Goal: Task Accomplishment & Management: Manage account settings

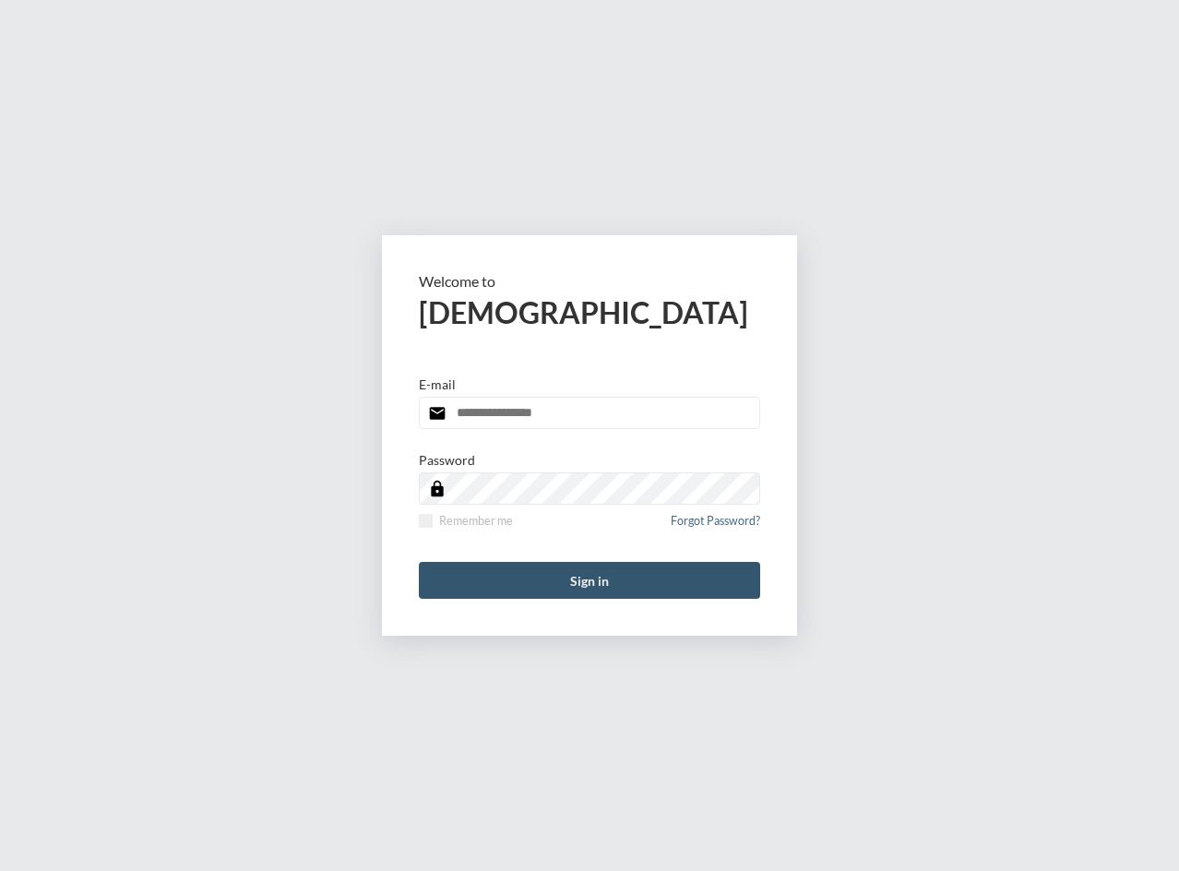
type input "**********"
click at [538, 576] on button "Sign in" at bounding box center [589, 580] width 341 height 37
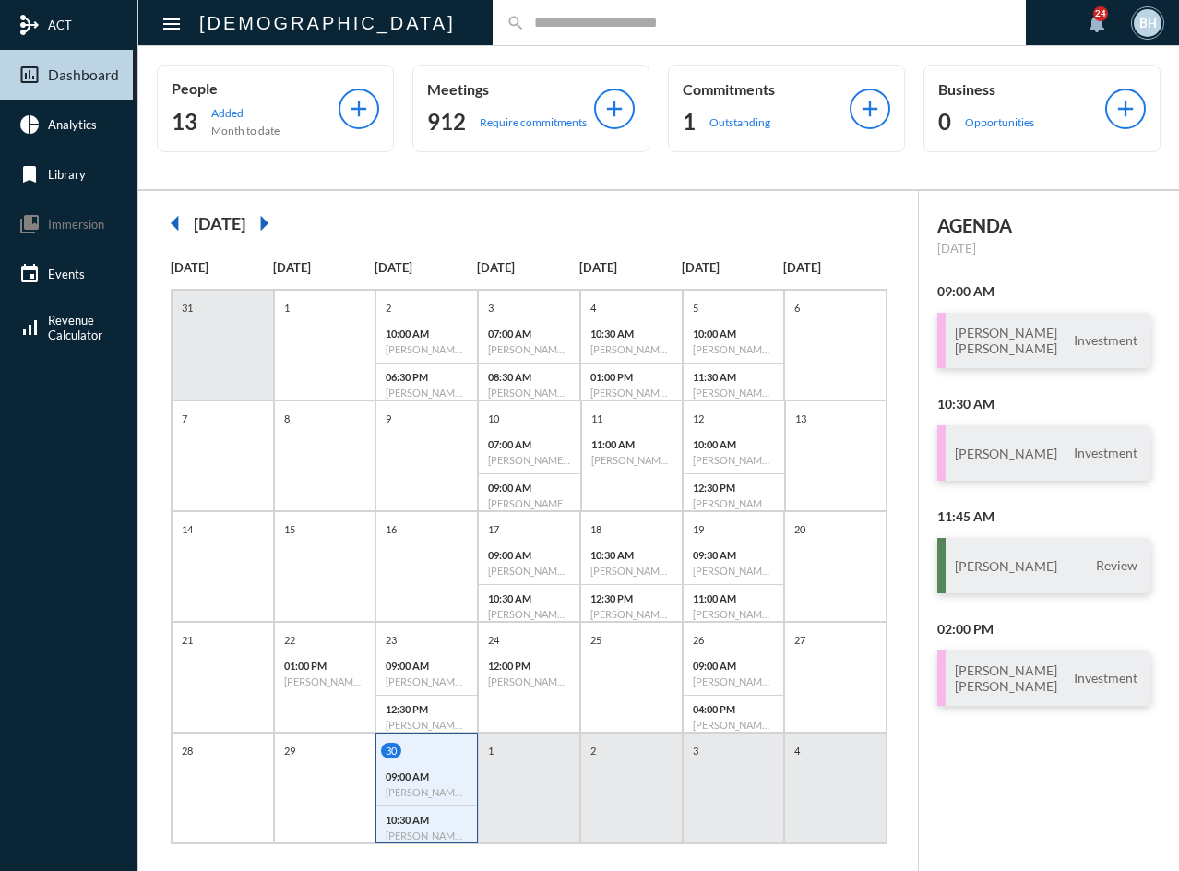
click at [525, 18] on input "text" at bounding box center [768, 23] width 487 height 16
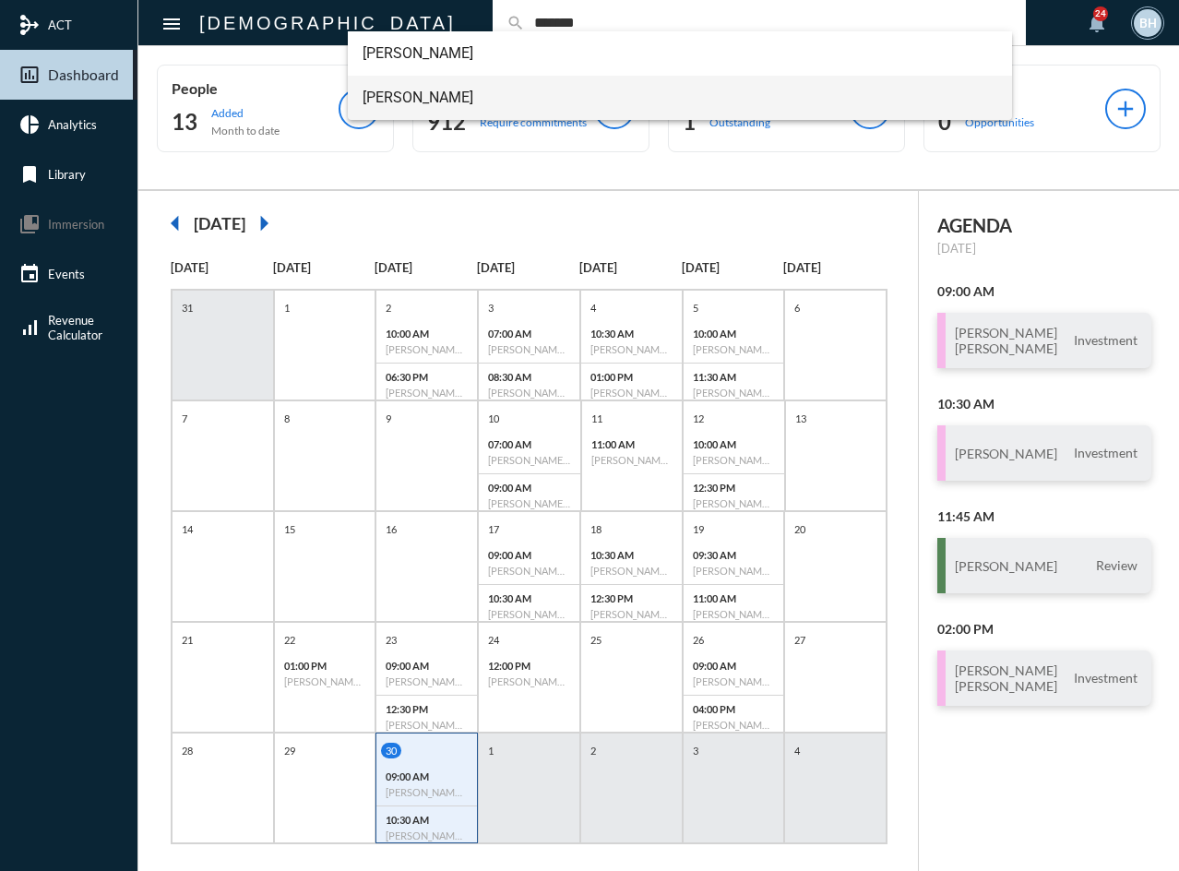
type input "*******"
click at [399, 99] on span "[PERSON_NAME]" at bounding box center [681, 98] width 636 height 44
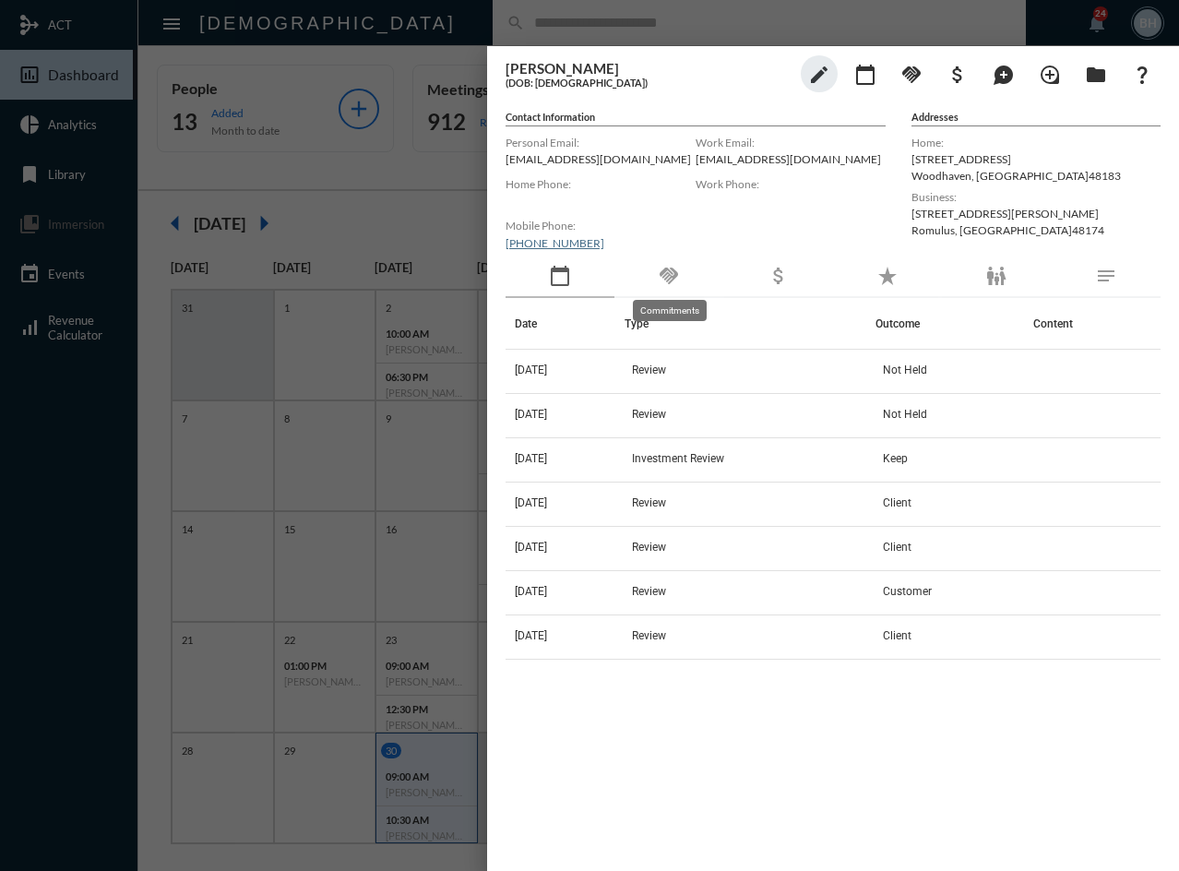
click at [668, 281] on mat-icon "handshake" at bounding box center [669, 276] width 22 height 22
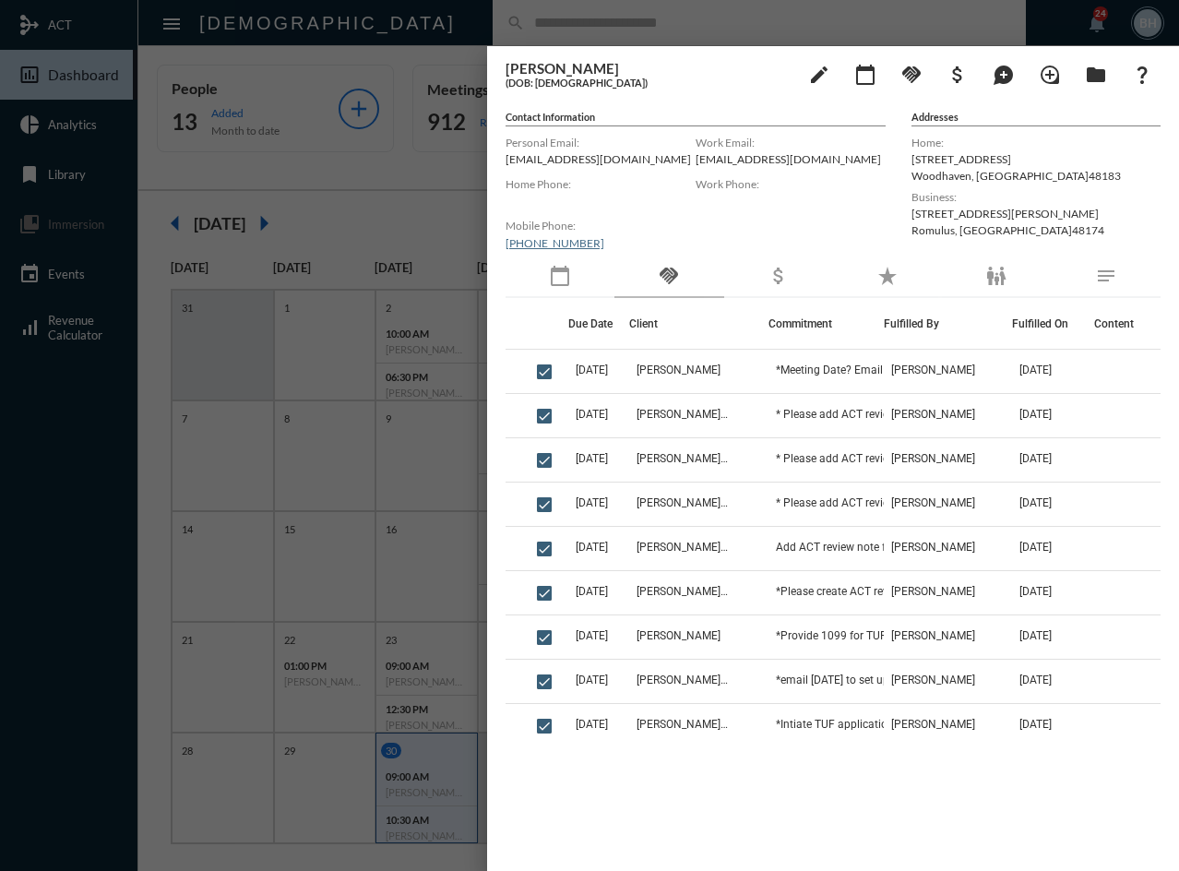
click at [407, 43] on div at bounding box center [589, 435] width 1179 height 871
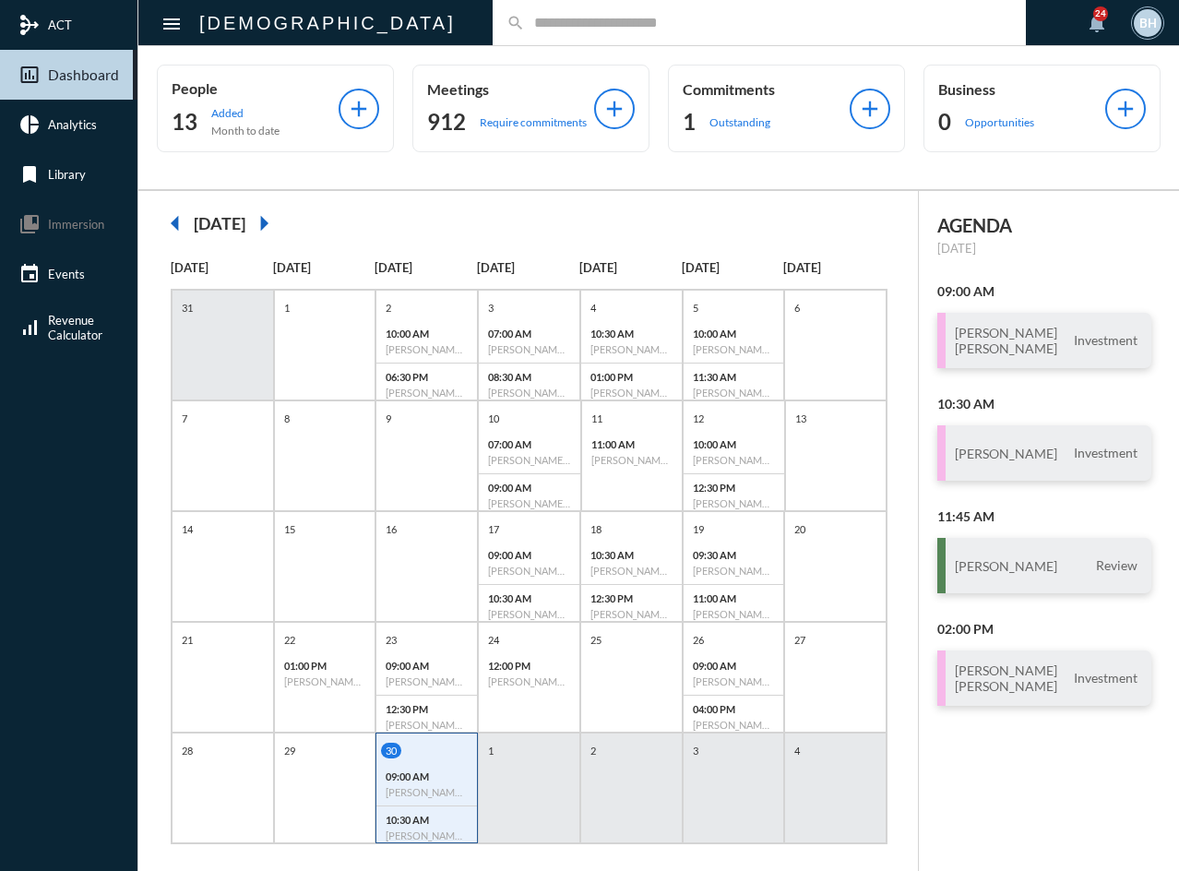
click at [517, 34] on div "search" at bounding box center [759, 22] width 533 height 45
click at [553, 703] on div "24 12:00 PM [PERSON_NAME] - [PERSON_NAME] - Investment Review" at bounding box center [529, 677] width 102 height 111
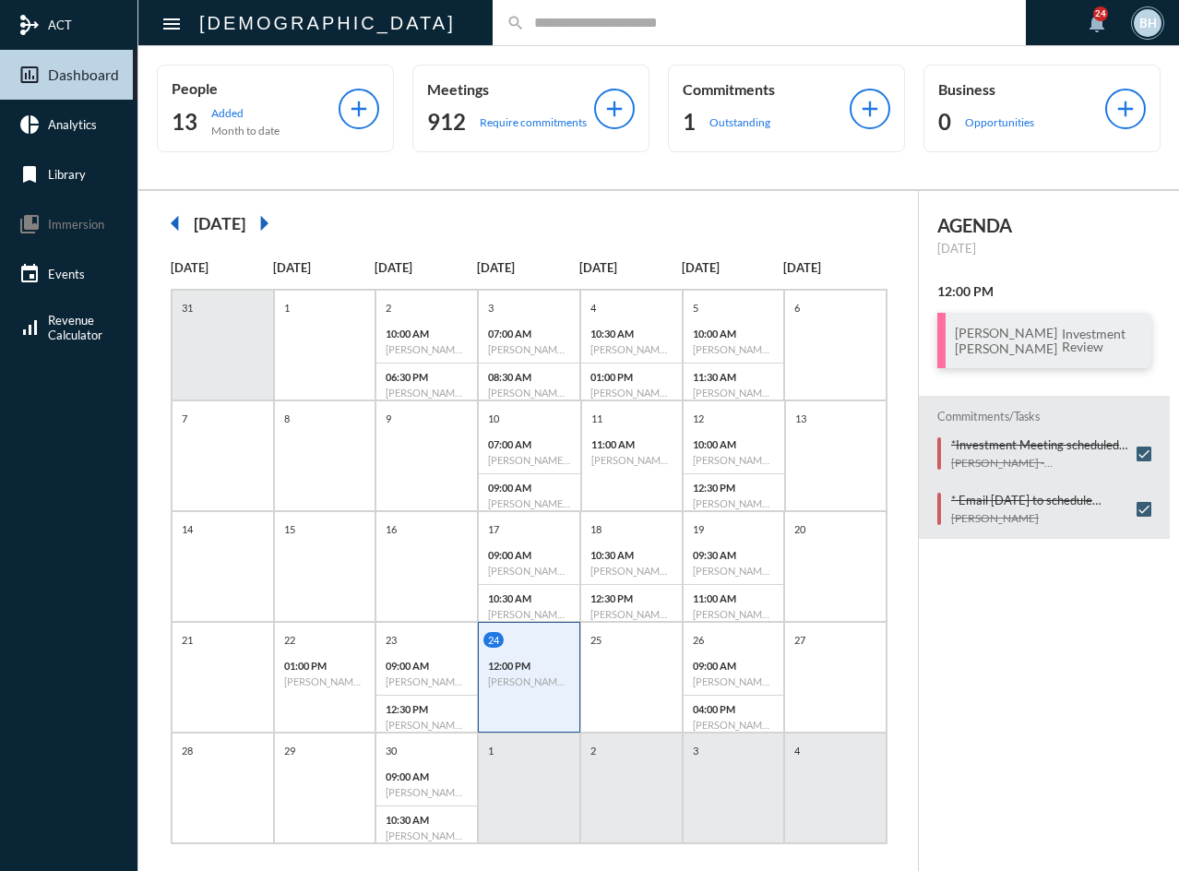
click at [525, 15] on input "text" at bounding box center [768, 23] width 487 height 16
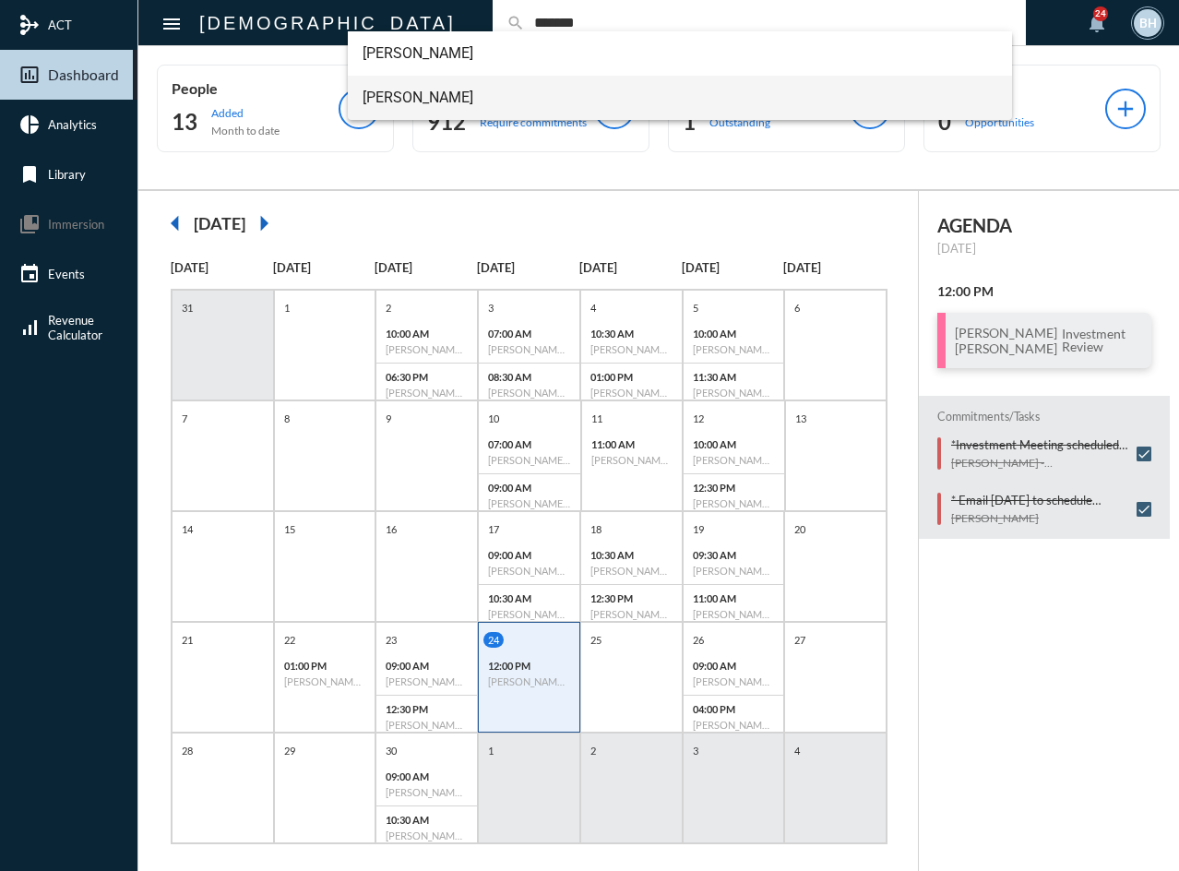
type input "*******"
click at [407, 101] on span "[PERSON_NAME]" at bounding box center [681, 98] width 636 height 44
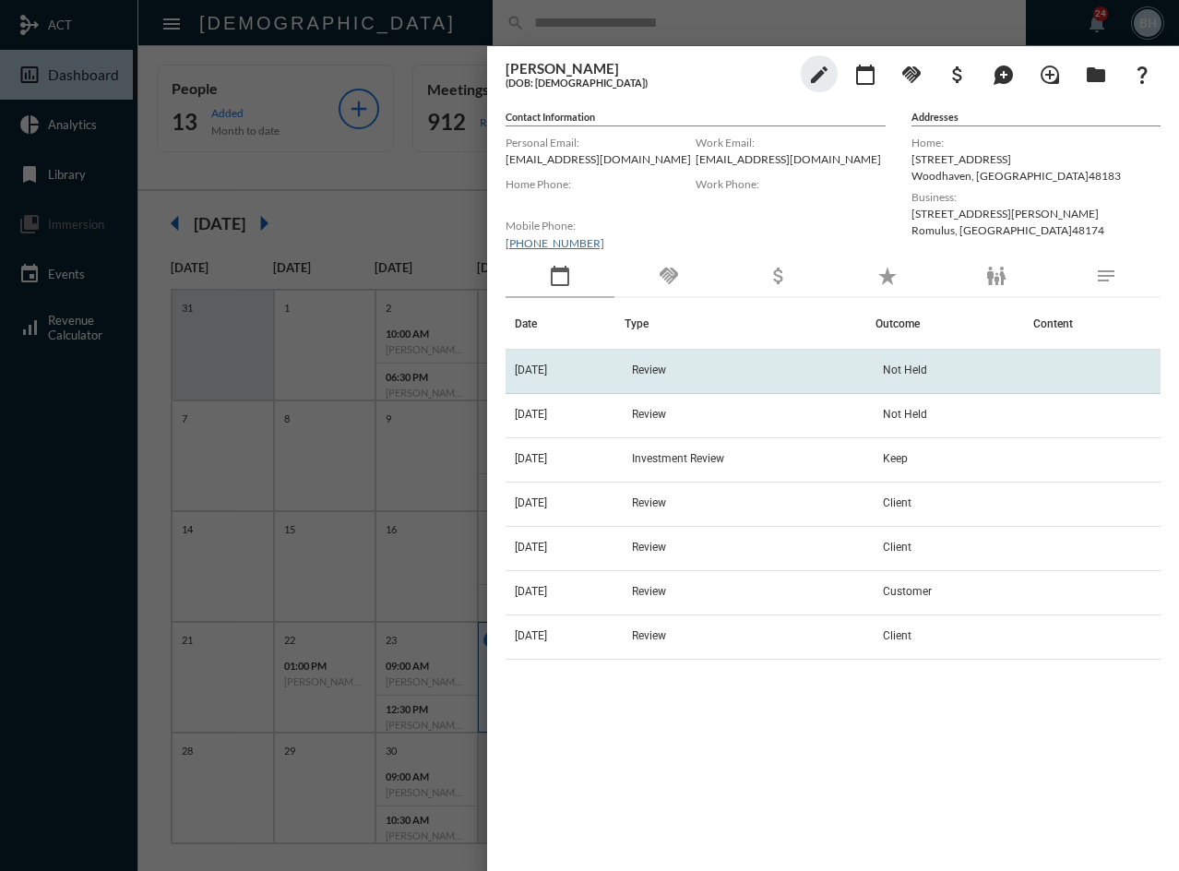
click at [597, 375] on td "[DATE]" at bounding box center [565, 372] width 119 height 44
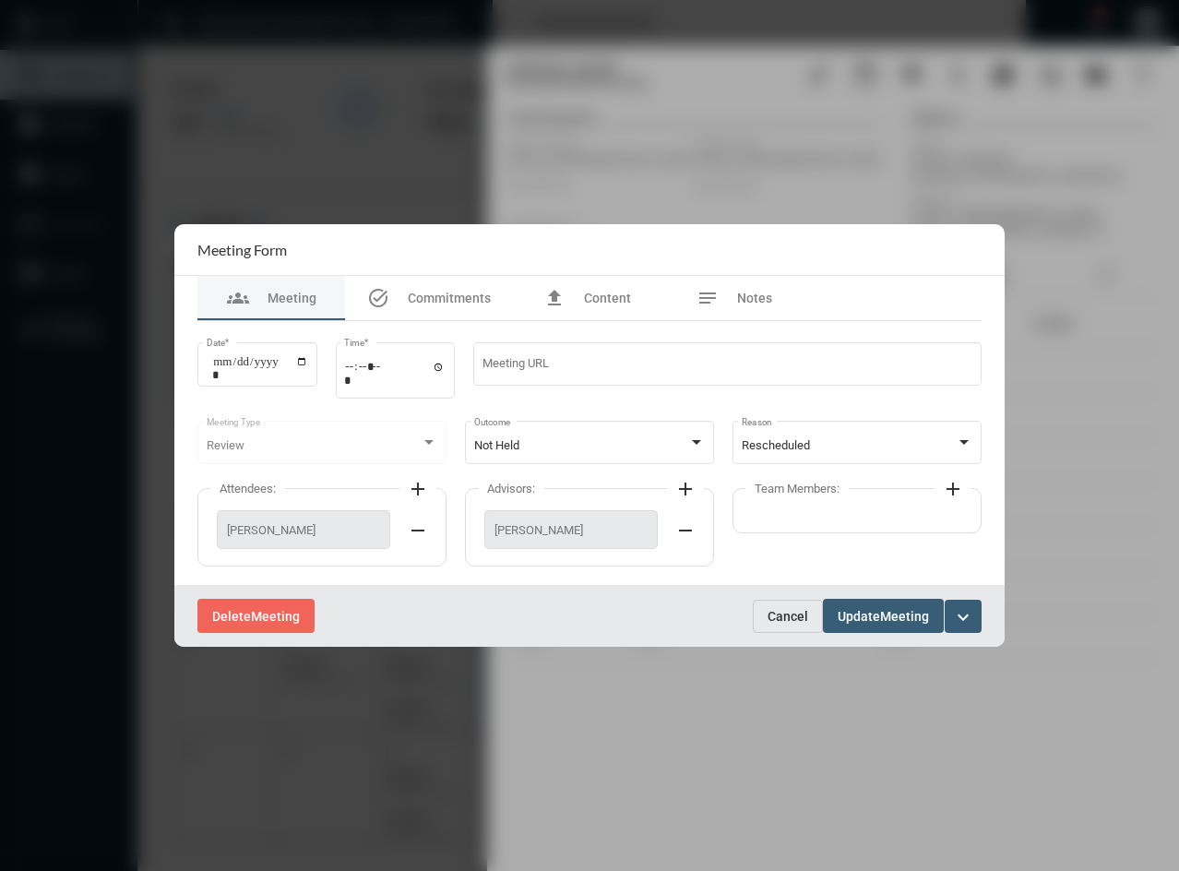
click at [893, 614] on span "Meeting" at bounding box center [904, 616] width 49 height 15
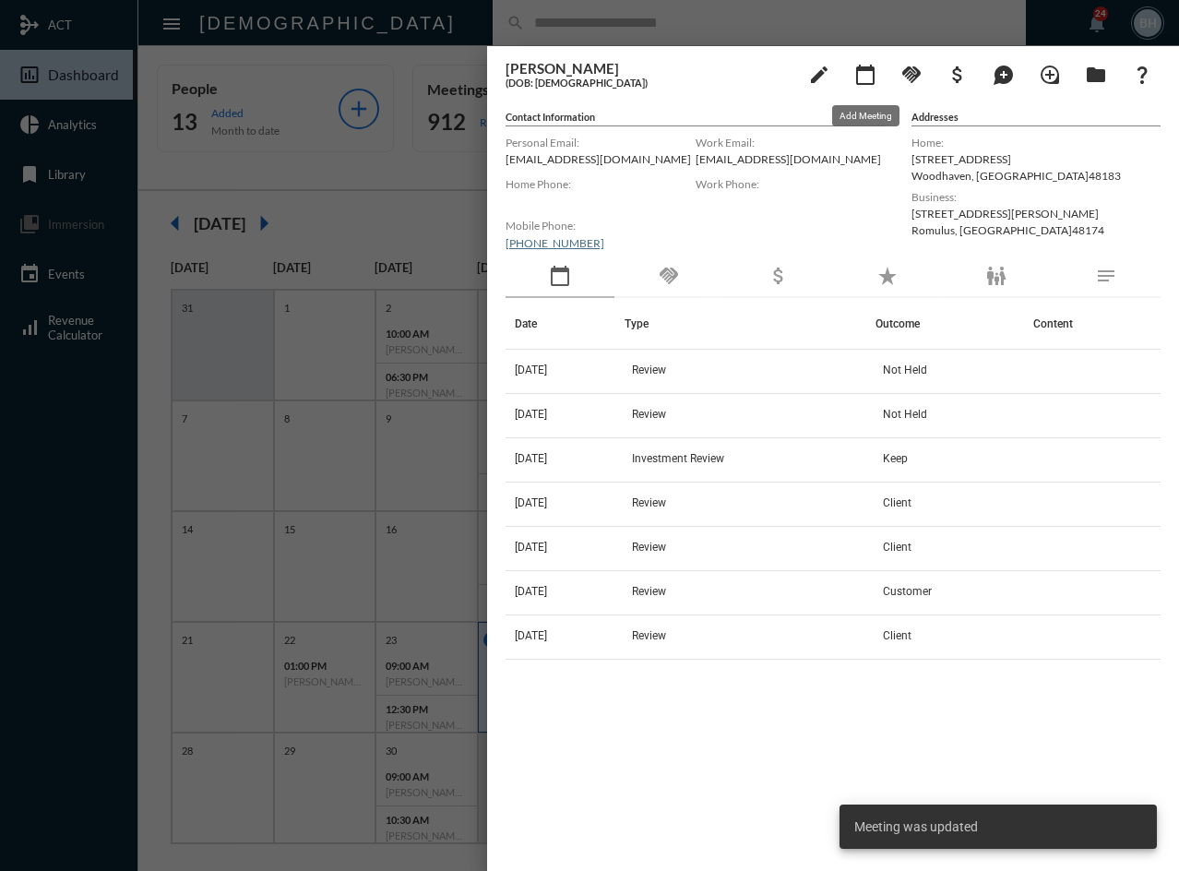
click at [872, 80] on mat-icon "calendar_today" at bounding box center [865, 75] width 22 height 22
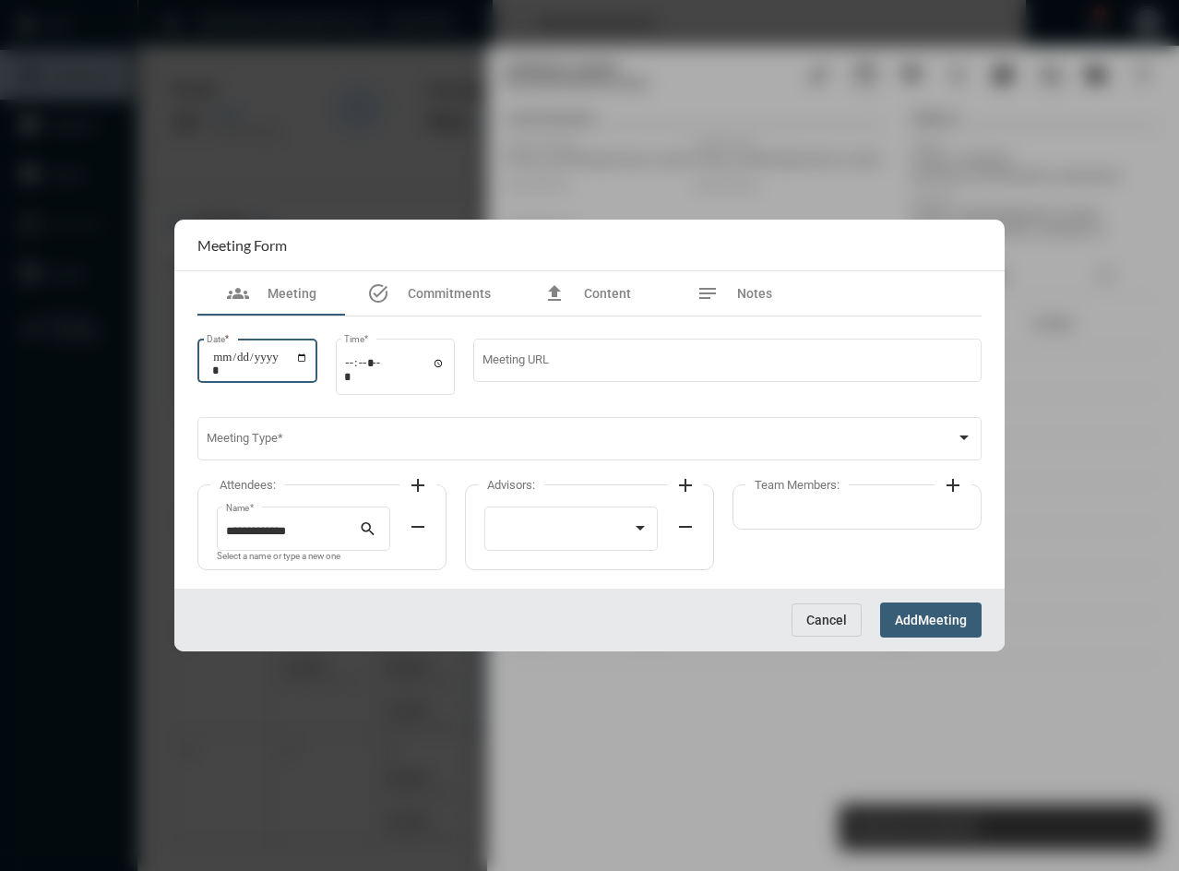
click at [237, 364] on input "Date *" at bounding box center [260, 364] width 96 height 26
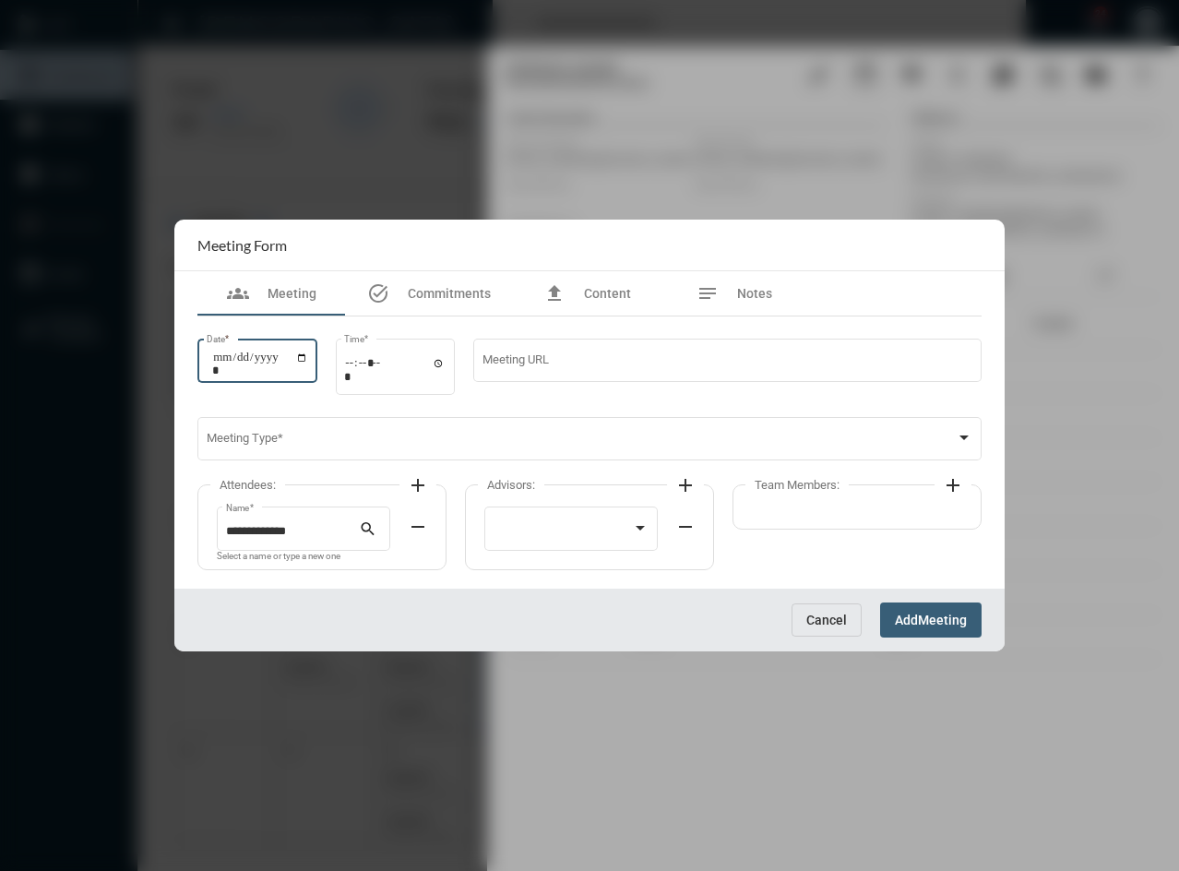
type input "**********"
click at [361, 369] on input "Time *" at bounding box center [394, 369] width 101 height 27
type input "*****"
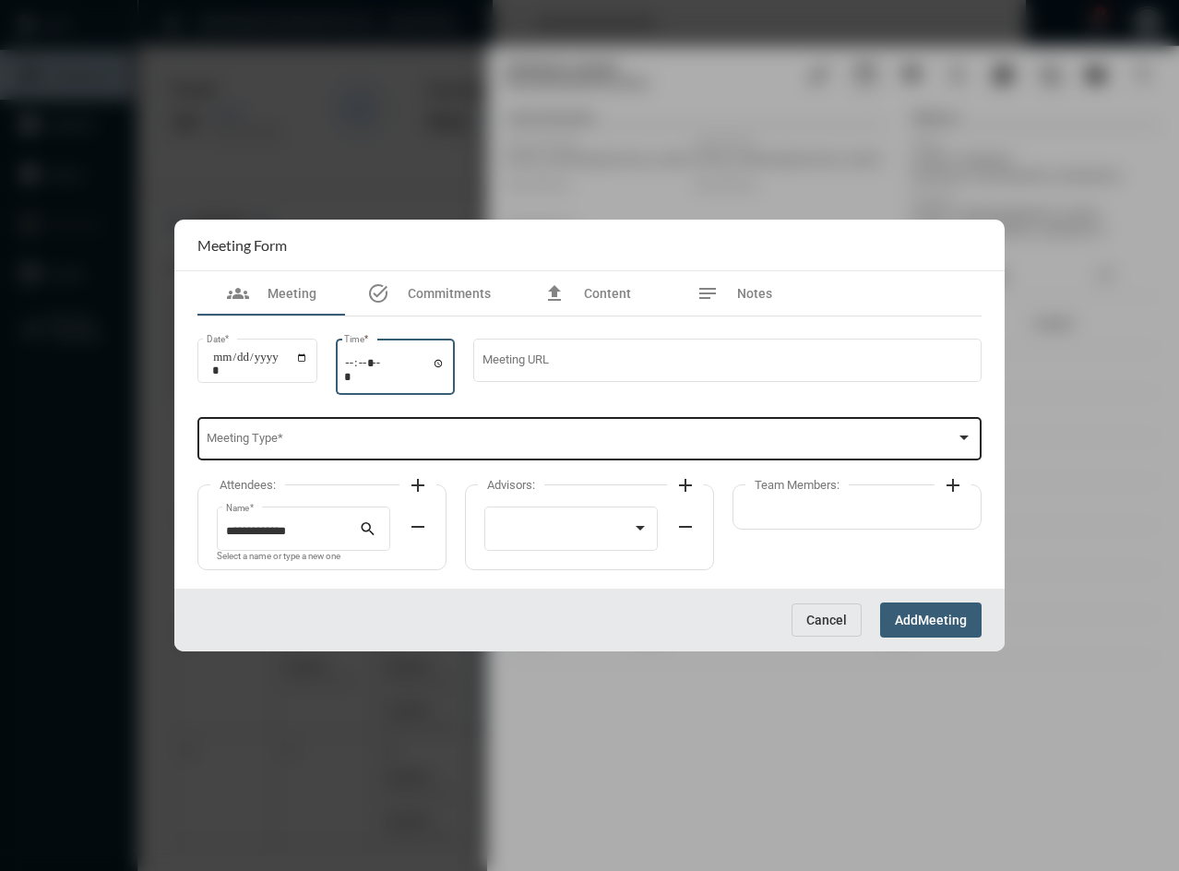
click at [303, 445] on span at bounding box center [582, 442] width 750 height 14
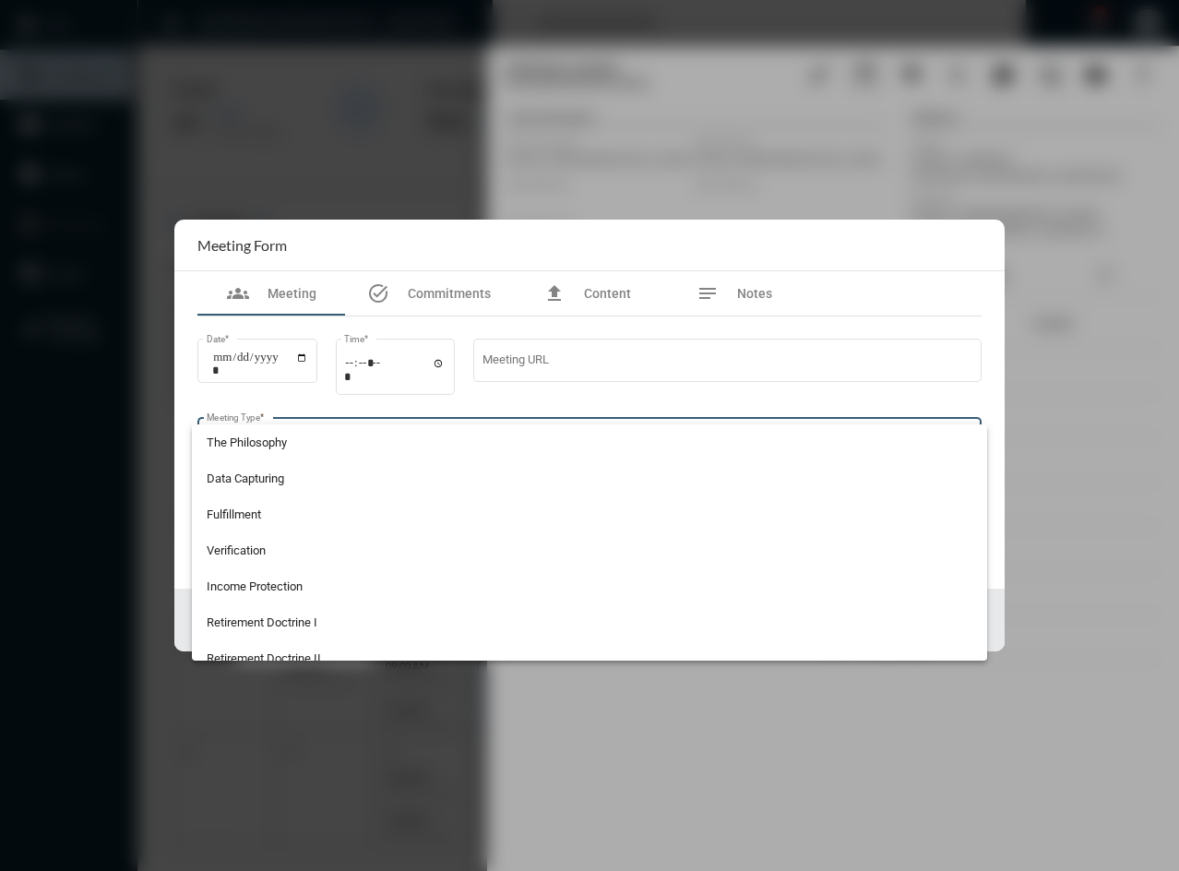
scroll to position [196, 0]
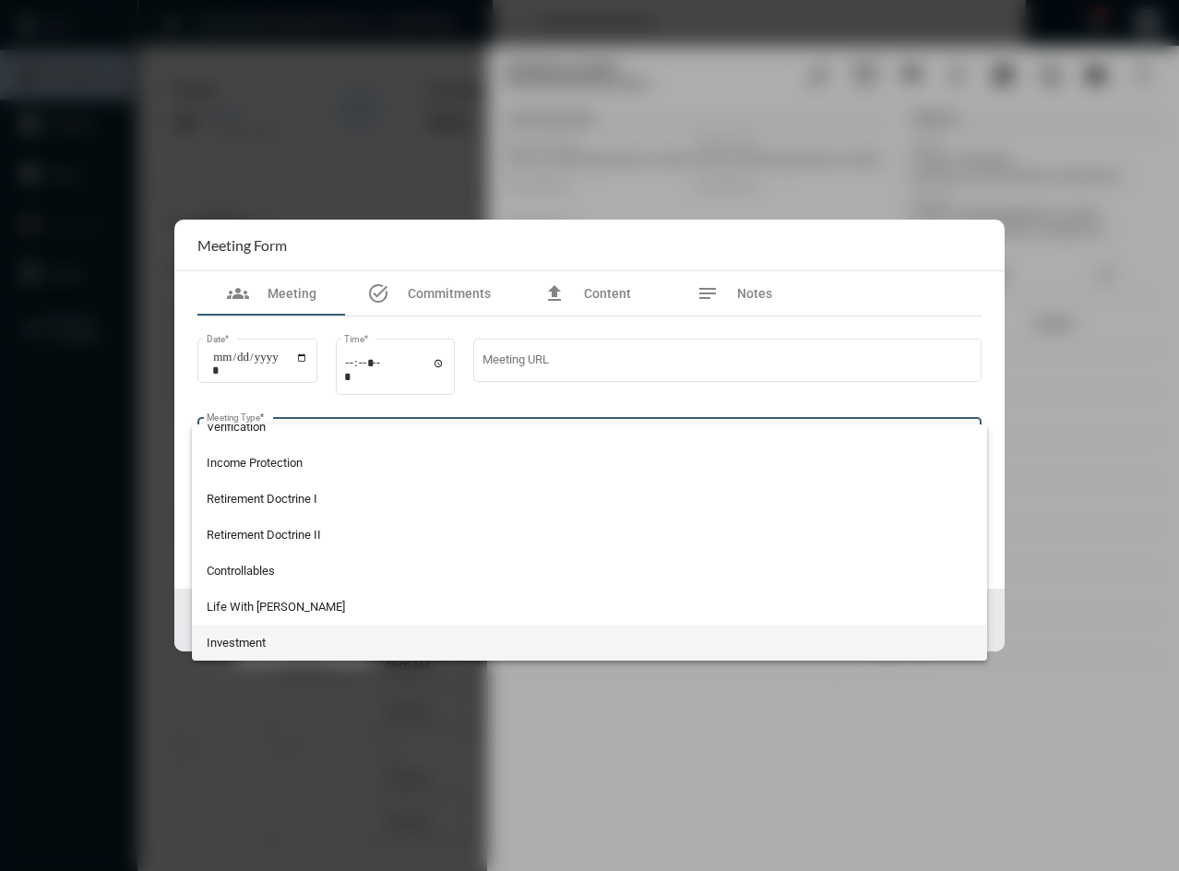
click at [356, 654] on span "Investment" at bounding box center [590, 643] width 767 height 36
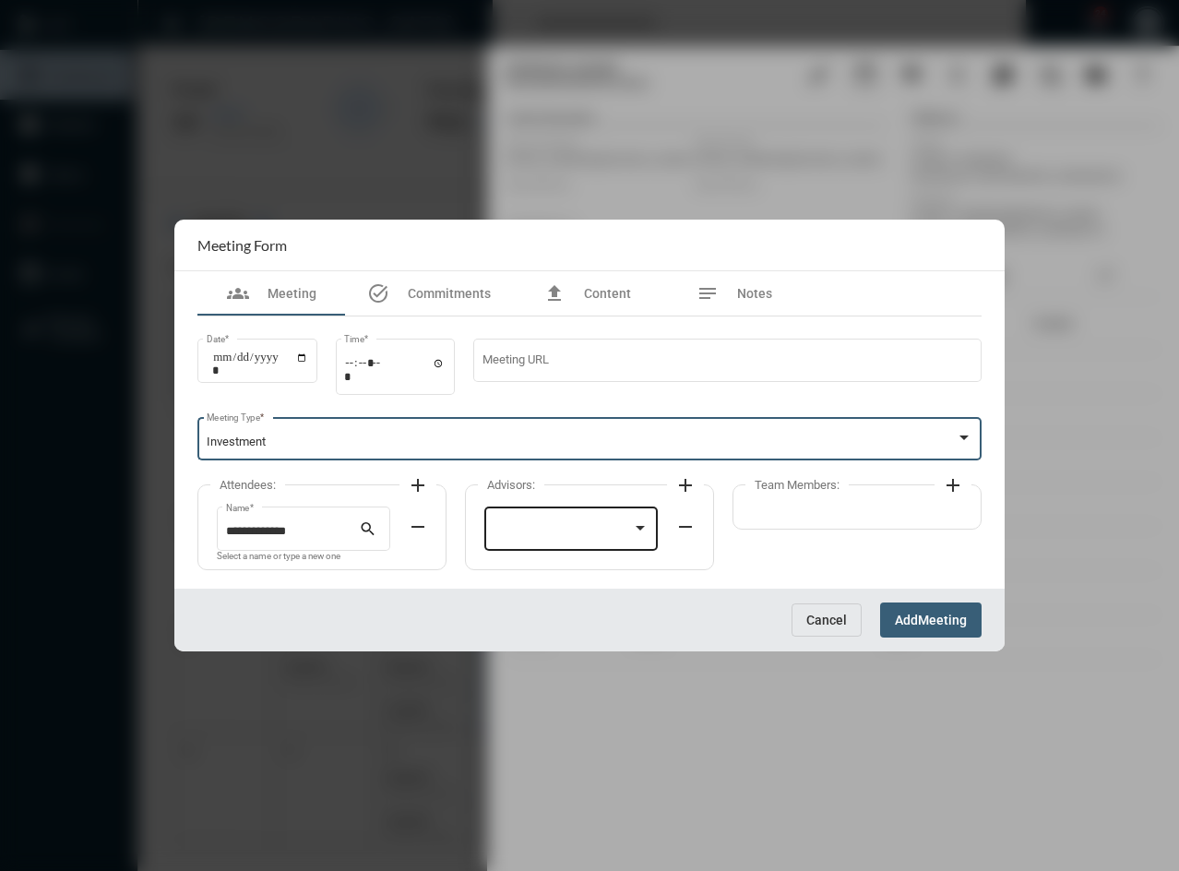
click at [584, 523] on div at bounding box center [572, 527] width 156 height 47
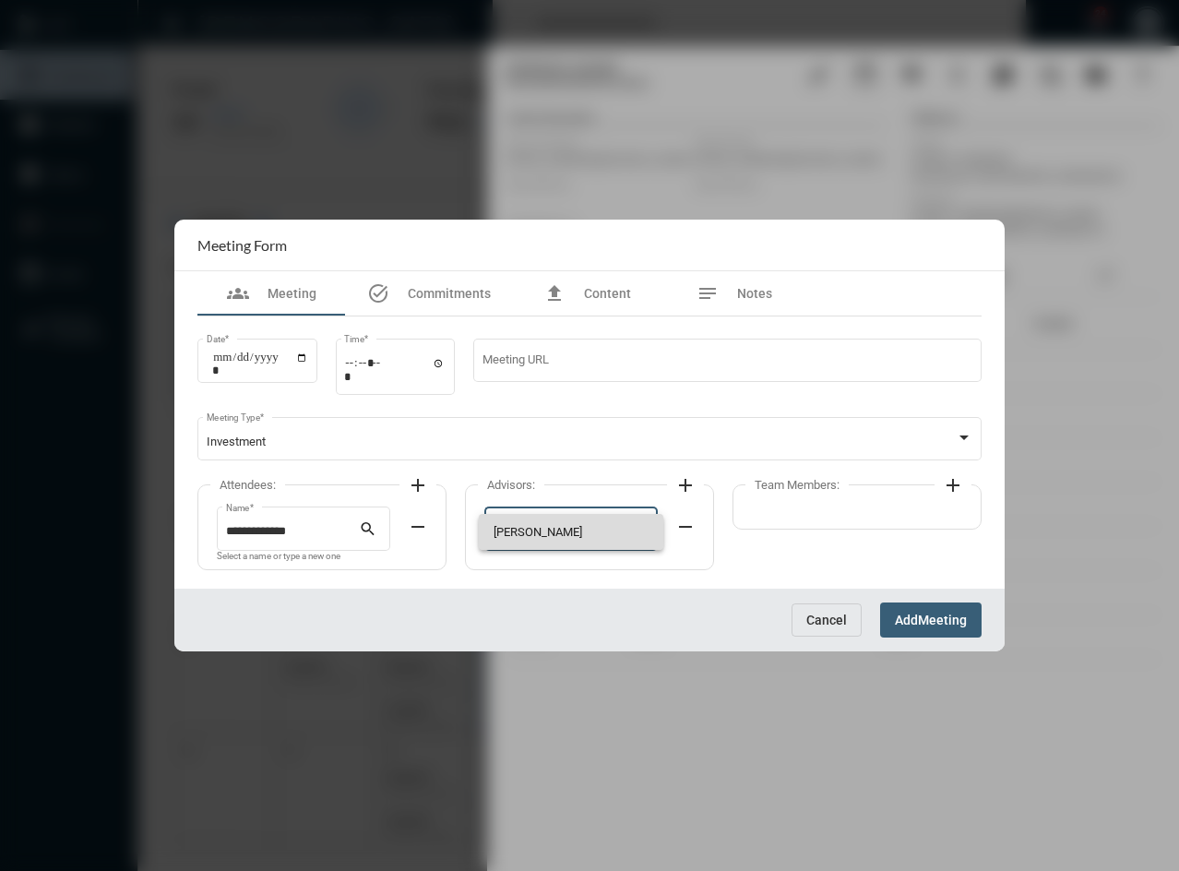
click at [586, 541] on span "[PERSON_NAME]" at bounding box center [572, 532] width 156 height 36
click at [886, 515] on div "Team Members: add" at bounding box center [856, 506] width 249 height 45
click at [959, 485] on mat-icon "add" at bounding box center [953, 485] width 22 height 22
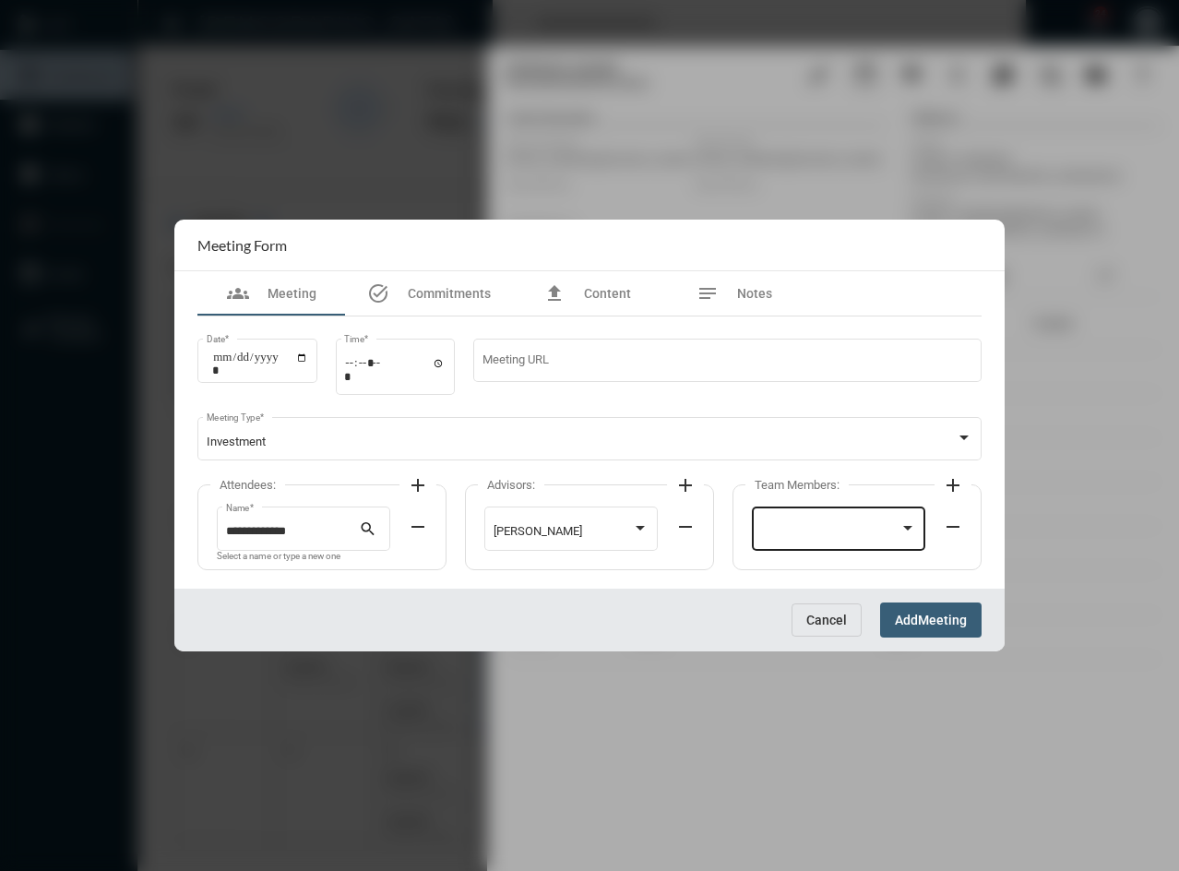
click at [787, 530] on div at bounding box center [830, 532] width 139 height 14
click at [787, 530] on span "[PERSON_NAME]" at bounding box center [839, 532] width 156 height 36
click at [927, 609] on button "Add Meeting" at bounding box center [930, 619] width 101 height 34
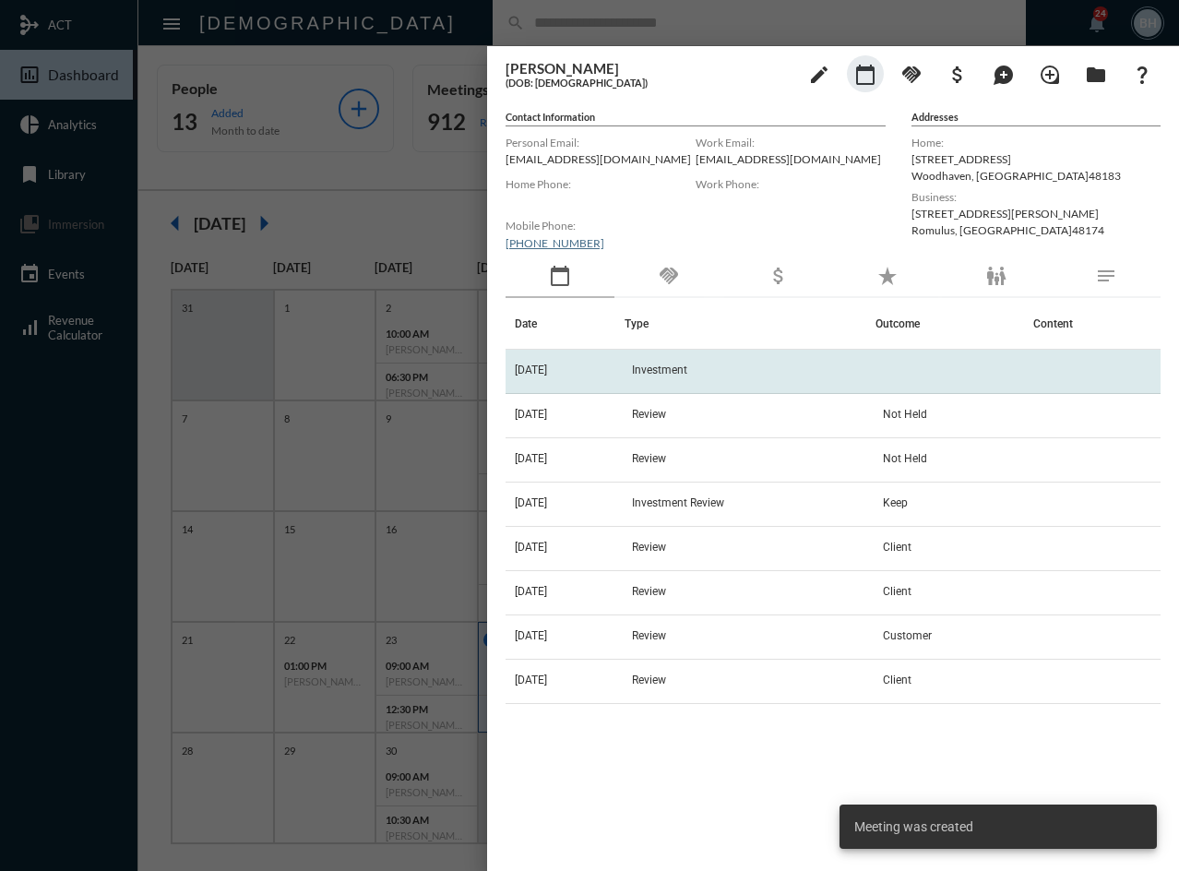
click at [720, 369] on td "Investment" at bounding box center [750, 372] width 251 height 44
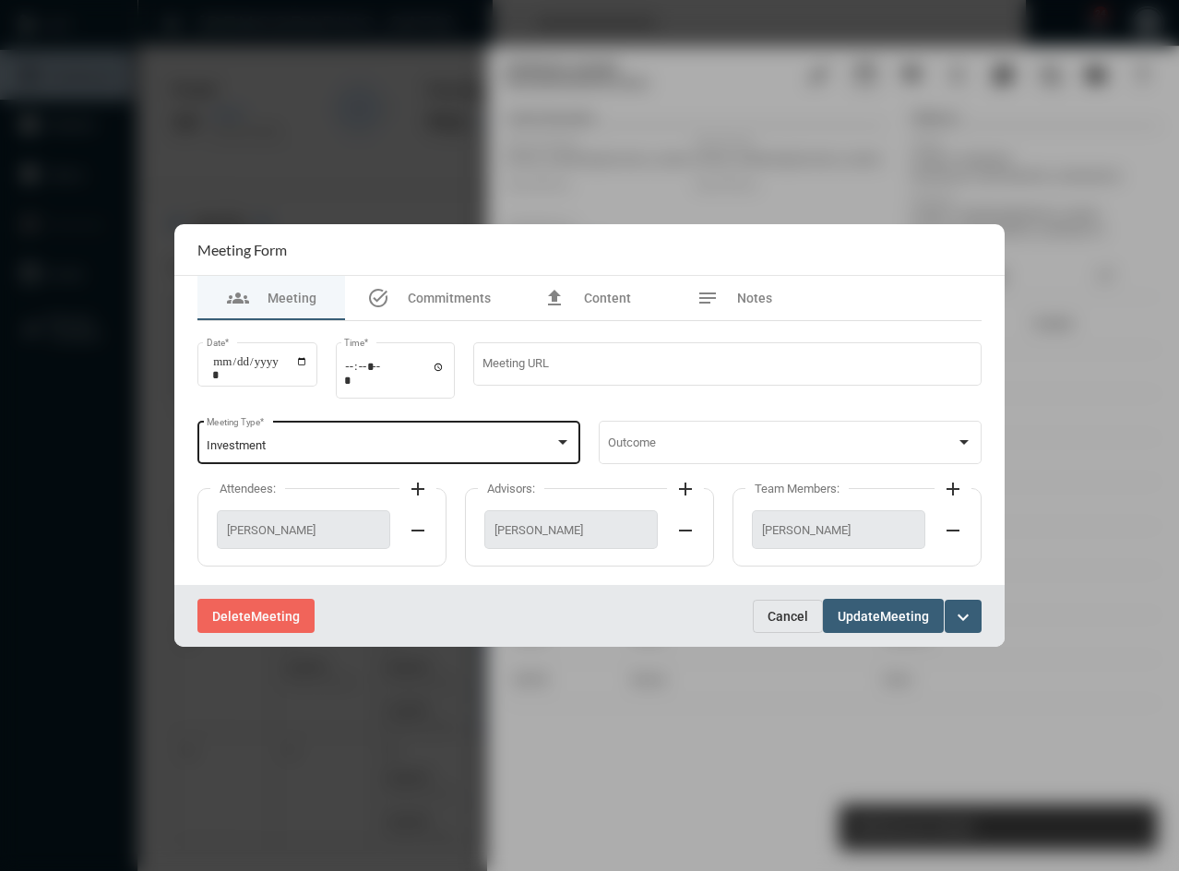
click at [304, 449] on div "Investment" at bounding box center [381, 446] width 349 height 14
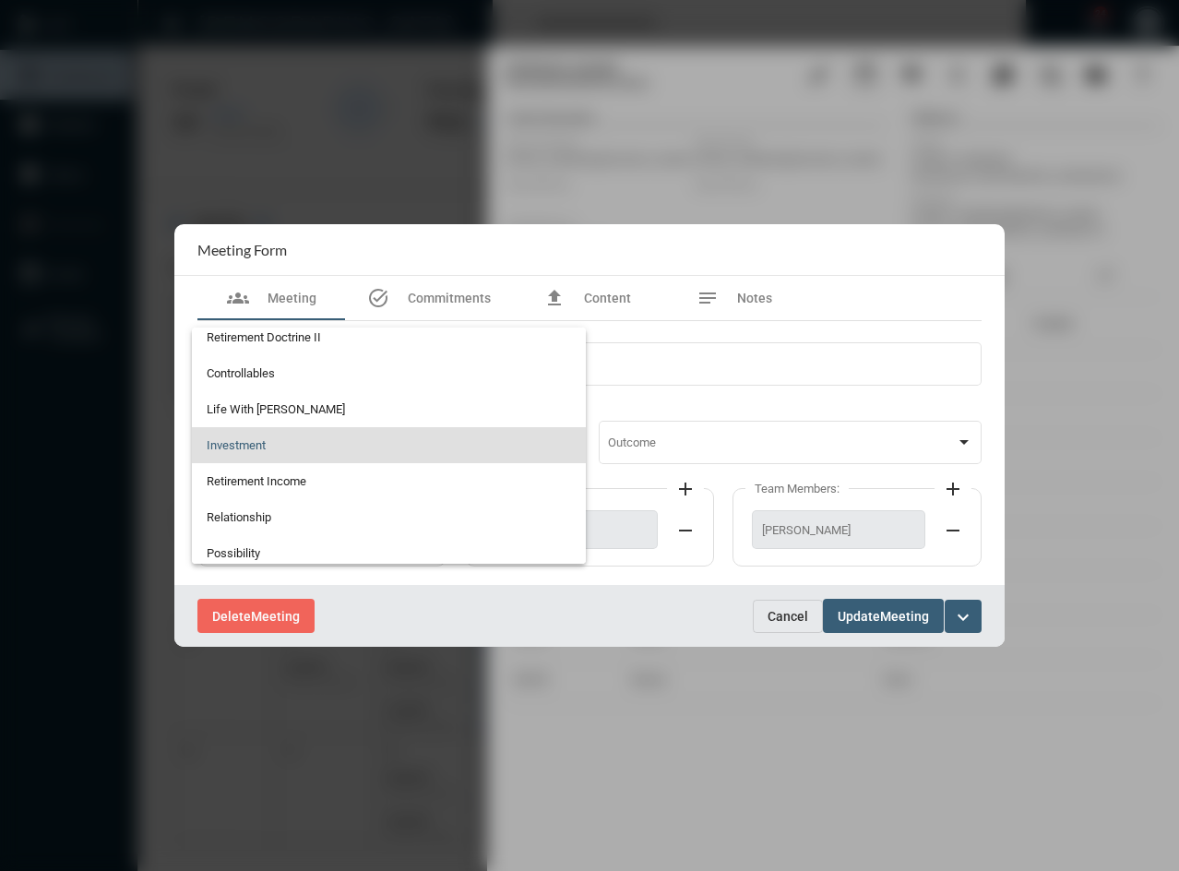
scroll to position [375, 0]
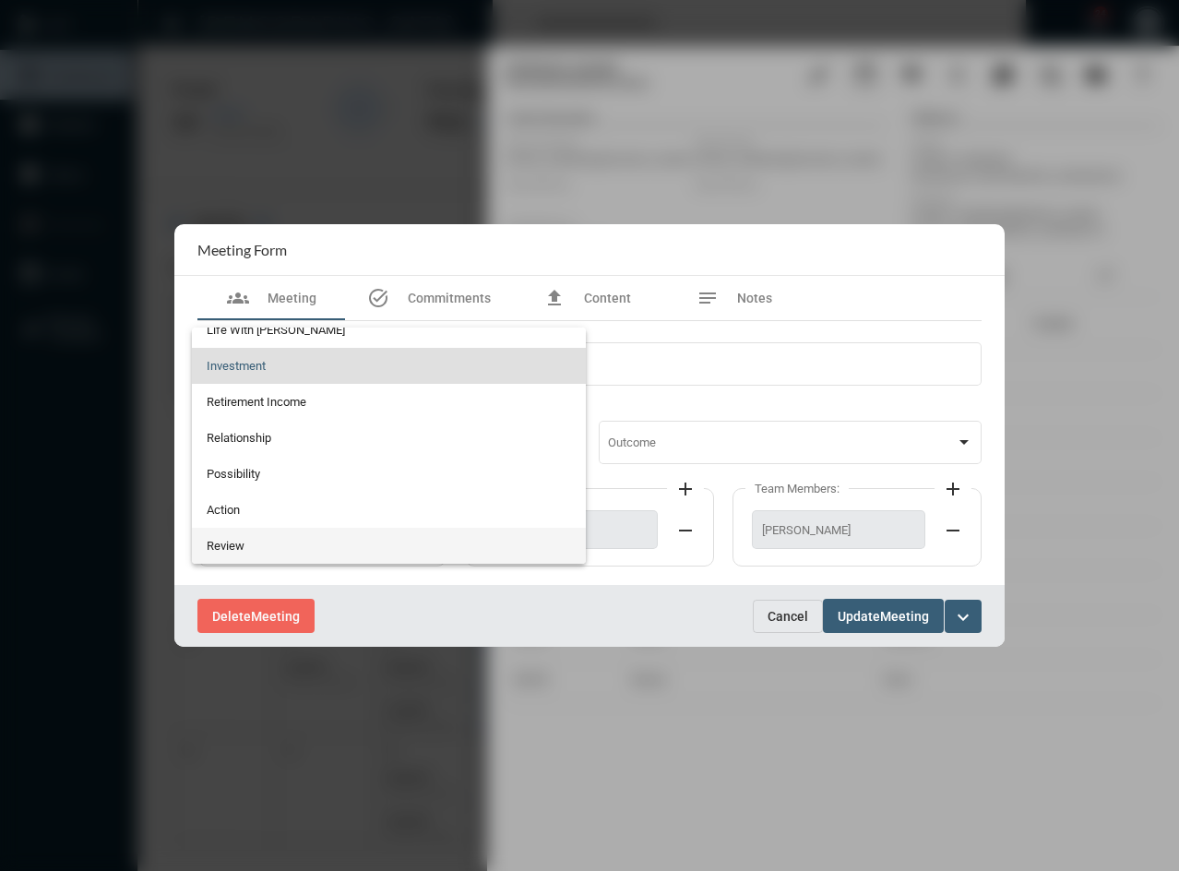
click at [273, 563] on span "Review" at bounding box center [389, 546] width 365 height 36
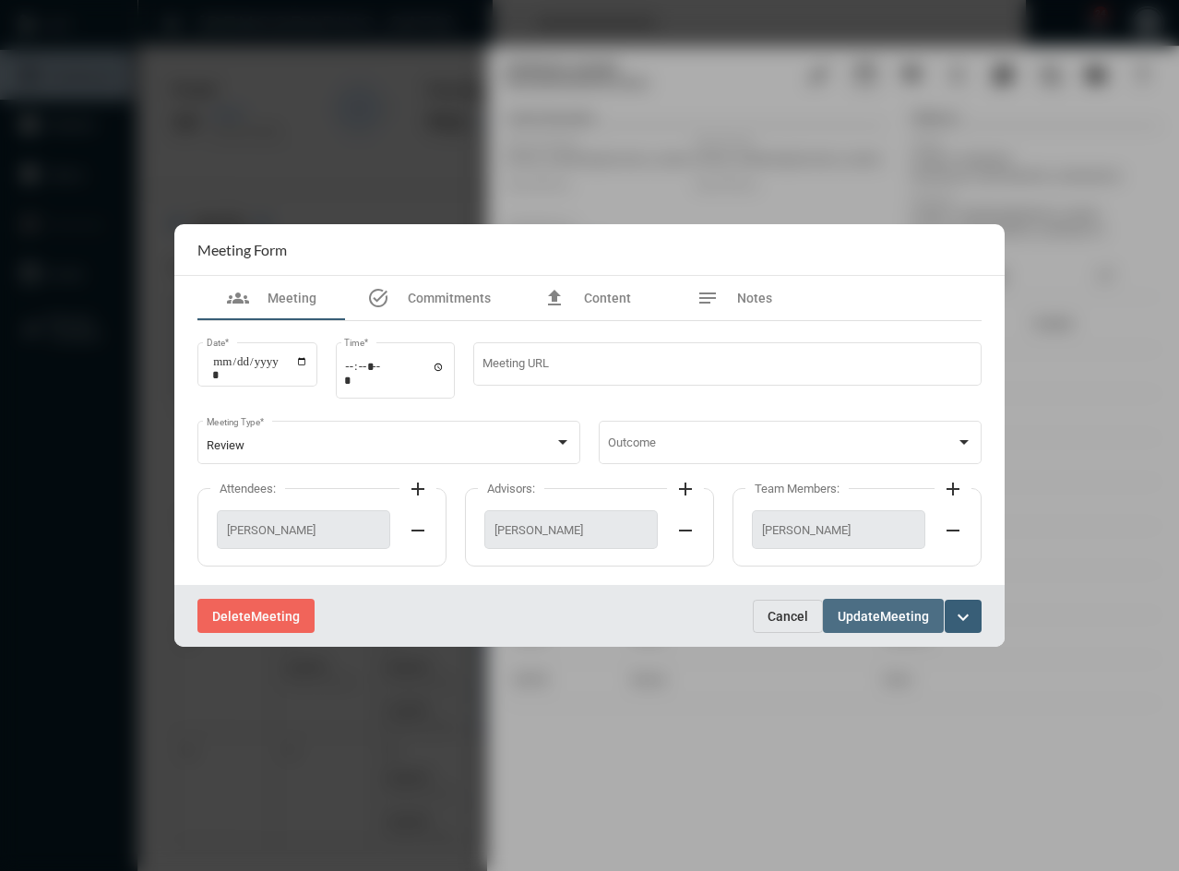
click at [889, 619] on span "Meeting" at bounding box center [904, 616] width 49 height 15
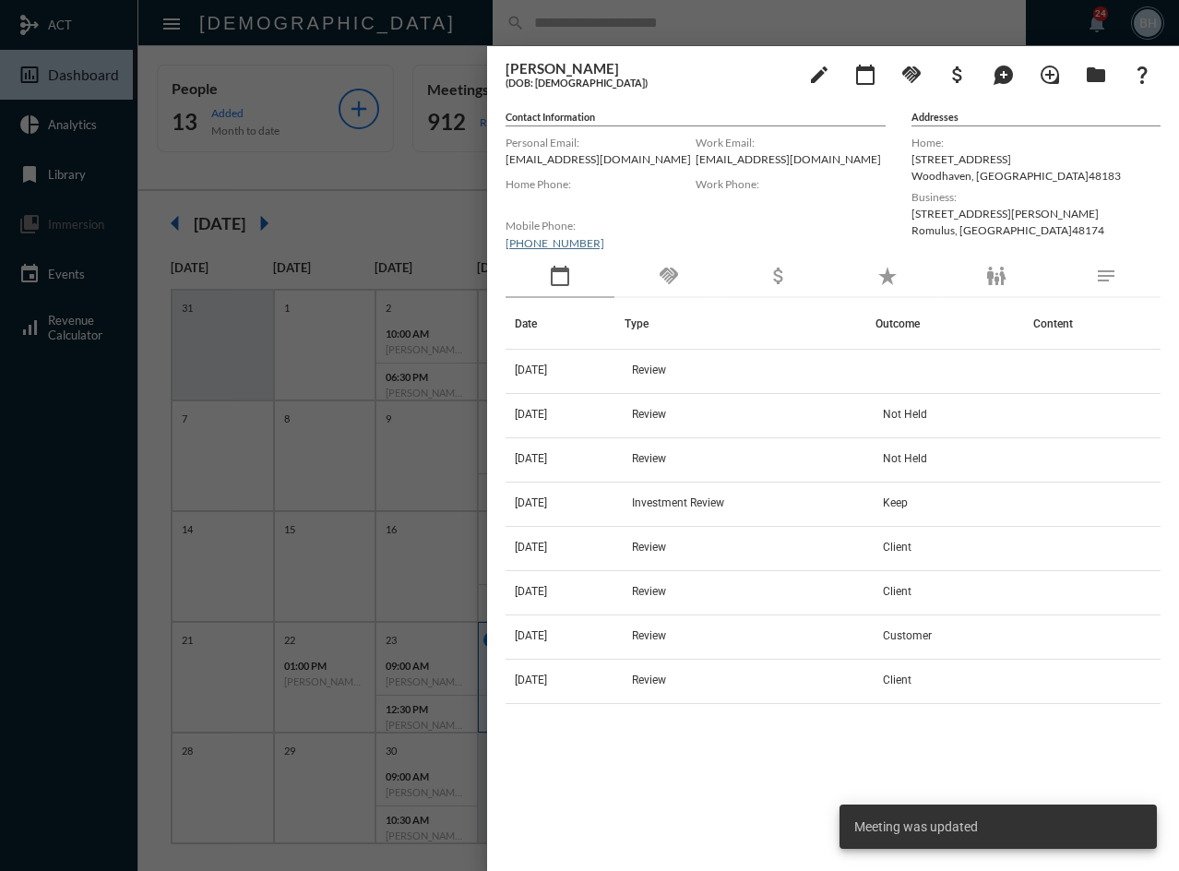
click at [731, 737] on div "Date Type Outcome Content [DATE] Review [DATE] Review Not Held [DATE] Review No…" at bounding box center [833, 560] width 655 height 525
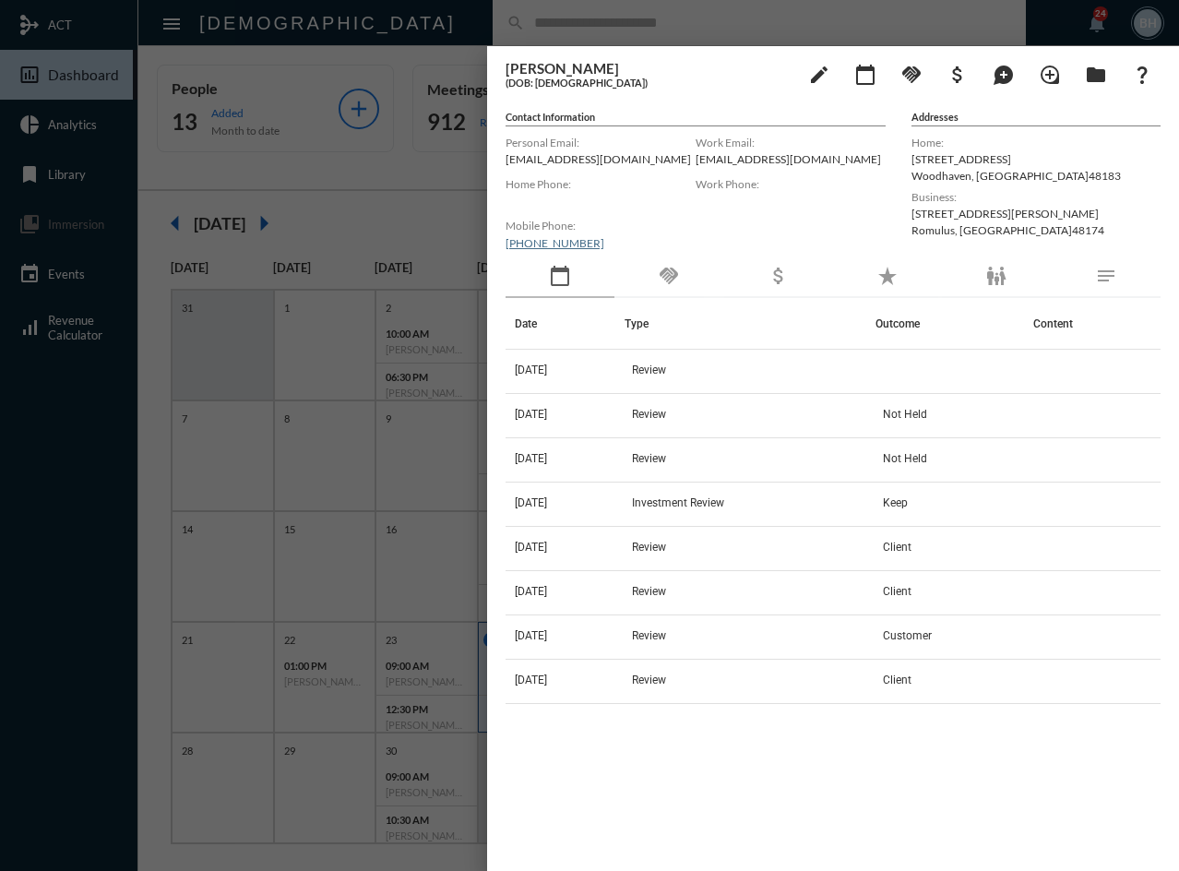
click at [562, 863] on div "[PERSON_NAME] (DOB: [DEMOGRAPHIC_DATA]) edit calendar_today handshake attach_mo…" at bounding box center [833, 458] width 692 height 825
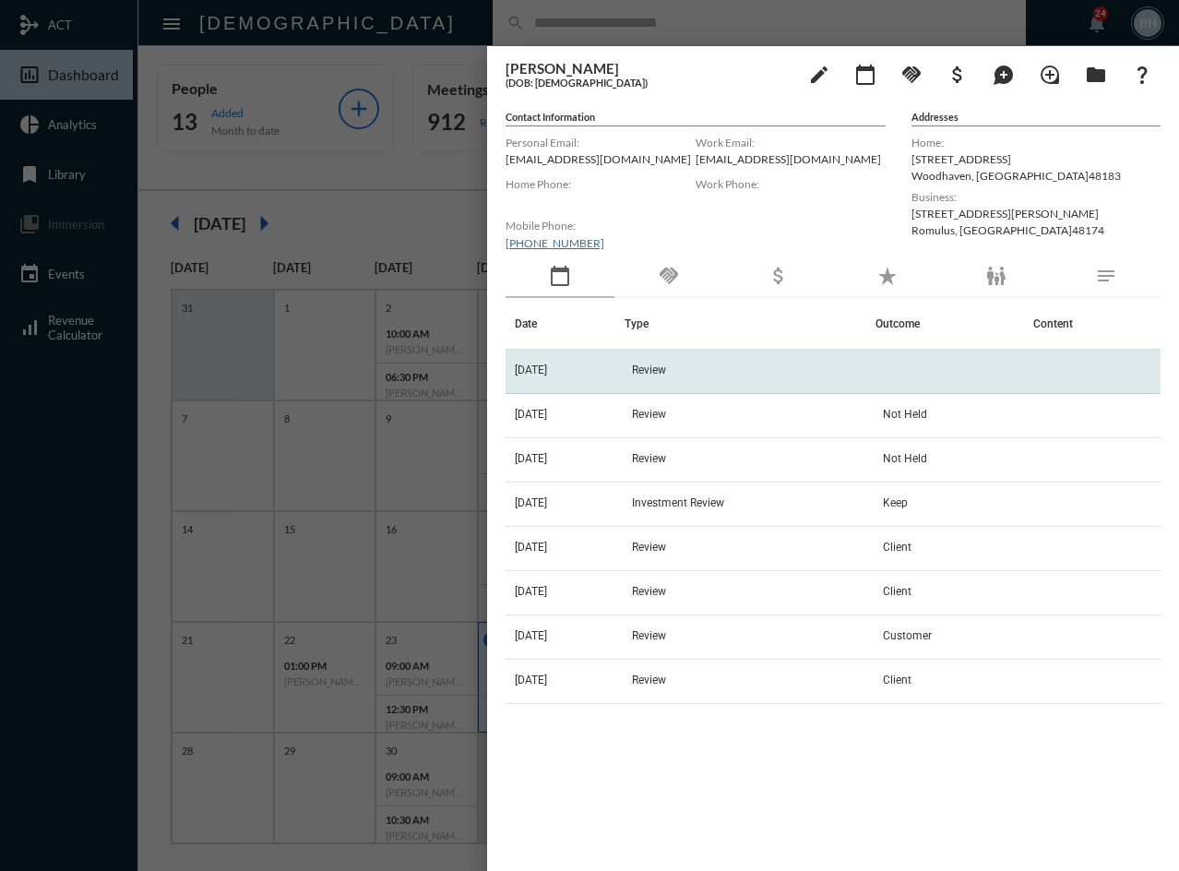
click at [547, 369] on span "[DATE]" at bounding box center [531, 369] width 32 height 13
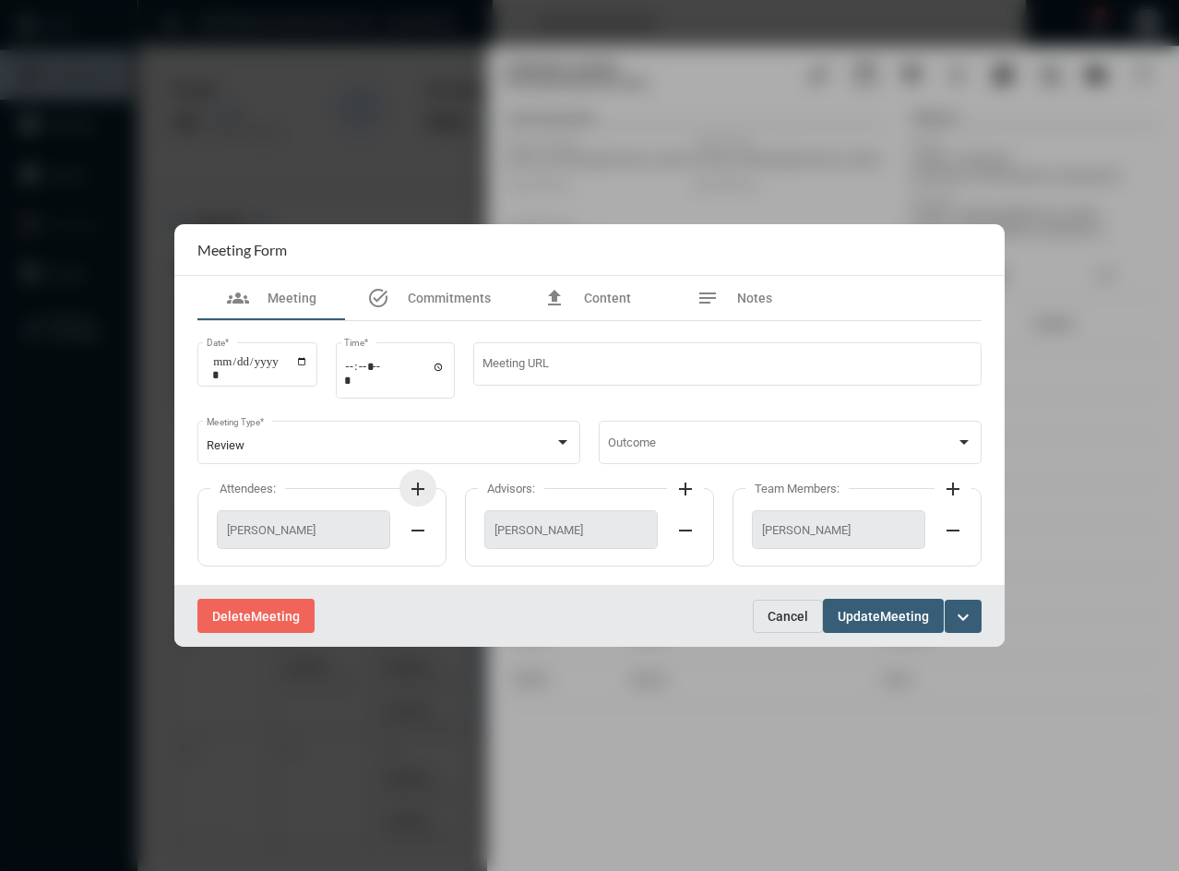
click at [421, 485] on mat-icon "add" at bounding box center [418, 489] width 22 height 22
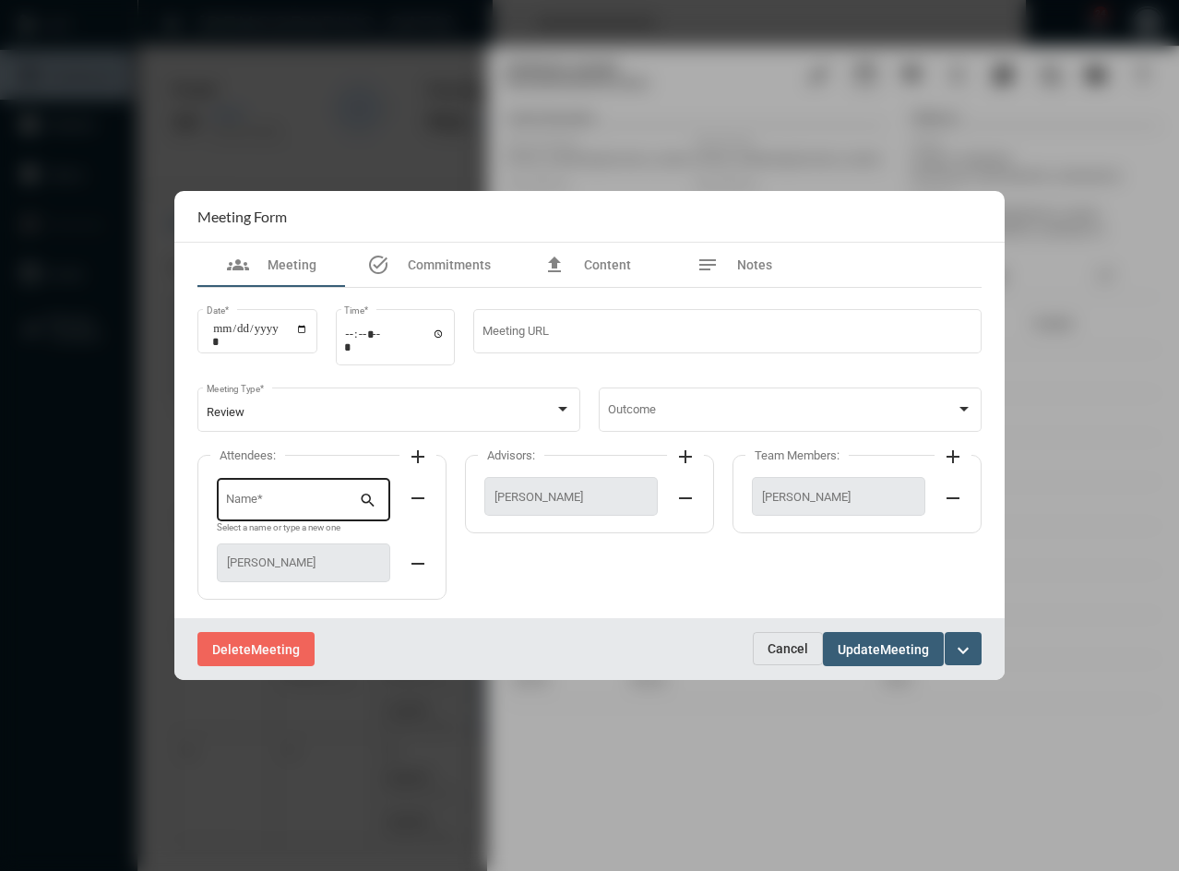
click at [281, 512] on div "Name *" at bounding box center [293, 497] width 134 height 47
type input "*"
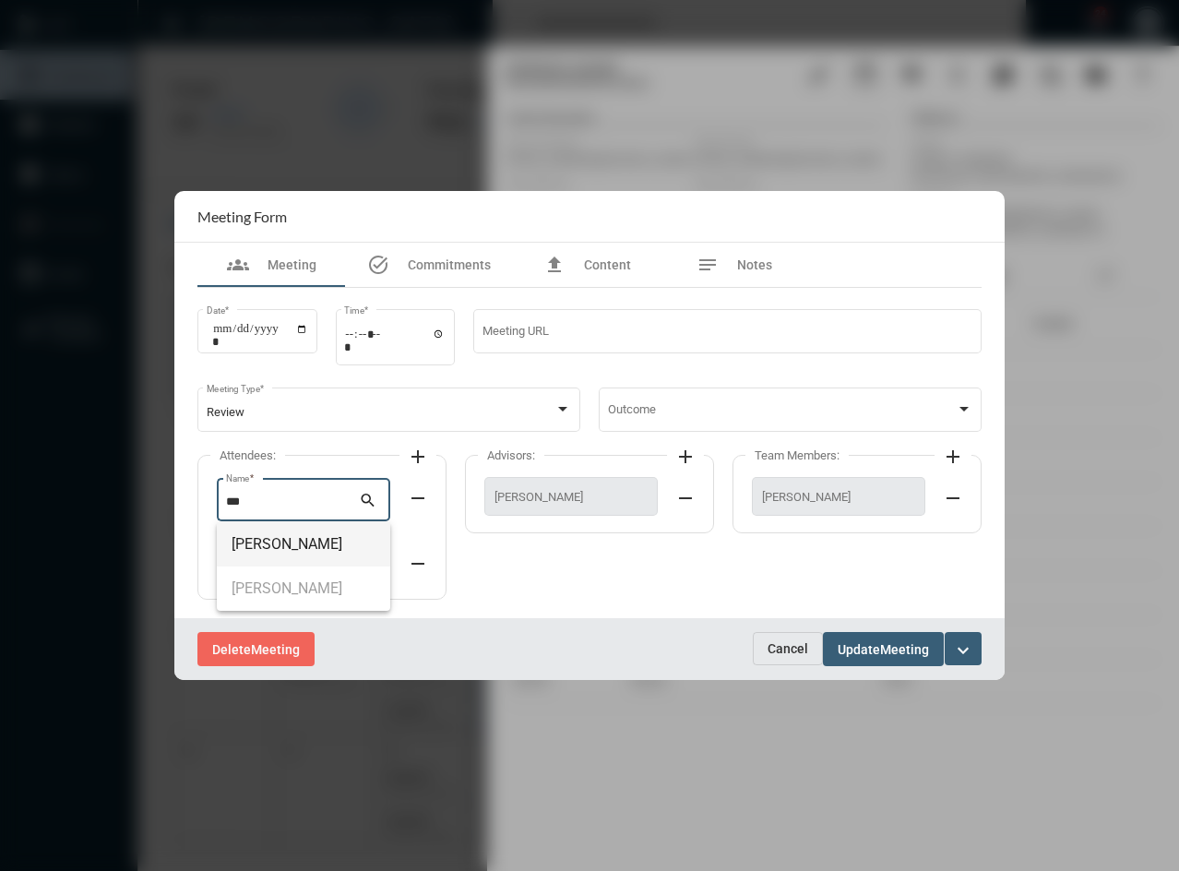
click at [269, 549] on span "[PERSON_NAME]" at bounding box center [304, 544] width 144 height 44
type input "**********"
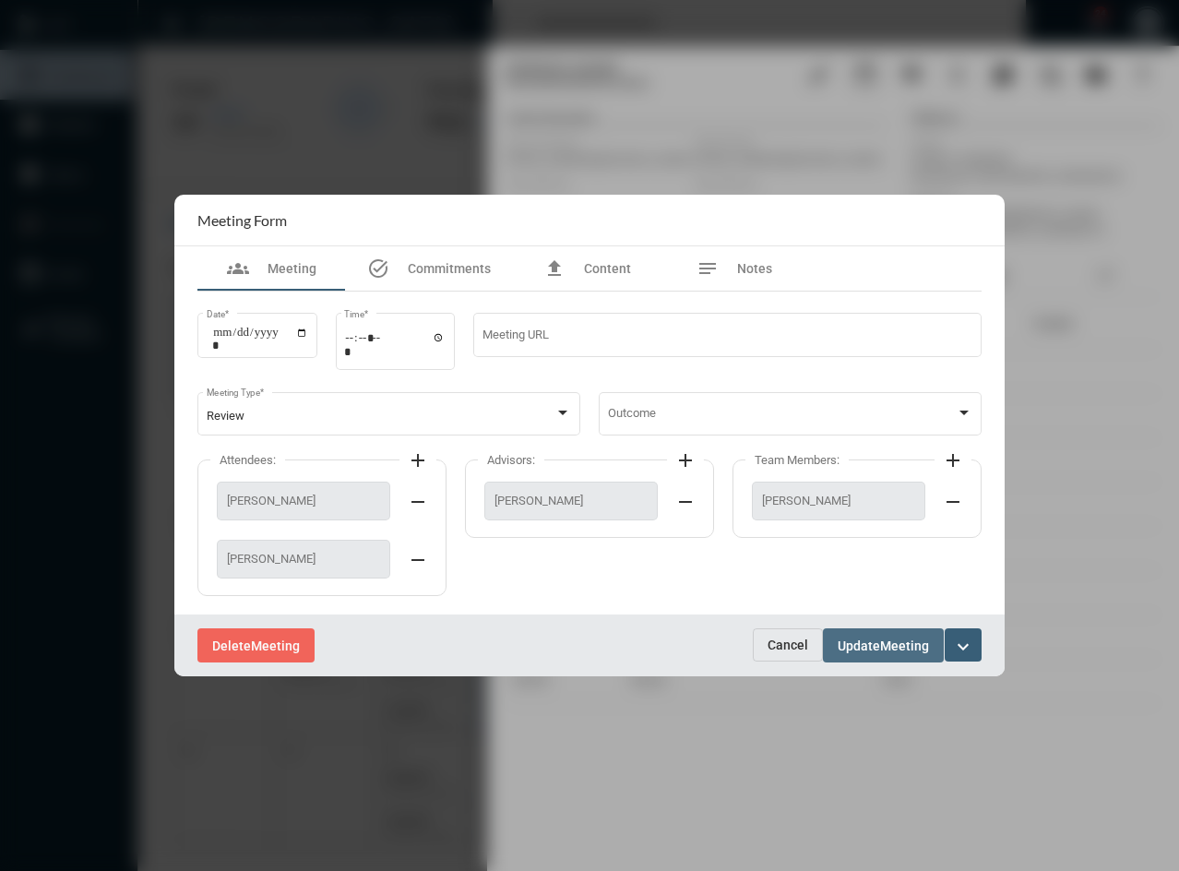
click at [877, 638] on span "Update" at bounding box center [859, 645] width 42 height 15
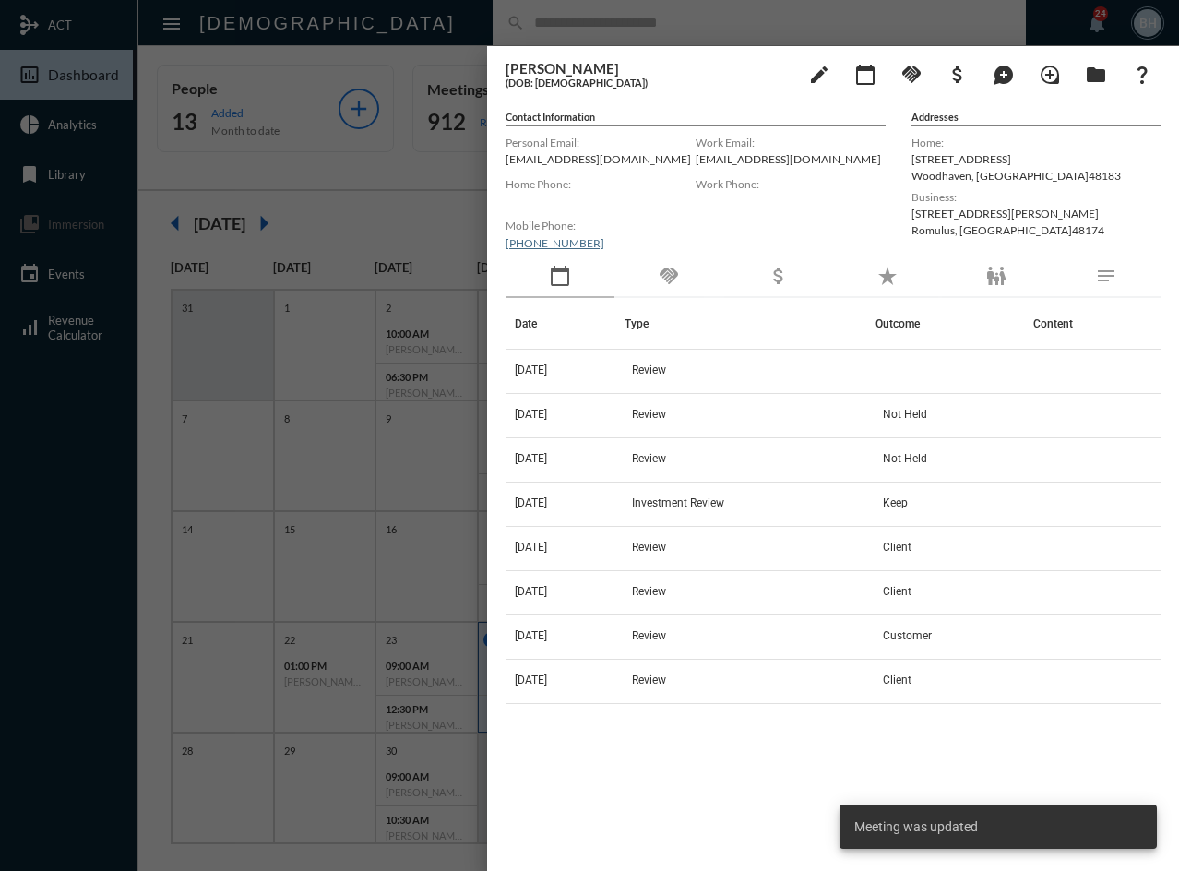
click at [773, 843] on div "[PERSON_NAME] (DOB: [DEMOGRAPHIC_DATA]) edit calendar_today handshake attach_mo…" at bounding box center [833, 453] width 692 height 815
click at [768, 834] on div "Date Type Outcome Content [DATE] Review [DATE] Review Not Held [DATE] Review No…" at bounding box center [833, 570] width 655 height 545
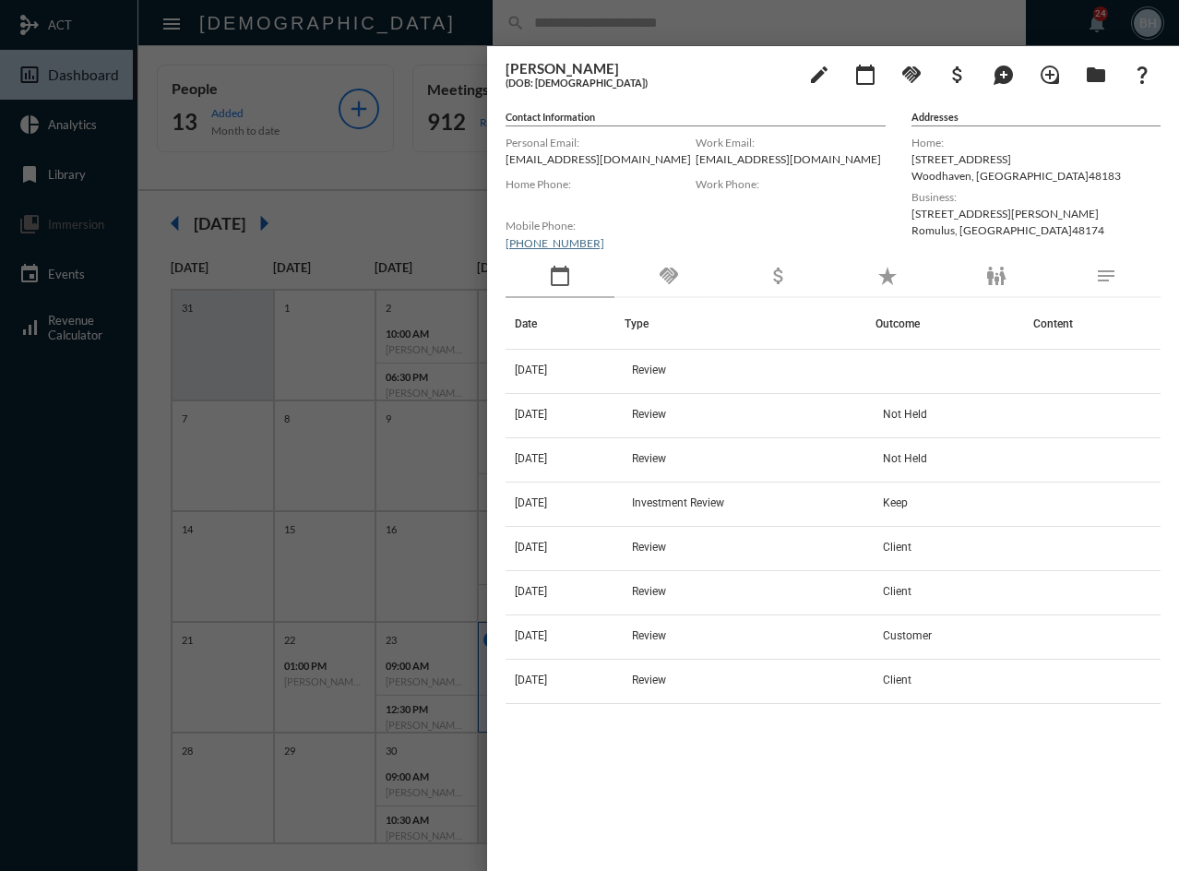
drag, startPoint x: 614, startPoint y: 769, endPoint x: 388, endPoint y: 387, distance: 443.8
click at [613, 767] on div "Date Type Outcome Content [DATE] Review [DATE] Review Not Held [DATE] Review No…" at bounding box center [833, 560] width 655 height 525
click at [351, 215] on div at bounding box center [589, 435] width 1179 height 871
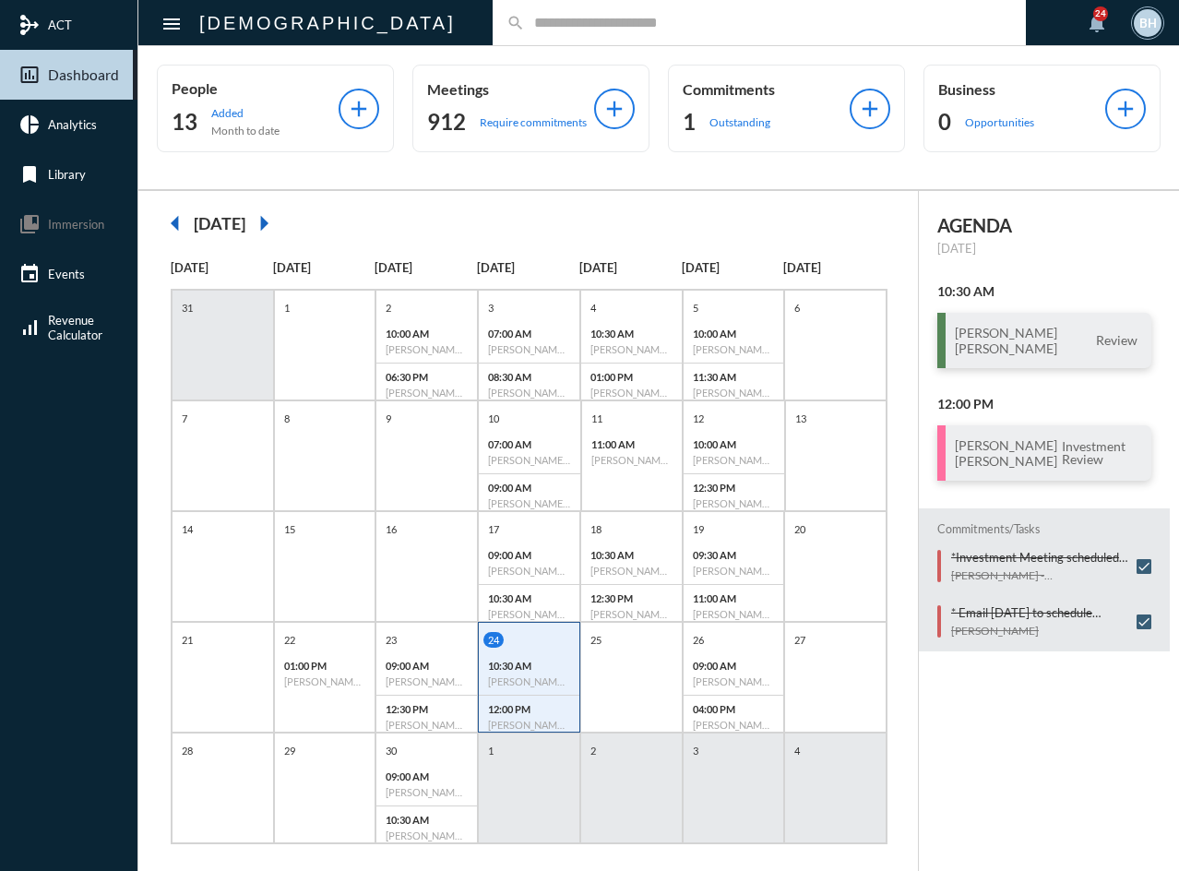
click at [1039, 756] on div "AGENDA [DATE] 10:30 AM [PERSON_NAME] [PERSON_NAME] Review 12:00 PM [PERSON_NAME…" at bounding box center [1049, 540] width 260 height 699
click at [1050, 787] on div "AGENDA [DATE] 10:30 AM [PERSON_NAME] [PERSON_NAME] Review 12:00 PM [PERSON_NAME…" at bounding box center [1049, 540] width 260 height 699
click at [974, 462] on h3 "[PERSON_NAME] [PERSON_NAME]" at bounding box center [1006, 452] width 102 height 31
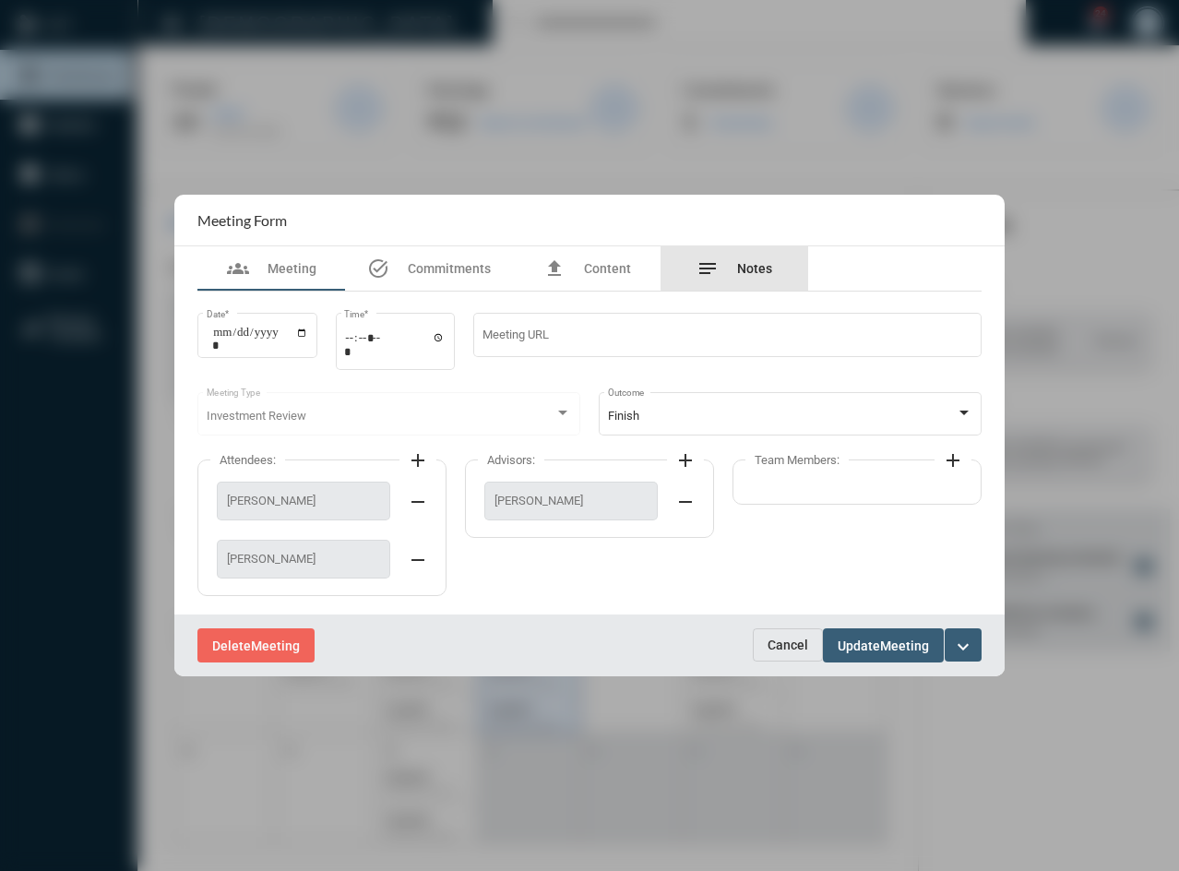
click at [755, 260] on div "notes Notes" at bounding box center [734, 268] width 76 height 22
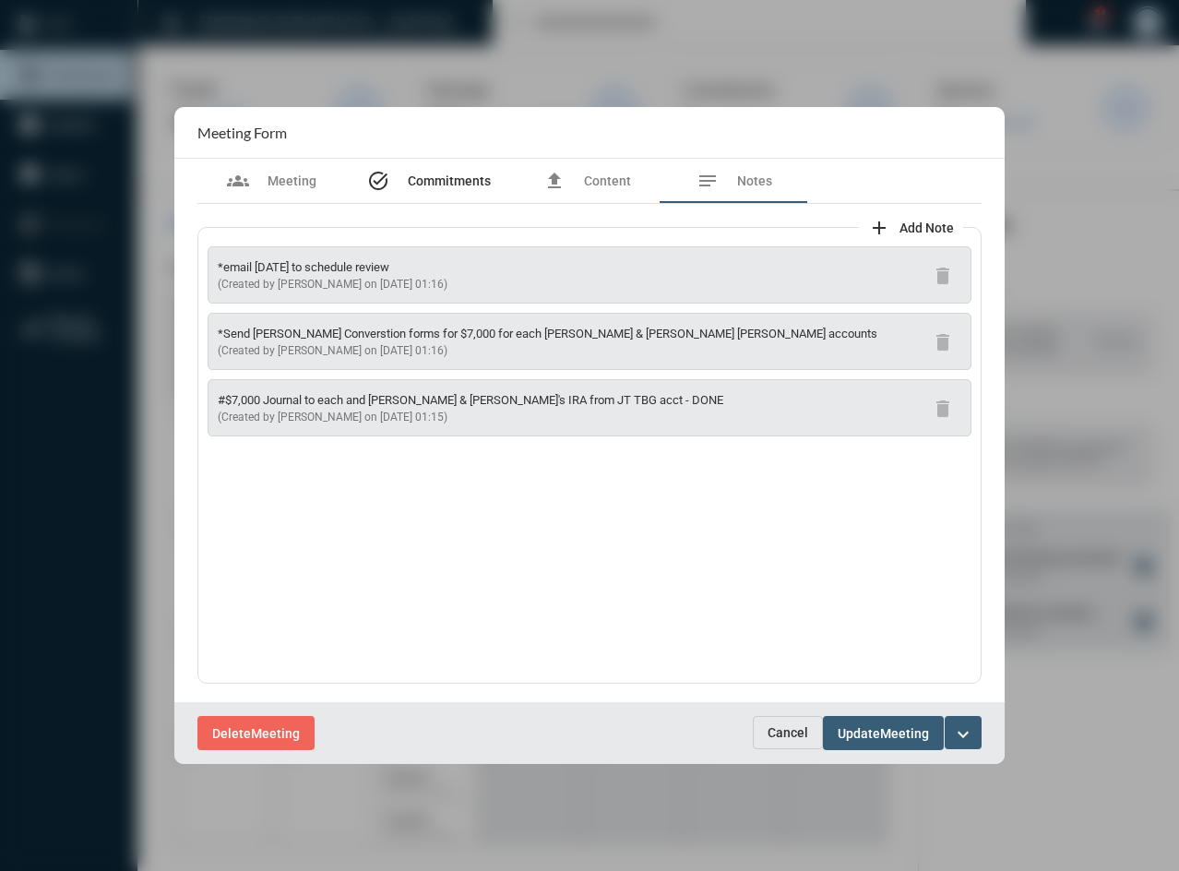
click at [458, 179] on span "Commitments" at bounding box center [449, 180] width 83 height 15
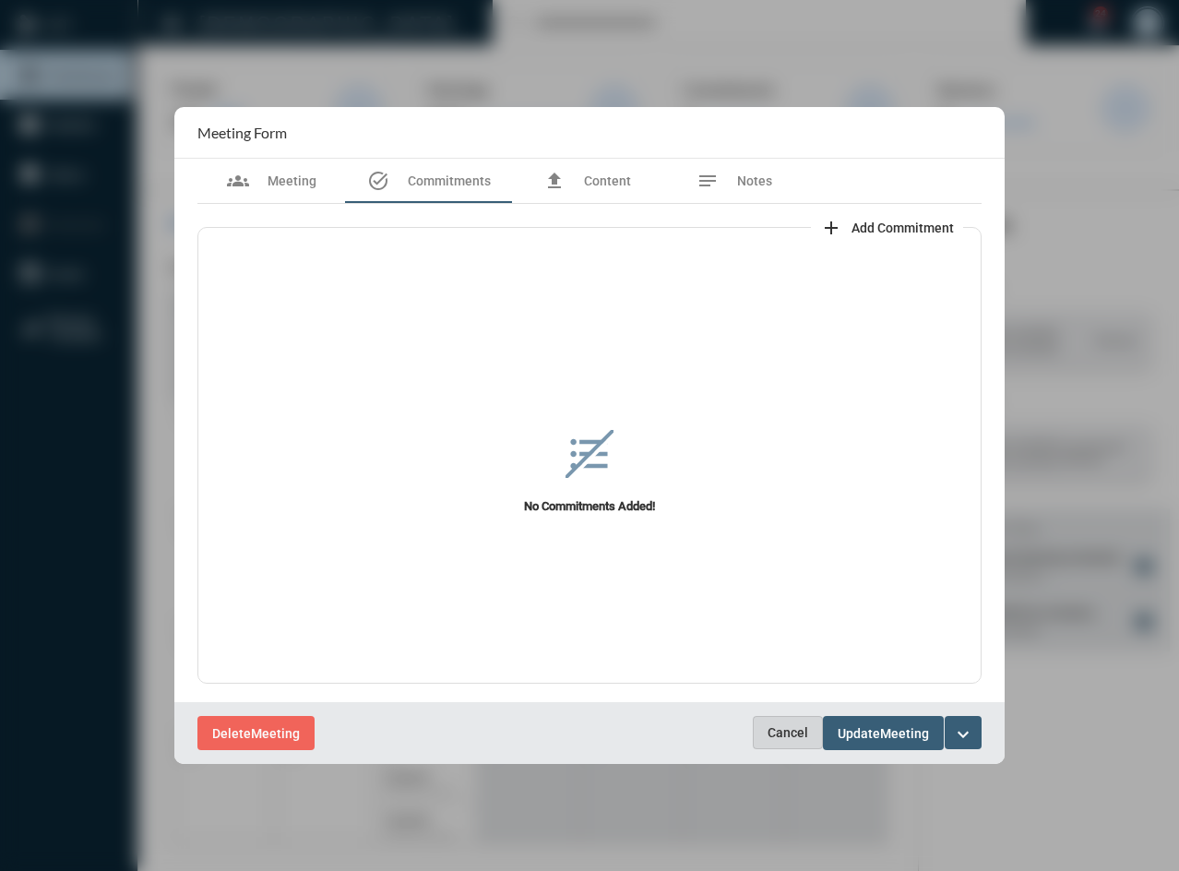
click at [765, 725] on button "Cancel" at bounding box center [788, 732] width 70 height 33
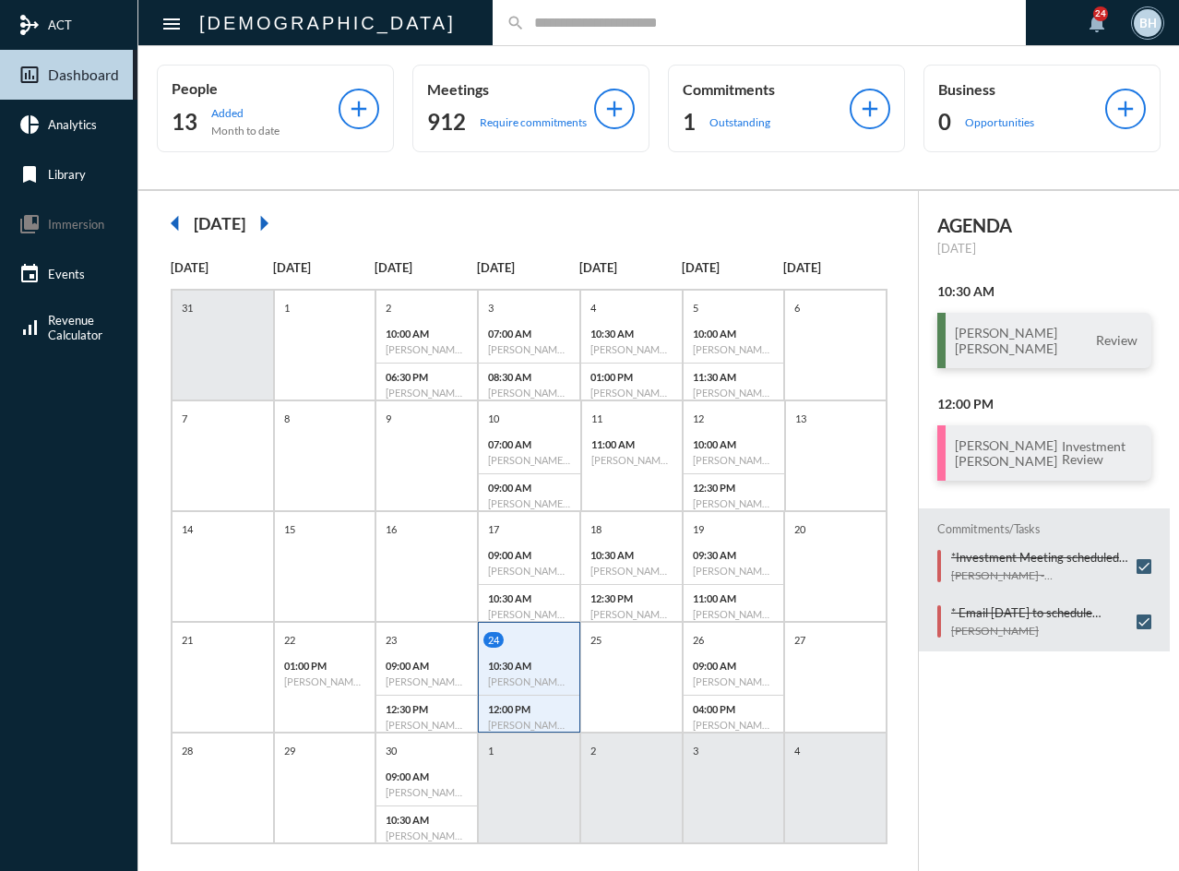
click at [1151, 776] on div "AGENDA [DATE] 10:30 AM [PERSON_NAME] [PERSON_NAME] Review 12:00 PM [PERSON_NAME…" at bounding box center [1049, 540] width 260 height 699
click at [529, 676] on h6 "[PERSON_NAME] - [PERSON_NAME] - Review" at bounding box center [529, 681] width 82 height 12
click at [1027, 350] on div "[PERSON_NAME] [PERSON_NAME] Review" at bounding box center [1044, 340] width 214 height 55
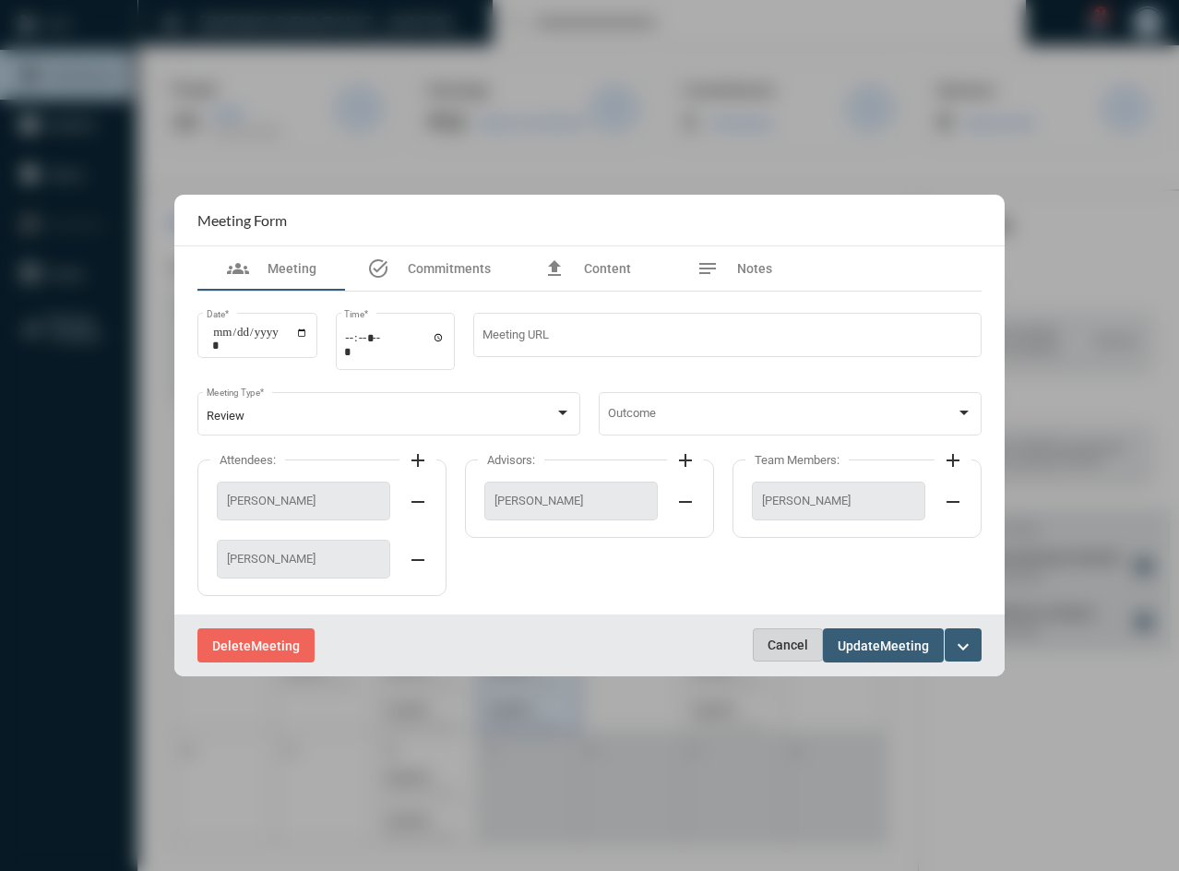
click at [784, 645] on span "Cancel" at bounding box center [788, 644] width 41 height 15
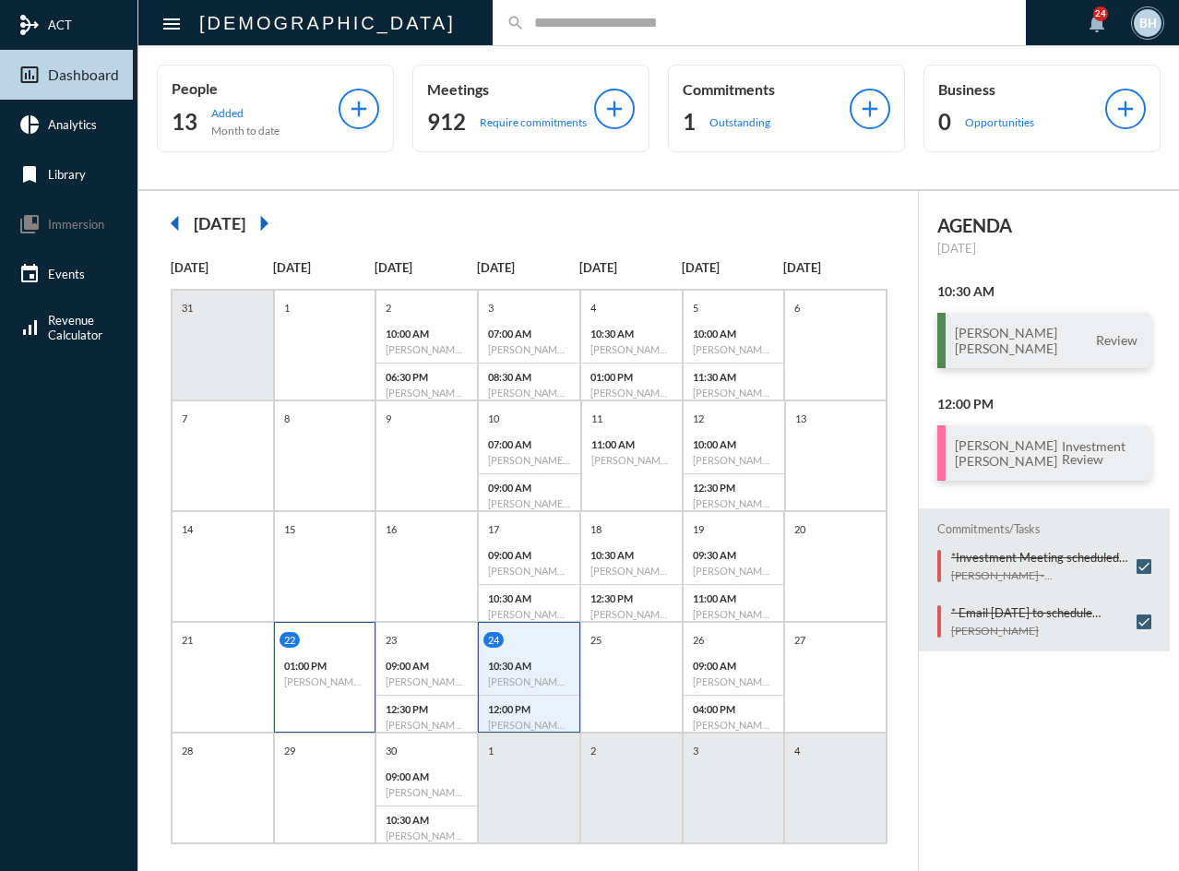
click at [287, 719] on div "22 01:00 PM [PERSON_NAME] - [PERSON_NAME] - Investment" at bounding box center [325, 677] width 102 height 111
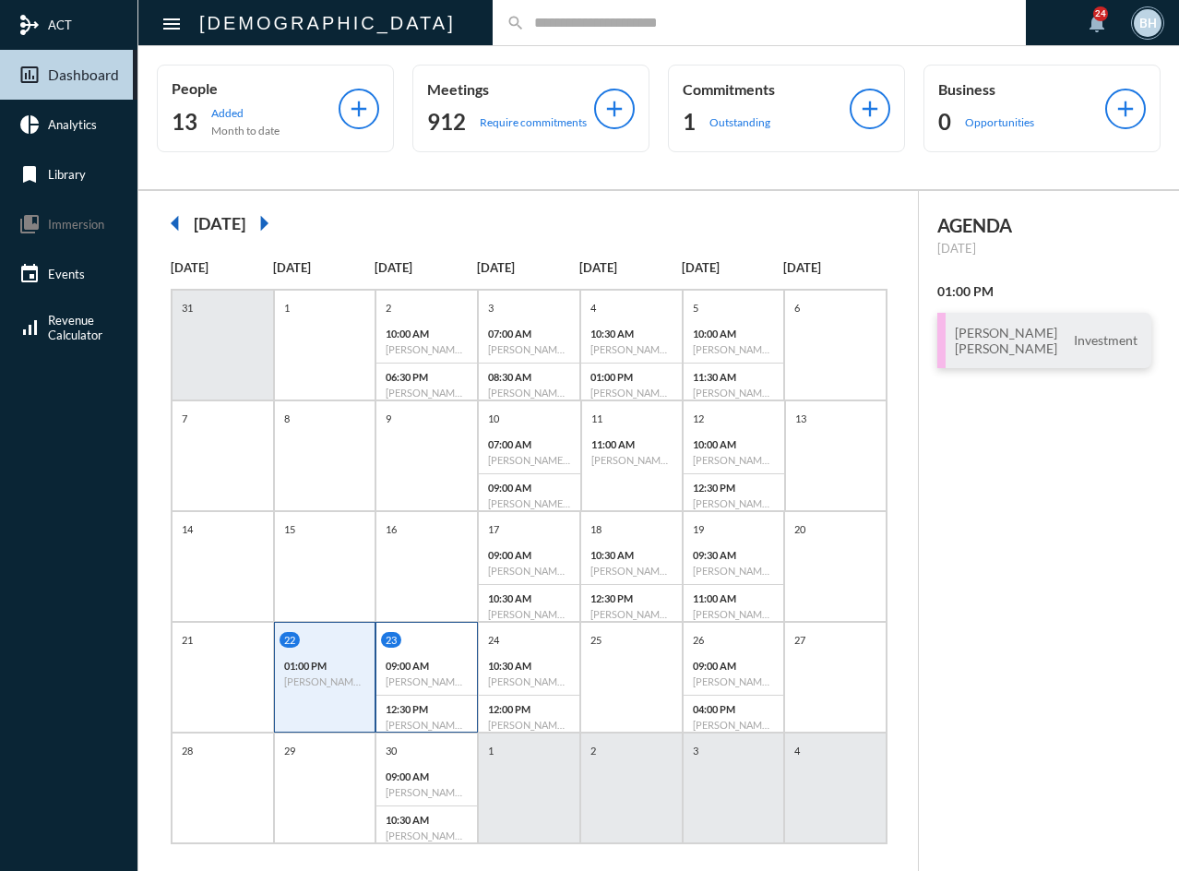
click at [449, 650] on div "23 09:00 AM [PERSON_NAME] - [PERSON_NAME] - Review 12:30 PM [PERSON_NAME] - Rev…" at bounding box center [426, 685] width 101 height 106
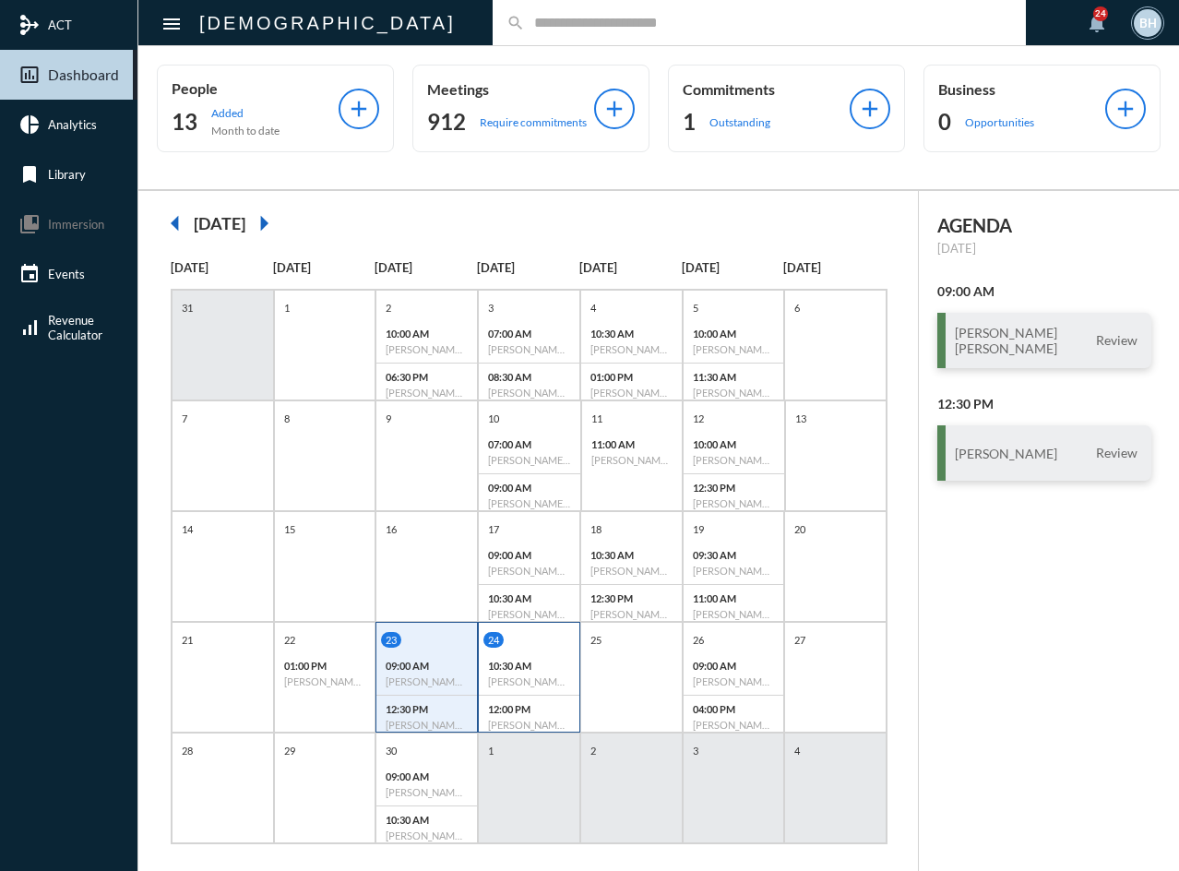
click at [564, 658] on div "10:30 AM [PERSON_NAME] - [PERSON_NAME] - Review" at bounding box center [529, 673] width 101 height 43
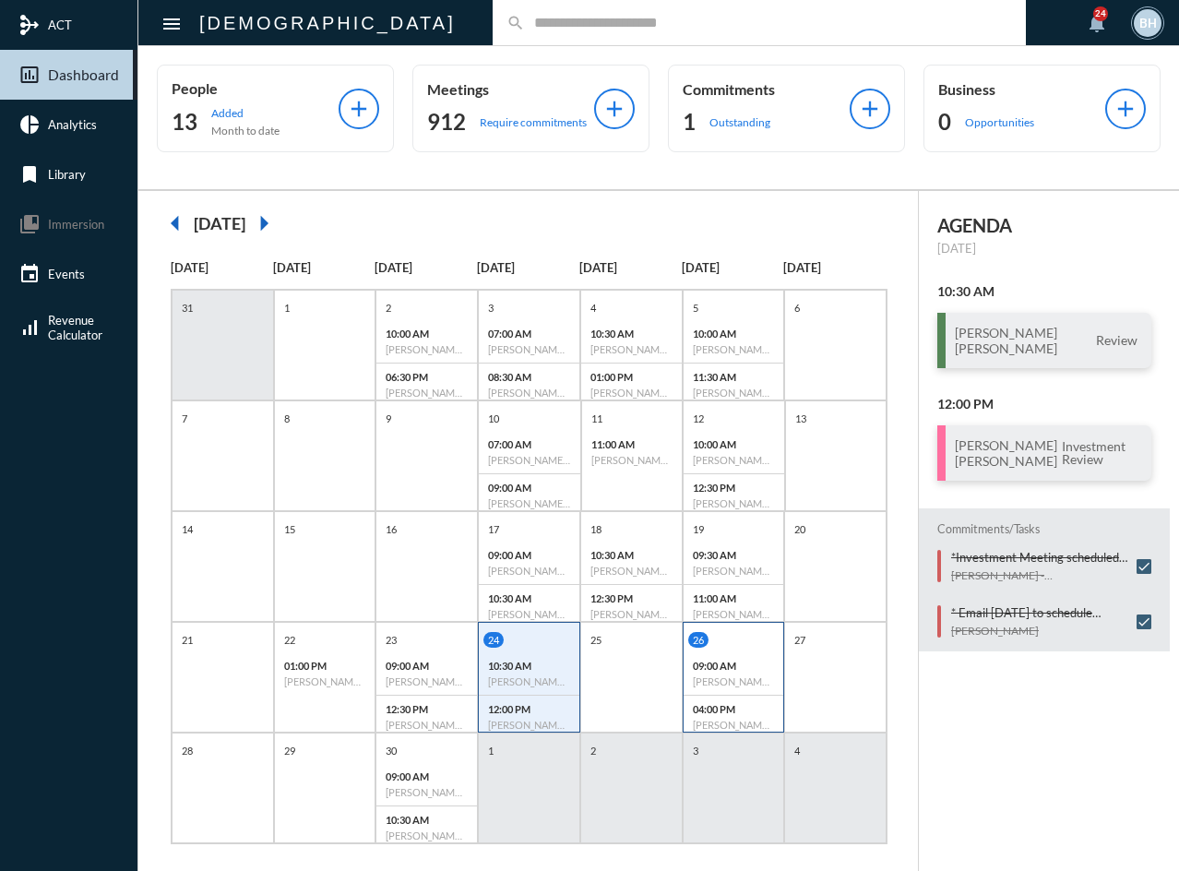
click at [752, 648] on div "26 09:00 AM [PERSON_NAME] - Review 04:00 PM [PERSON_NAME] - [PERSON_NAME] - Inv…" at bounding box center [734, 685] width 101 height 106
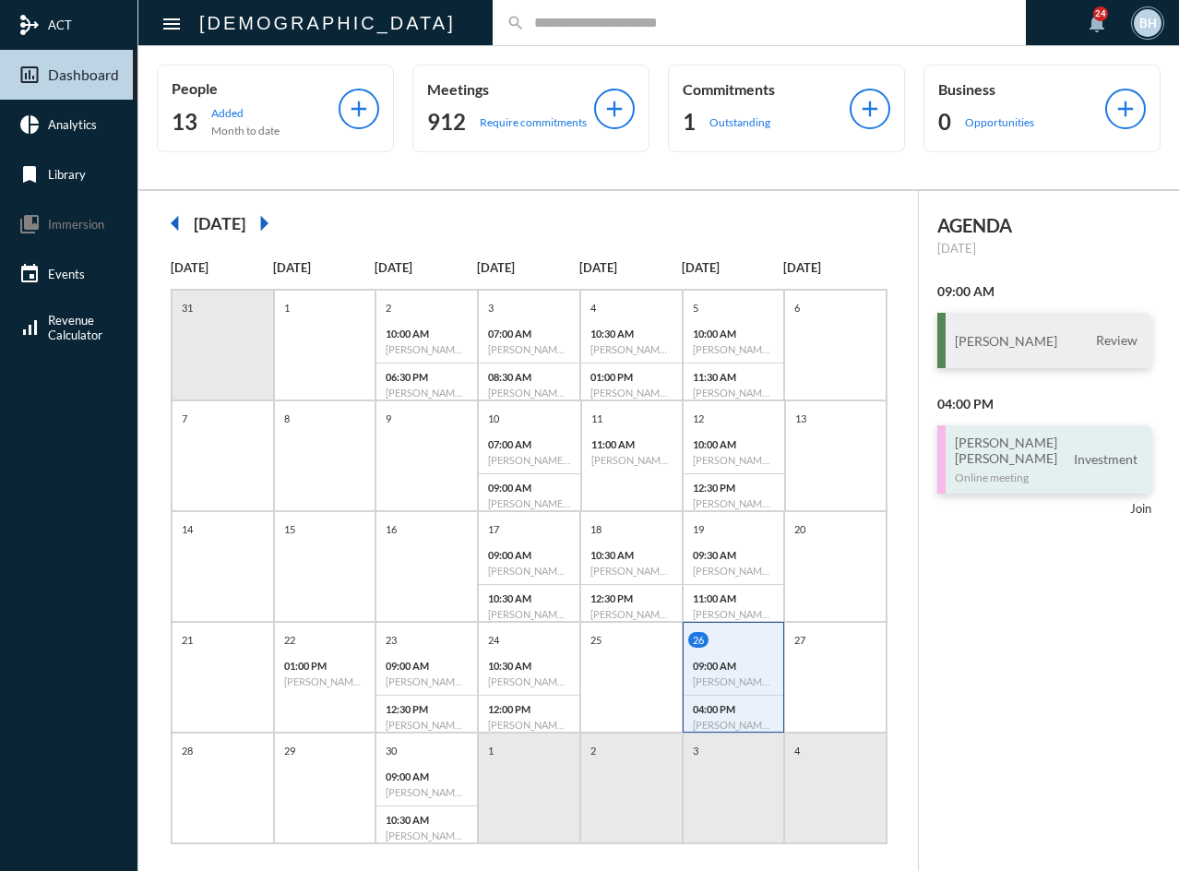
click at [1018, 468] on div "[PERSON_NAME] [PERSON_NAME] Online meeting" at bounding box center [1006, 459] width 102 height 50
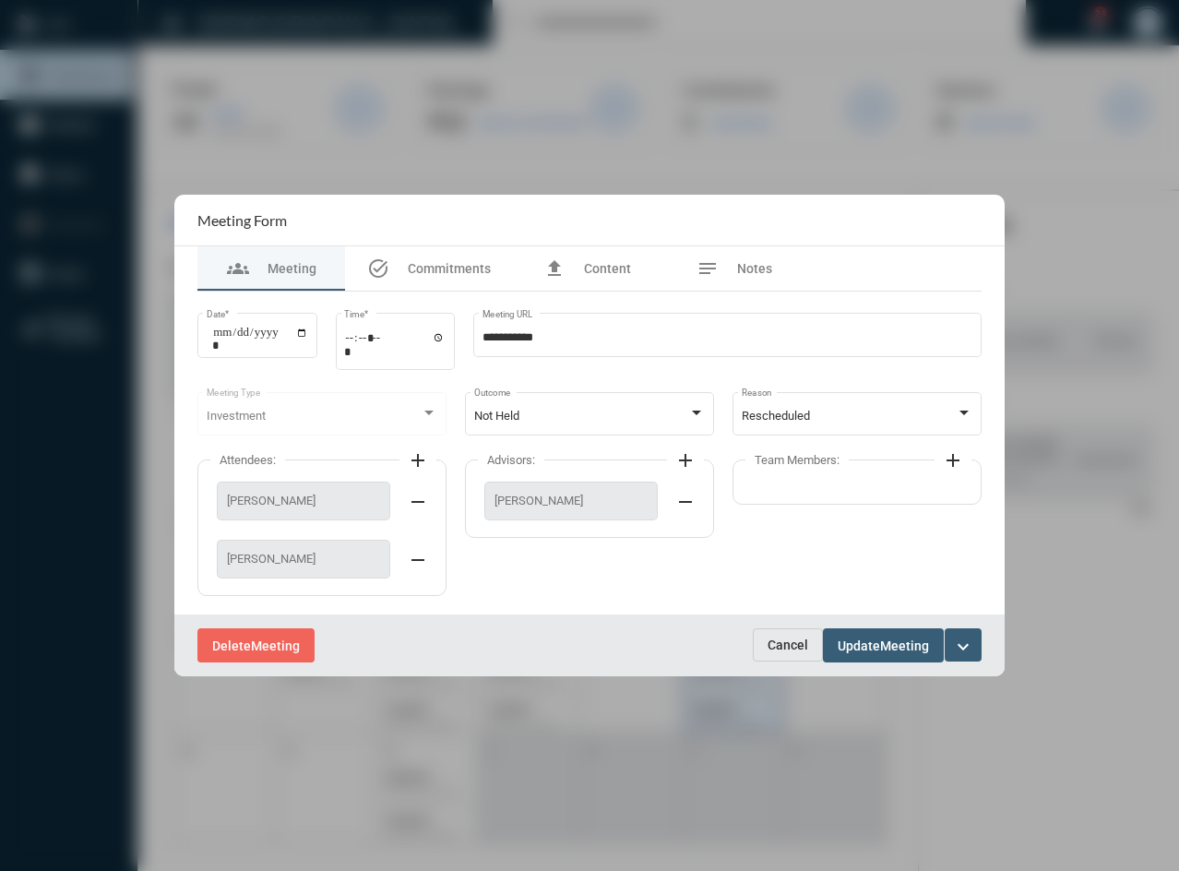
click at [774, 637] on button "Cancel" at bounding box center [788, 644] width 70 height 33
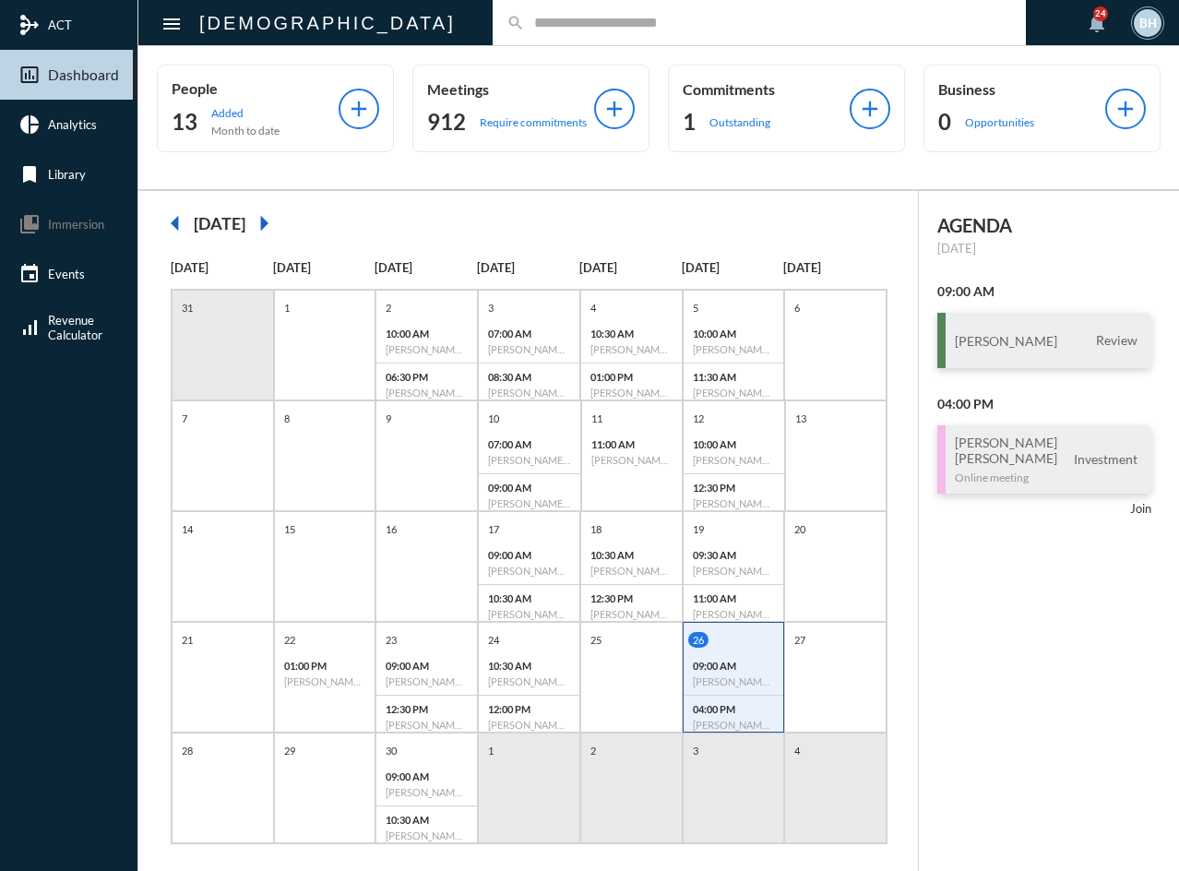
click at [1018, 628] on div "AGENDA [DATE] 09:00 AM [PERSON_NAME] Review 04:00 PM [PERSON_NAME] [PERSON_NAME…" at bounding box center [1049, 540] width 260 height 699
click at [997, 613] on div "AGENDA [DATE] 09:00 AM [PERSON_NAME] Review 04:00 PM [PERSON_NAME] [PERSON_NAME…" at bounding box center [1049, 540] width 260 height 699
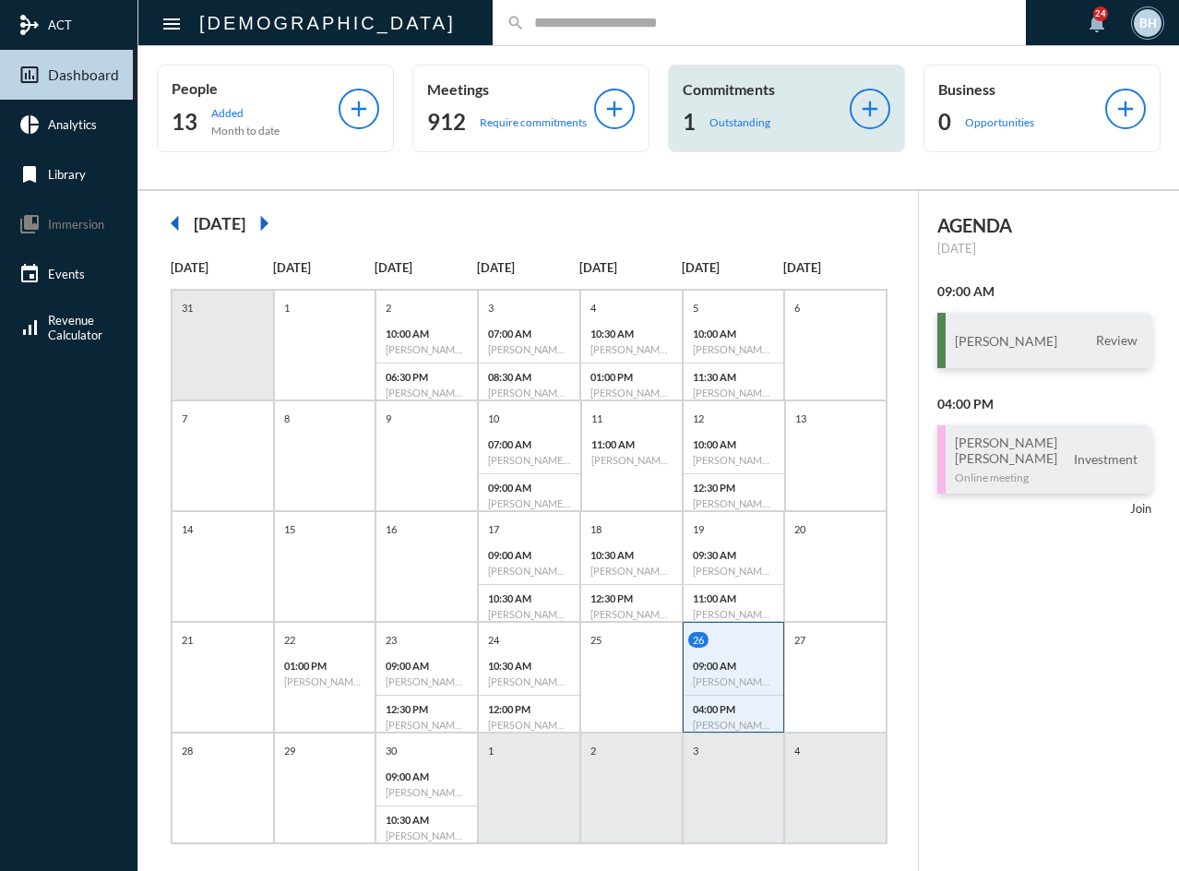
click at [754, 122] on p "Outstanding" at bounding box center [739, 122] width 61 height 14
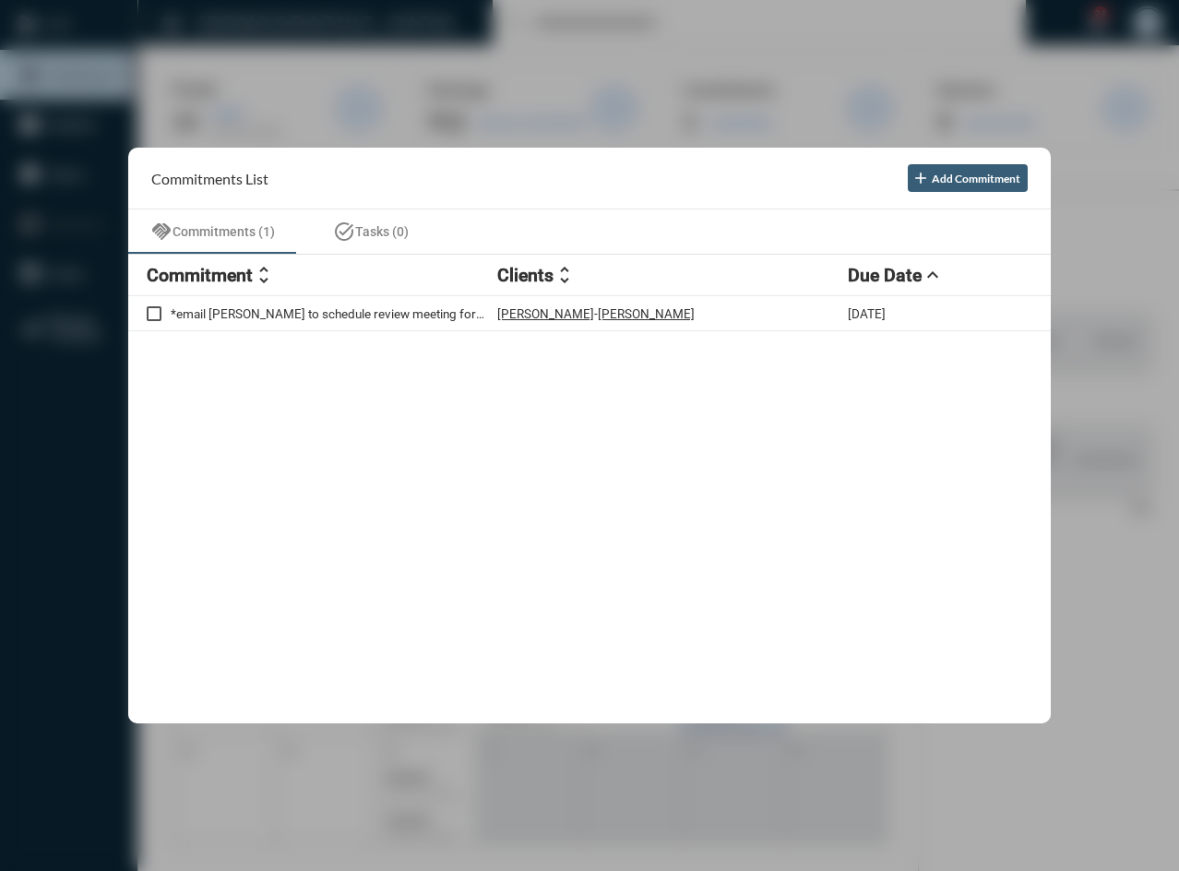
click at [1017, 826] on div at bounding box center [589, 435] width 1179 height 871
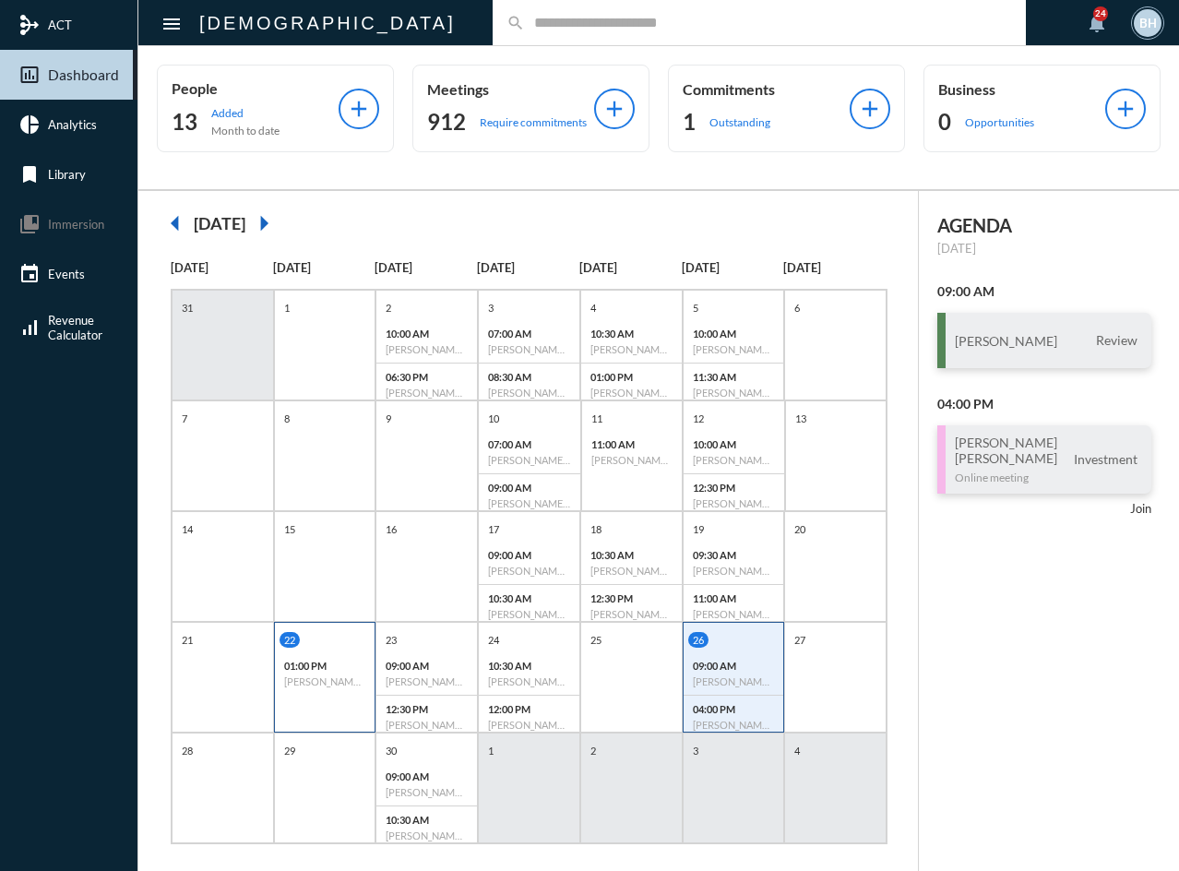
click at [322, 666] on p "01:00 PM" at bounding box center [325, 666] width 82 height 12
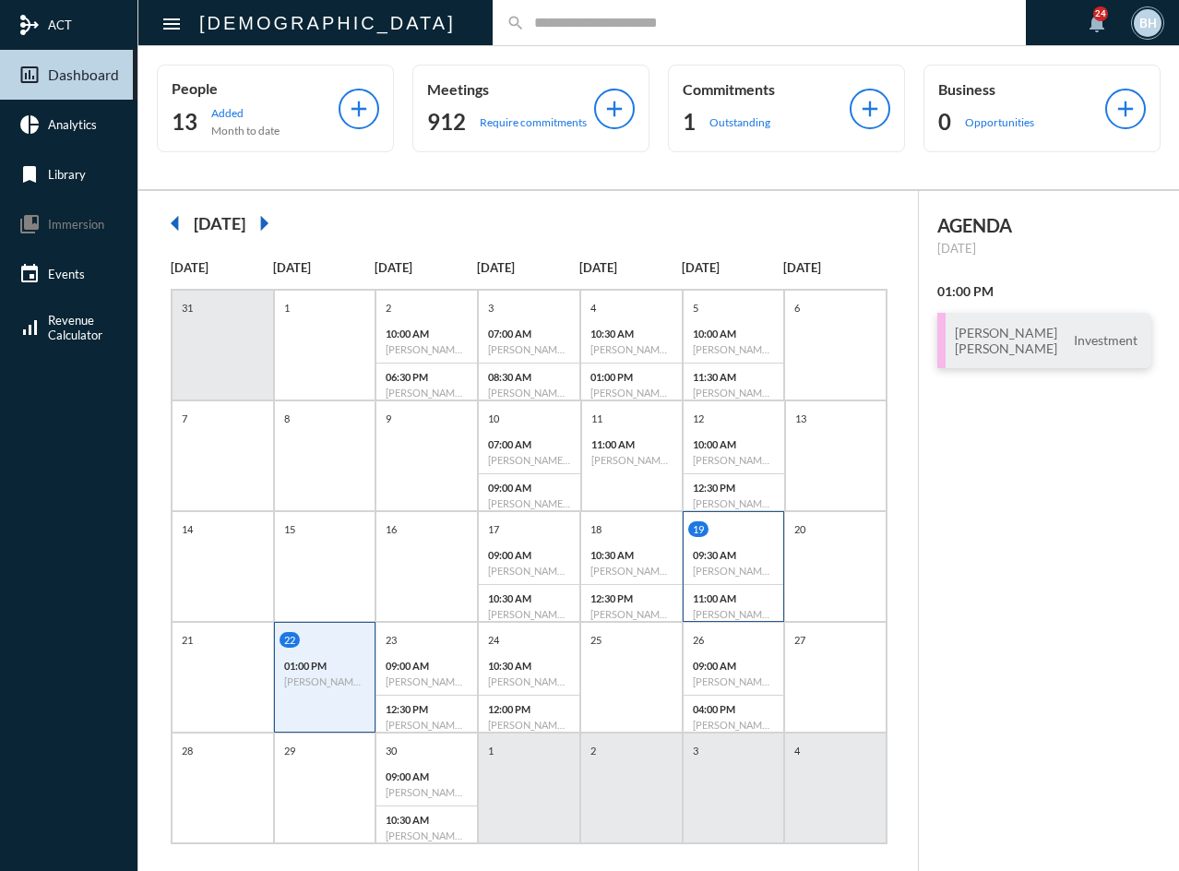
click at [722, 607] on div "11:00 AM [PERSON_NAME] - [PERSON_NAME] - Review" at bounding box center [734, 606] width 101 height 42
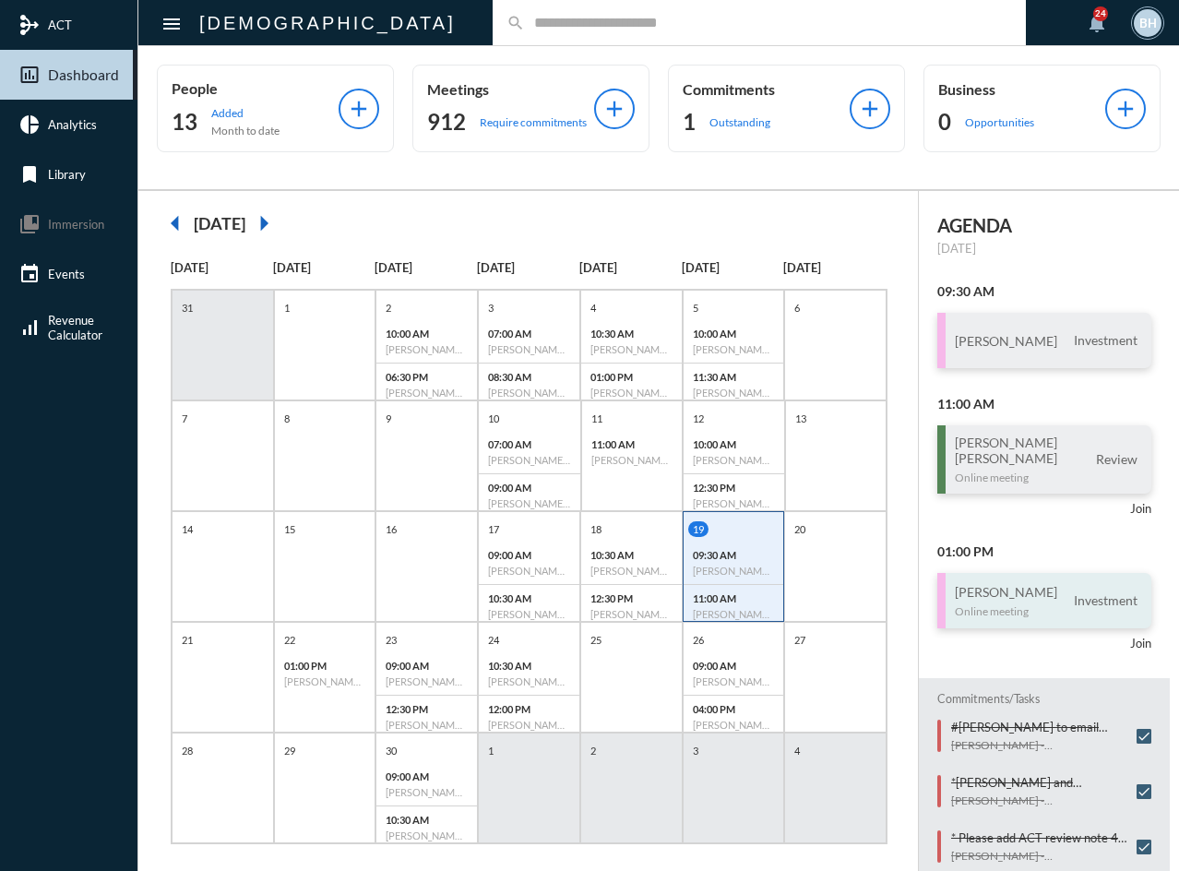
click at [978, 602] on div "[PERSON_NAME] Online meeting" at bounding box center [1006, 601] width 102 height 34
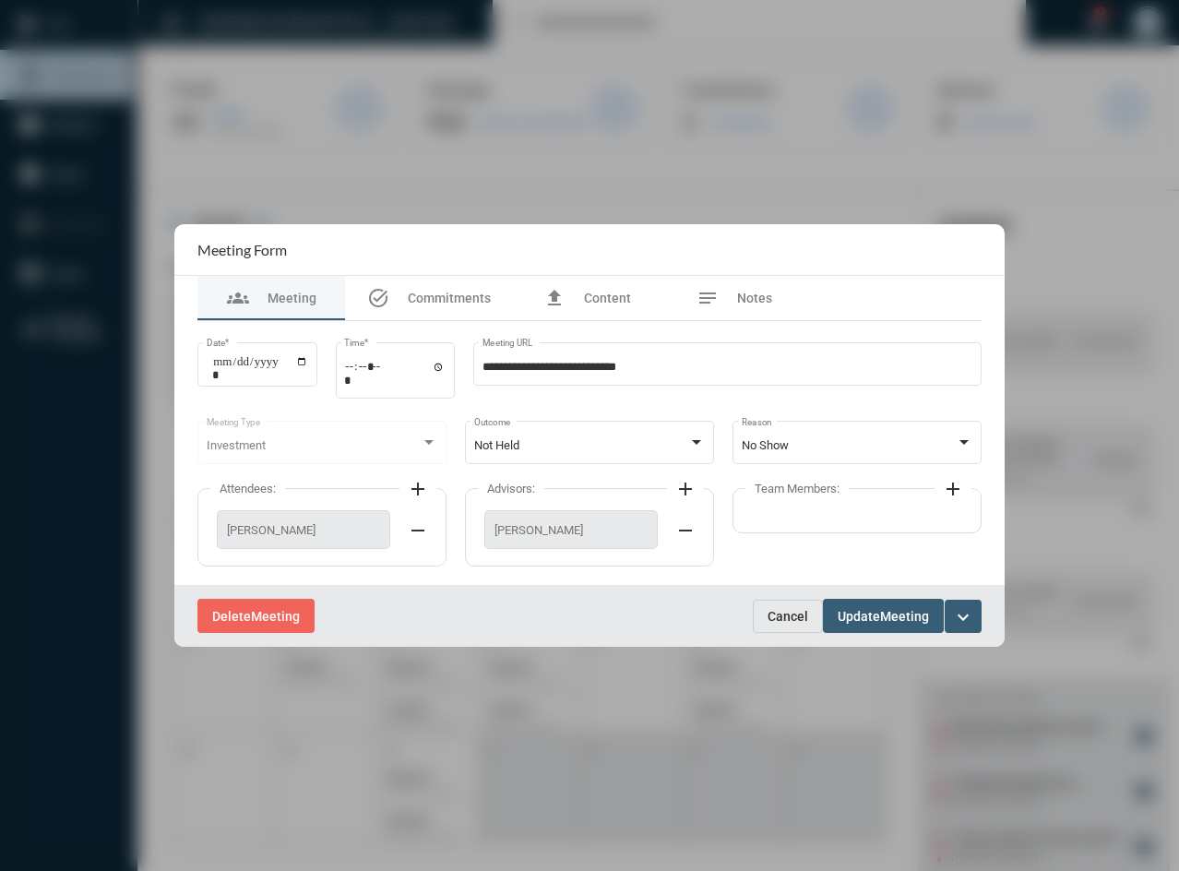
click at [786, 617] on span "Cancel" at bounding box center [788, 616] width 41 height 15
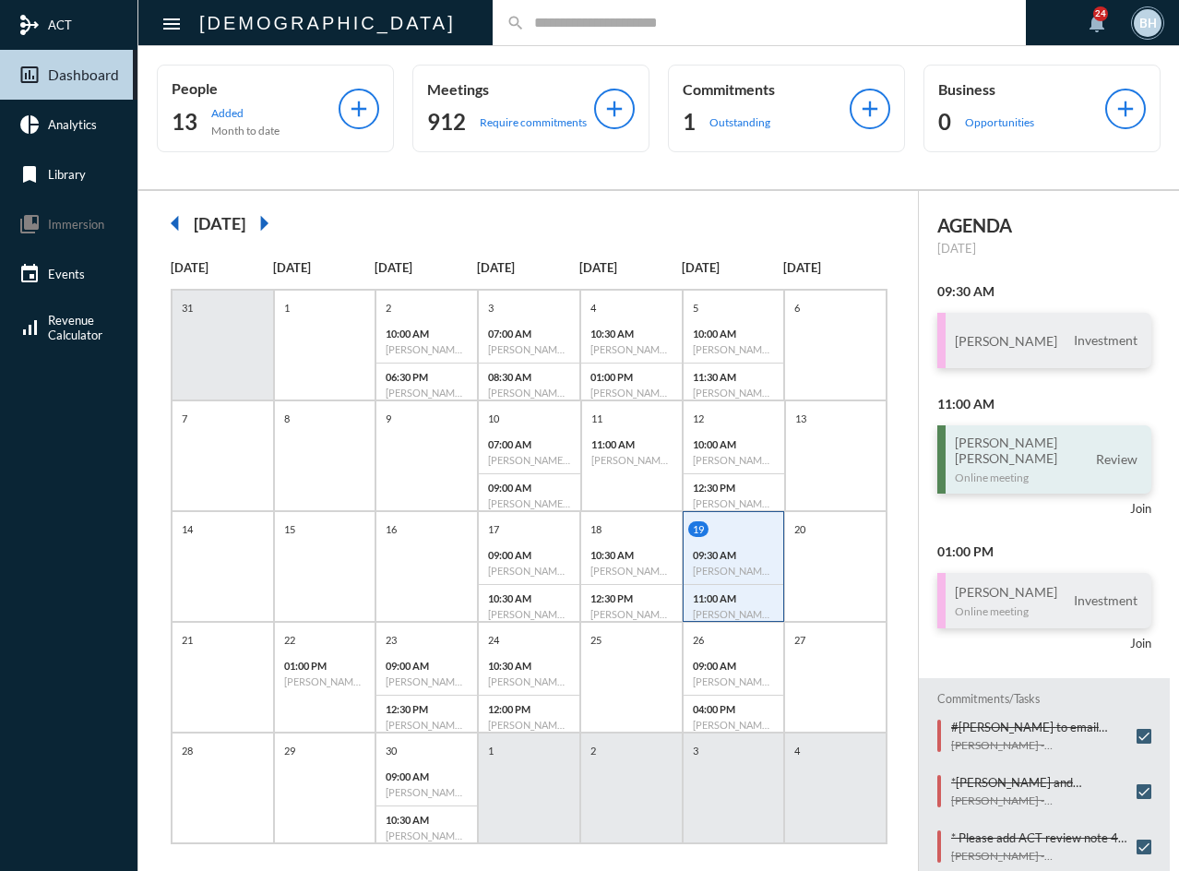
click at [1051, 474] on div "[PERSON_NAME] [PERSON_NAME] Online meeting Review" at bounding box center [1044, 459] width 214 height 68
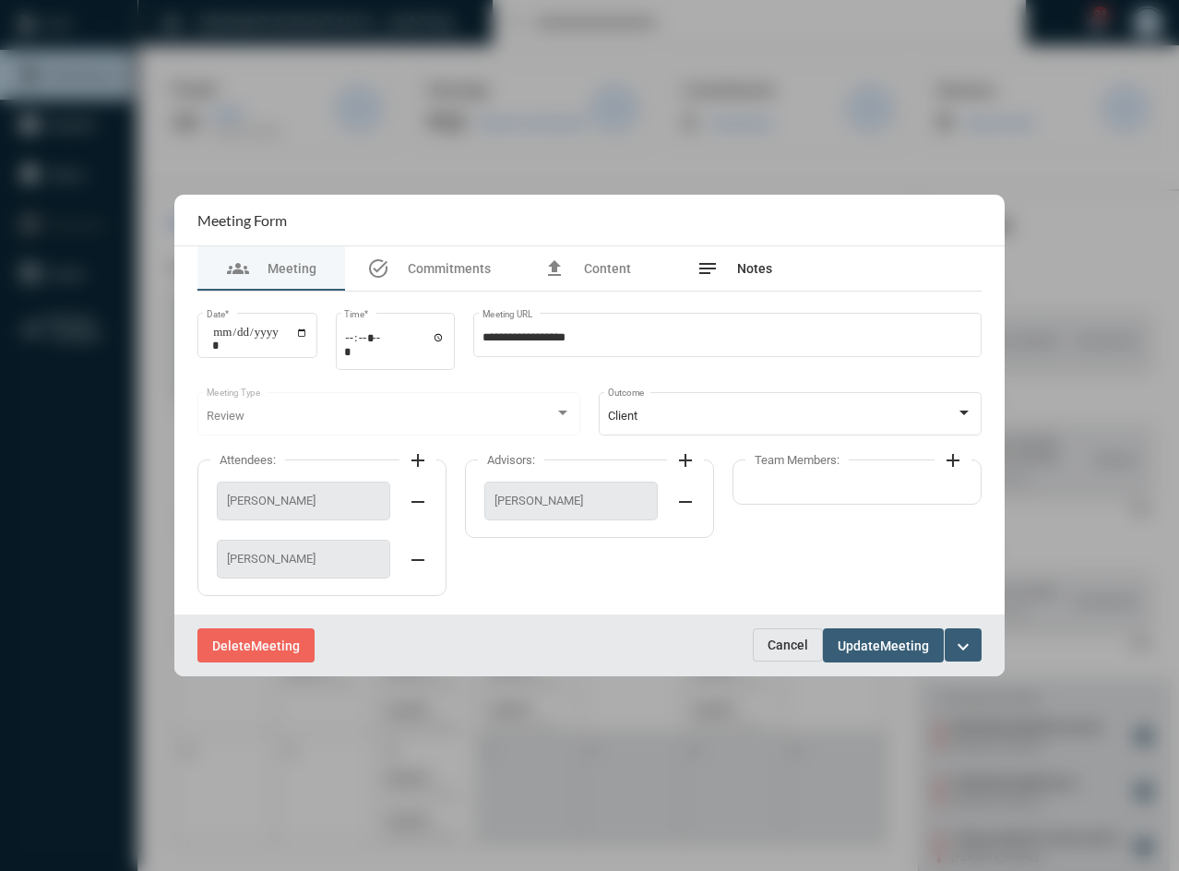
click at [760, 271] on span "Notes" at bounding box center [754, 268] width 35 height 15
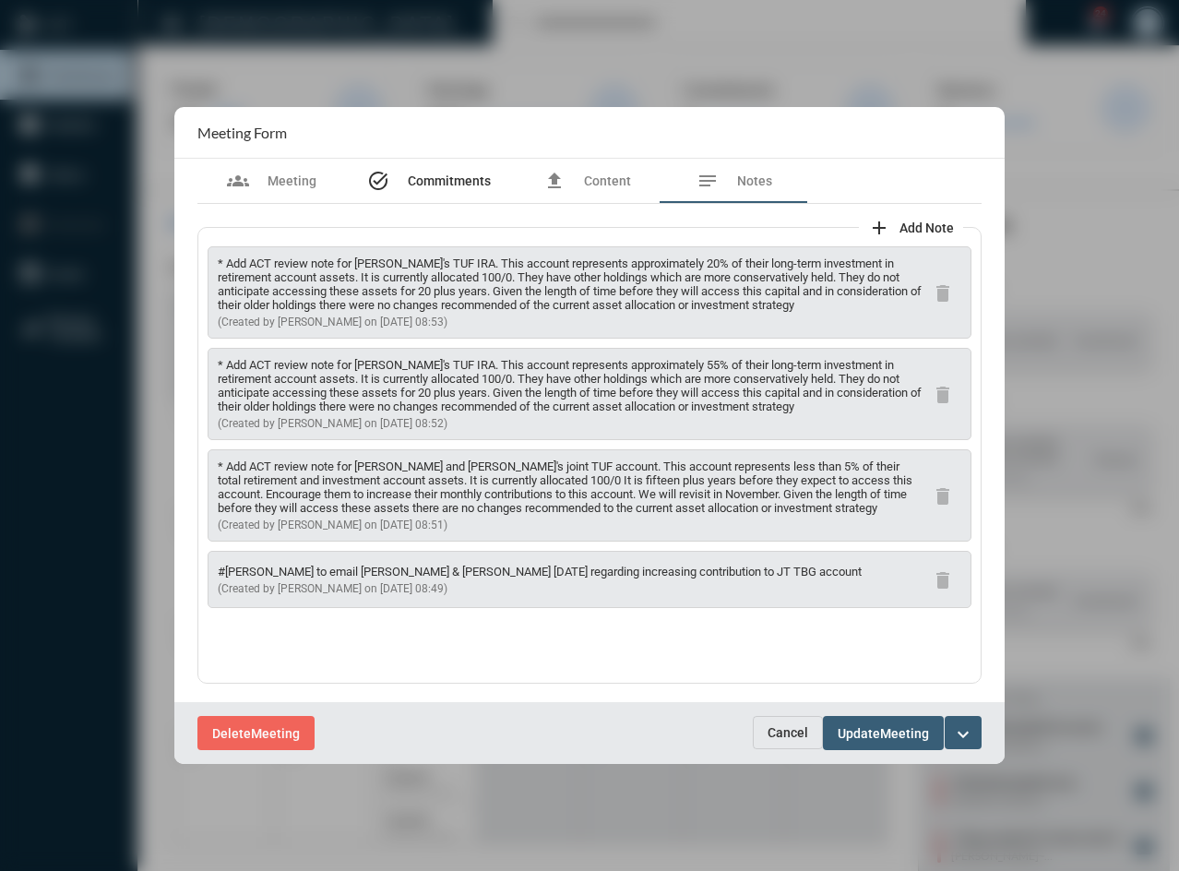
click at [443, 178] on span "Commitments" at bounding box center [449, 180] width 83 height 15
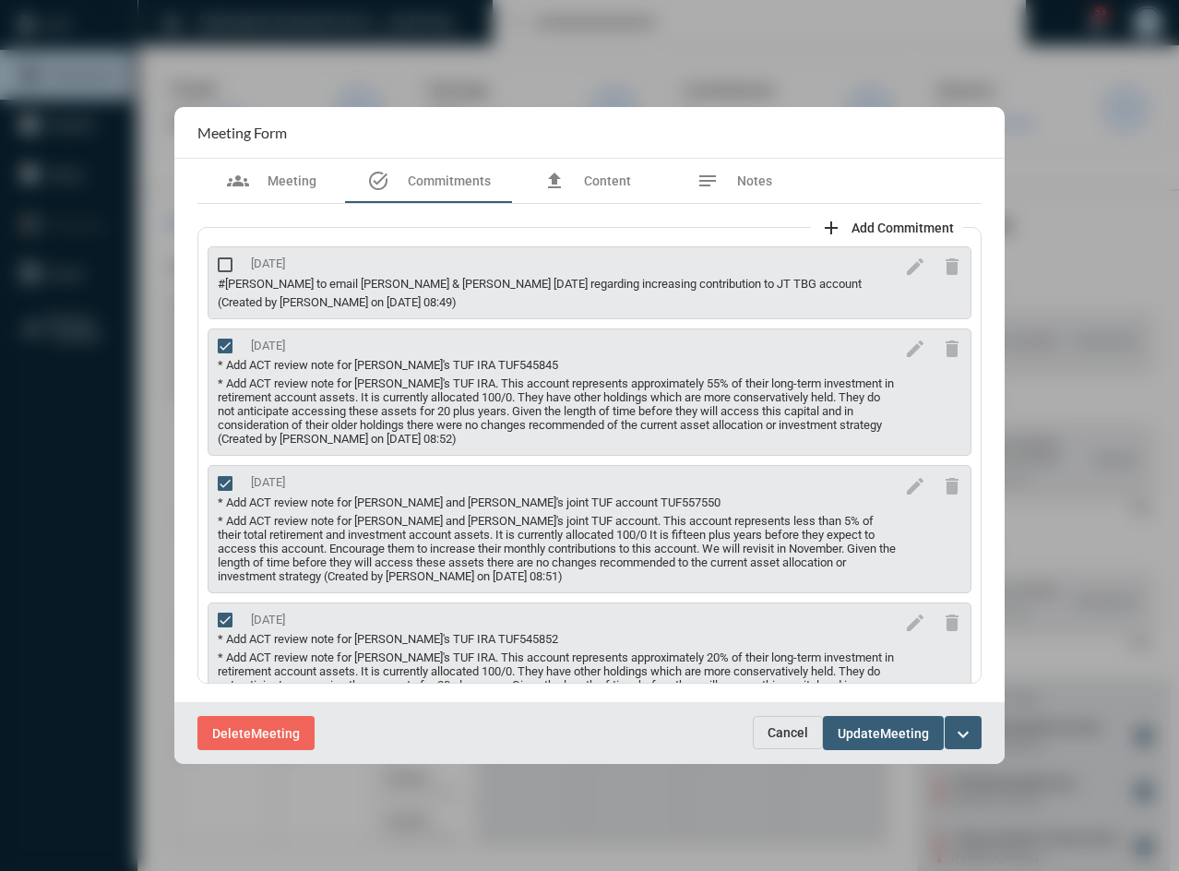
click at [780, 729] on span "Cancel" at bounding box center [788, 732] width 41 height 15
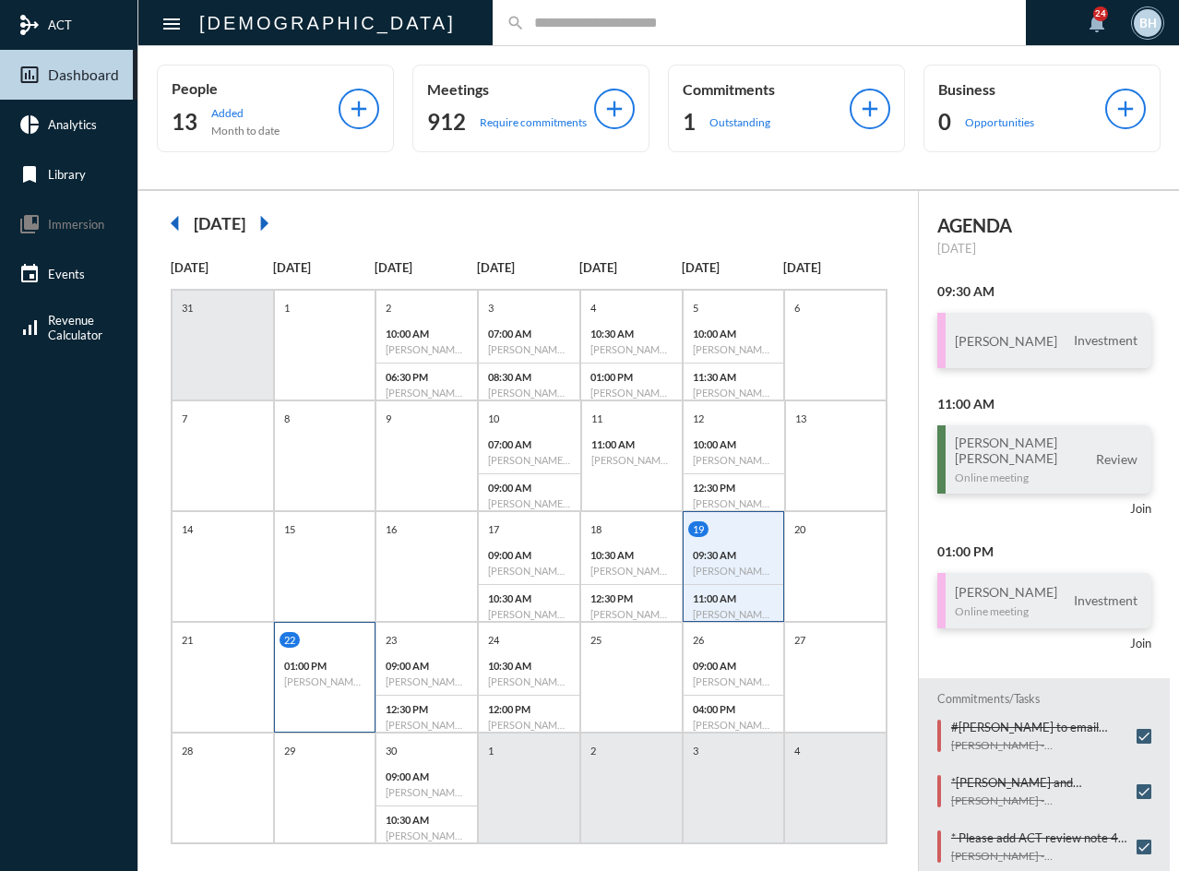
click at [315, 674] on div "01:00 PM [PERSON_NAME] - [PERSON_NAME] - Investment" at bounding box center [325, 673] width 101 height 42
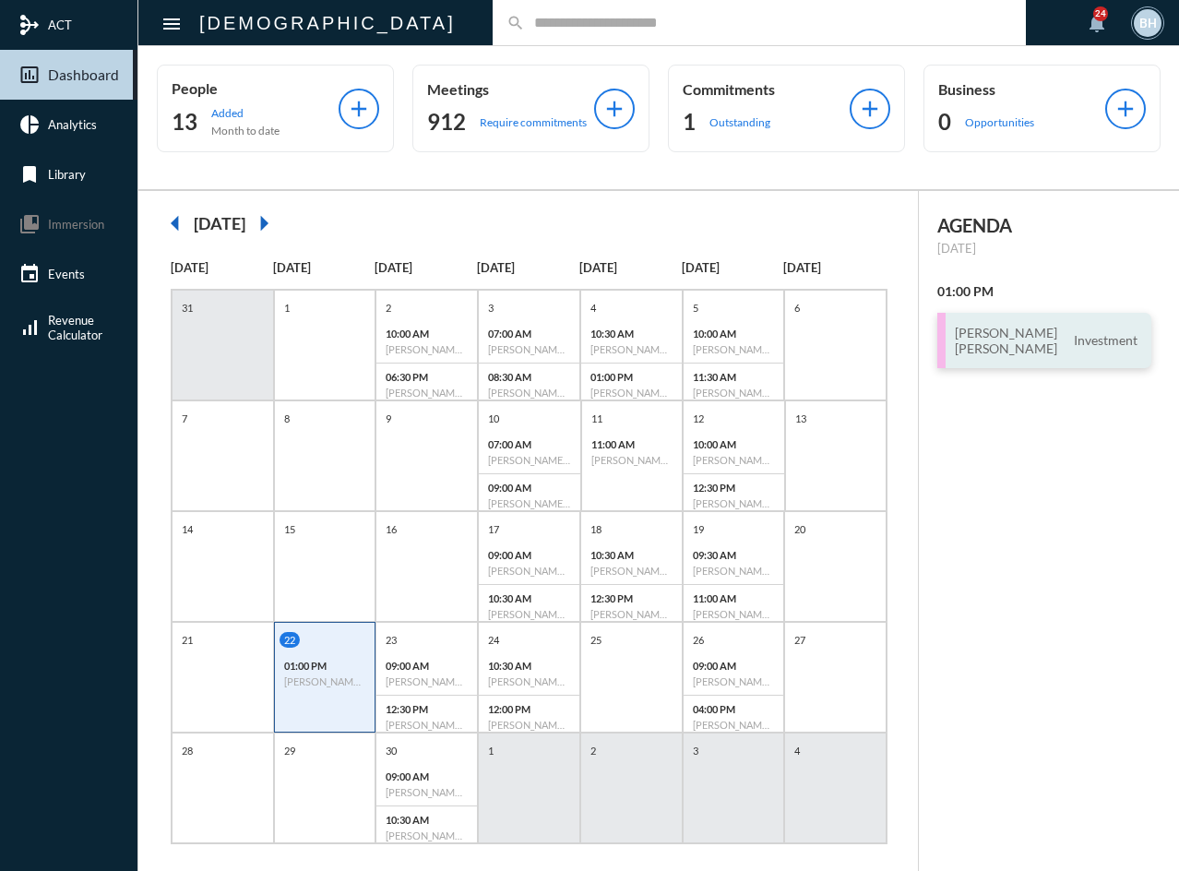
click at [1002, 354] on h3 "[PERSON_NAME] [PERSON_NAME]" at bounding box center [1006, 340] width 102 height 31
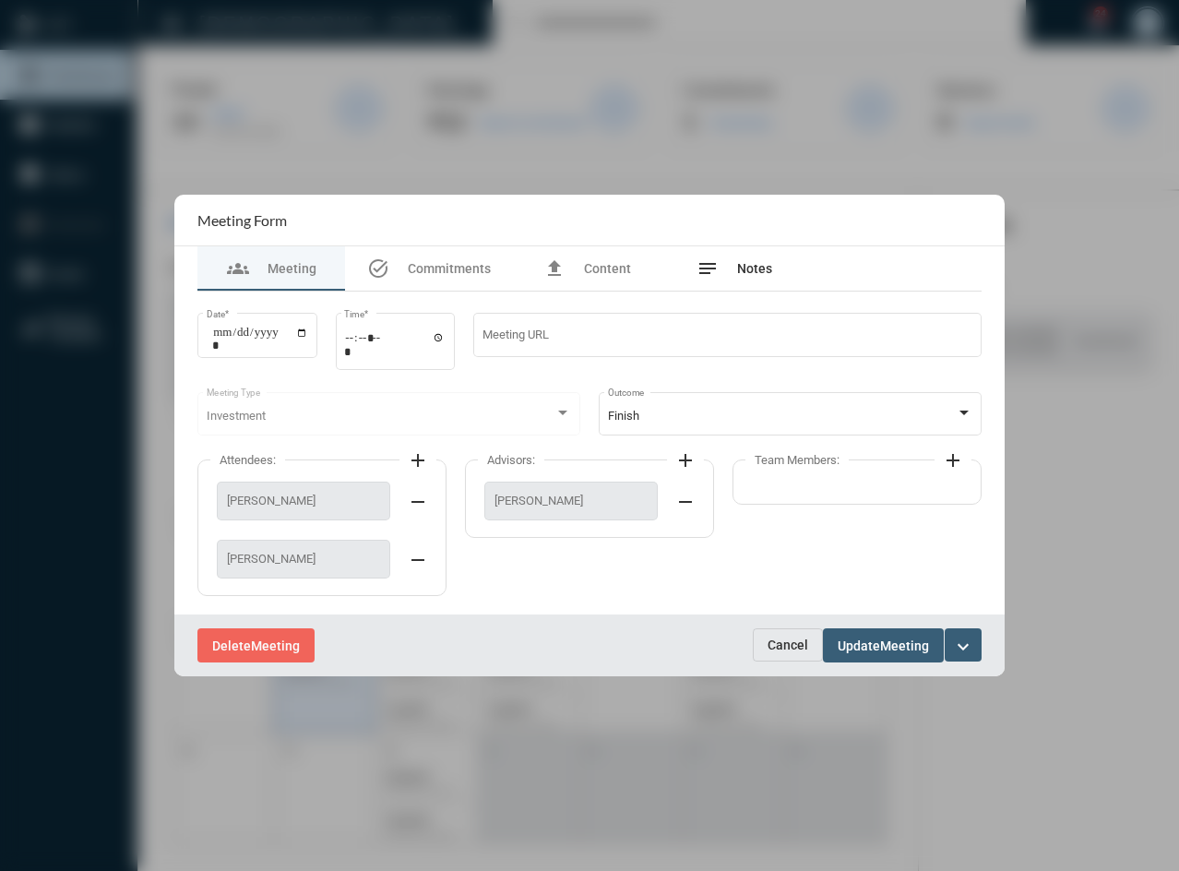
click at [749, 268] on span "Notes" at bounding box center [754, 268] width 35 height 15
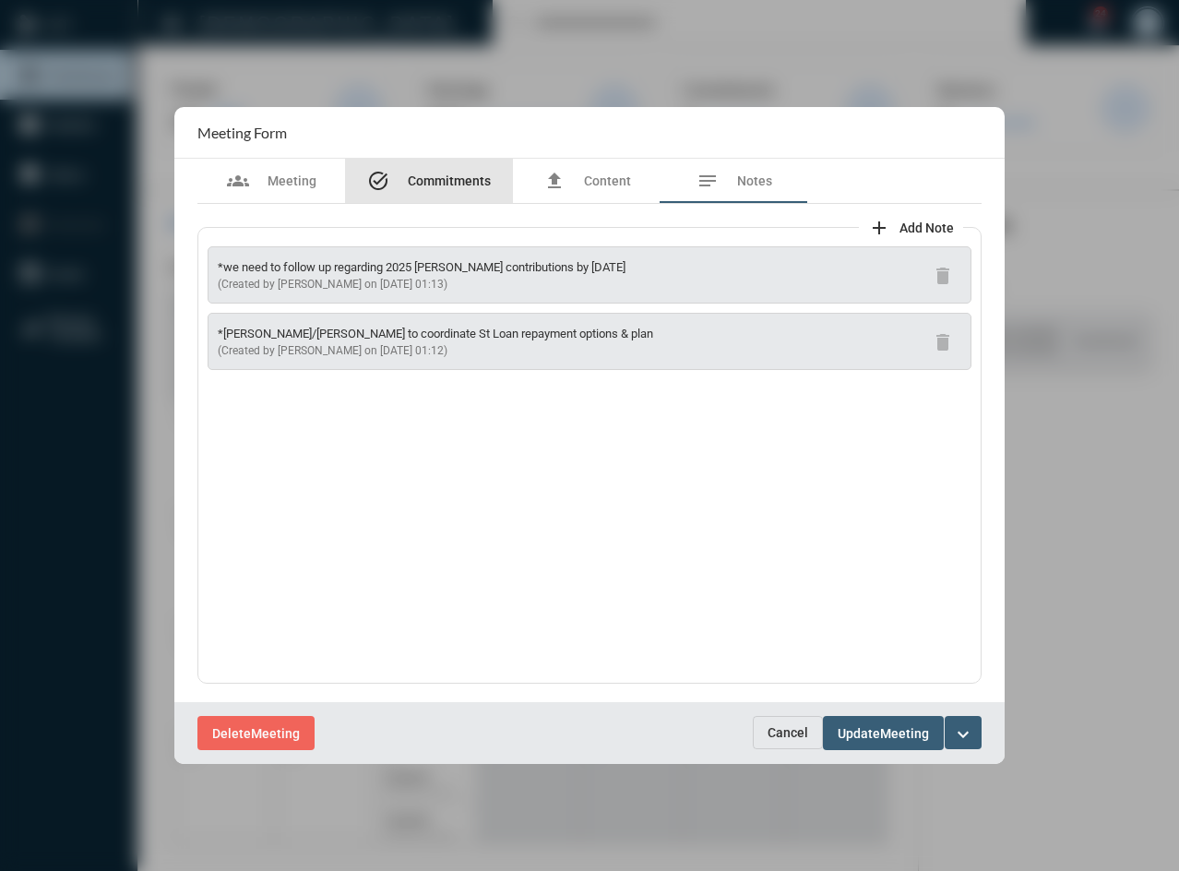
click at [431, 185] on span "Commitments" at bounding box center [449, 180] width 83 height 15
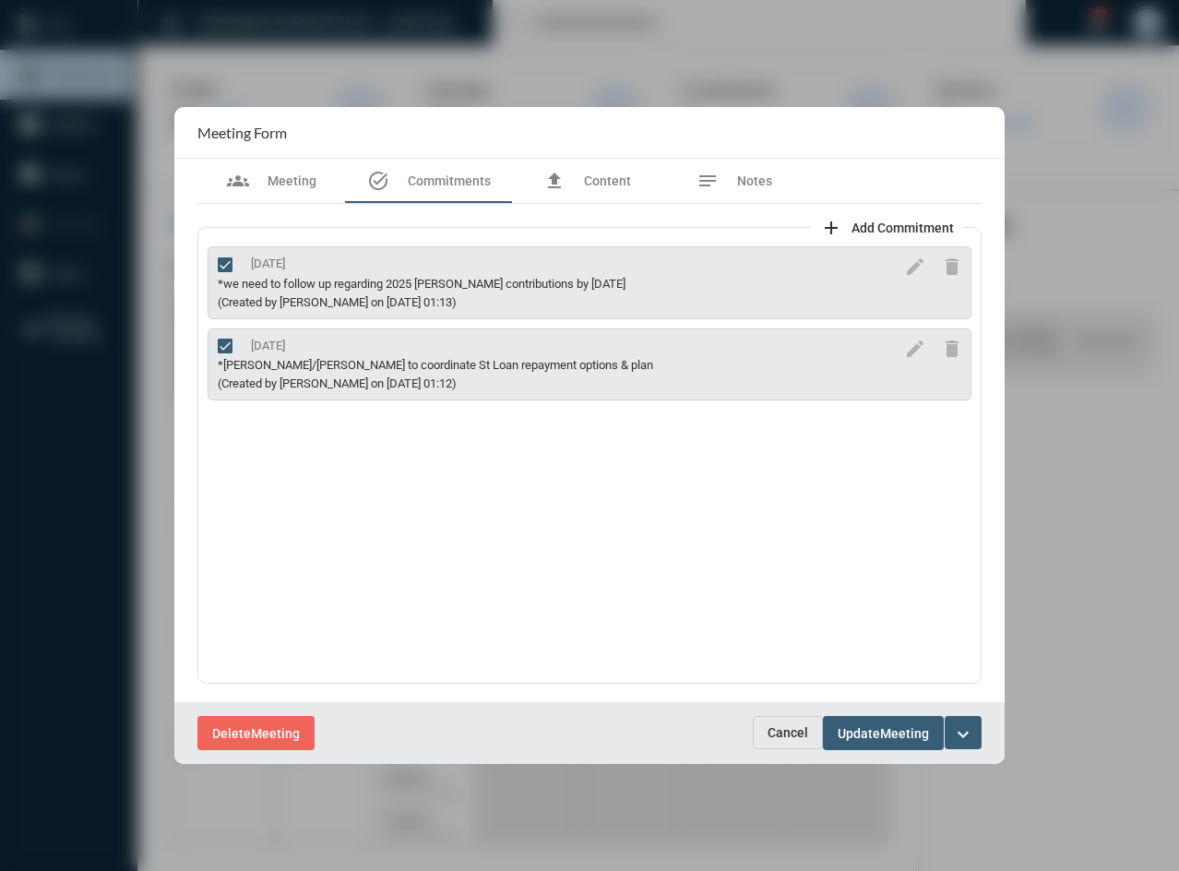
click at [791, 734] on span "Cancel" at bounding box center [788, 732] width 41 height 15
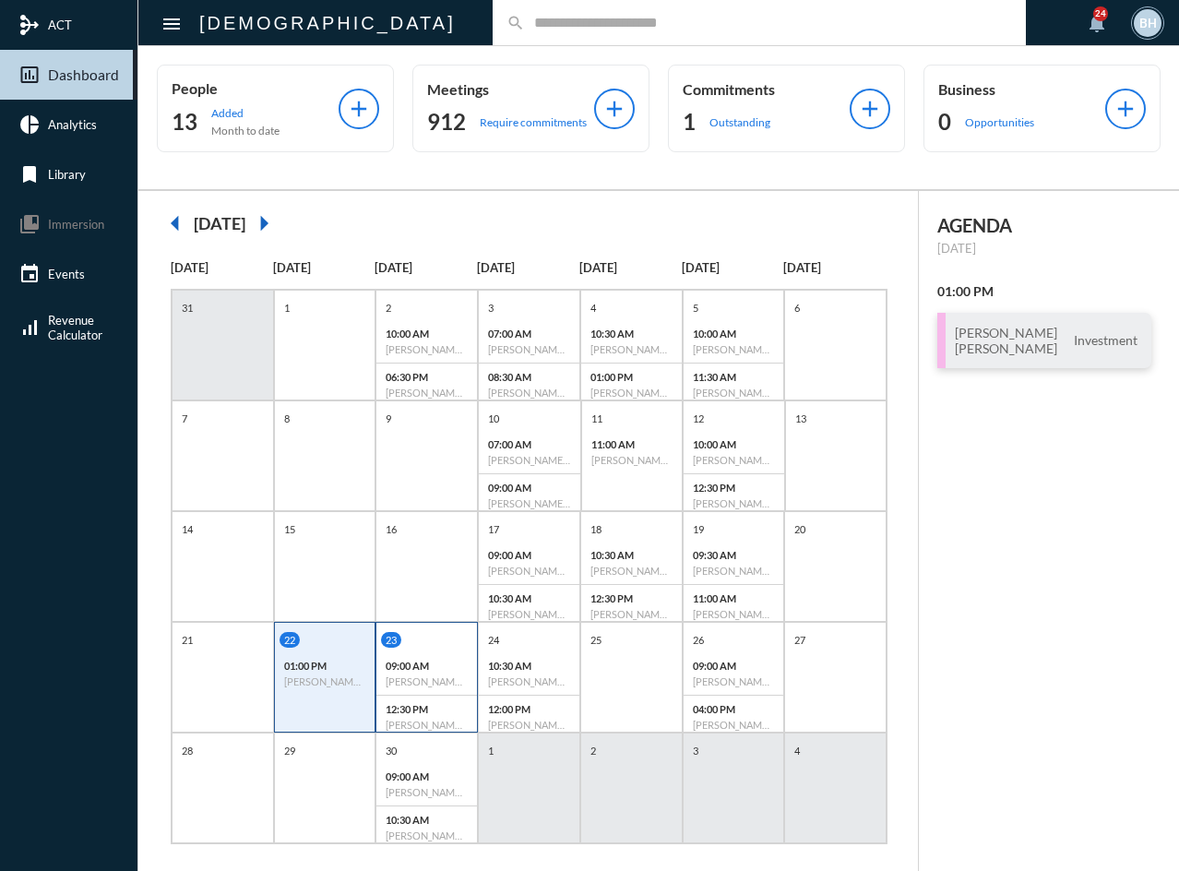
click at [433, 661] on p "09:00 AM" at bounding box center [427, 666] width 82 height 12
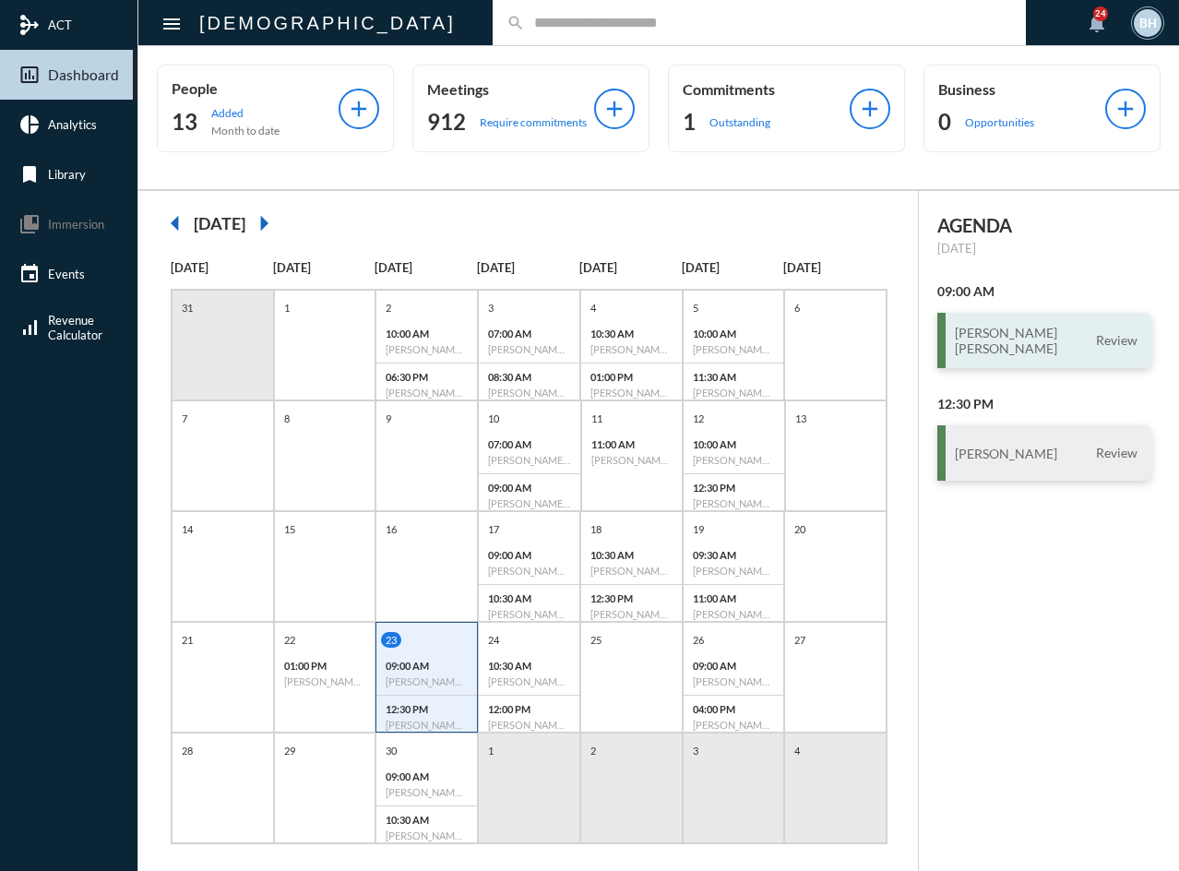
click at [1057, 356] on div "[PERSON_NAME] [PERSON_NAME] Review" at bounding box center [1044, 340] width 214 height 55
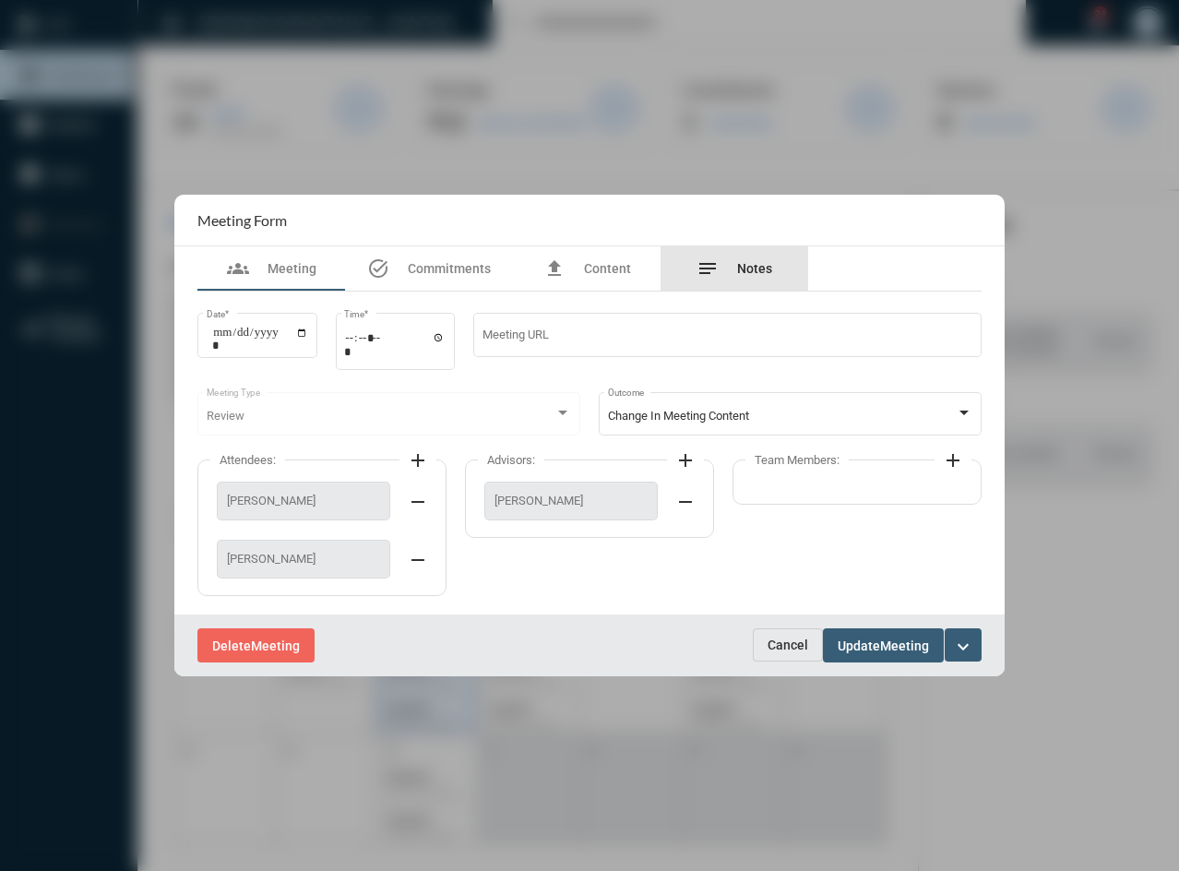
click at [769, 268] on span "Notes" at bounding box center [754, 268] width 35 height 15
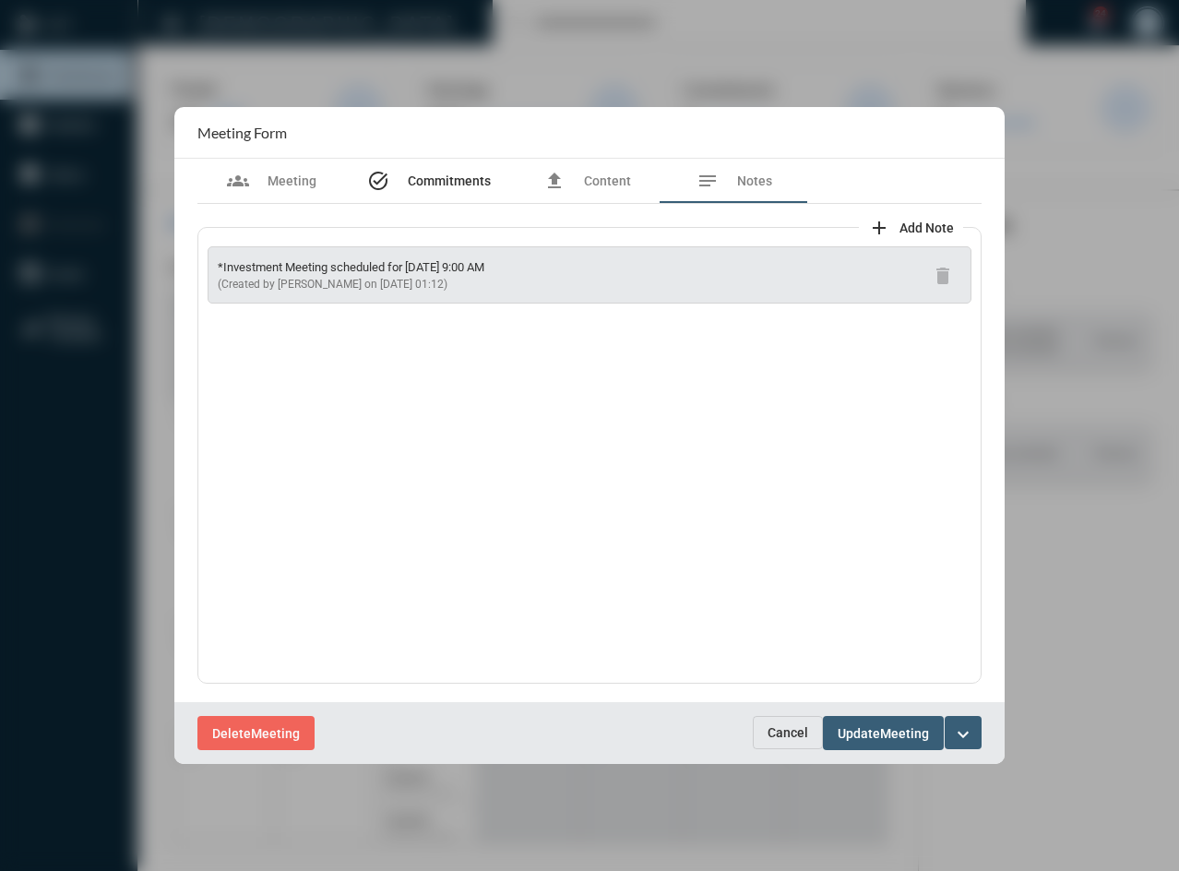
click at [437, 184] on span "Commitments" at bounding box center [449, 180] width 83 height 15
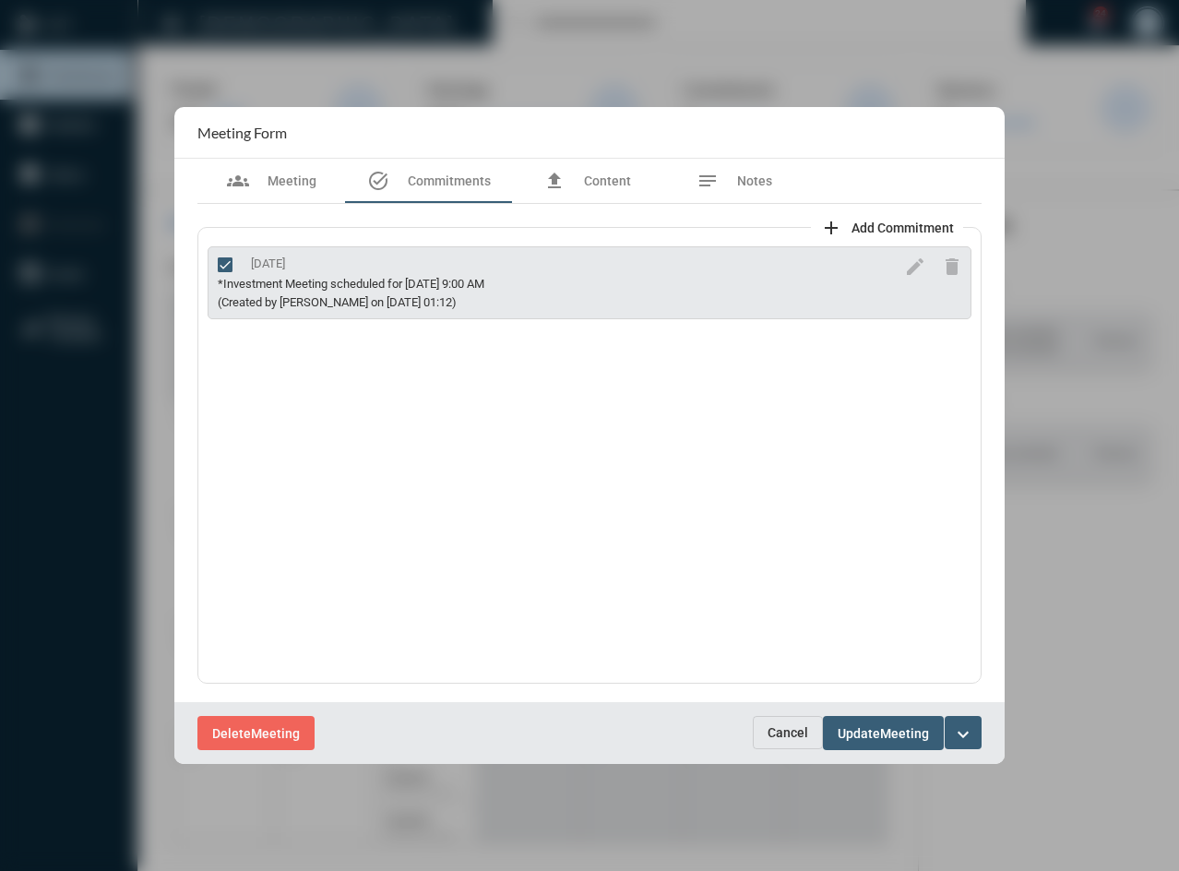
click at [777, 735] on span "Cancel" at bounding box center [788, 732] width 41 height 15
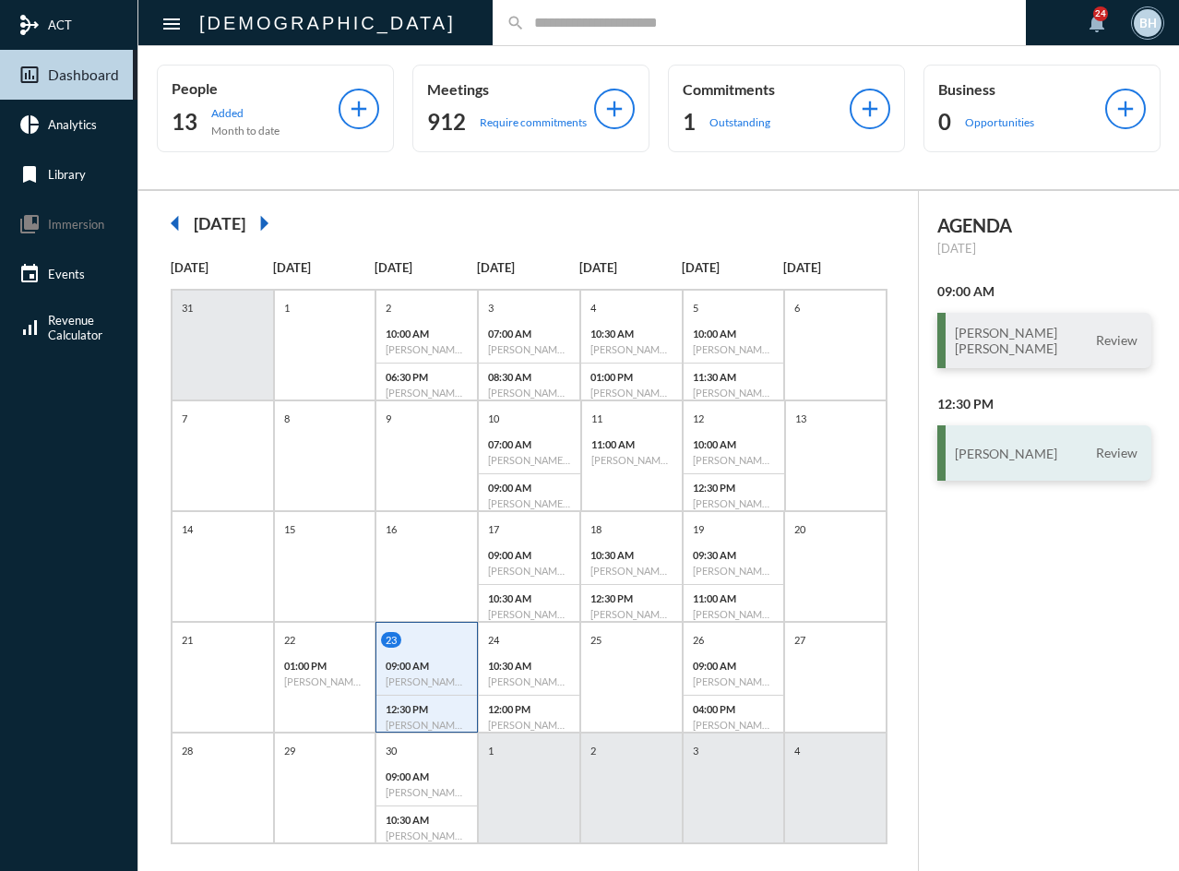
click at [996, 458] on h3 "[PERSON_NAME]" at bounding box center [1006, 454] width 102 height 16
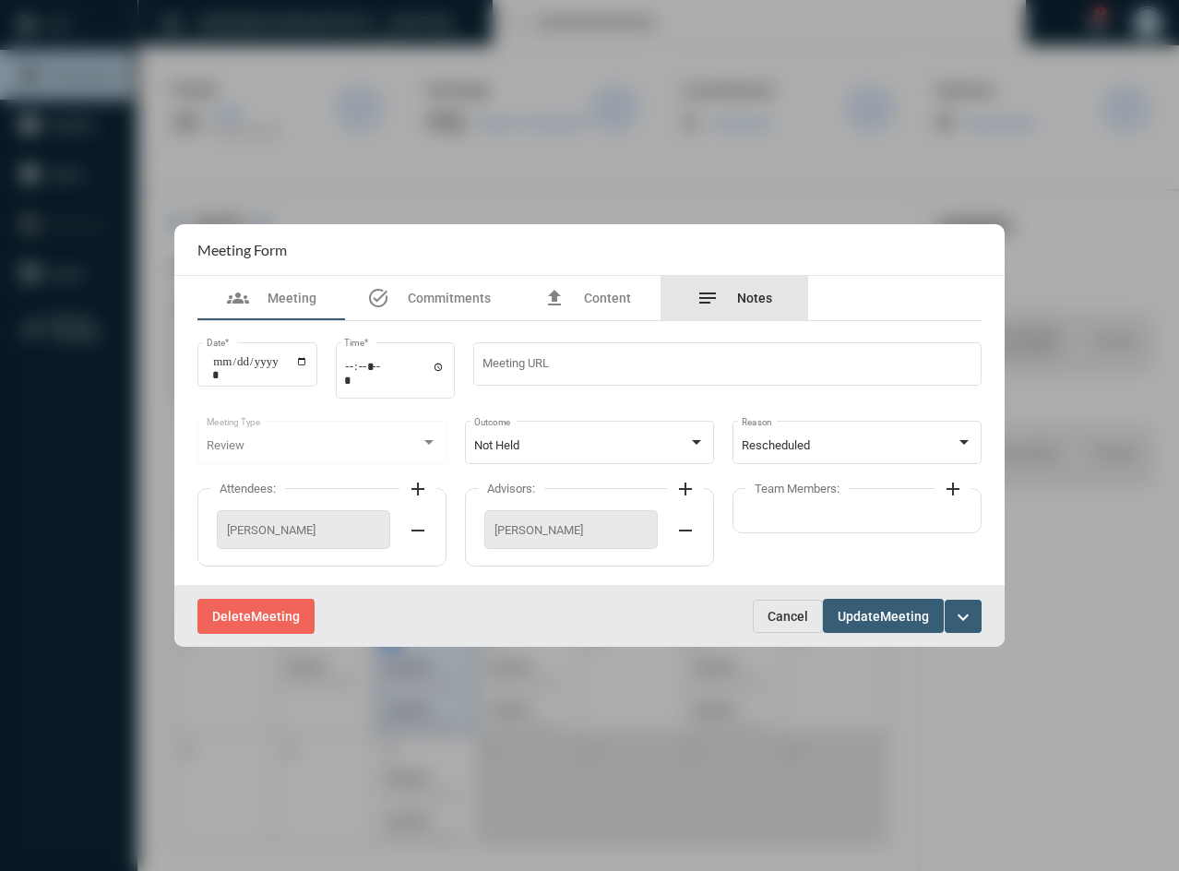
click at [758, 291] on span "Notes" at bounding box center [754, 298] width 35 height 15
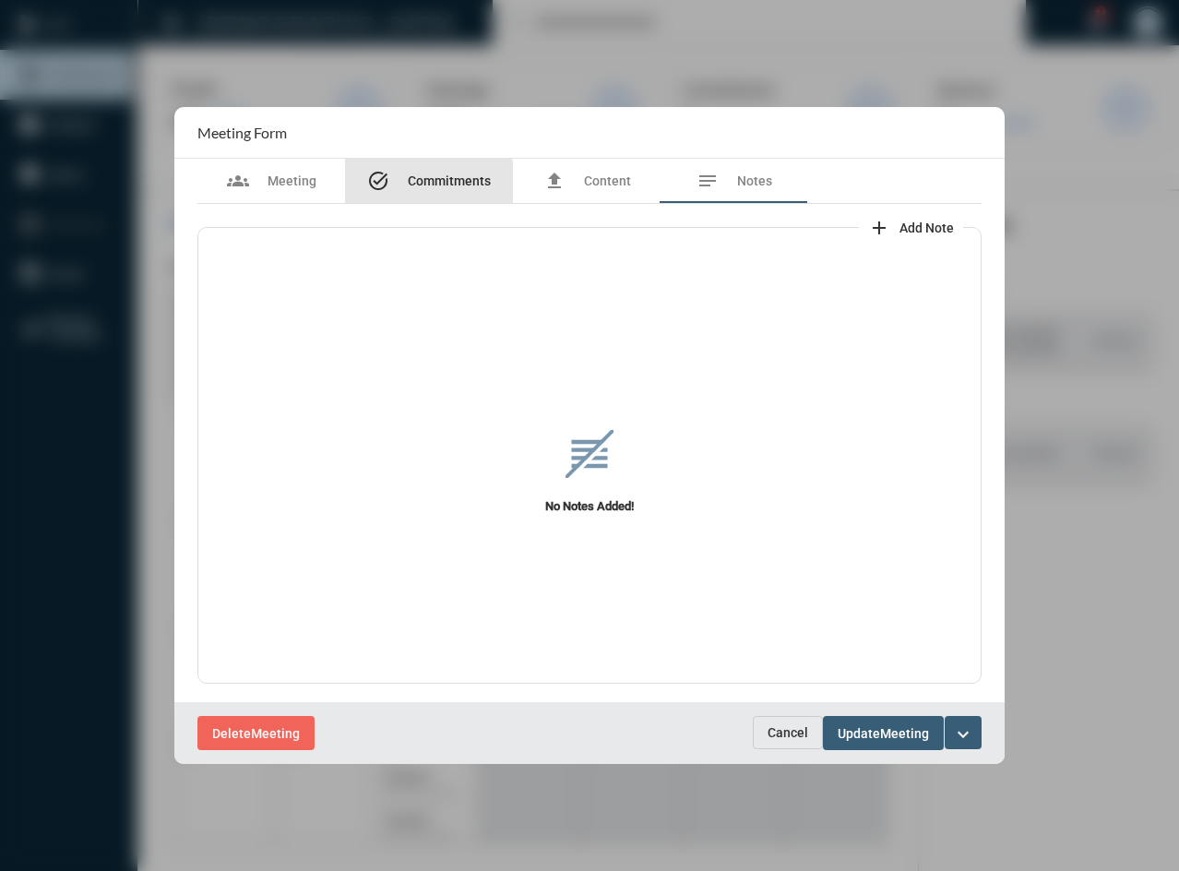
click at [419, 188] on span "Commitments" at bounding box center [449, 180] width 83 height 15
click at [778, 736] on span "Cancel" at bounding box center [788, 732] width 41 height 15
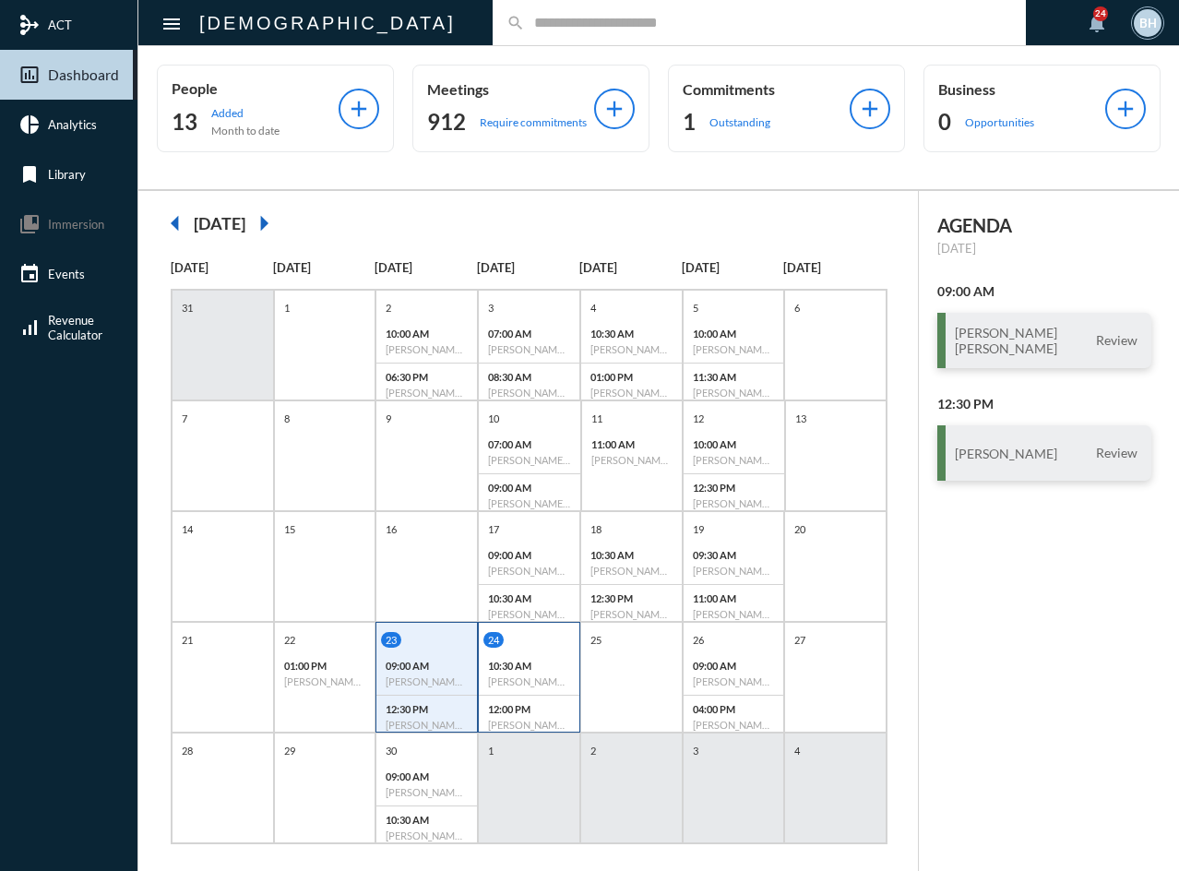
click at [535, 656] on div "10:30 AM [PERSON_NAME] - [PERSON_NAME] - Review" at bounding box center [529, 673] width 101 height 43
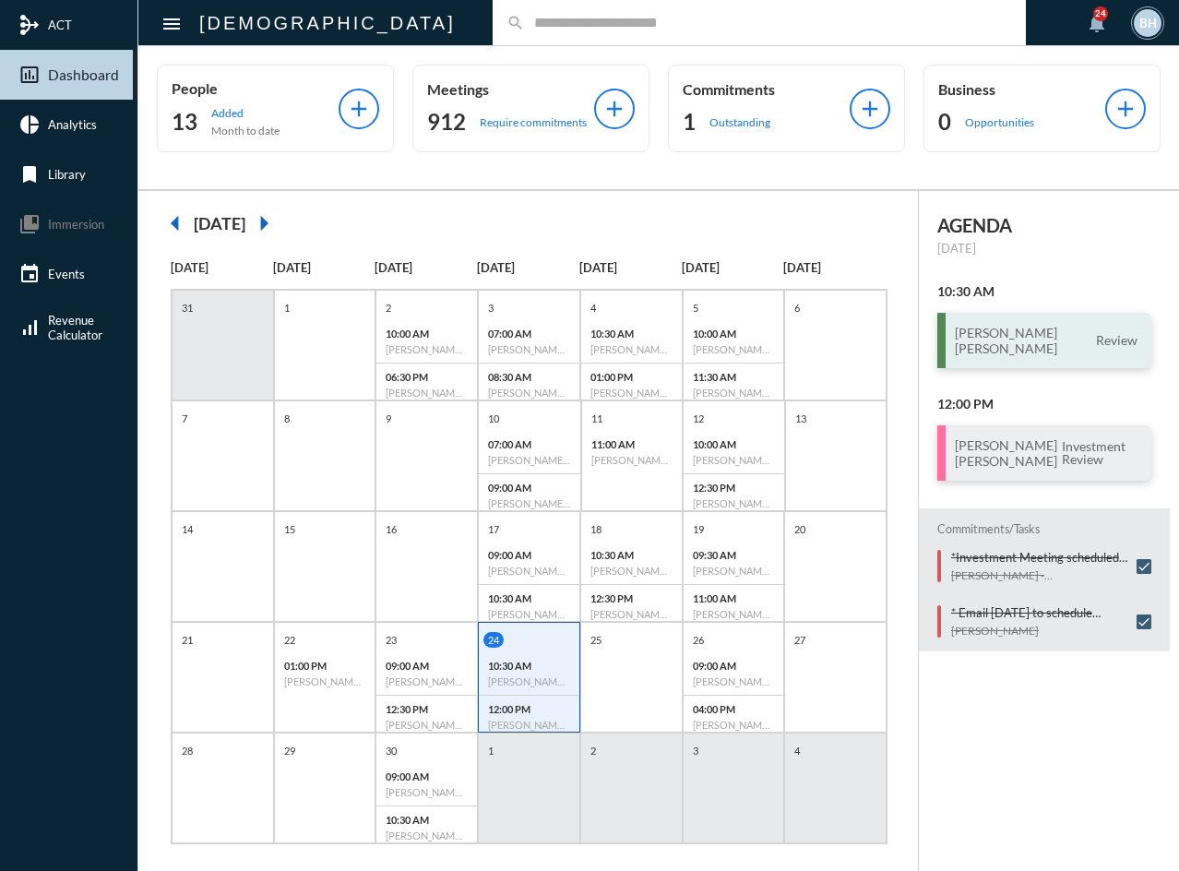
click at [1036, 362] on div "[PERSON_NAME] [PERSON_NAME] Review" at bounding box center [1044, 340] width 214 height 55
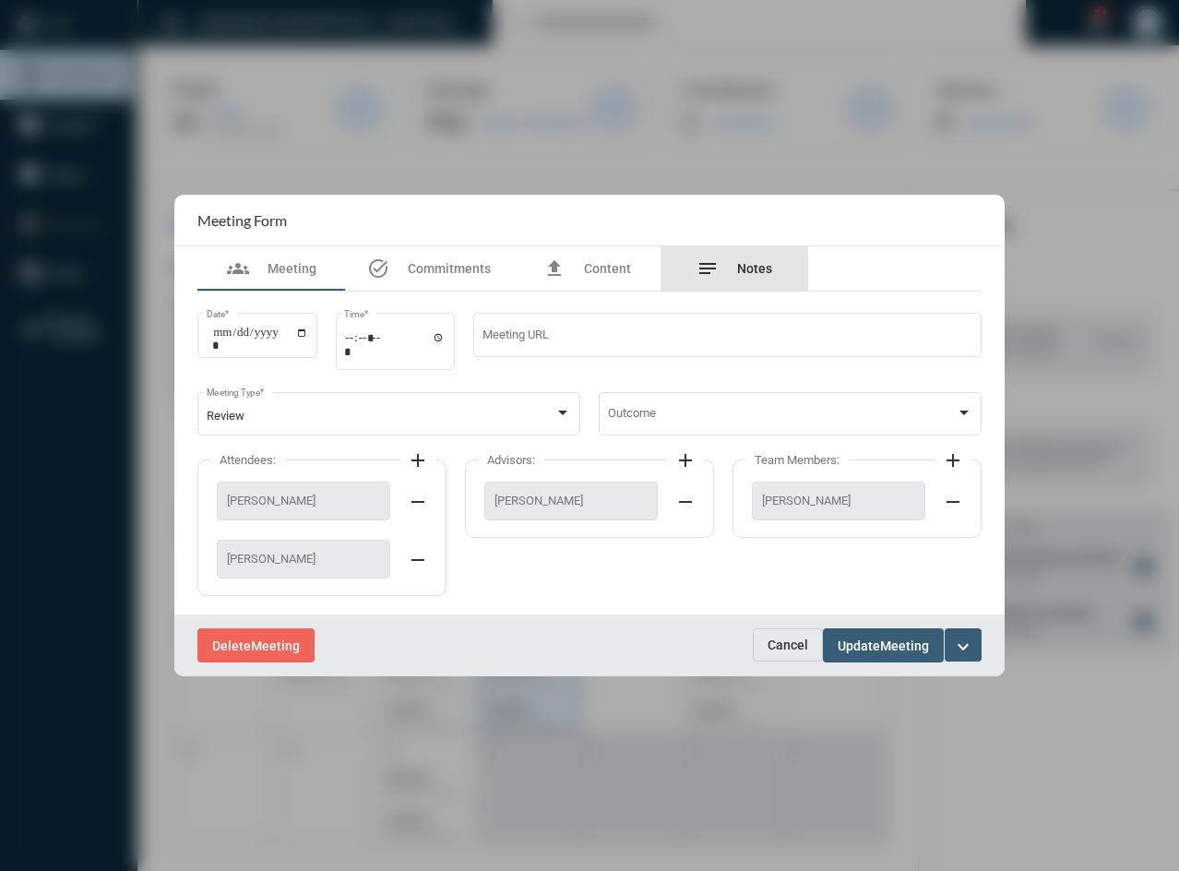
click at [750, 260] on div "notes Notes" at bounding box center [734, 268] width 76 height 22
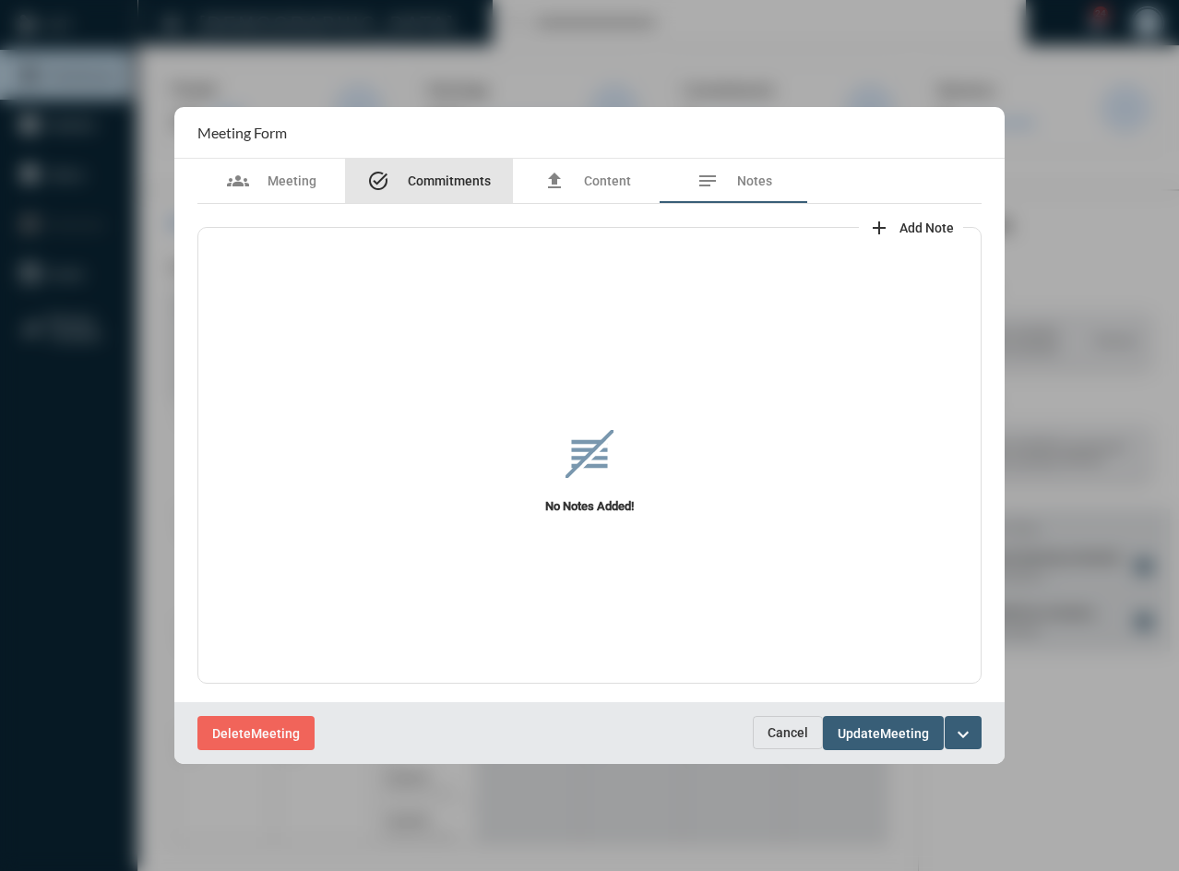
click at [429, 196] on div "task_alt Commitments" at bounding box center [429, 181] width 168 height 44
click at [773, 735] on span "Cancel" at bounding box center [788, 732] width 41 height 15
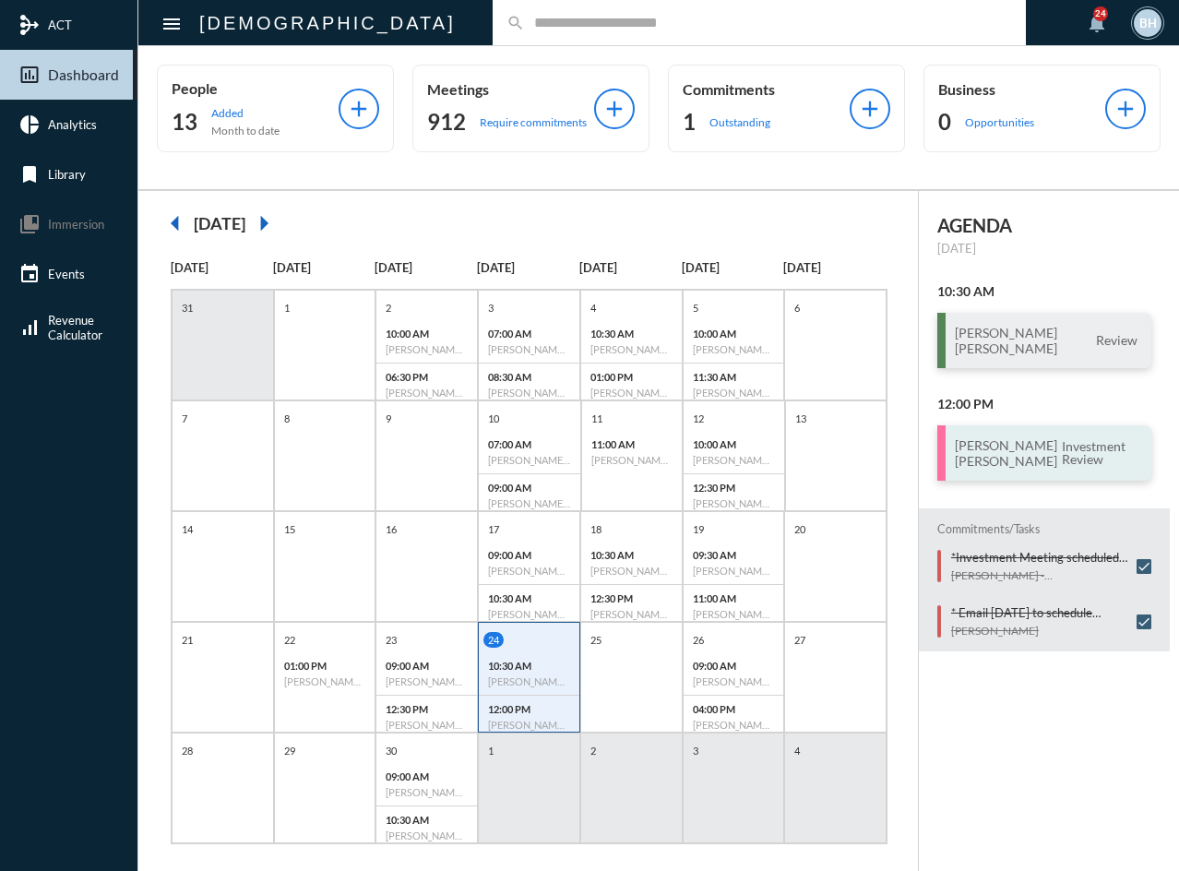
click at [1006, 469] on h3 "[PERSON_NAME] [PERSON_NAME]" at bounding box center [1006, 452] width 102 height 31
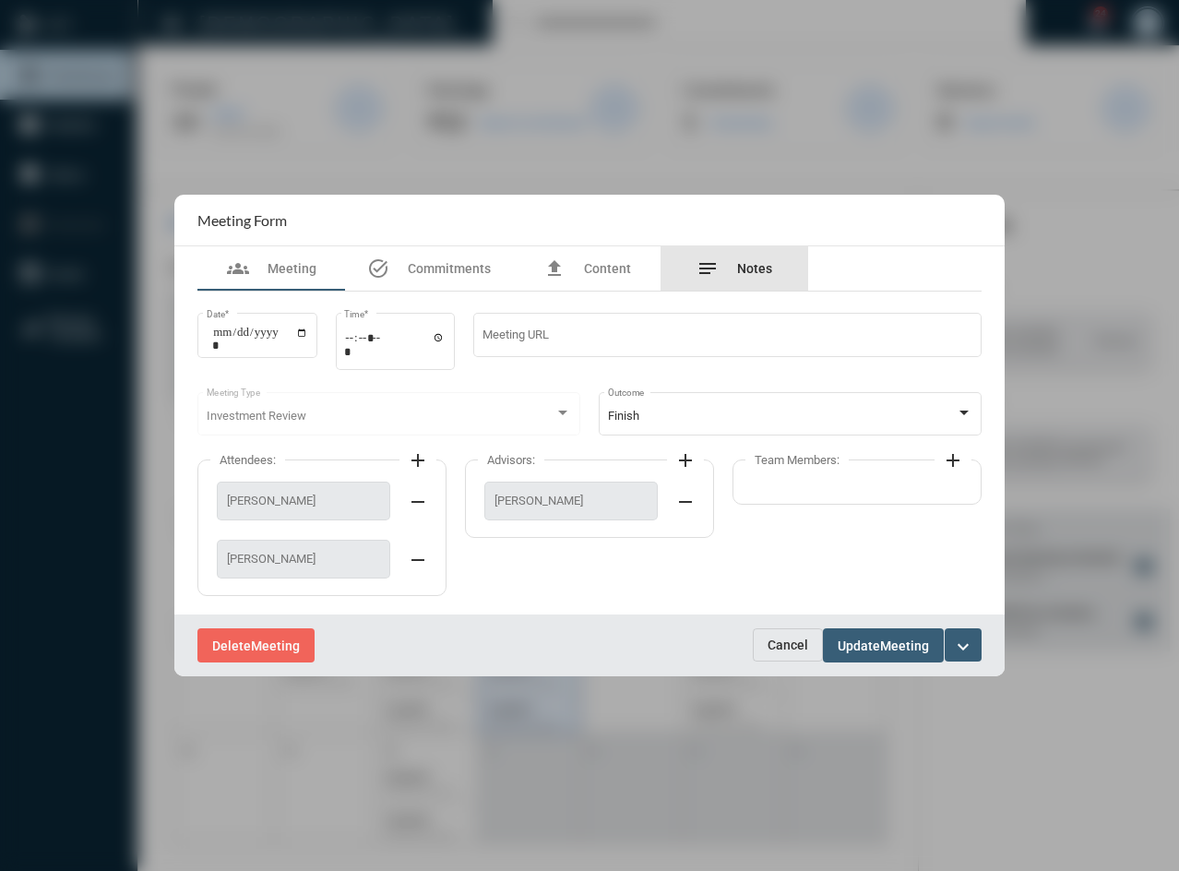
click at [752, 272] on span "Notes" at bounding box center [754, 268] width 35 height 15
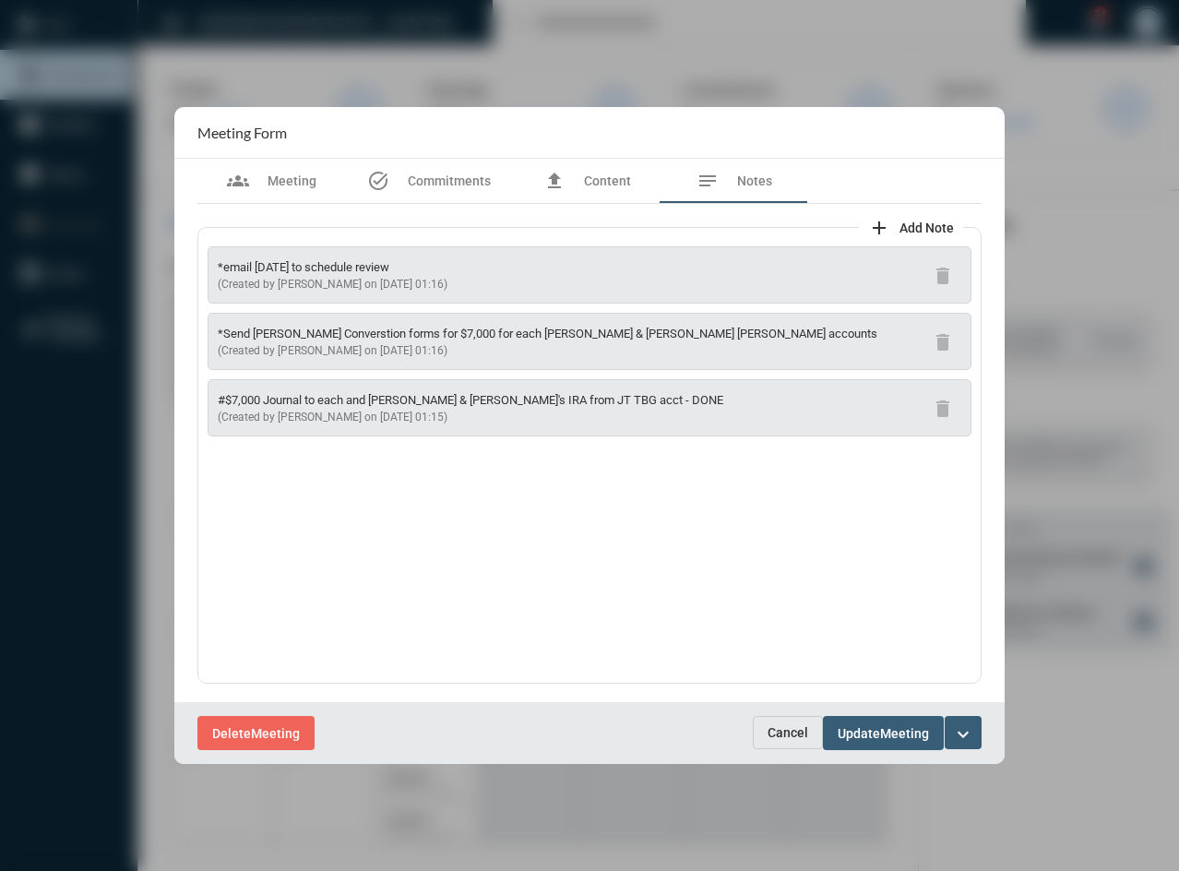
drag, startPoint x: 435, startPoint y: 285, endPoint x: 218, endPoint y: 259, distance: 219.2
click at [218, 259] on div "*email [DATE] to schedule review (Created by [PERSON_NAME] on [DATE] 01:16) del…" at bounding box center [590, 274] width 764 height 57
copy div "*email [DATE] to schedule review (Created by [PERSON_NAME] on [DATE] 01:16)"
click at [470, 180] on span "Commitments" at bounding box center [449, 180] width 83 height 15
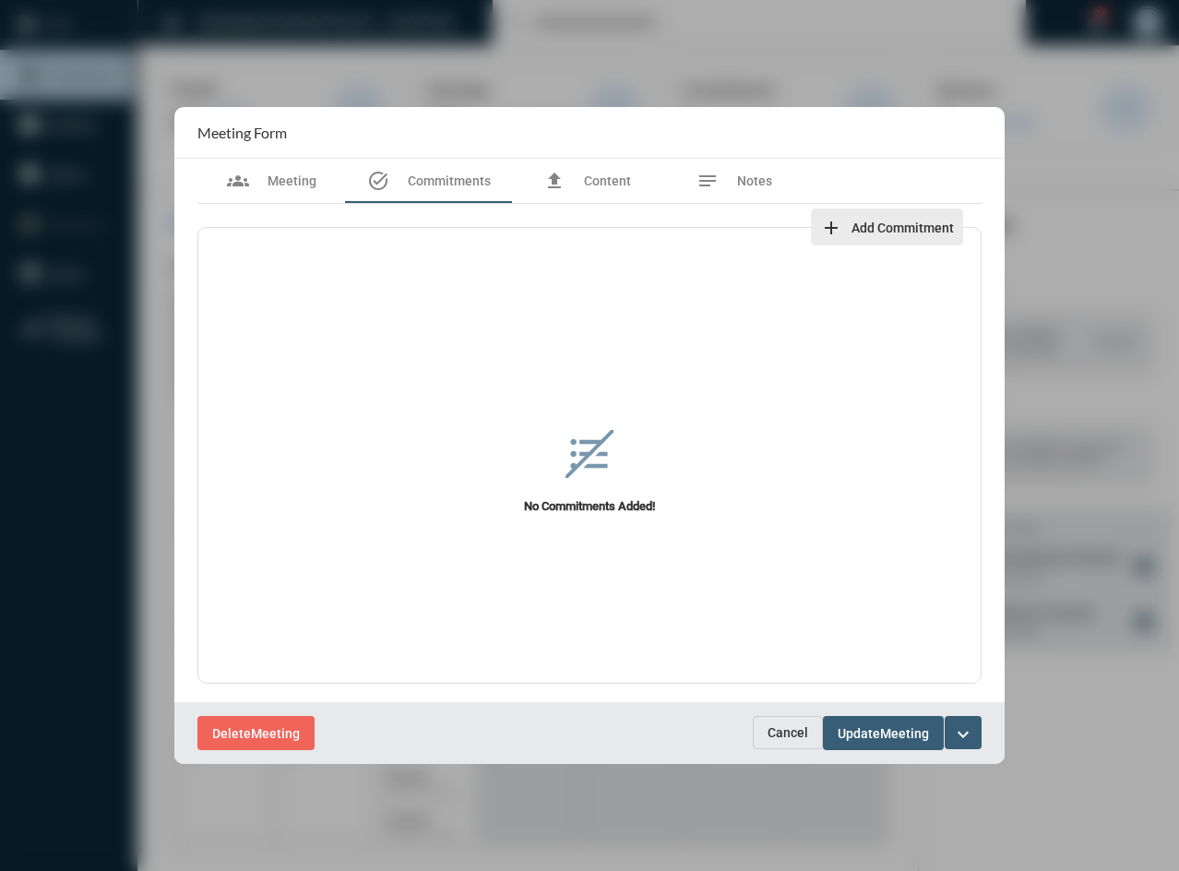
click at [877, 229] on span "Add Commitment" at bounding box center [902, 227] width 102 height 15
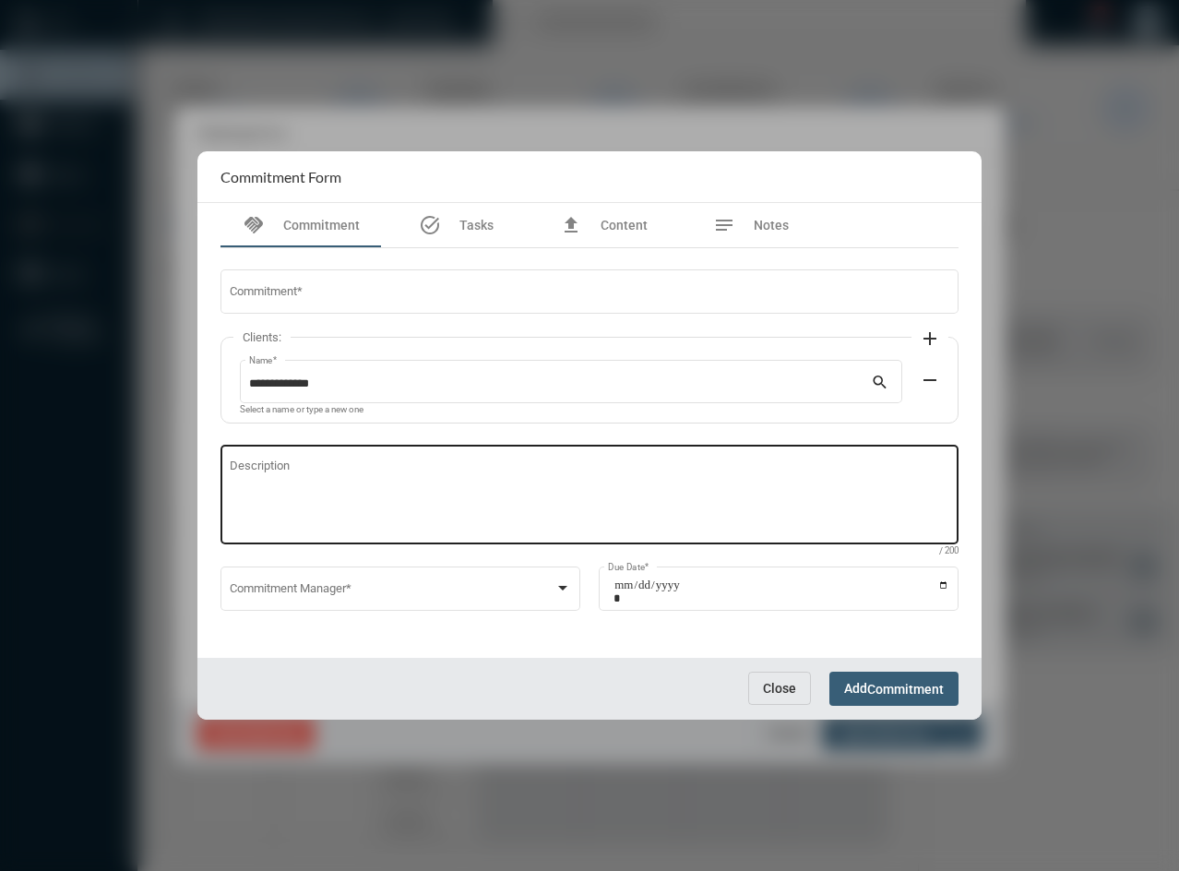
click at [383, 453] on div "Description" at bounding box center [590, 493] width 720 height 102
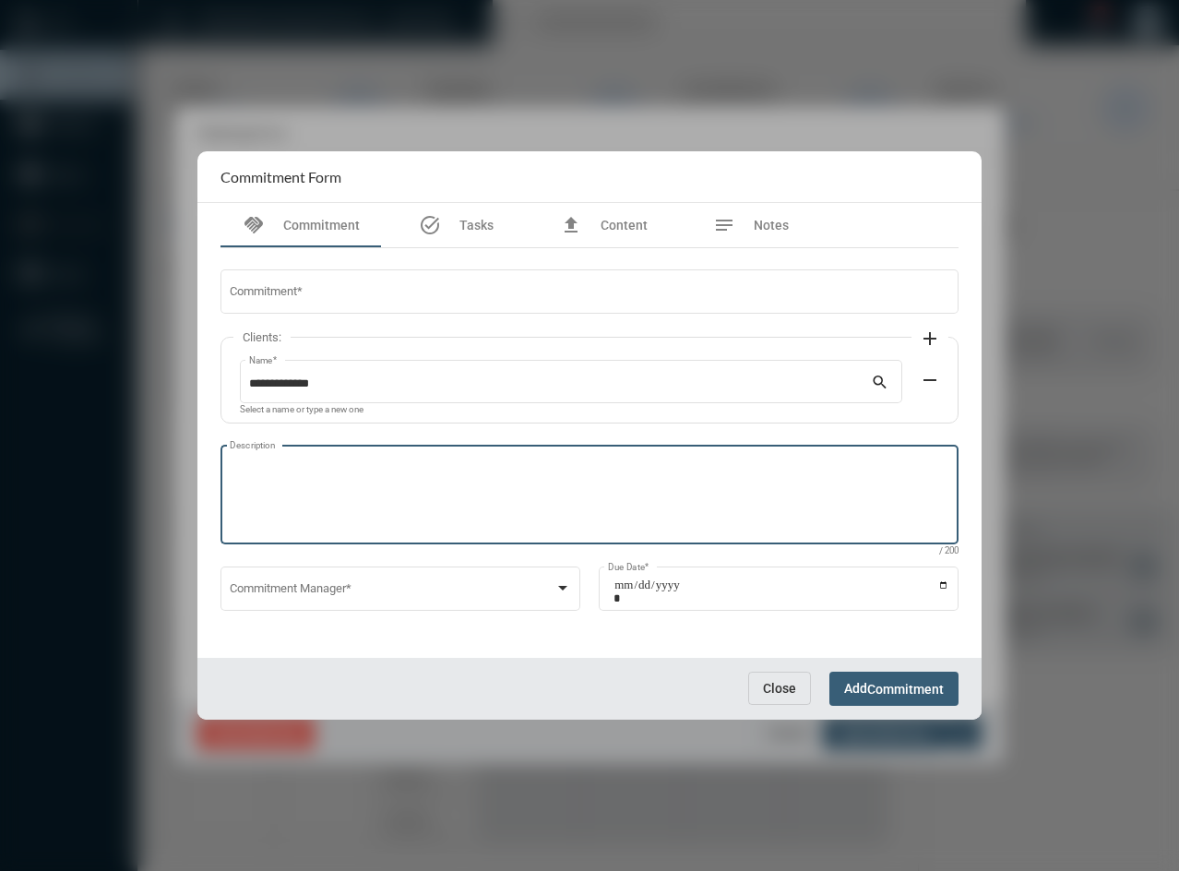
paste textarea "**********"
drag, startPoint x: 446, startPoint y: 468, endPoint x: 162, endPoint y: 450, distance: 284.7
click at [162, 450] on div "**********" at bounding box center [589, 435] width 1179 height 871
type textarea "**********"
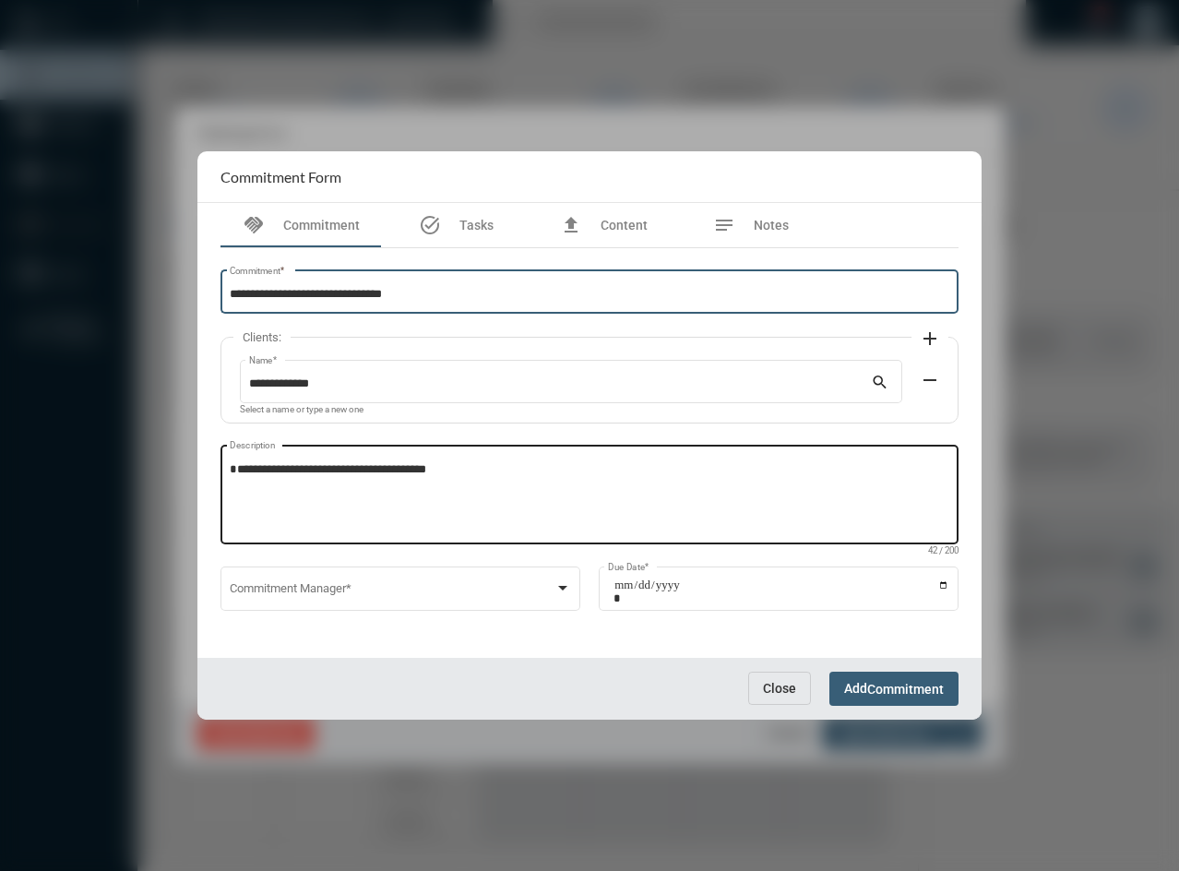
type input "**********"
click at [230, 481] on textarea "**********" at bounding box center [590, 497] width 720 height 73
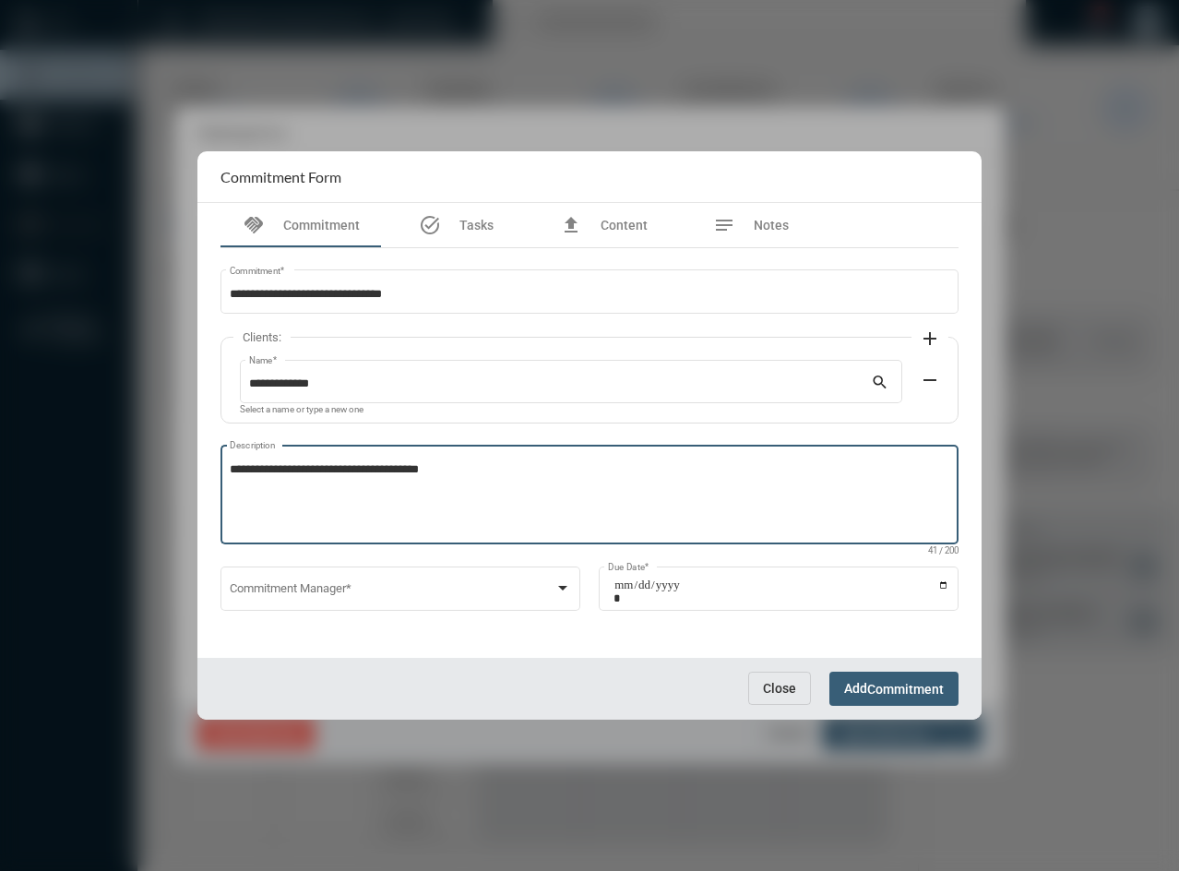
type textarea "**********"
click at [938, 334] on mat-icon "add" at bounding box center [930, 338] width 22 height 22
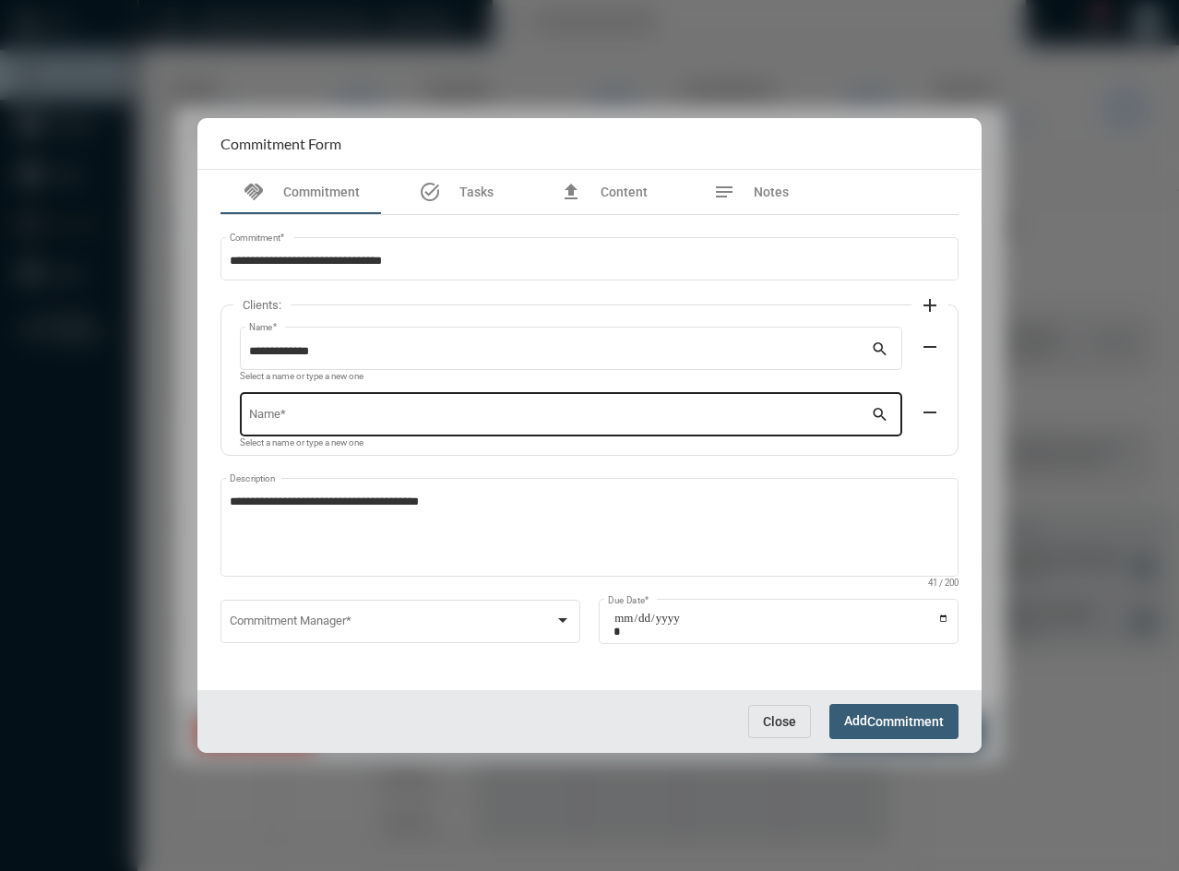
click at [594, 401] on div "Name *" at bounding box center [560, 412] width 623 height 47
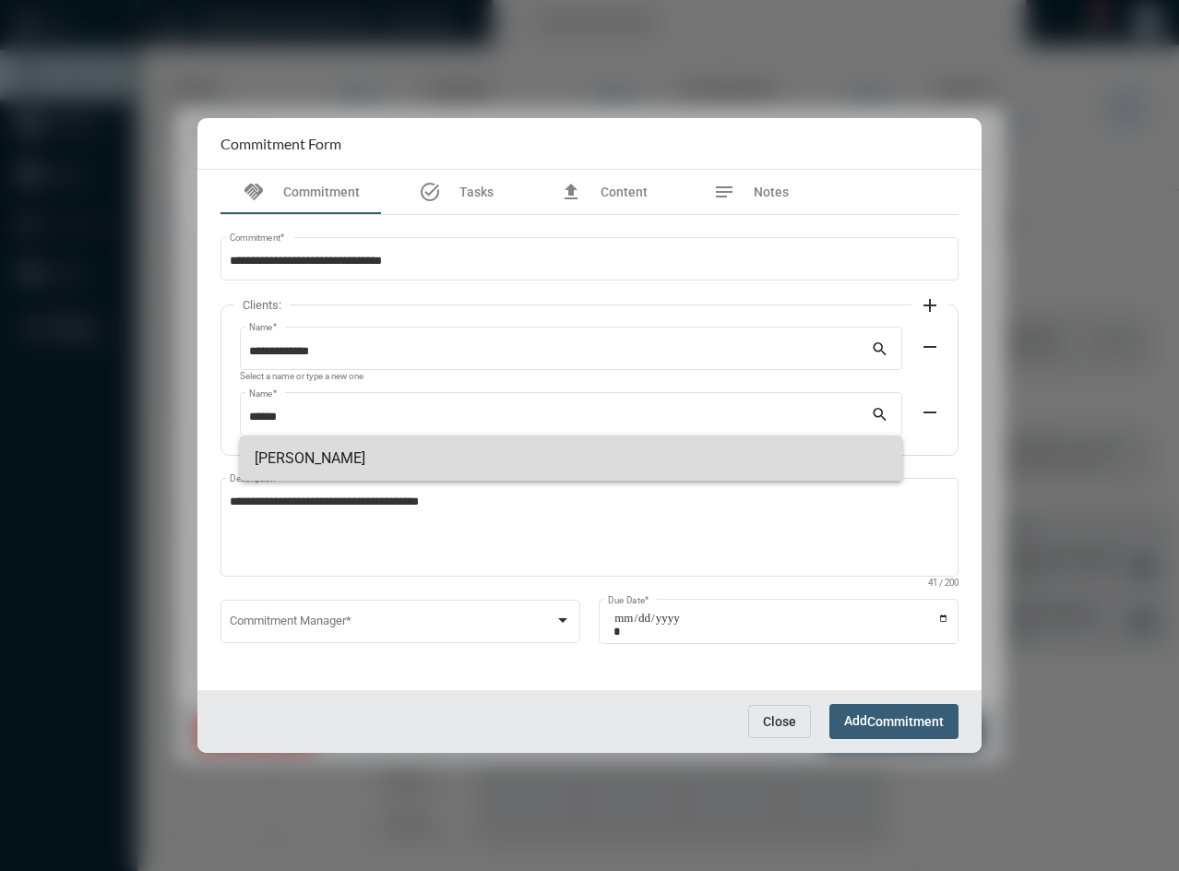
click at [384, 449] on span "[PERSON_NAME]" at bounding box center [571, 458] width 633 height 44
type input "**********"
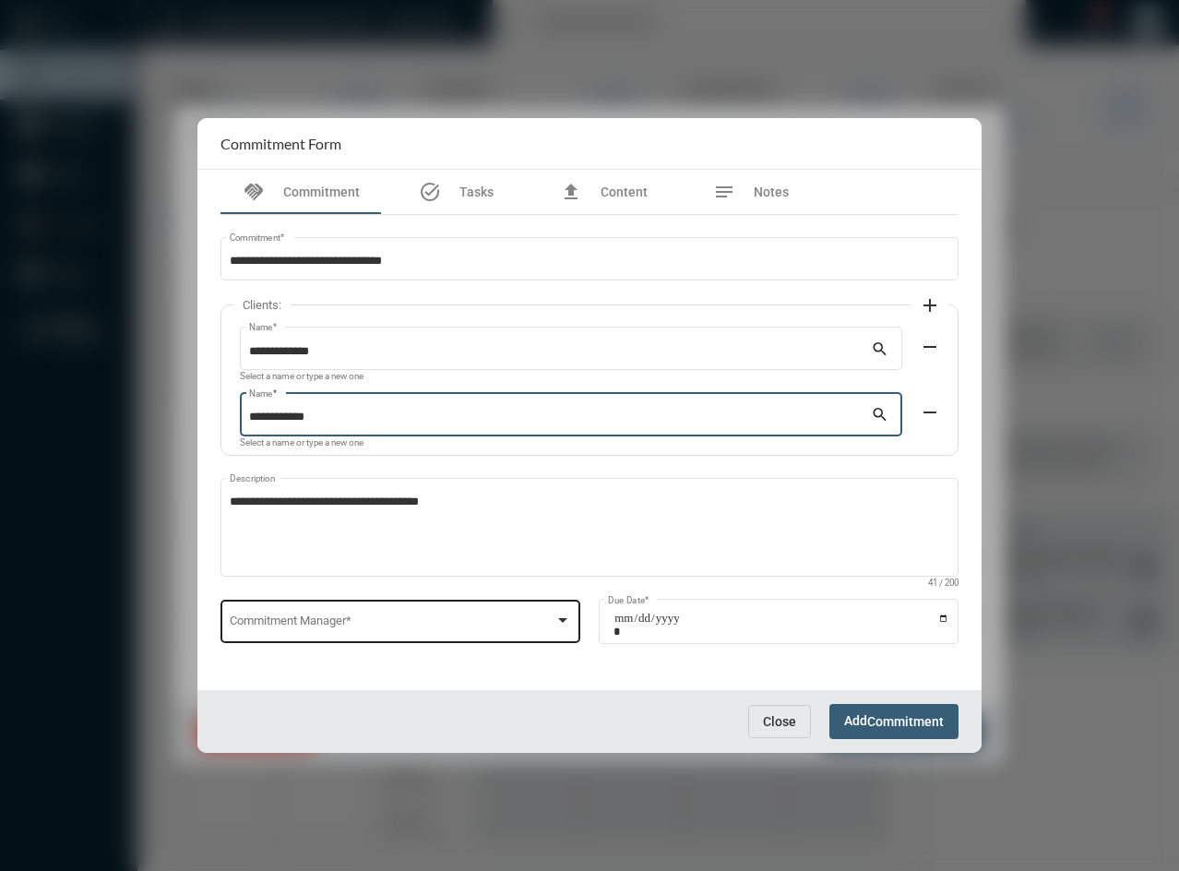
click at [298, 621] on span at bounding box center [393, 625] width 326 height 14
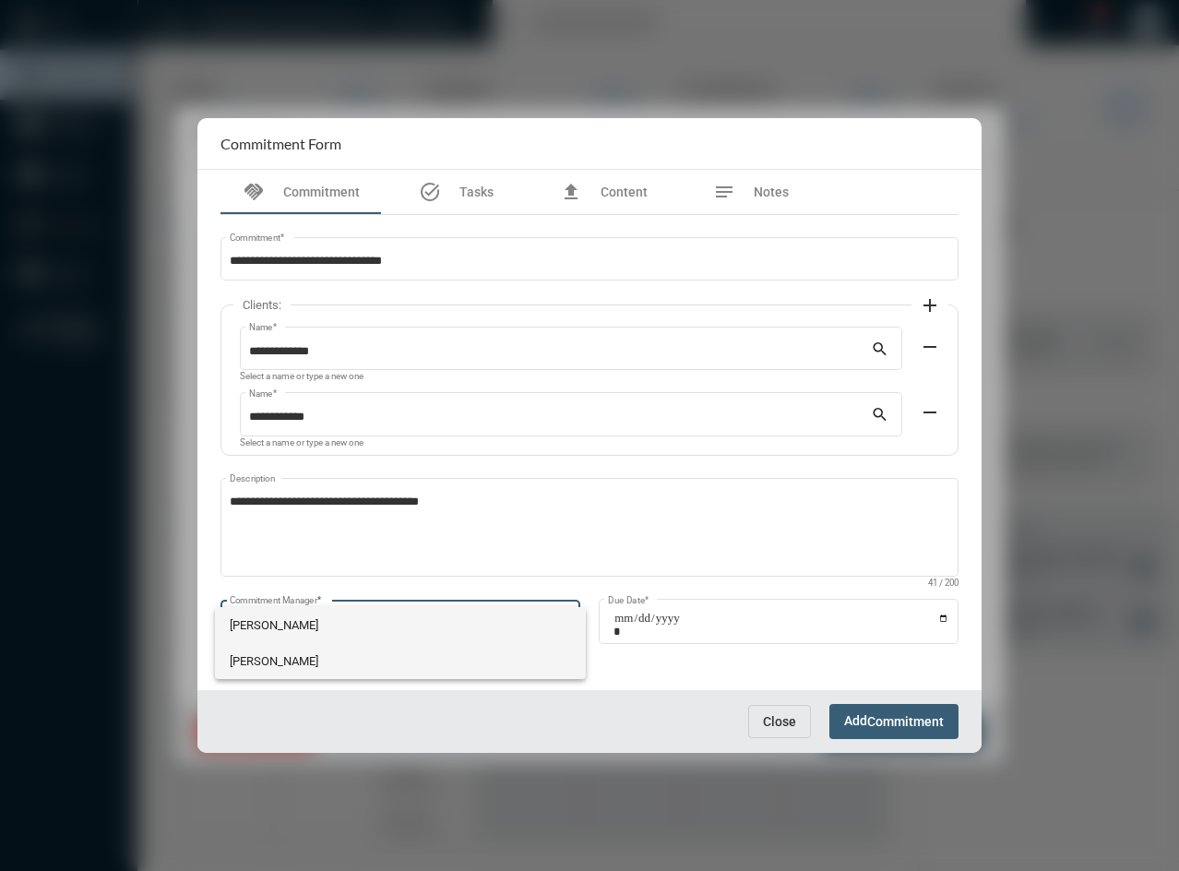
click at [268, 661] on span "[PERSON_NAME]" at bounding box center [401, 661] width 342 height 36
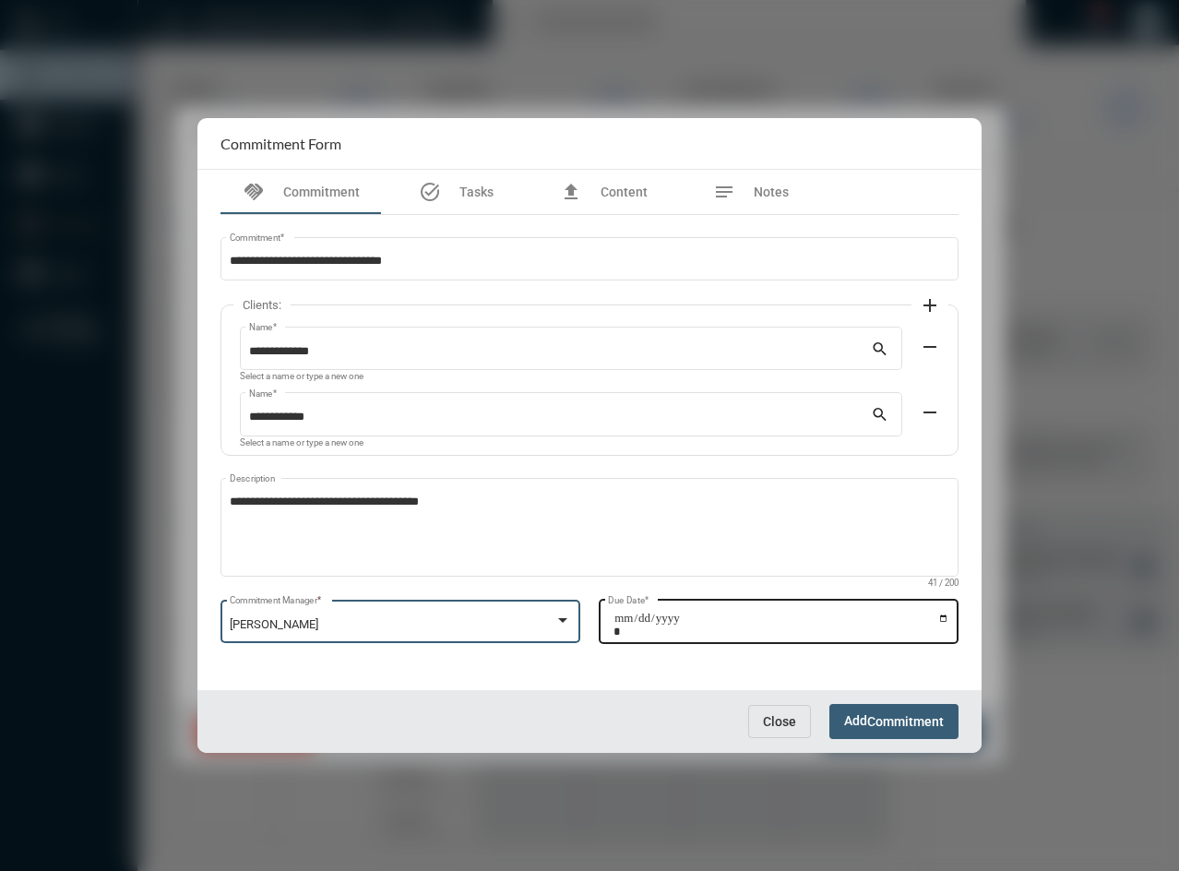
click at [799, 631] on input "Due Date *" at bounding box center [781, 625] width 336 height 26
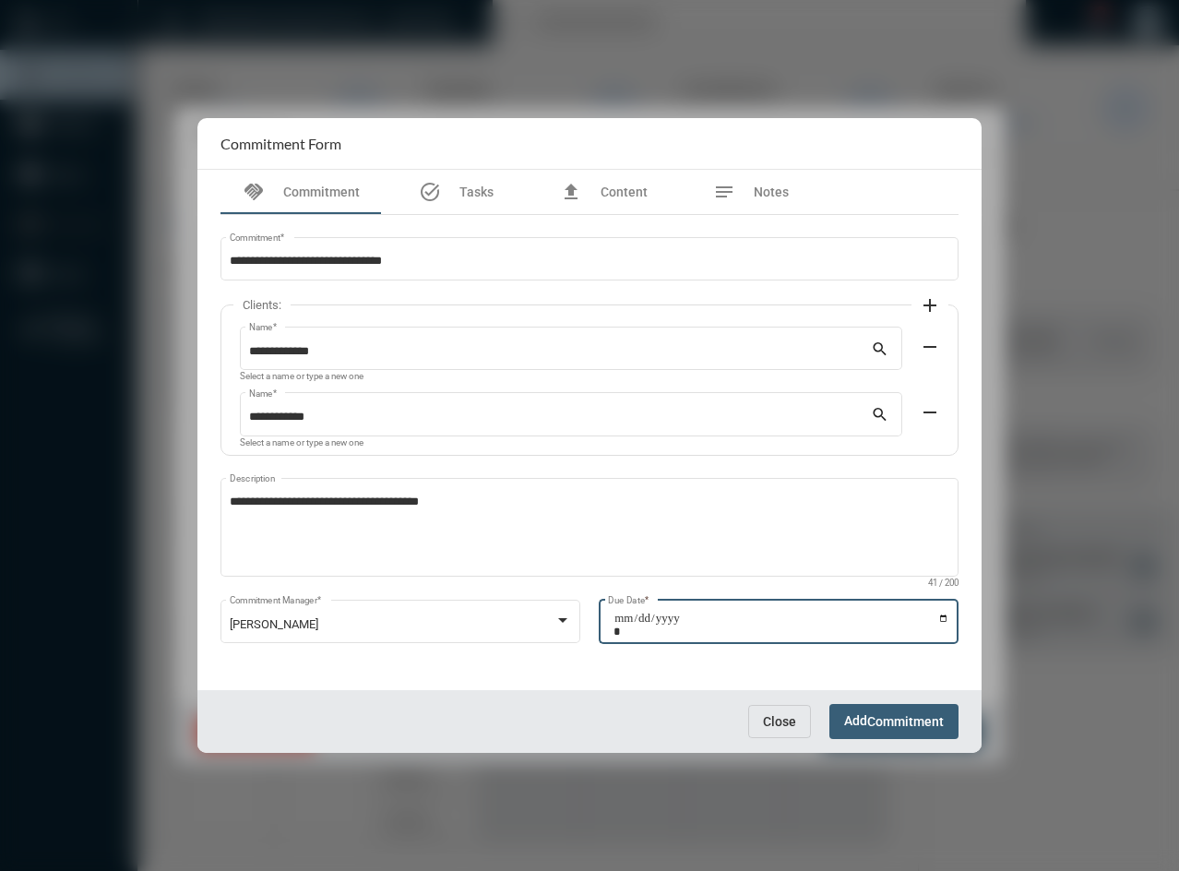
click at [939, 618] on input "Due Date *" at bounding box center [781, 625] width 336 height 26
type input "**********"
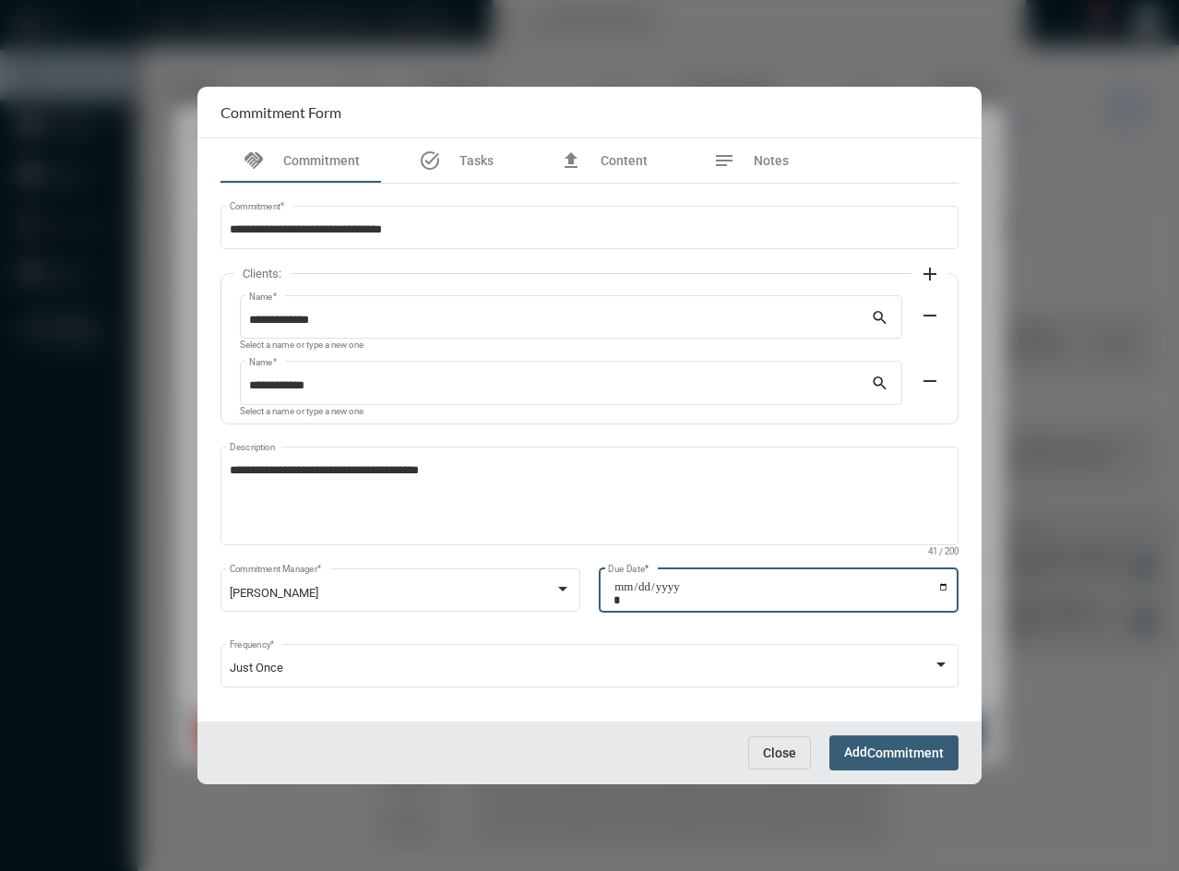
click at [864, 756] on span "Add Commitment" at bounding box center [894, 751] width 100 height 15
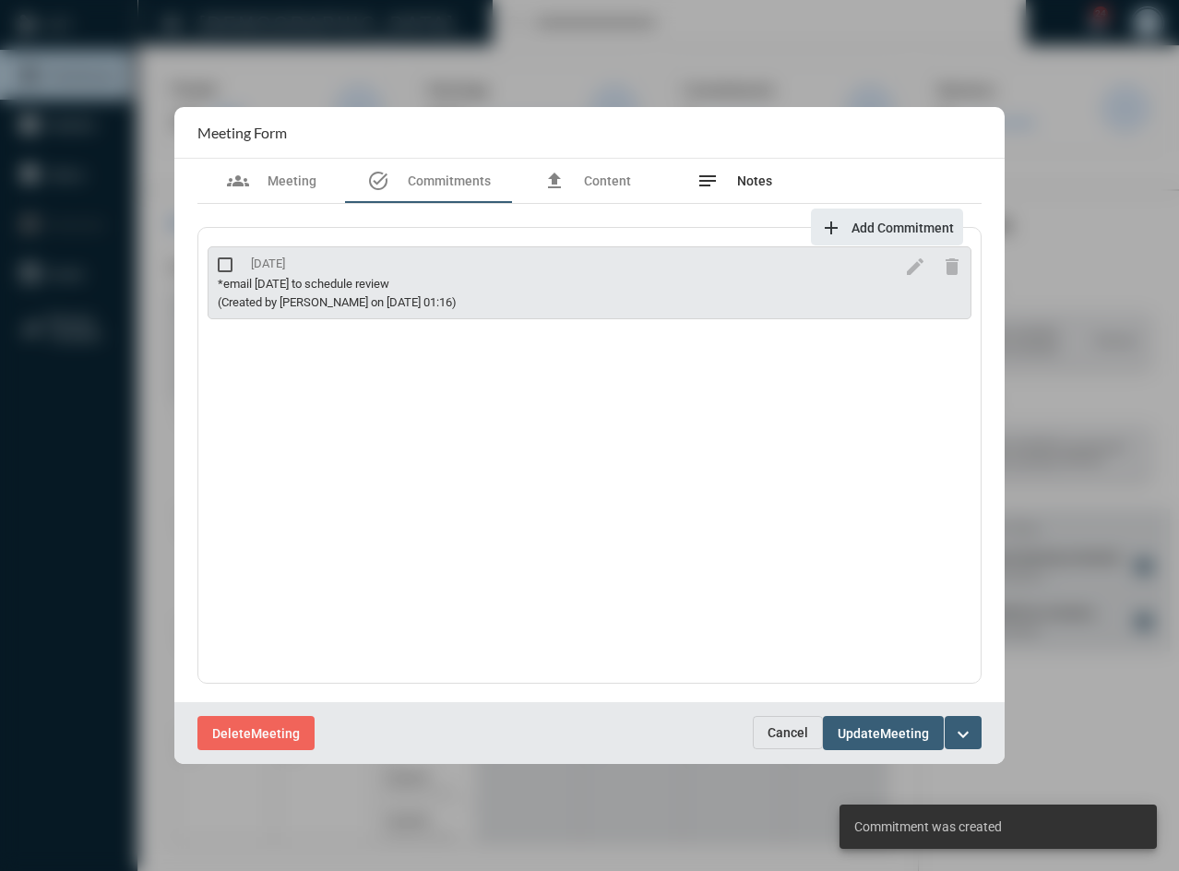
click at [748, 187] on span "Notes" at bounding box center [754, 180] width 35 height 15
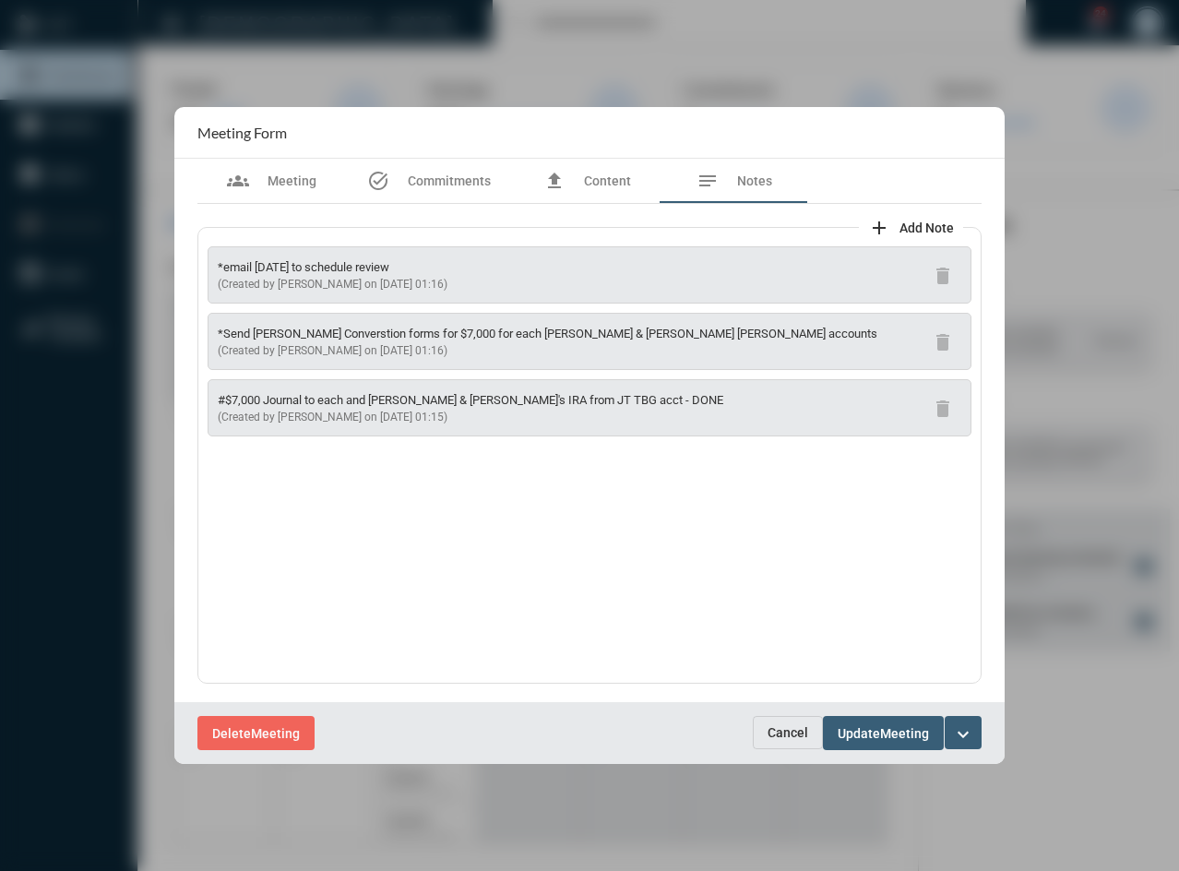
drag, startPoint x: 457, startPoint y: 351, endPoint x: 184, endPoint y: 333, distance: 272.7
click at [184, 333] on div "groups Meeting task_alt Commitments file_upload Content notes Notes add Add Not…" at bounding box center [589, 430] width 830 height 543
copy div "*Send [PERSON_NAME] Converstion forms for $7,000 for each [PERSON_NAME] & [PERS…"
click at [437, 183] on span "Commitments" at bounding box center [449, 180] width 83 height 15
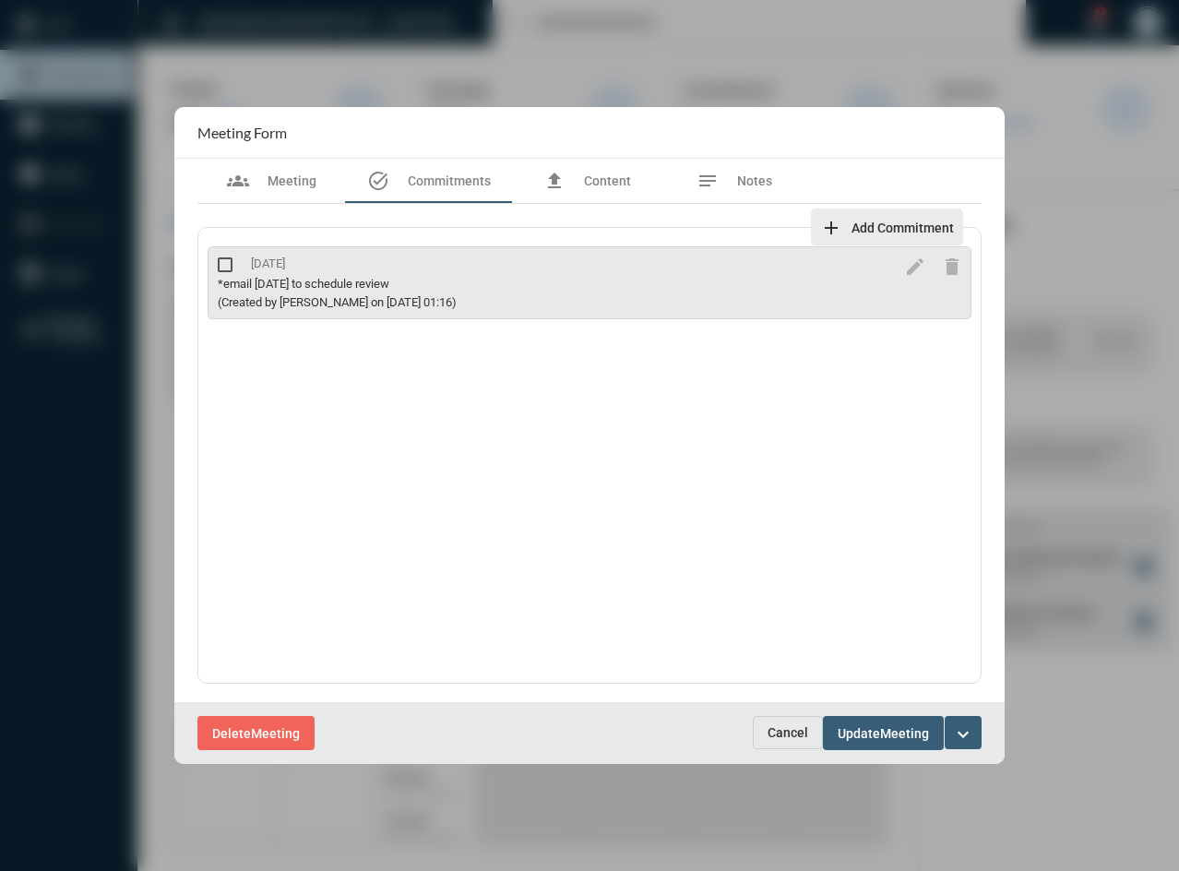
click at [883, 224] on span "Add Commitment" at bounding box center [902, 227] width 102 height 15
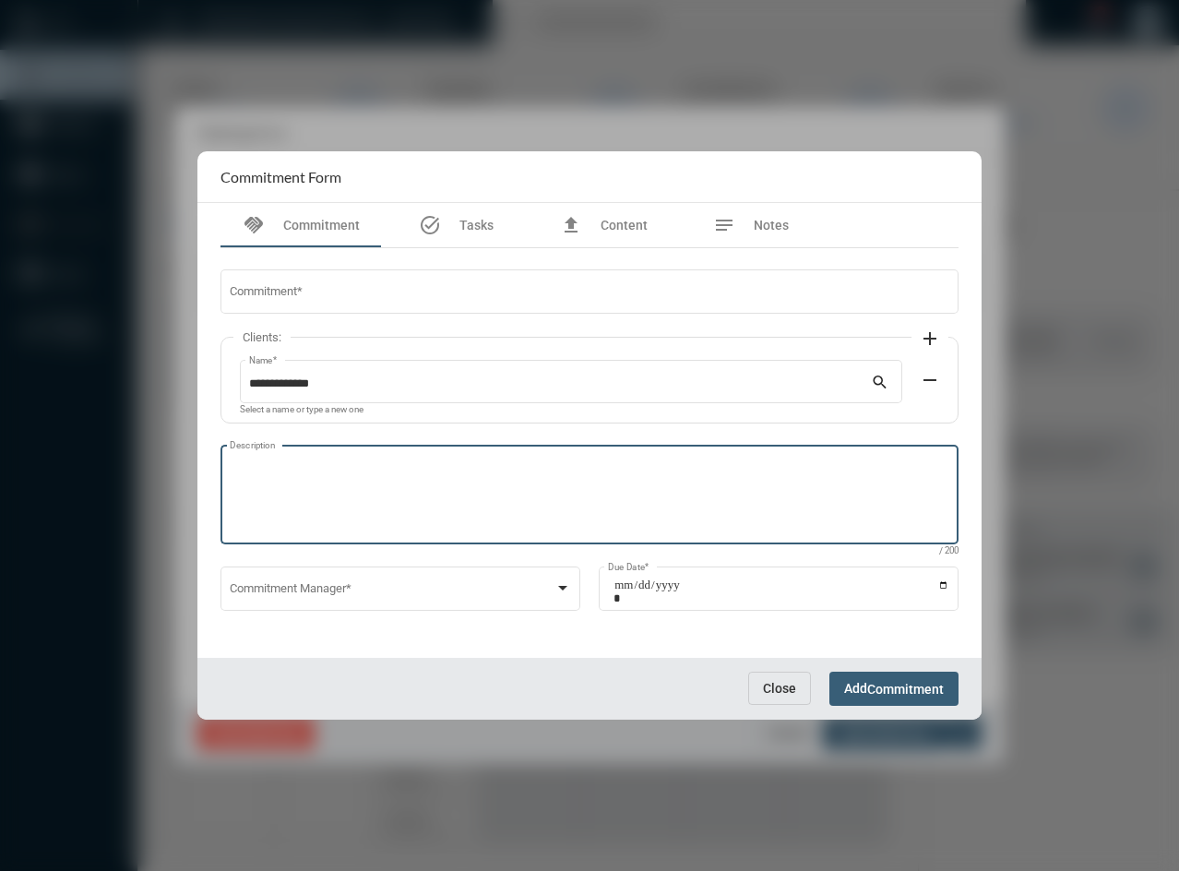
click at [322, 502] on textarea "Description" at bounding box center [590, 497] width 720 height 73
paste textarea "**********"
drag, startPoint x: 740, startPoint y: 471, endPoint x: 217, endPoint y: 454, distance: 523.3
click at [217, 454] on div "**********" at bounding box center [589, 453] width 756 height 410
type textarea "**********"
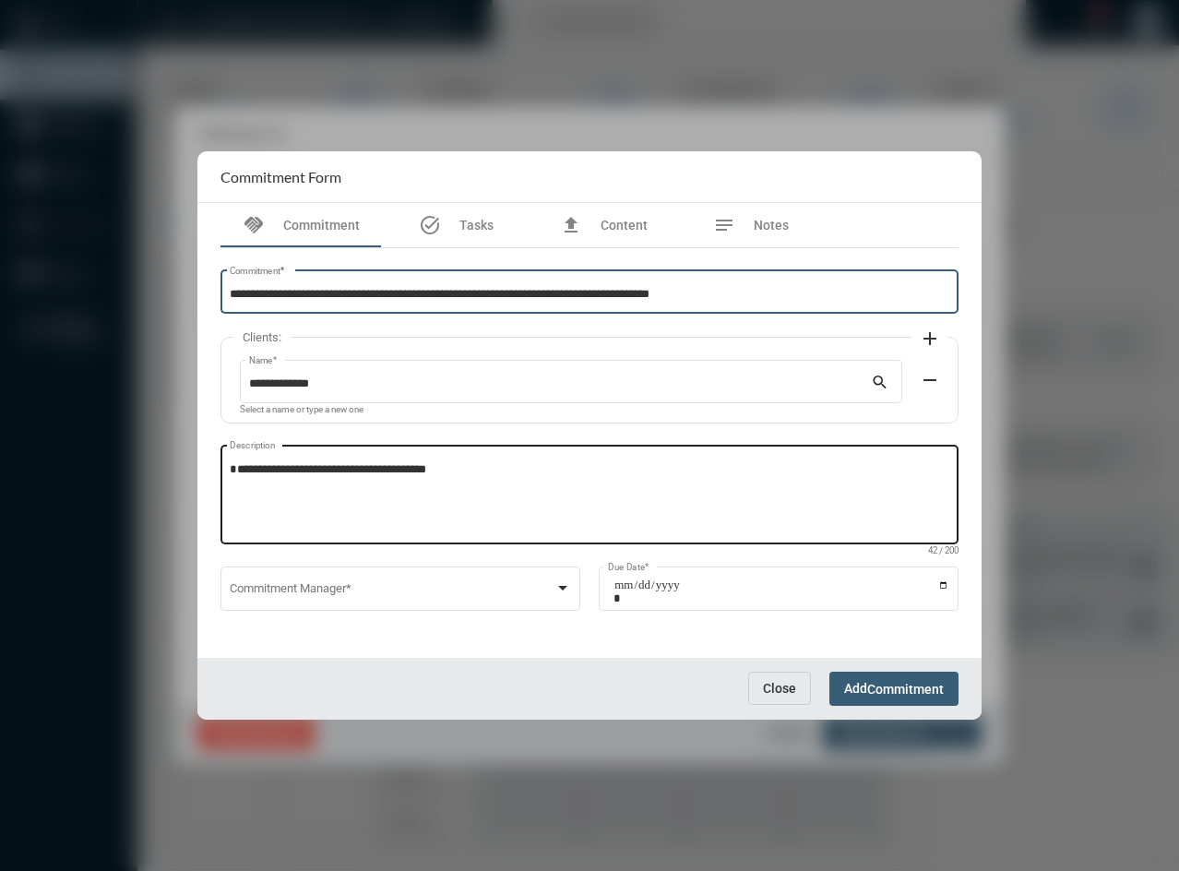
type input "**********"
click at [232, 482] on textarea "**********" at bounding box center [590, 497] width 720 height 73
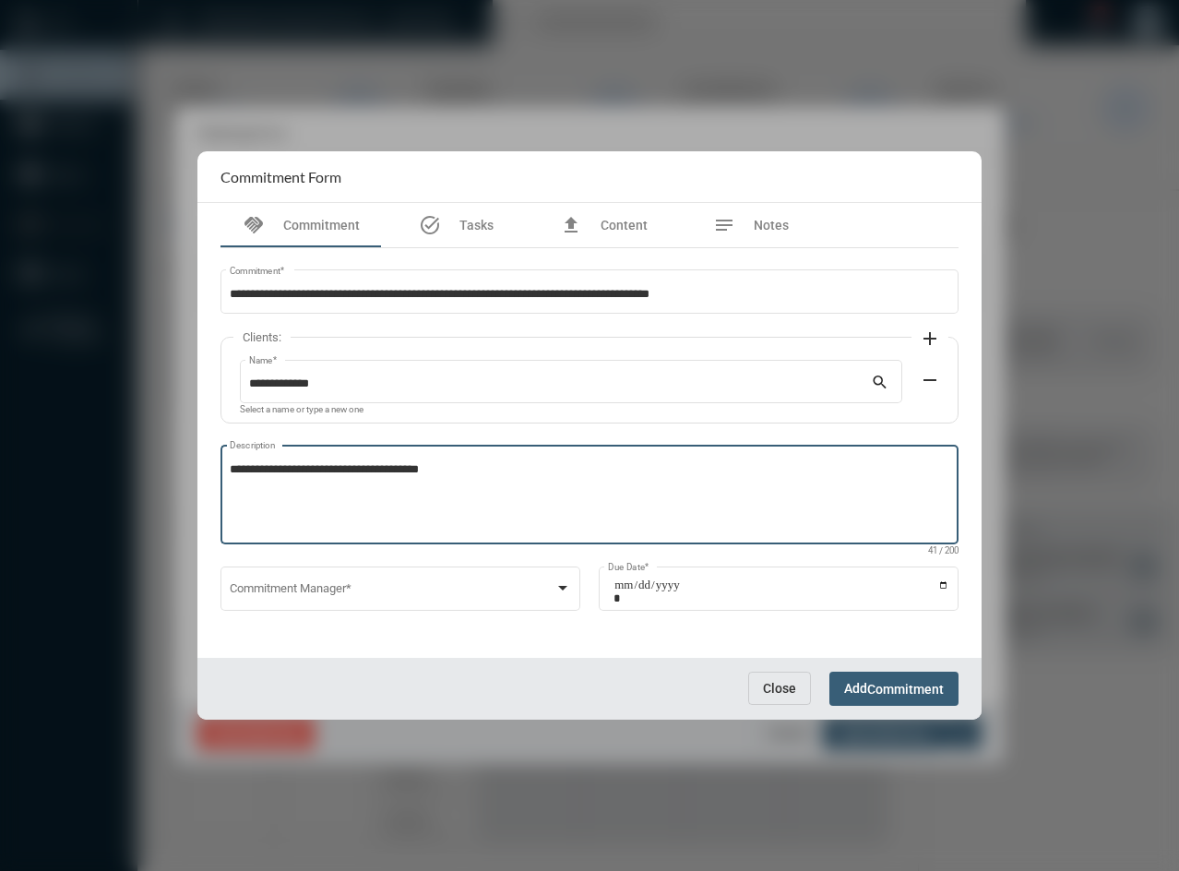
type textarea "**********"
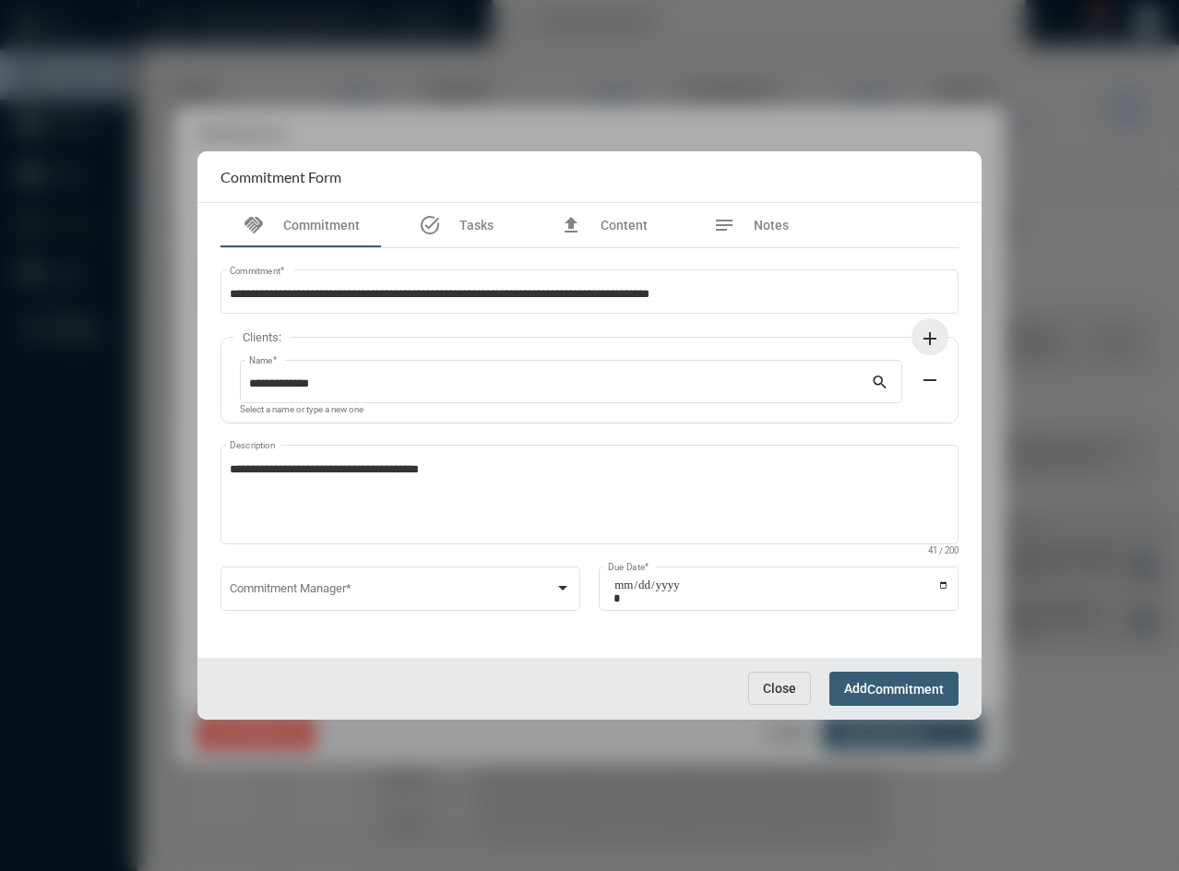
click at [934, 339] on mat-icon "add" at bounding box center [930, 338] width 22 height 22
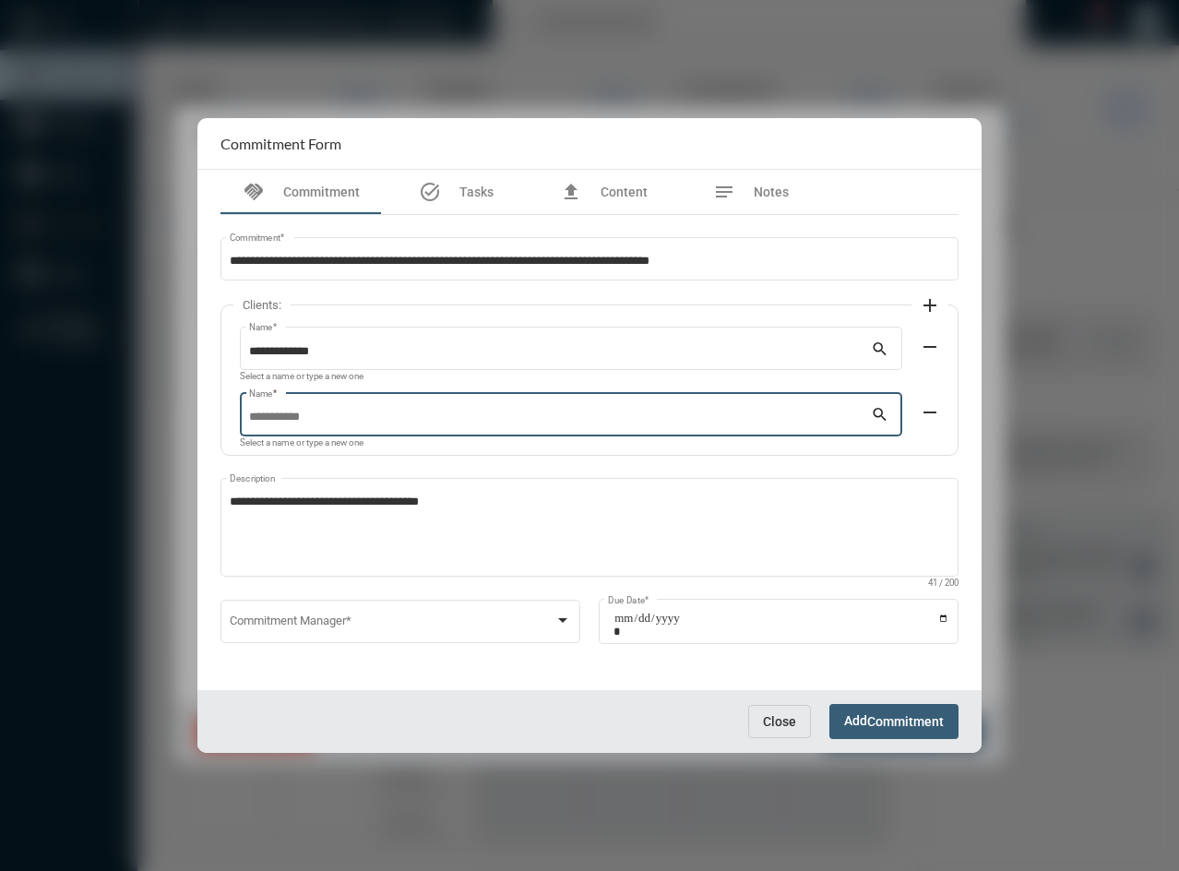
click at [541, 424] on input "Name *" at bounding box center [560, 418] width 623 height 14
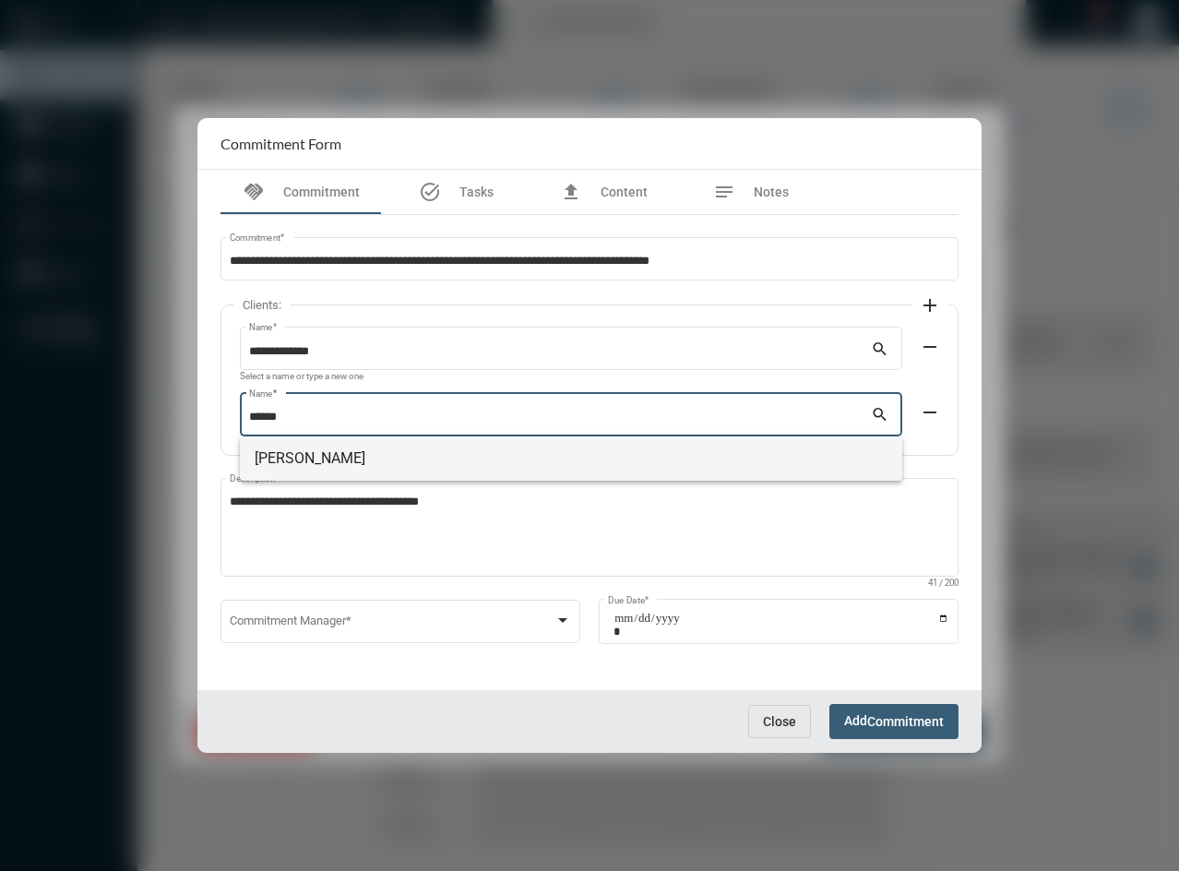
click at [334, 467] on span "[PERSON_NAME]" at bounding box center [571, 458] width 633 height 44
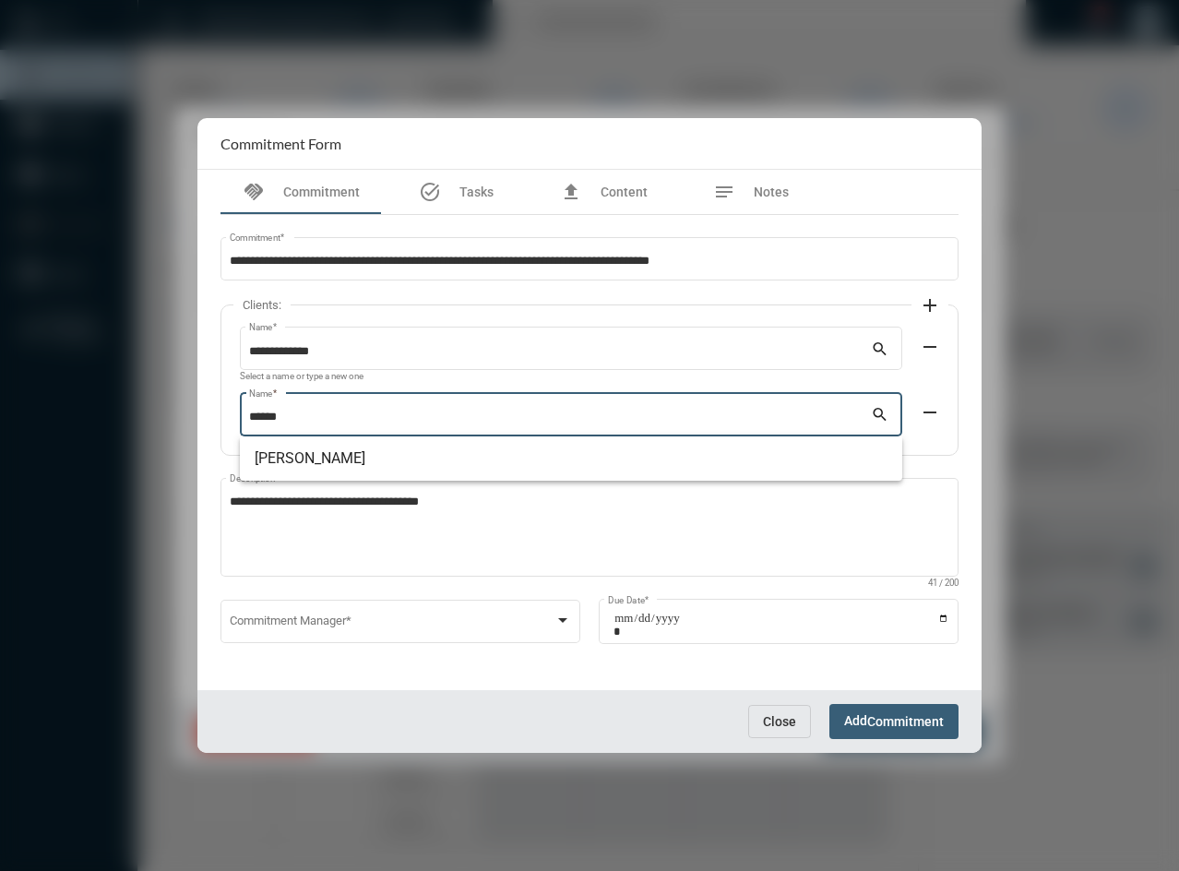
type input "**********"
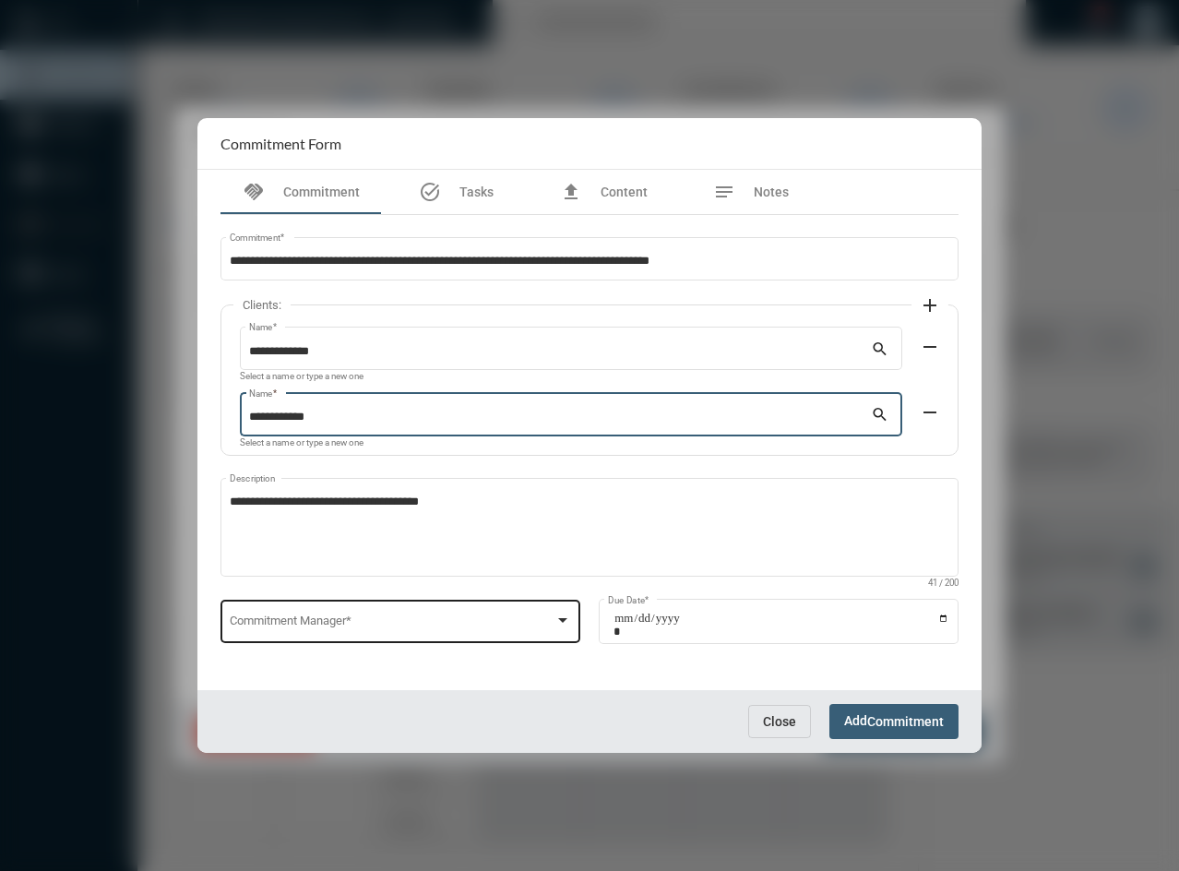
click at [287, 631] on span at bounding box center [393, 625] width 326 height 14
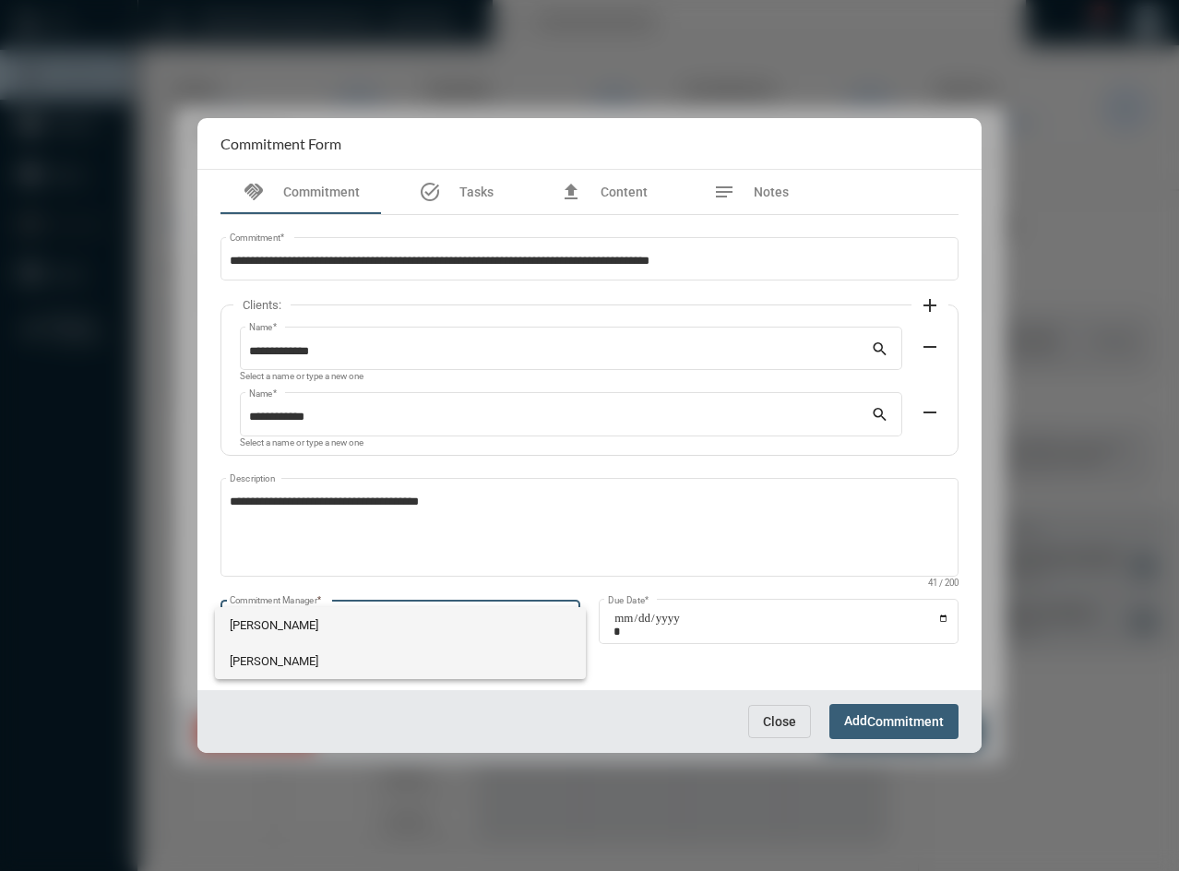
click at [260, 658] on span "[PERSON_NAME]" at bounding box center [401, 661] width 342 height 36
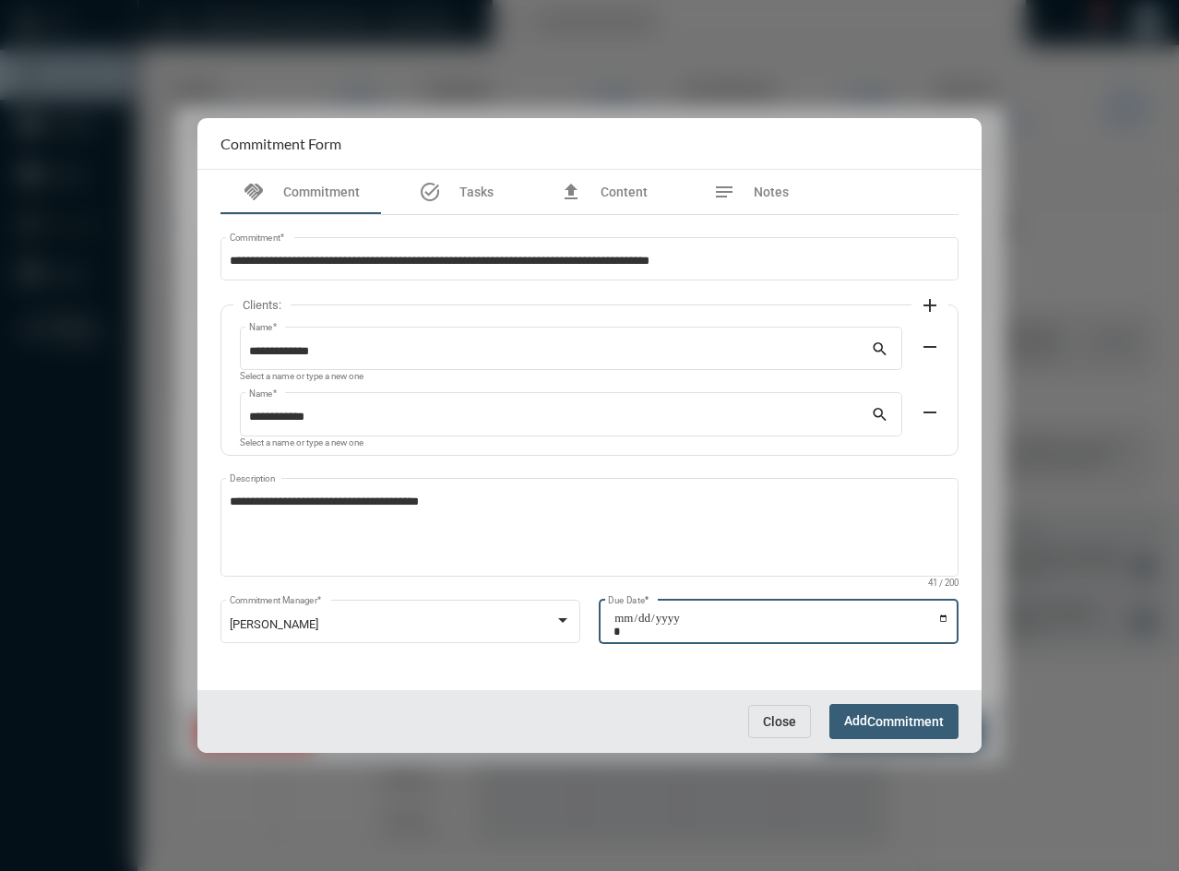
click at [946, 622] on input "Due Date *" at bounding box center [781, 625] width 336 height 26
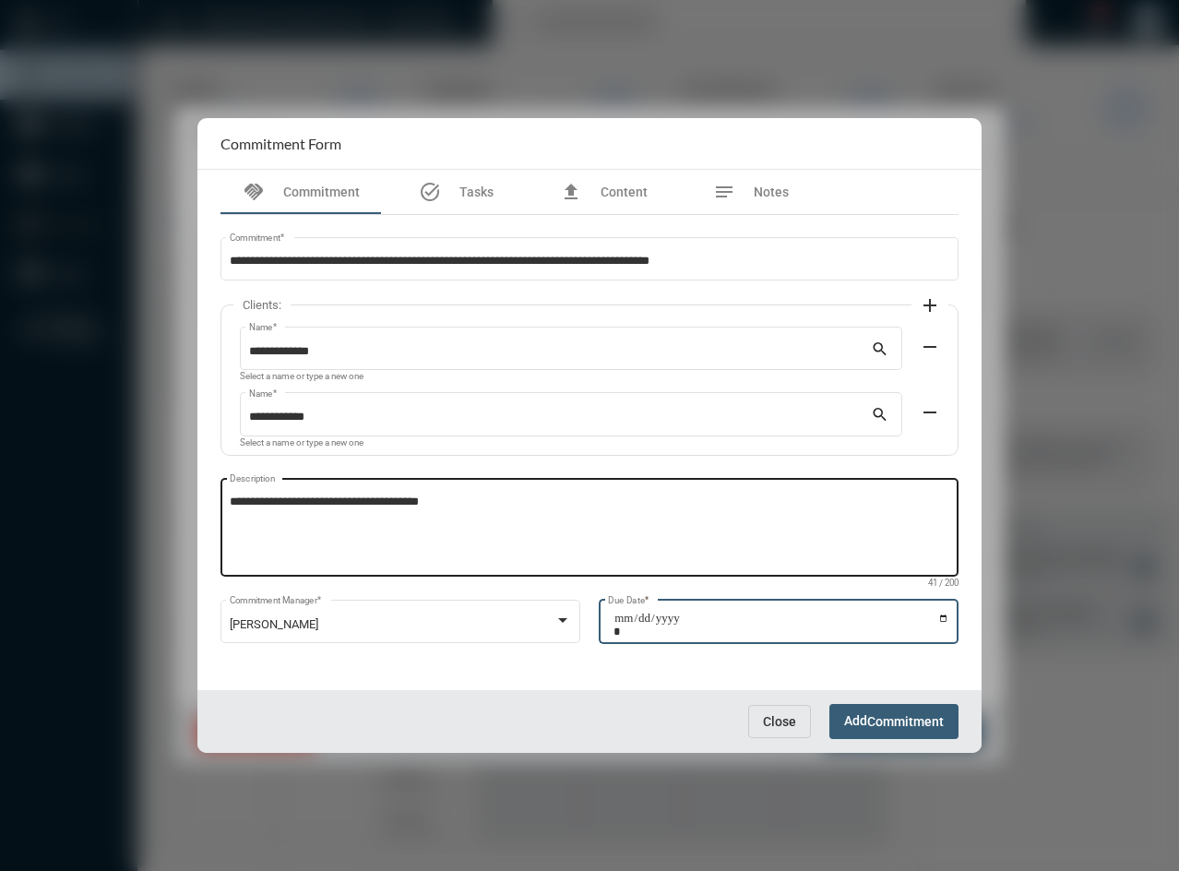
type input "**********"
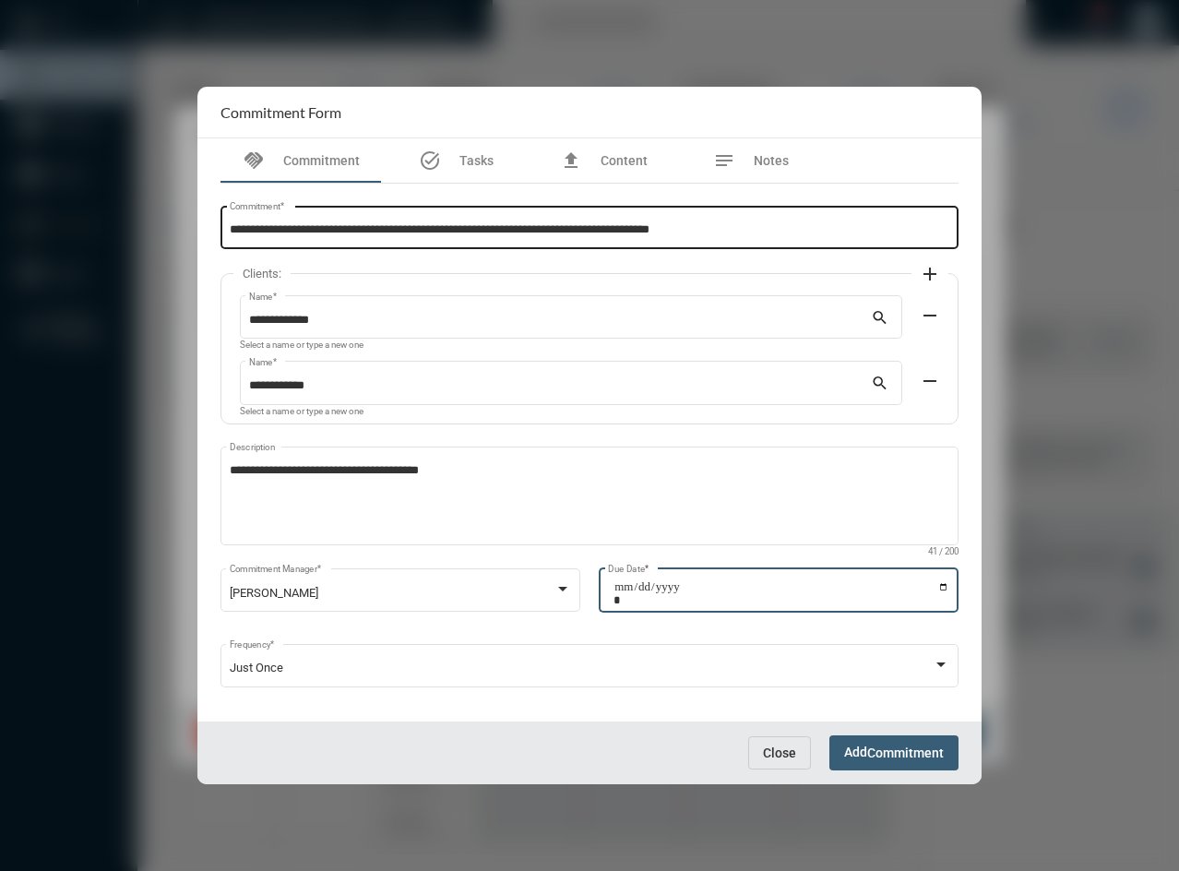
click at [764, 225] on input "**********" at bounding box center [590, 230] width 720 height 14
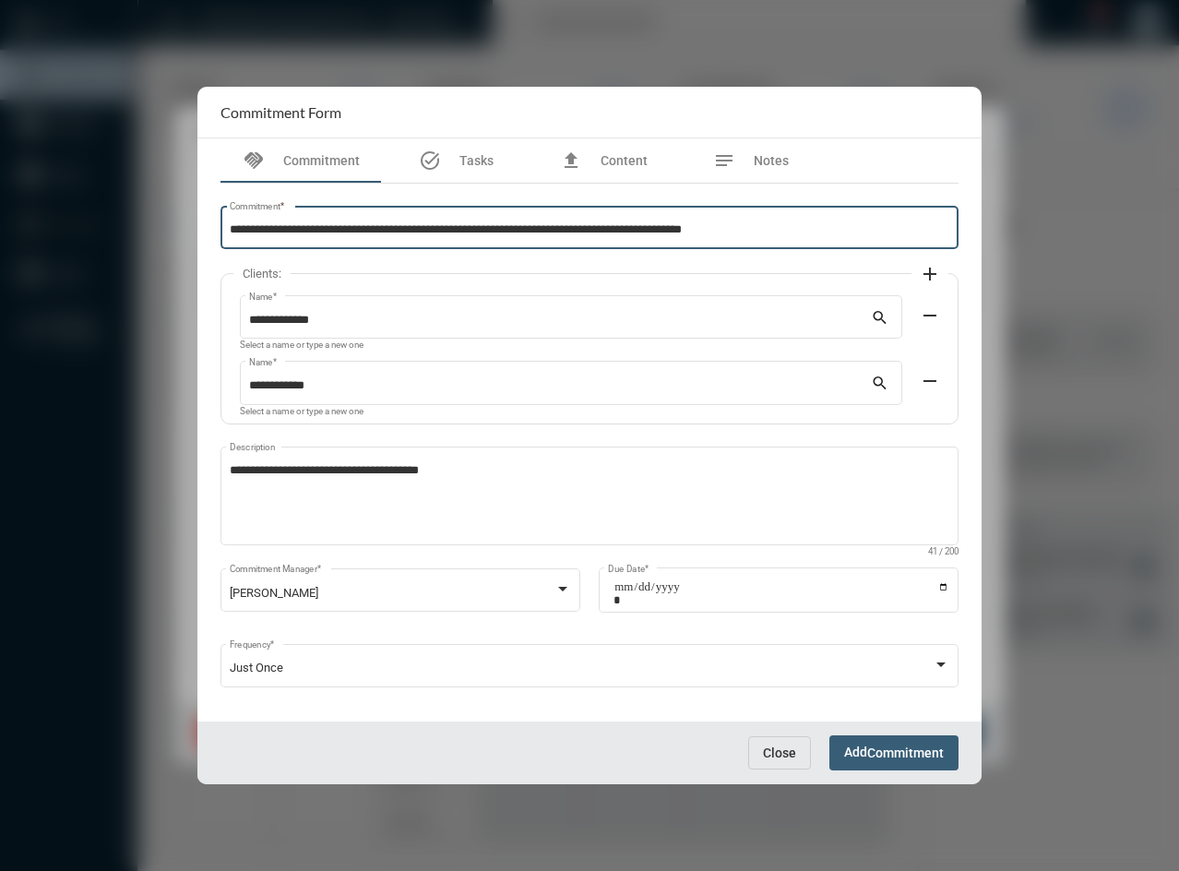
type input "**********"
click at [911, 749] on span "Commitment" at bounding box center [905, 753] width 77 height 15
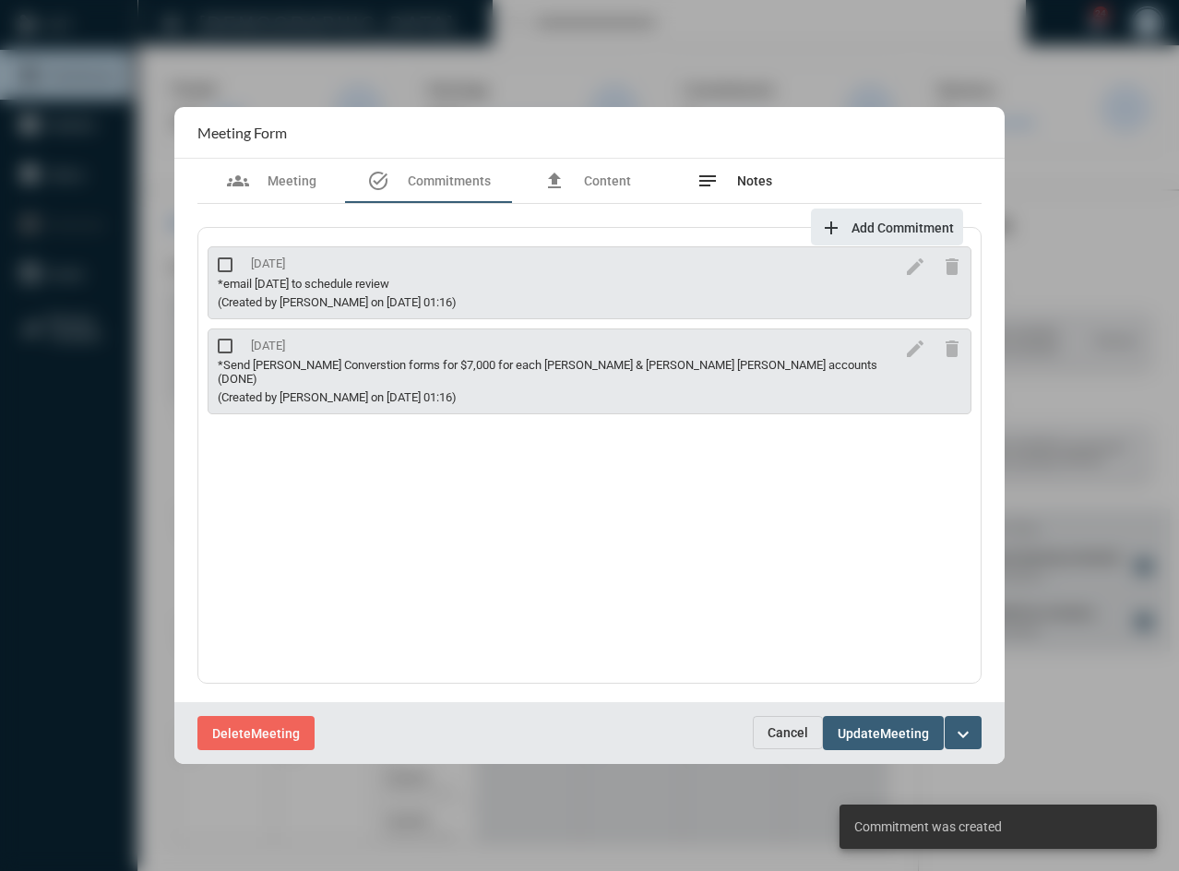
click at [774, 183] on div "notes Notes" at bounding box center [734, 181] width 148 height 44
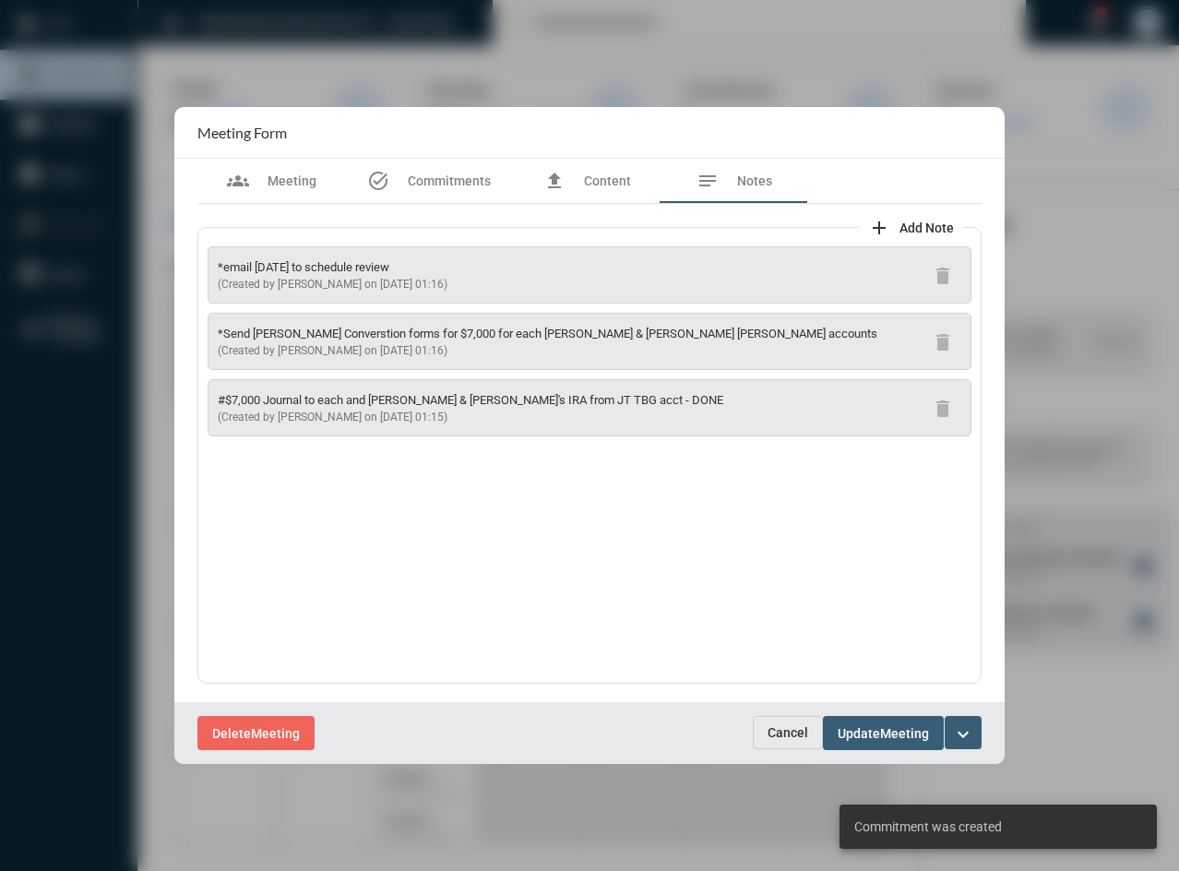
drag, startPoint x: 446, startPoint y: 422, endPoint x: 199, endPoint y: 397, distance: 248.5
click at [199, 397] on div "*email [DATE] to schedule review (Created by [PERSON_NAME] on [DATE] 01:16) del…" at bounding box center [589, 455] width 784 height 457
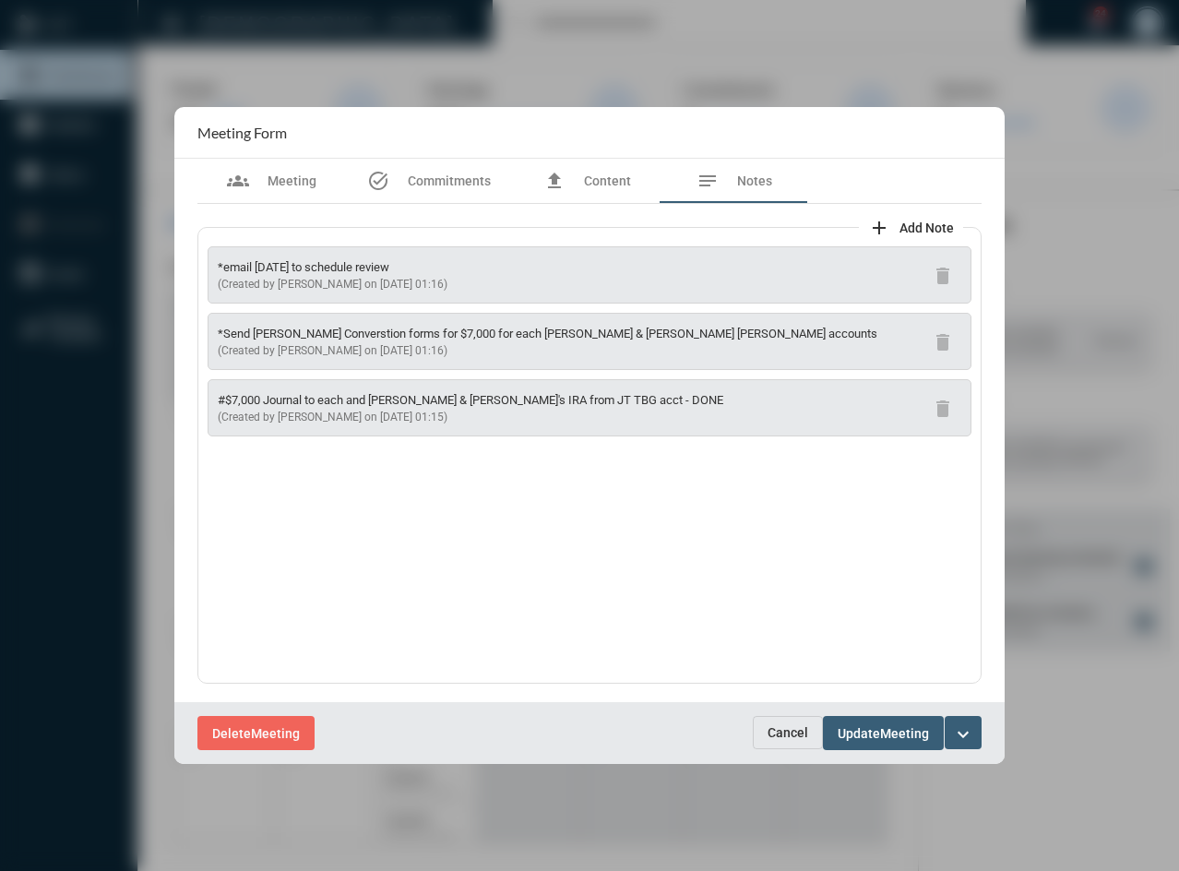
copy div "#$7,000 Journal to each and [PERSON_NAME] & [PERSON_NAME]'s IRA from JT TBG acc…"
click at [422, 174] on span "Commitments" at bounding box center [449, 180] width 83 height 15
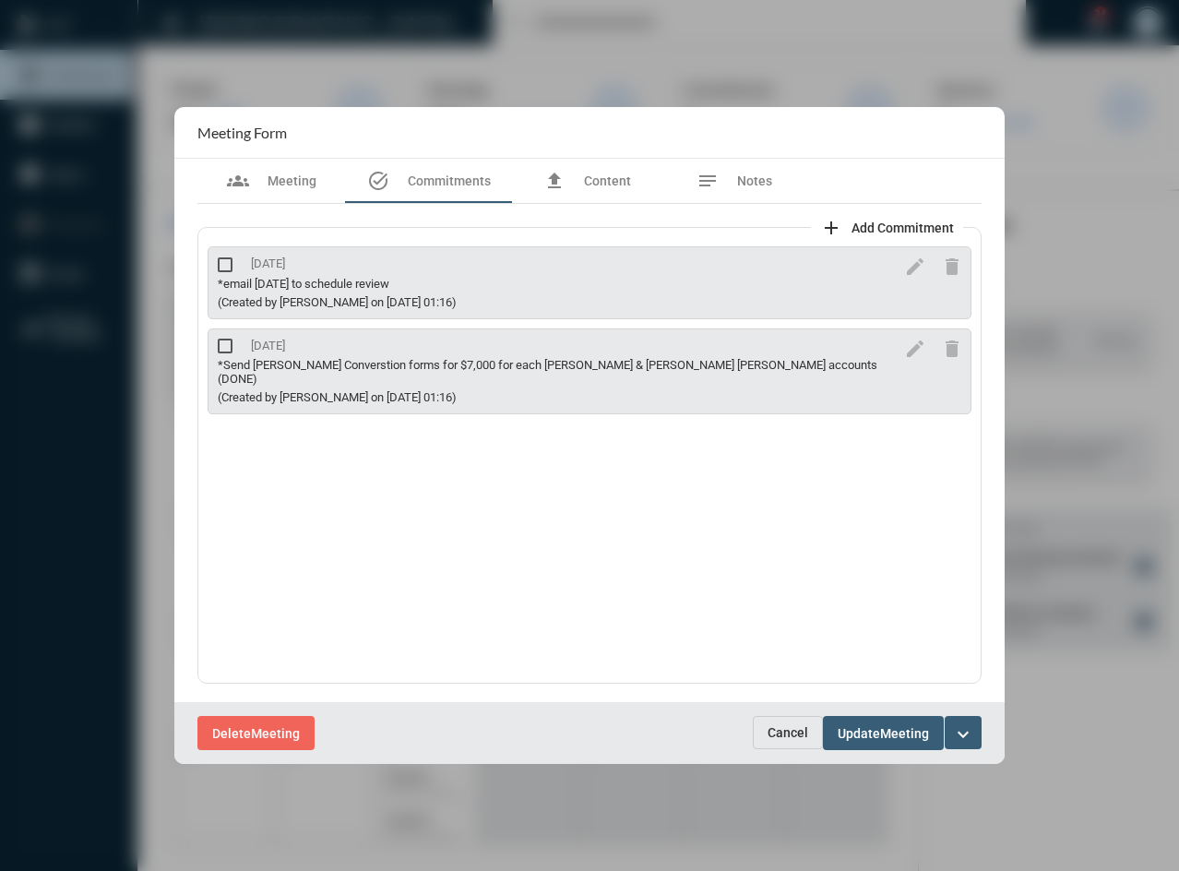
click at [912, 228] on span "Add Commitment" at bounding box center [902, 227] width 102 height 15
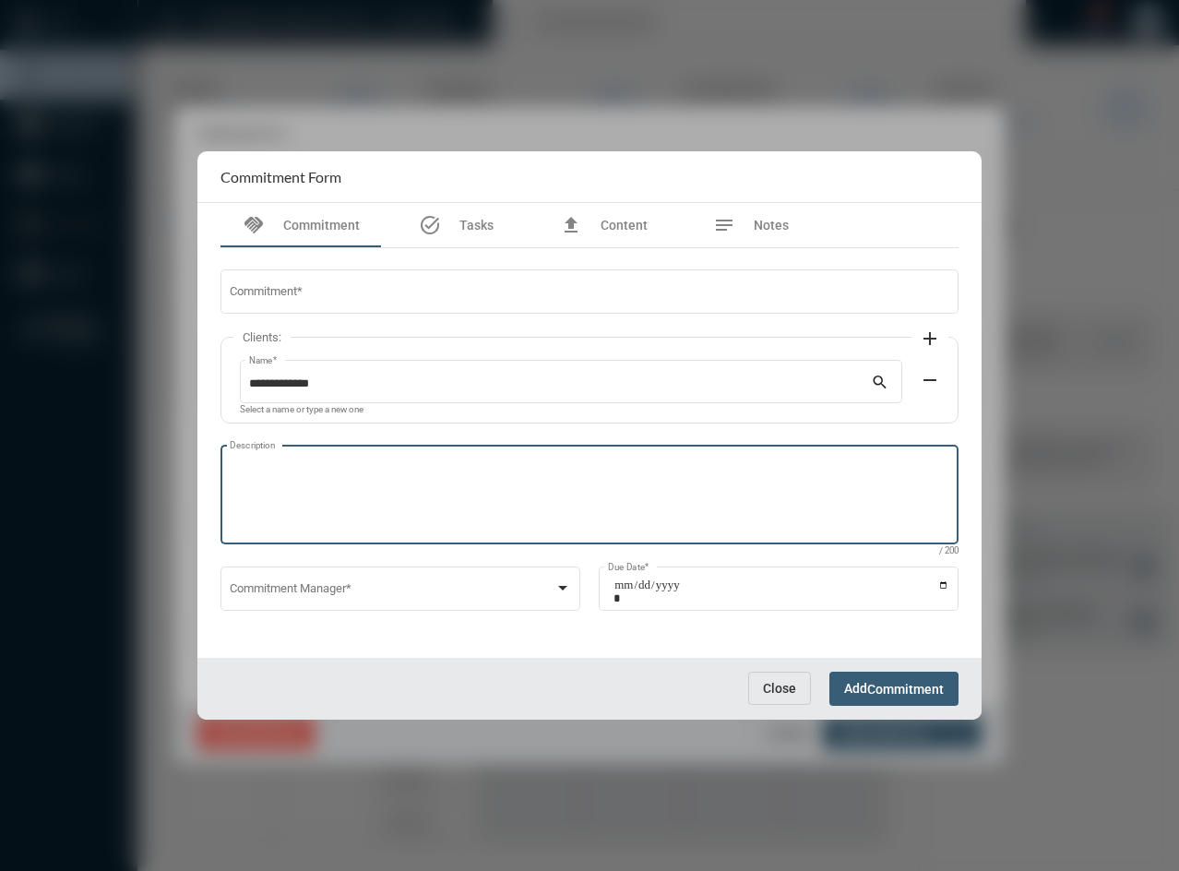
click at [335, 478] on textarea "Description" at bounding box center [590, 497] width 720 height 73
paste textarea "**********"
drag, startPoint x: 642, startPoint y: 474, endPoint x: 219, endPoint y: 455, distance: 423.9
click at [219, 455] on div "**********" at bounding box center [589, 453] width 756 height 410
drag, startPoint x: 258, startPoint y: 478, endPoint x: 257, endPoint y: 338, distance: 140.2
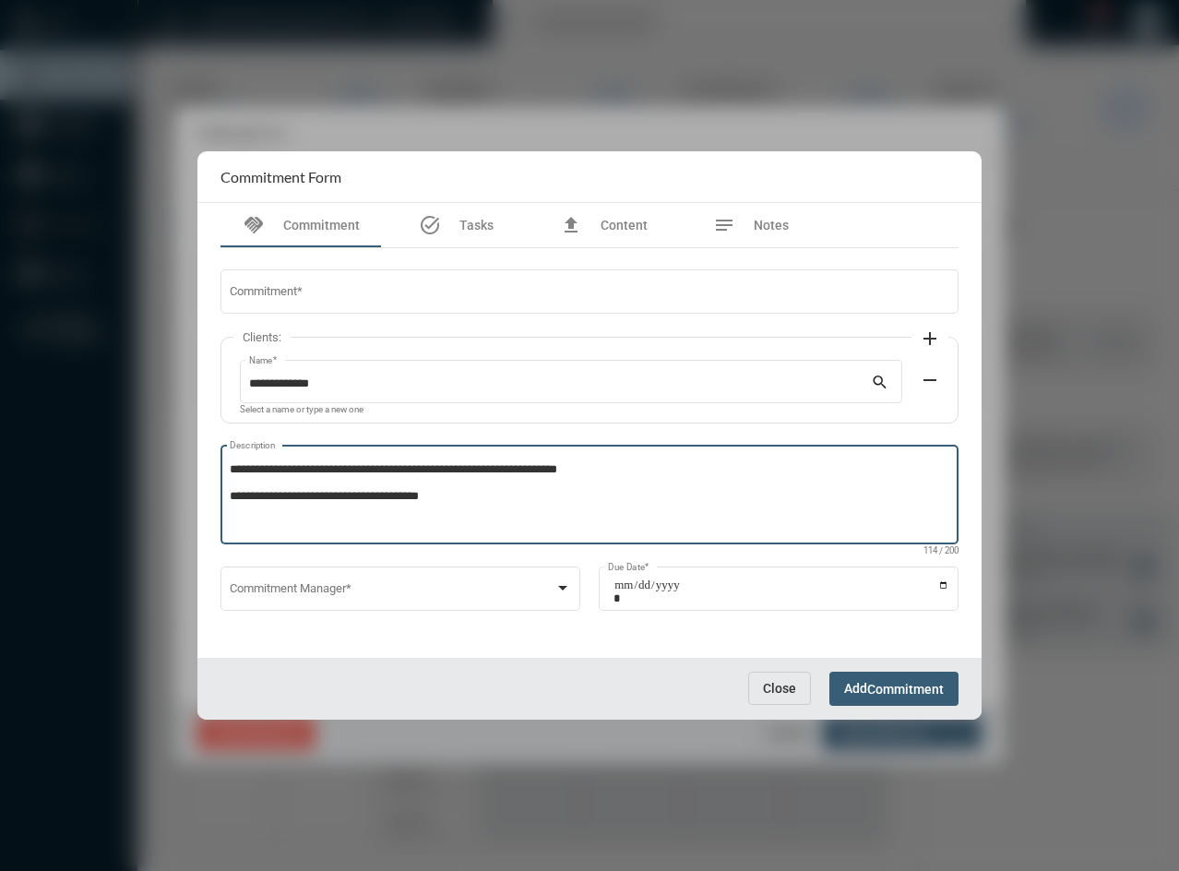
click at [257, 338] on div "**********" at bounding box center [589, 453] width 756 height 410
click at [661, 489] on textarea "**********" at bounding box center [590, 497] width 720 height 73
drag, startPoint x: 663, startPoint y: 469, endPoint x: 213, endPoint y: 470, distance: 450.2
click at [213, 470] on div "**********" at bounding box center [589, 453] width 756 height 410
type textarea "**********"
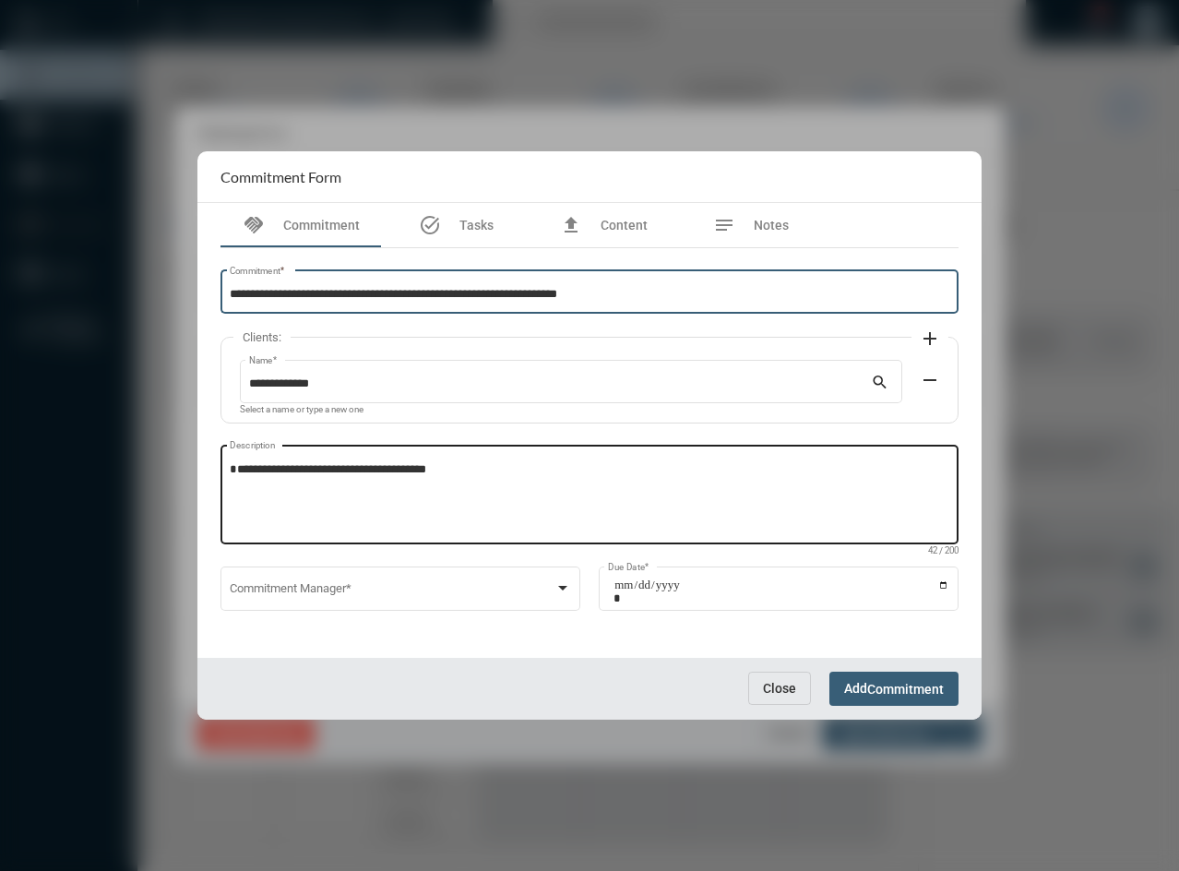
type input "**********"
click at [230, 486] on textarea "**********" at bounding box center [590, 497] width 720 height 73
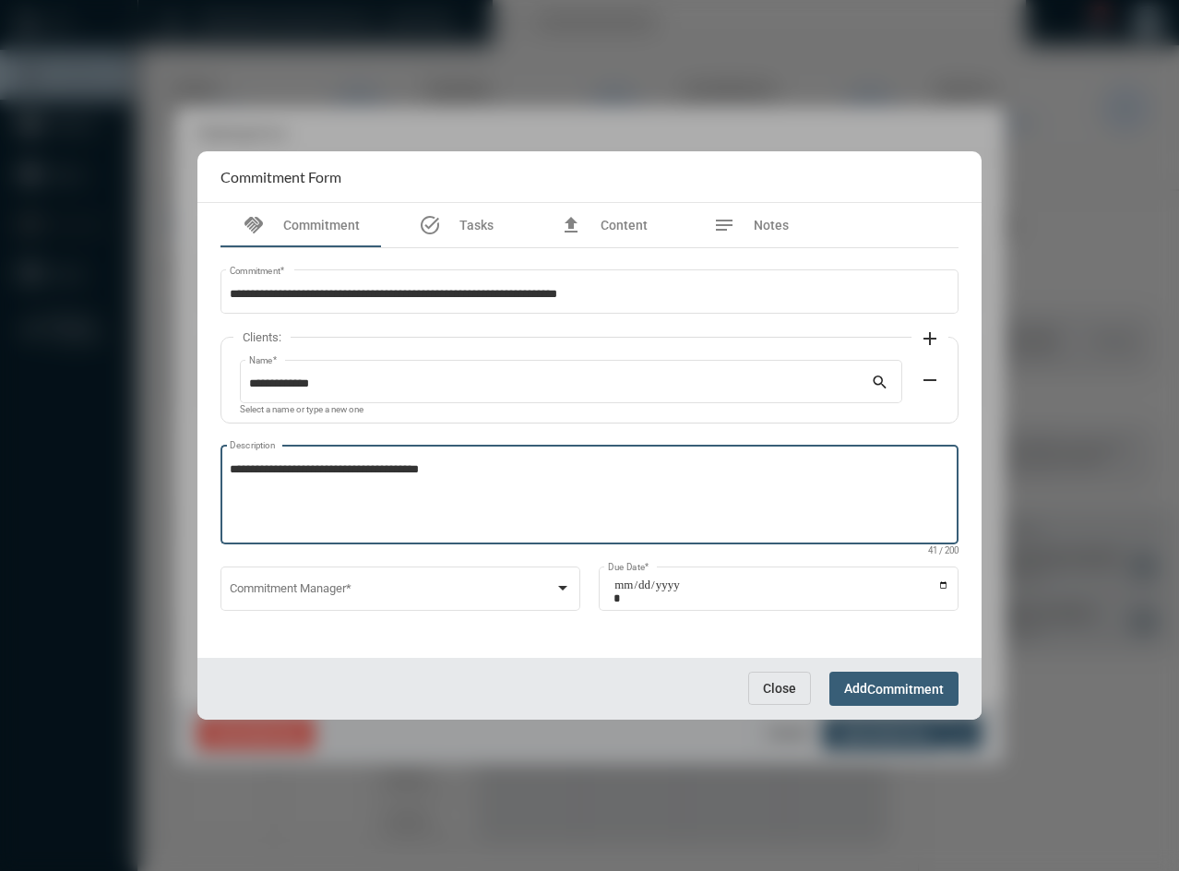
type textarea "**********"
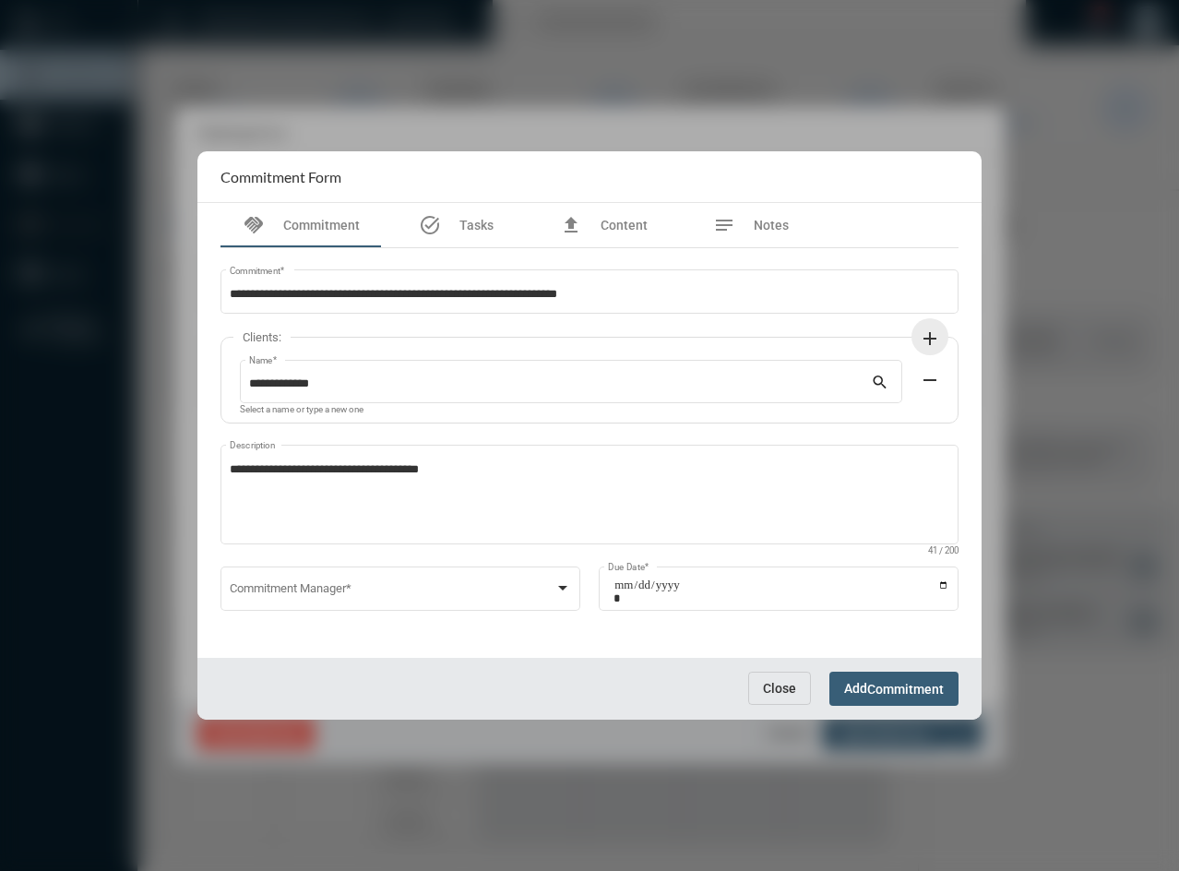
click at [936, 331] on mat-icon "add" at bounding box center [930, 338] width 22 height 22
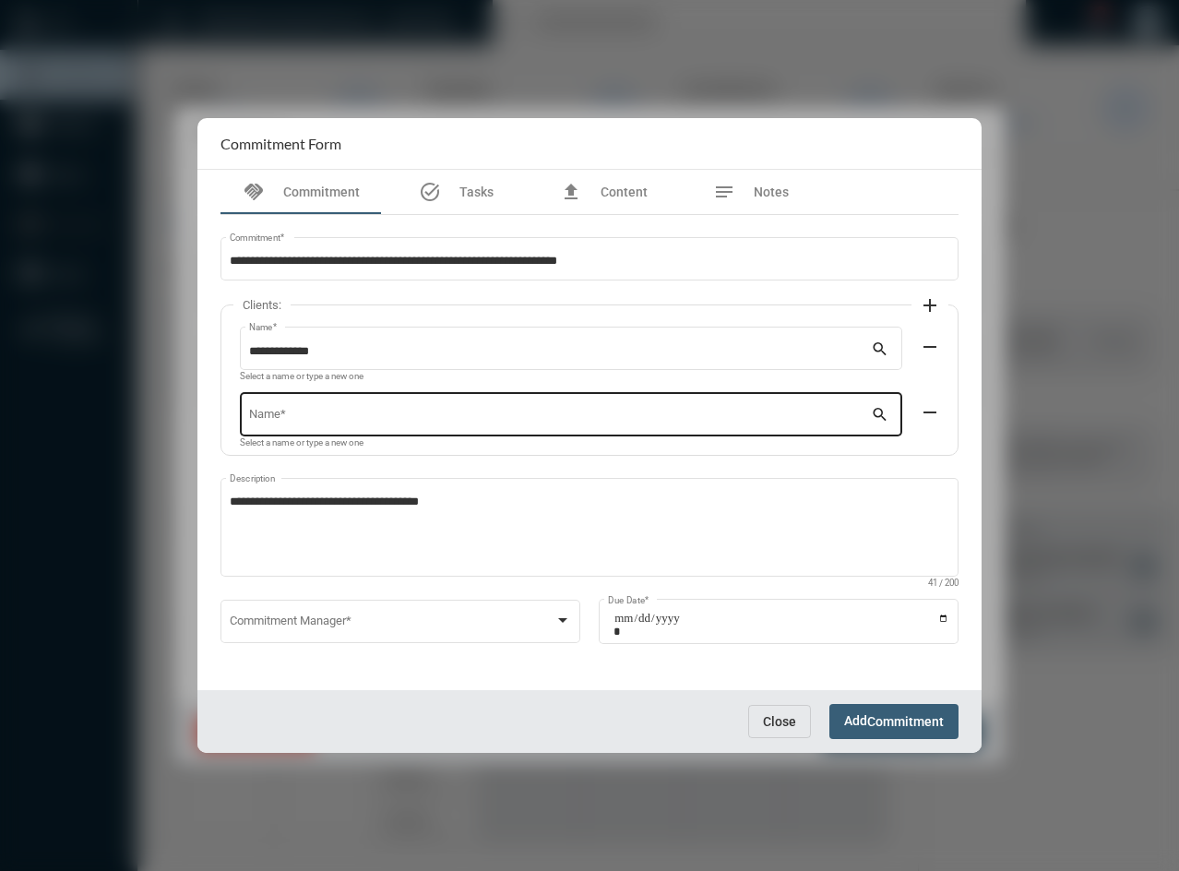
click at [332, 395] on div "Name *" at bounding box center [560, 412] width 623 height 47
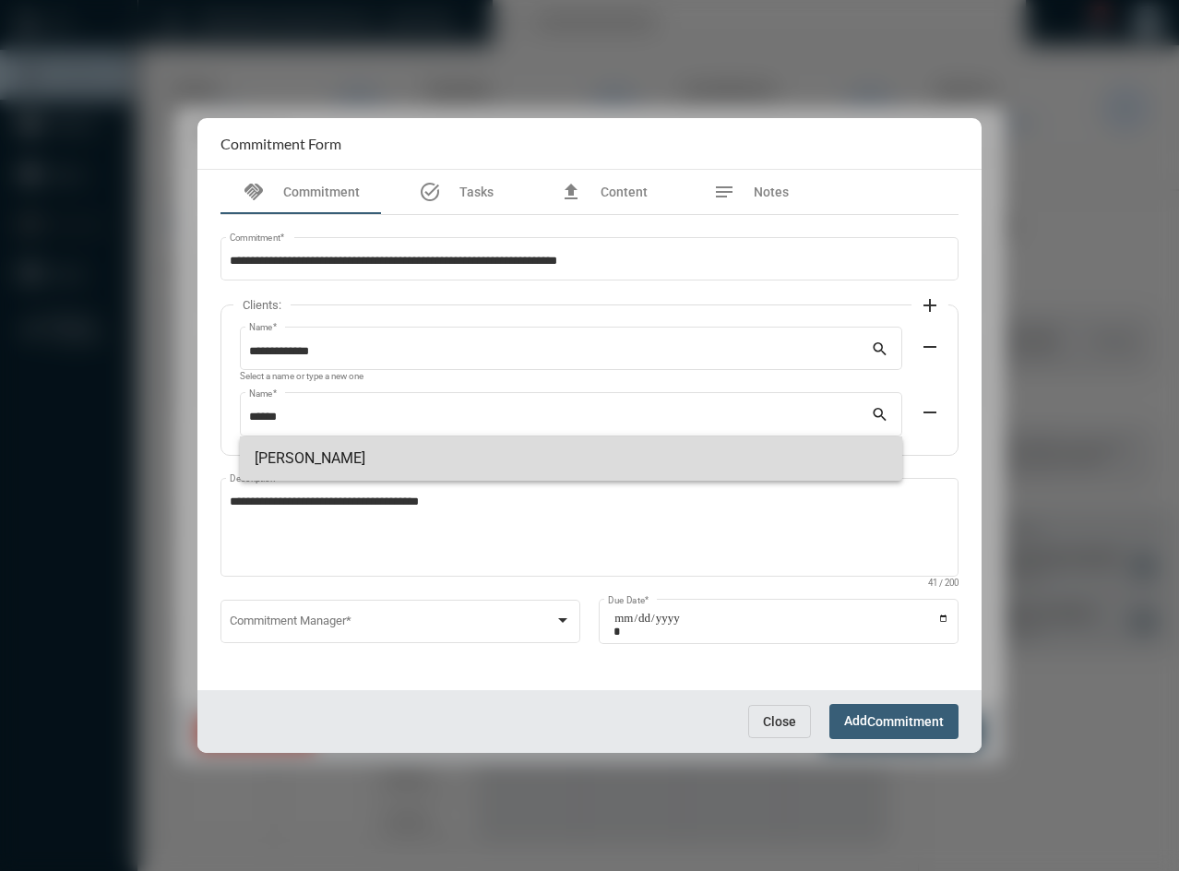
click at [257, 463] on span "[PERSON_NAME]" at bounding box center [571, 458] width 633 height 44
type input "**********"
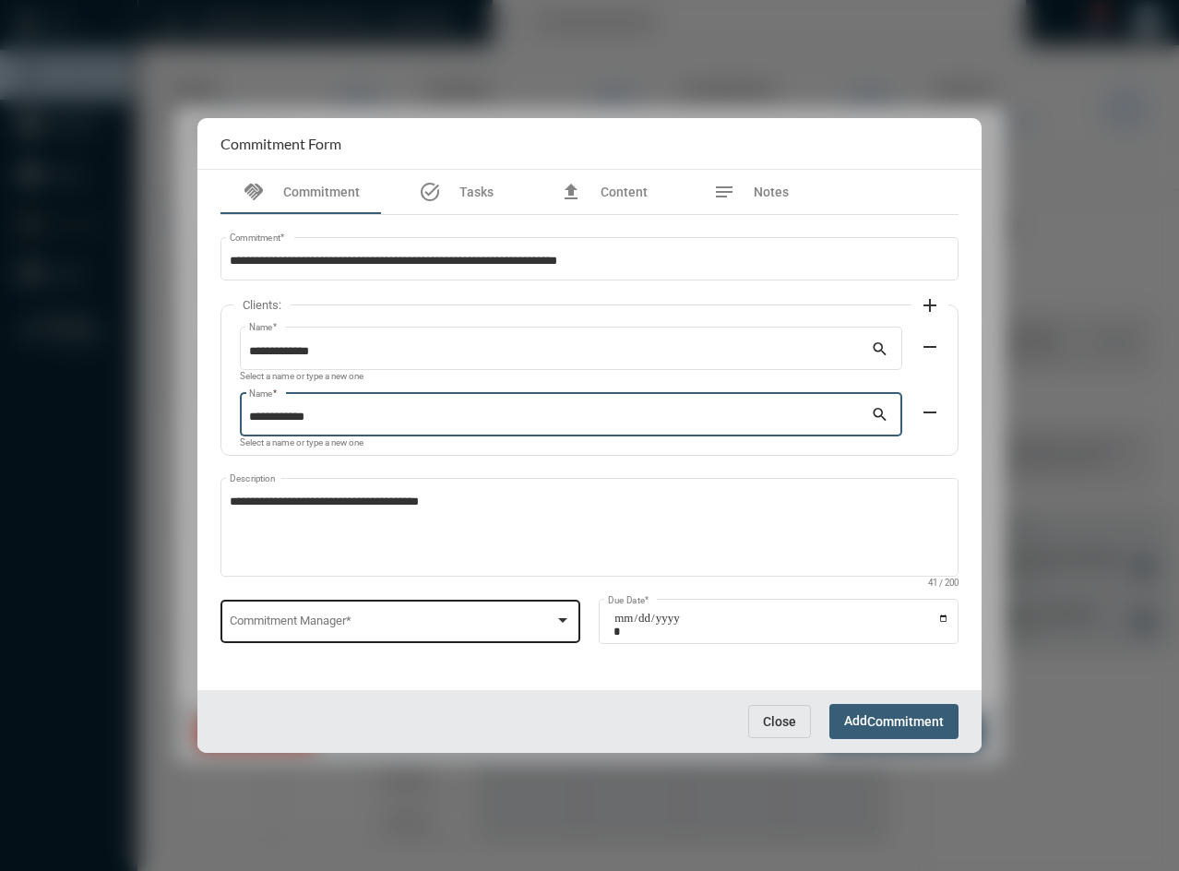
click at [250, 619] on span at bounding box center [393, 625] width 326 height 14
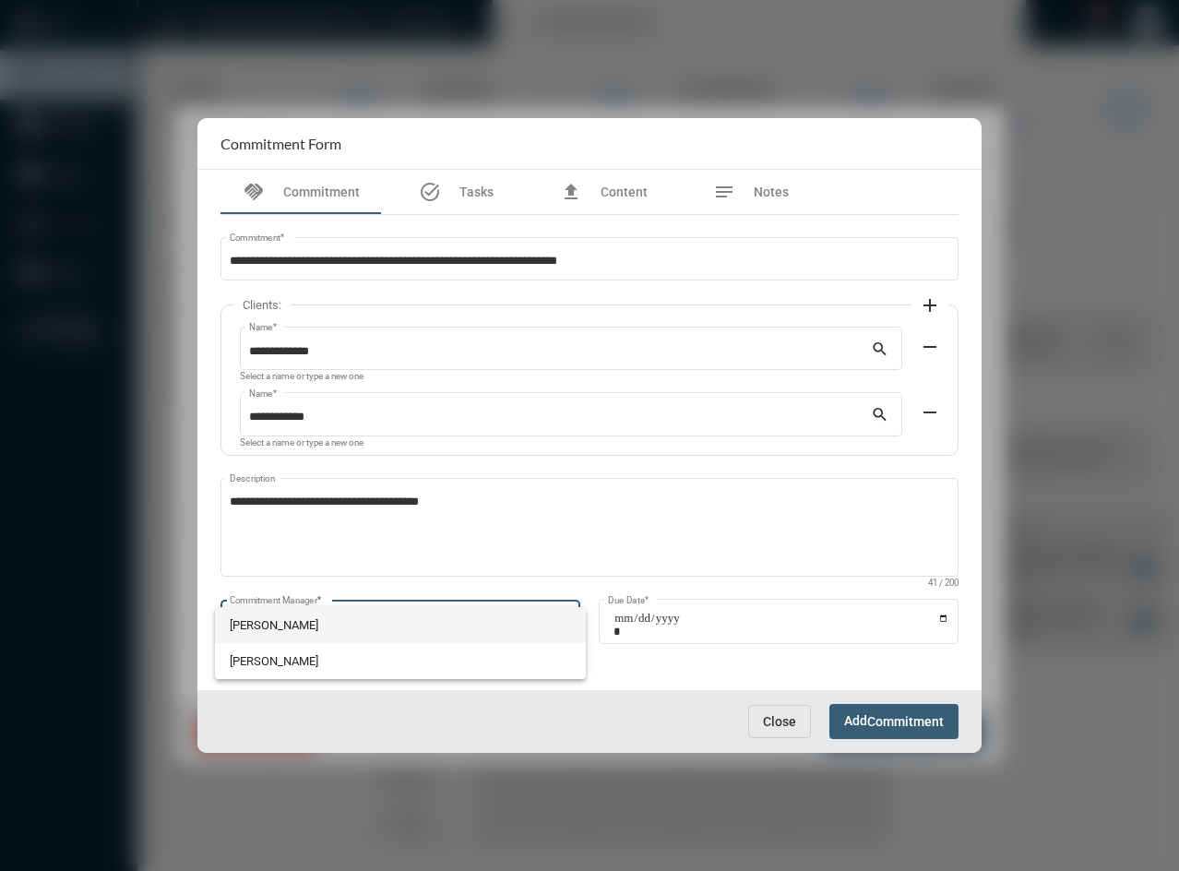
click at [259, 631] on span "[PERSON_NAME]" at bounding box center [401, 625] width 342 height 36
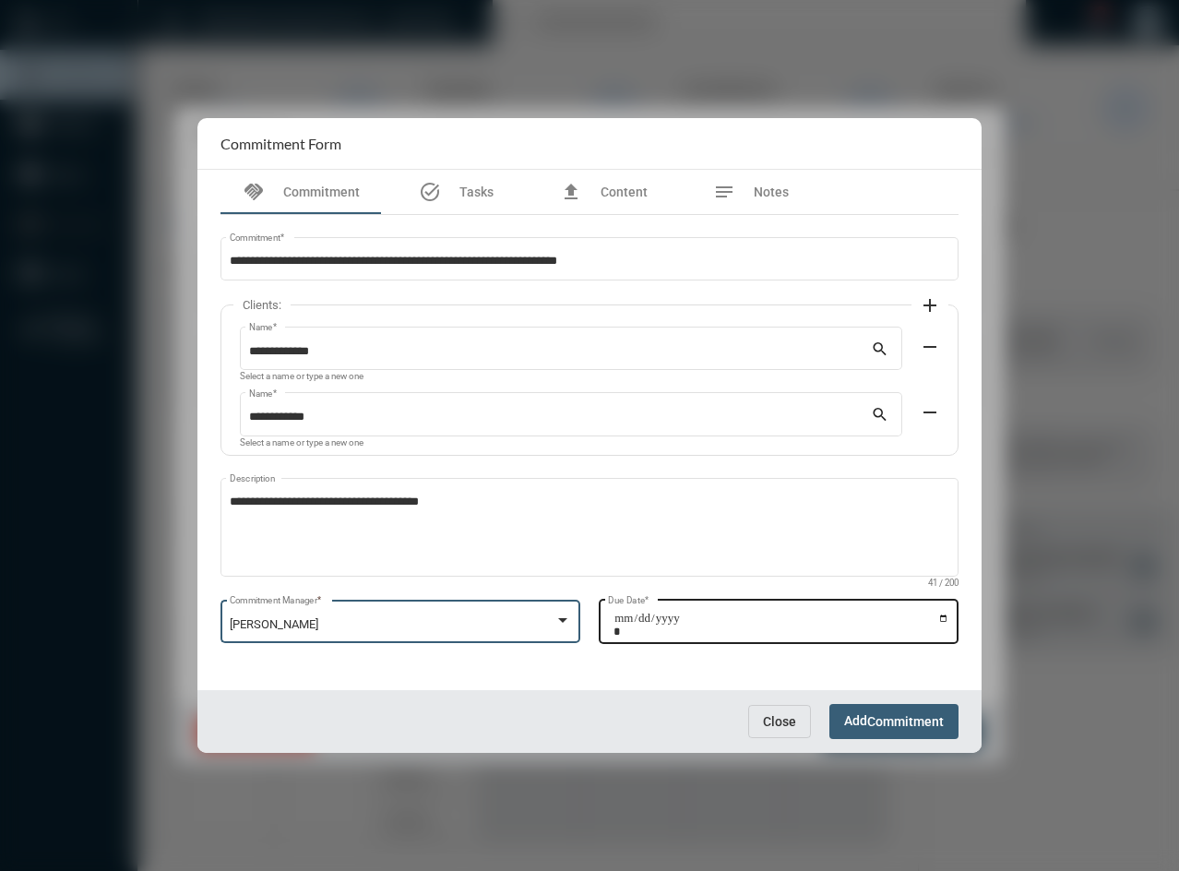
click at [944, 618] on input "Due Date *" at bounding box center [781, 625] width 336 height 26
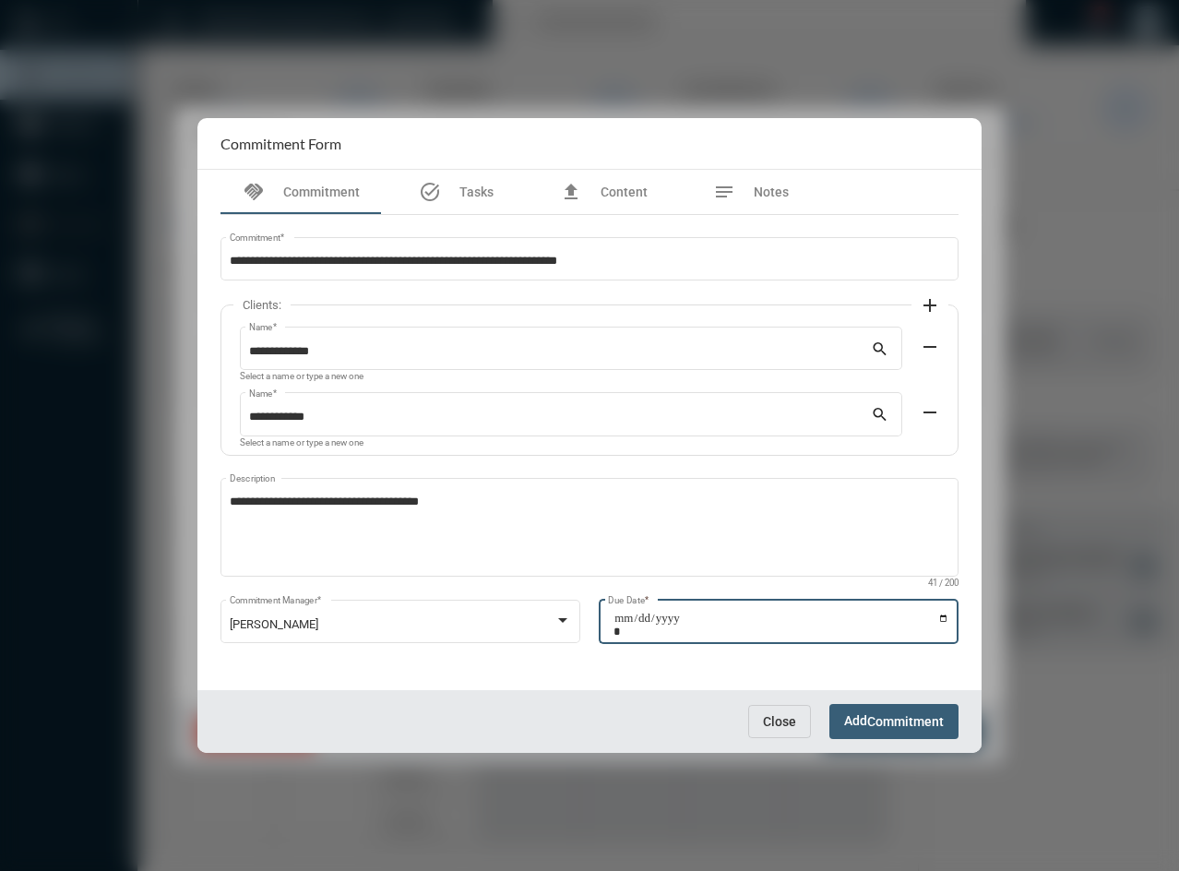
type input "**********"
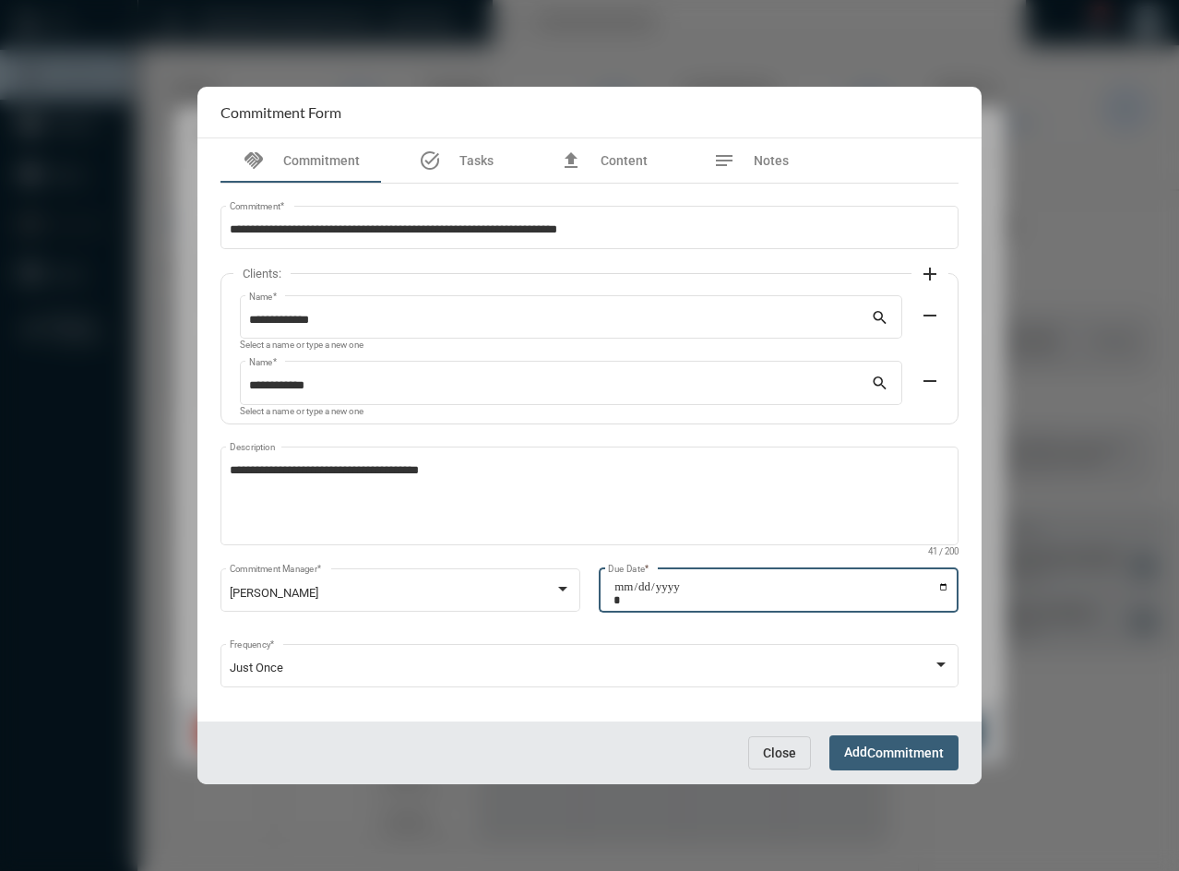
click at [925, 757] on span "Commitment" at bounding box center [905, 753] width 77 height 15
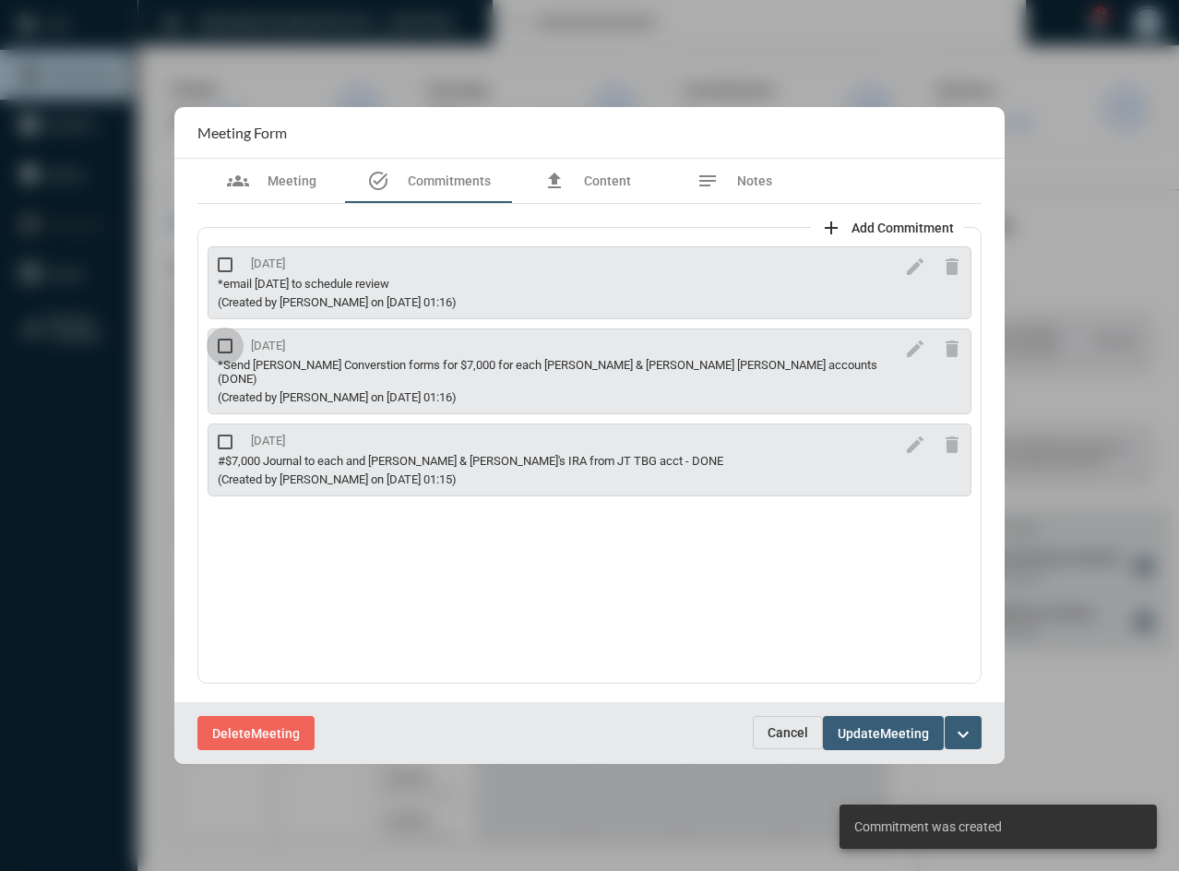
click at [220, 348] on span at bounding box center [225, 346] width 15 height 15
click at [227, 434] on span at bounding box center [225, 441] width 15 height 15
click at [890, 732] on span "Meeting" at bounding box center [904, 733] width 49 height 15
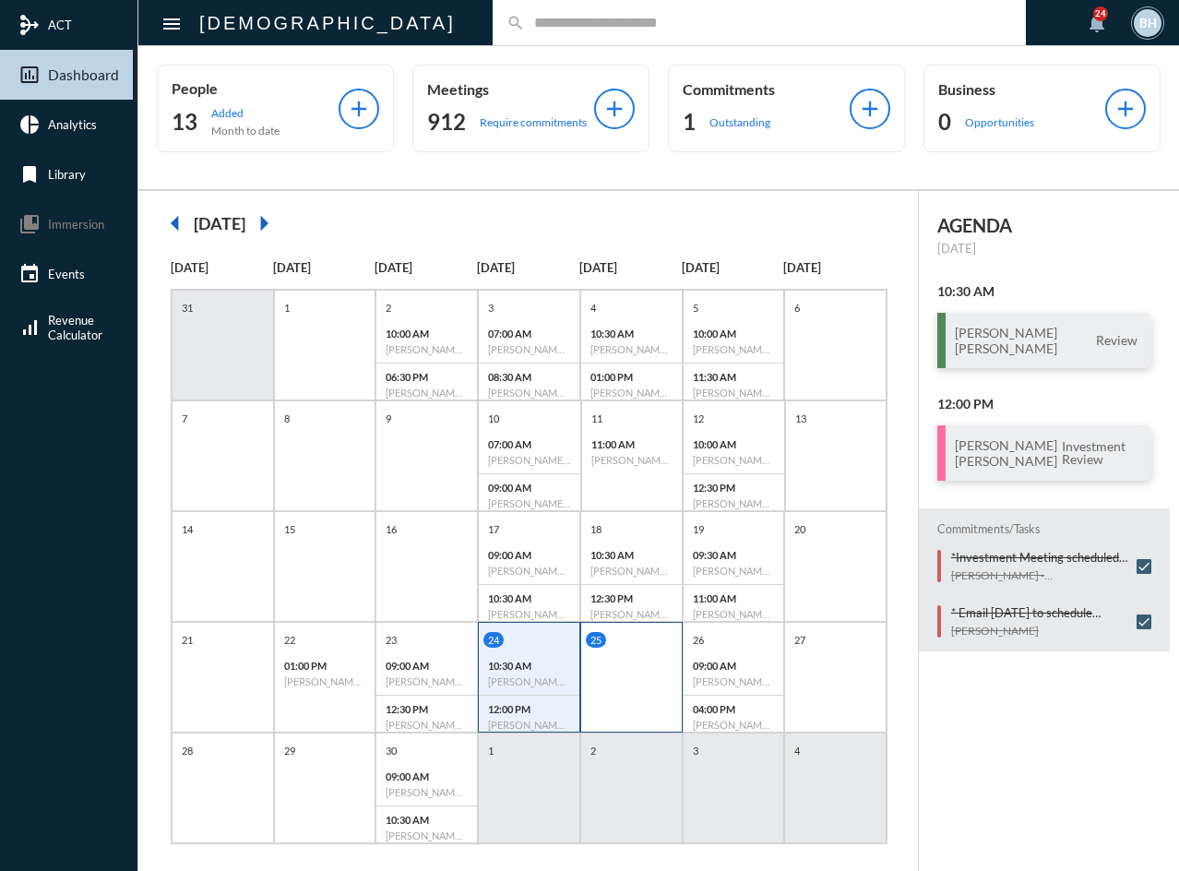
click at [614, 680] on div "25" at bounding box center [631, 677] width 102 height 111
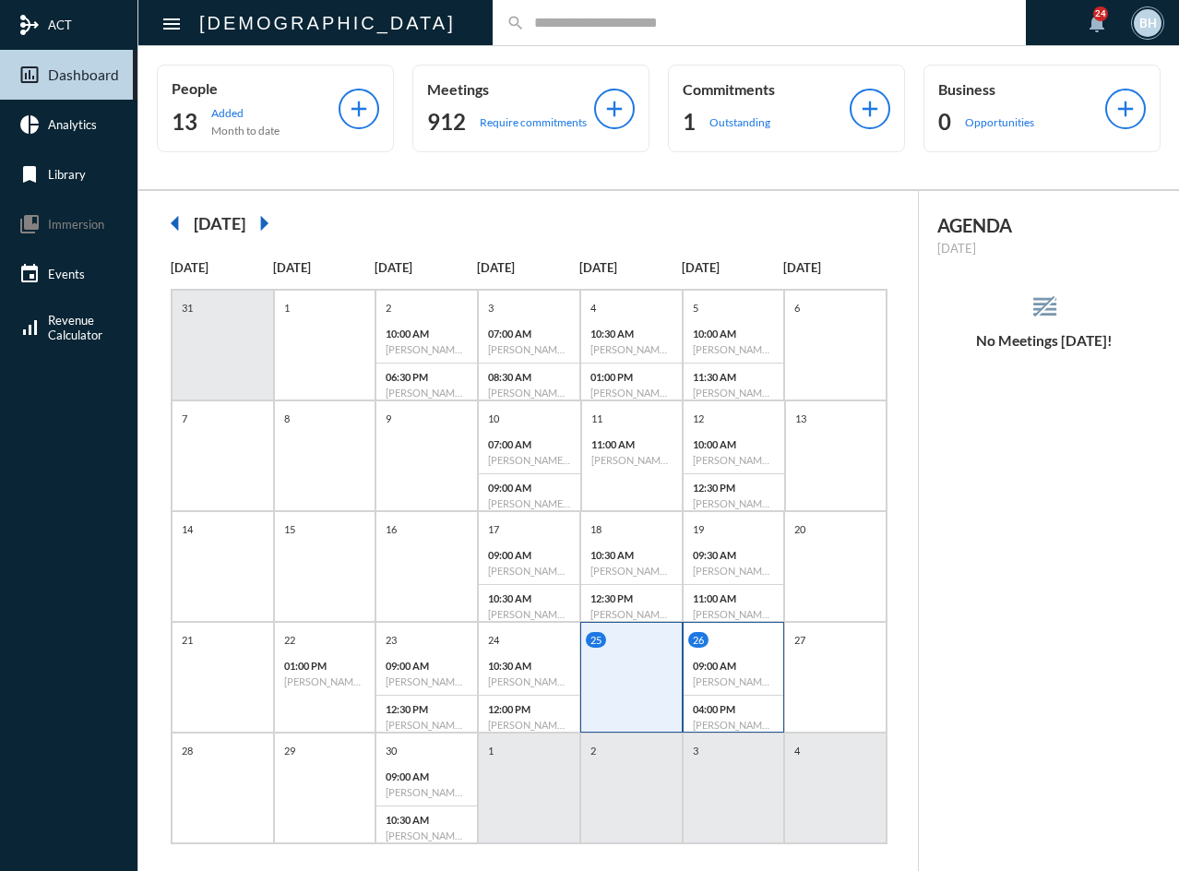
click at [717, 670] on p "09:00 AM" at bounding box center [734, 666] width 82 height 12
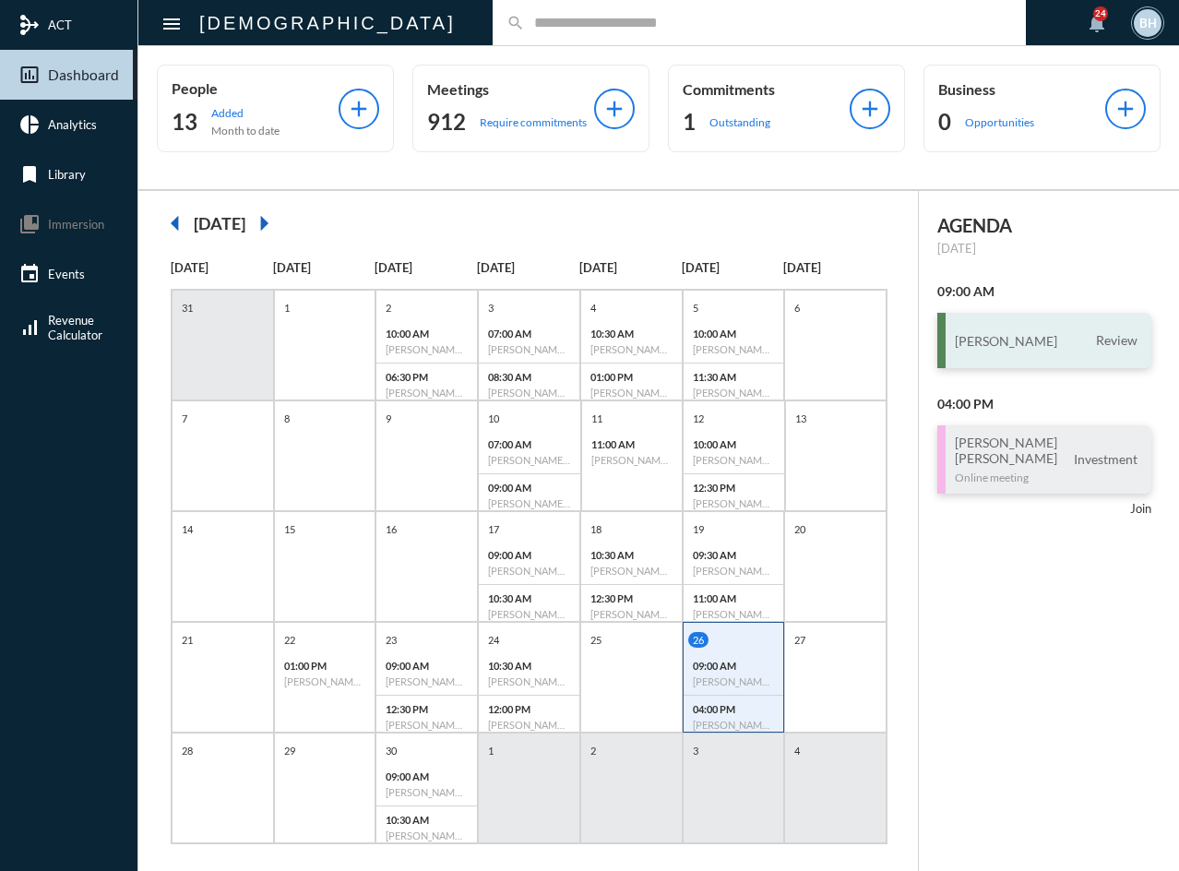
click at [992, 341] on h3 "[PERSON_NAME]" at bounding box center [1006, 341] width 102 height 16
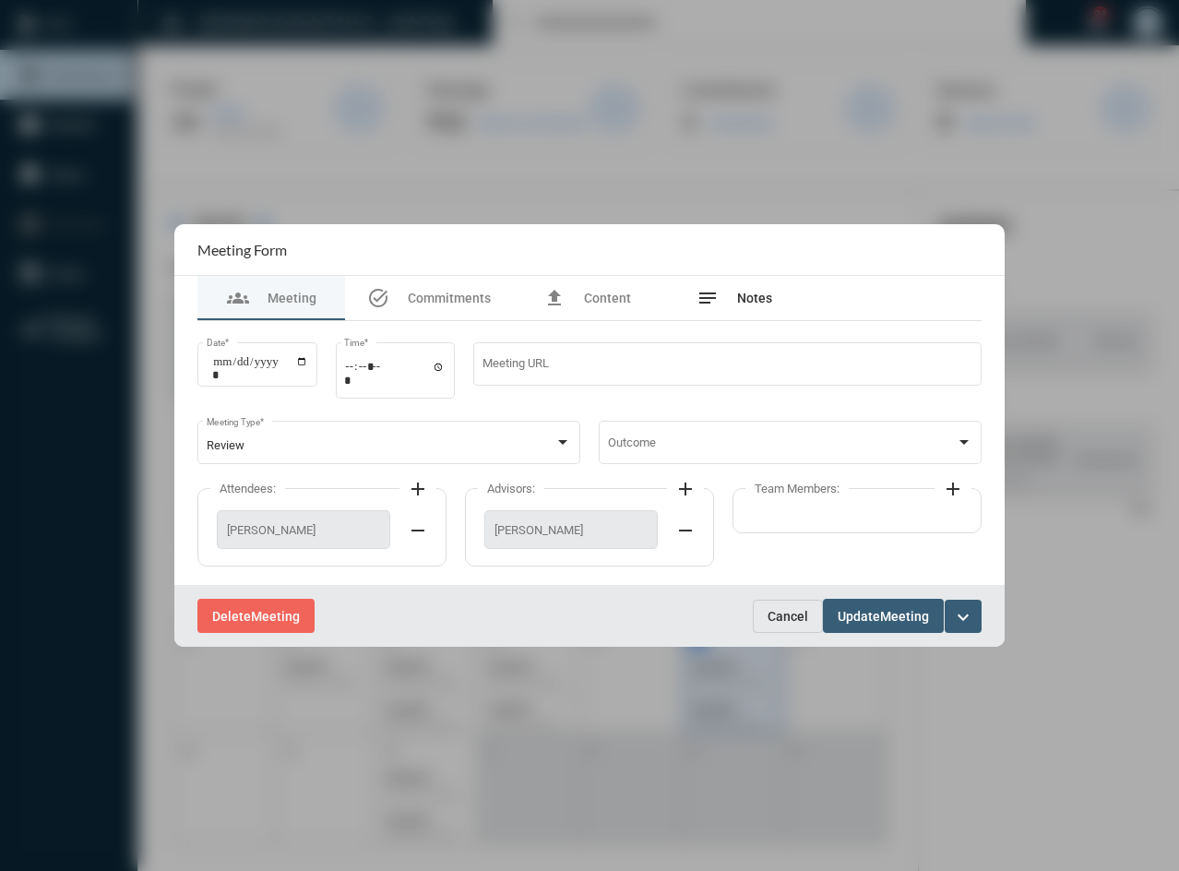
click at [758, 302] on span "Notes" at bounding box center [754, 298] width 35 height 15
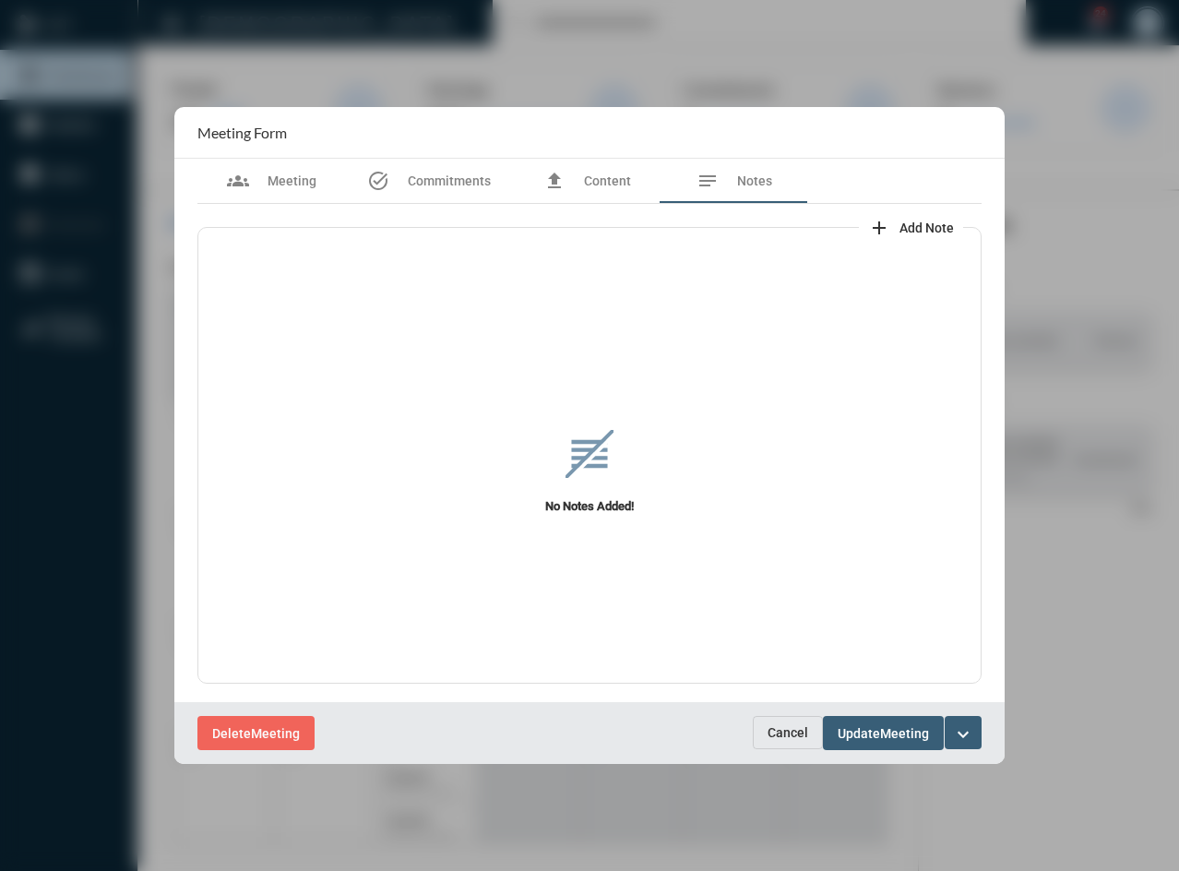
click at [766, 725] on button "Cancel" at bounding box center [788, 732] width 70 height 33
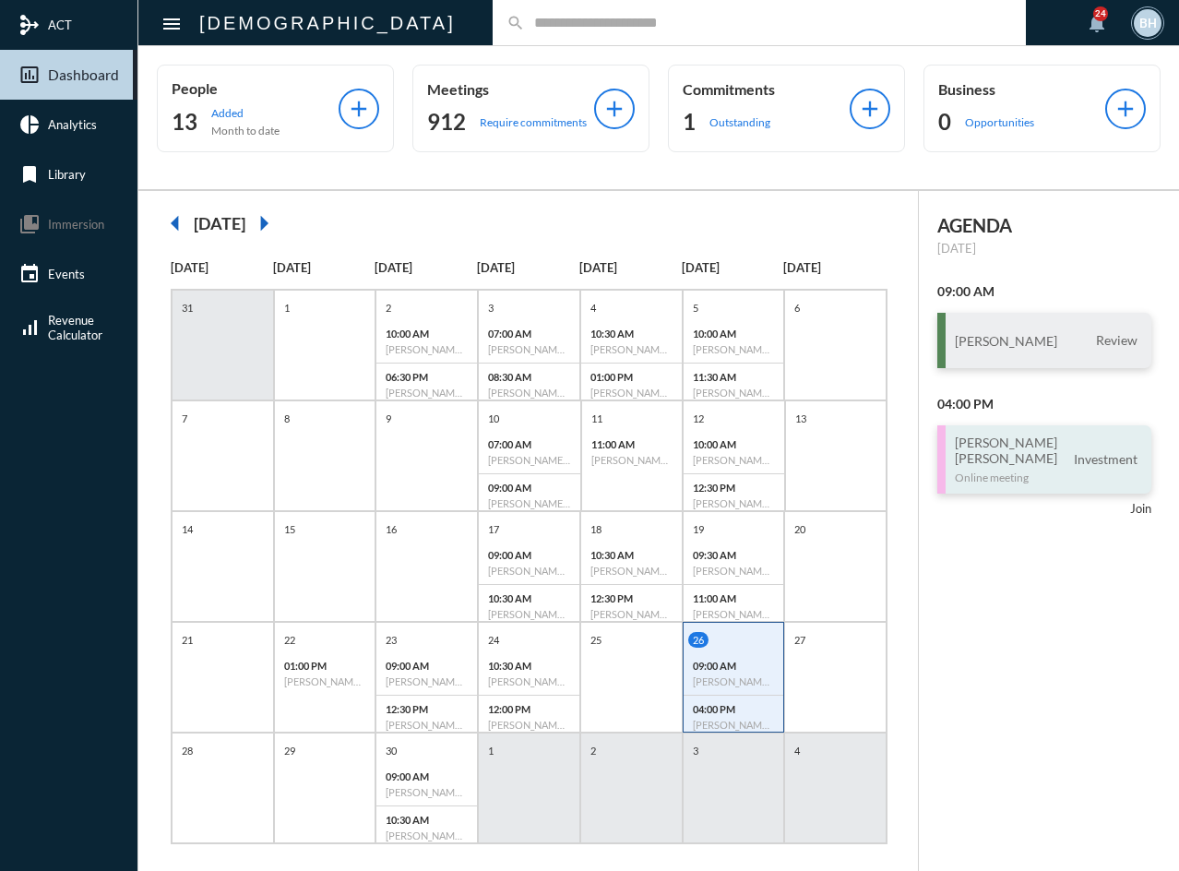
click at [977, 477] on p "Online meeting" at bounding box center [1006, 477] width 102 height 14
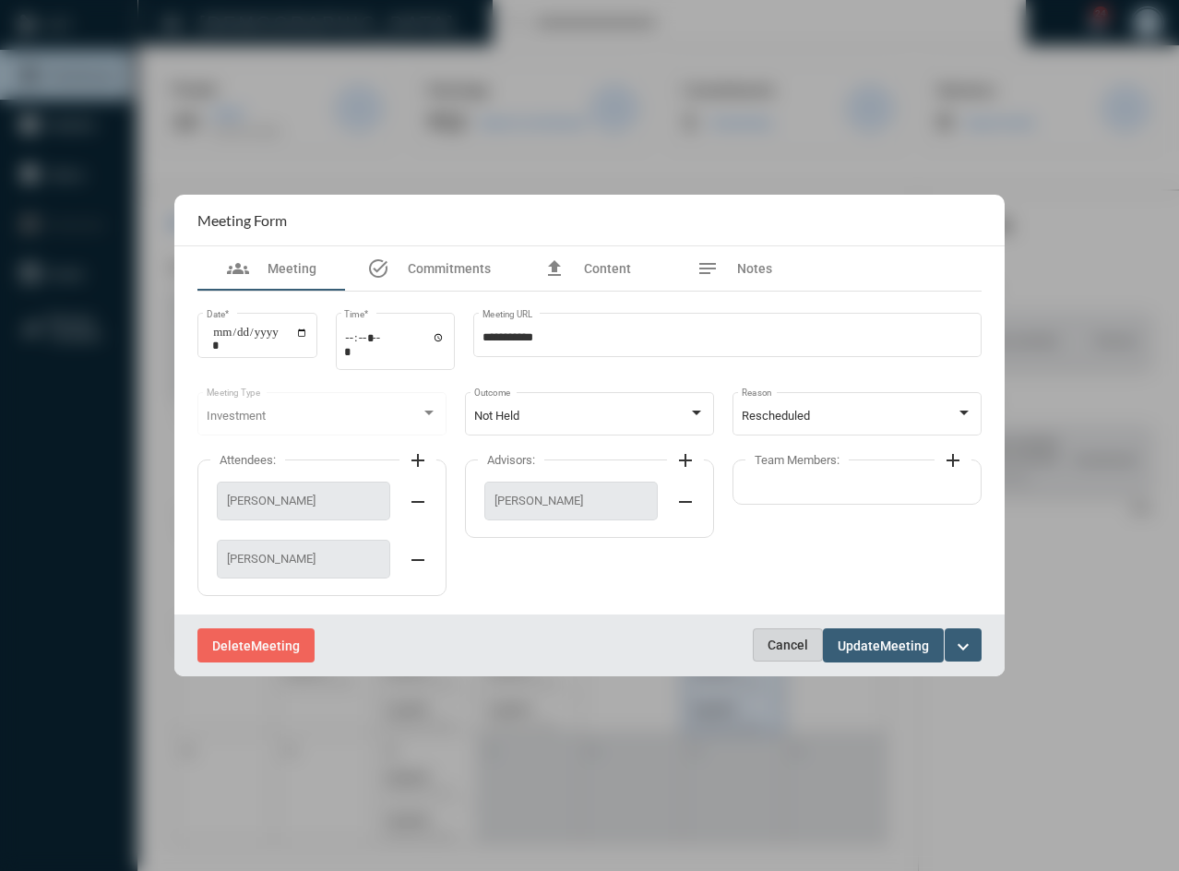
click at [772, 649] on span "Cancel" at bounding box center [788, 644] width 41 height 15
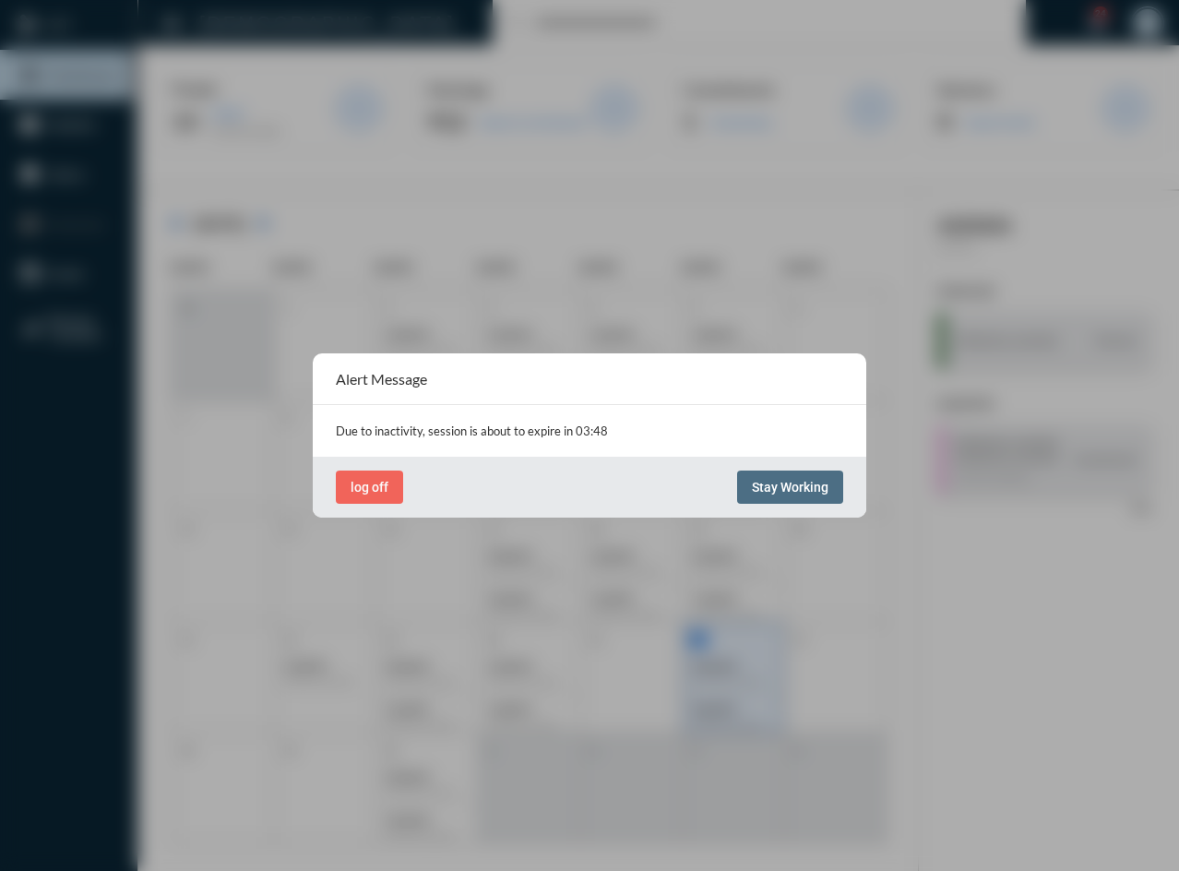
click at [797, 485] on span "Stay Working" at bounding box center [790, 487] width 77 height 15
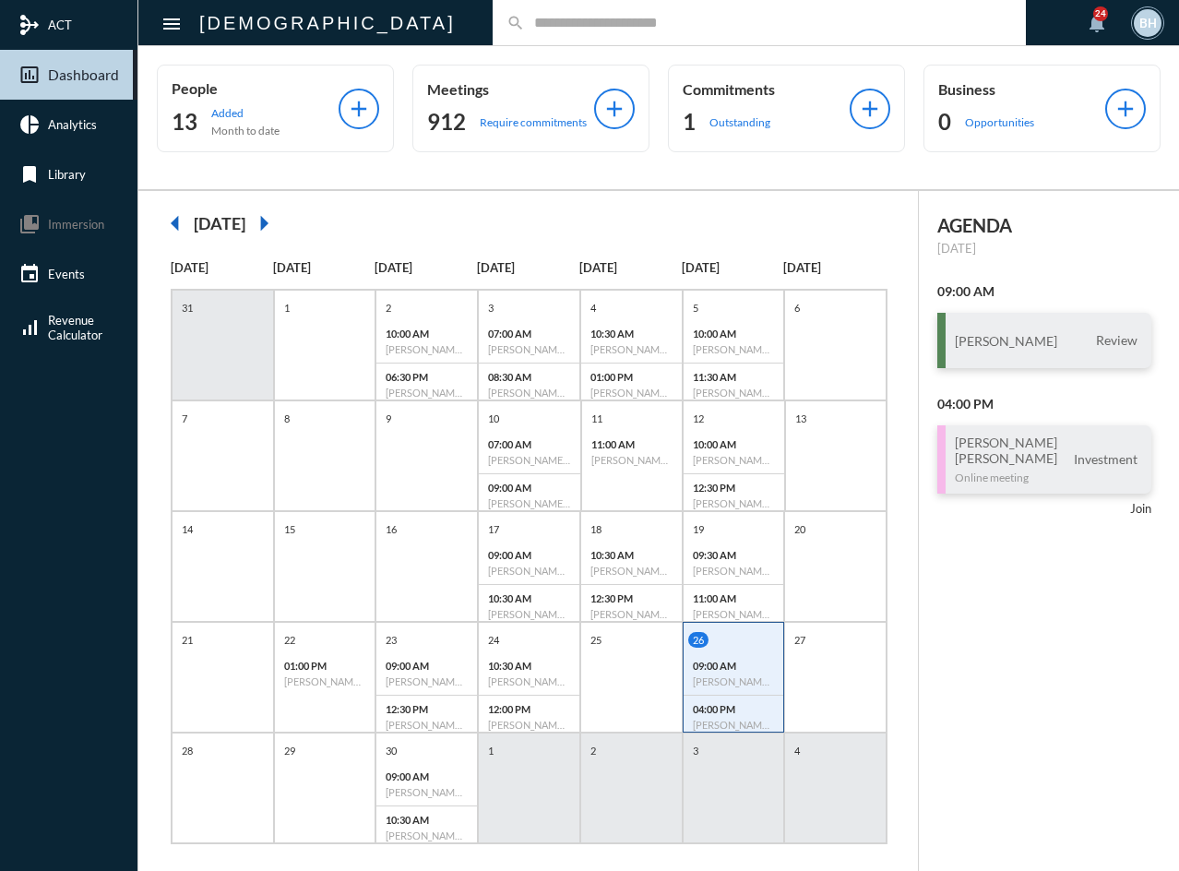
click at [525, 25] on input "text" at bounding box center [768, 23] width 487 height 16
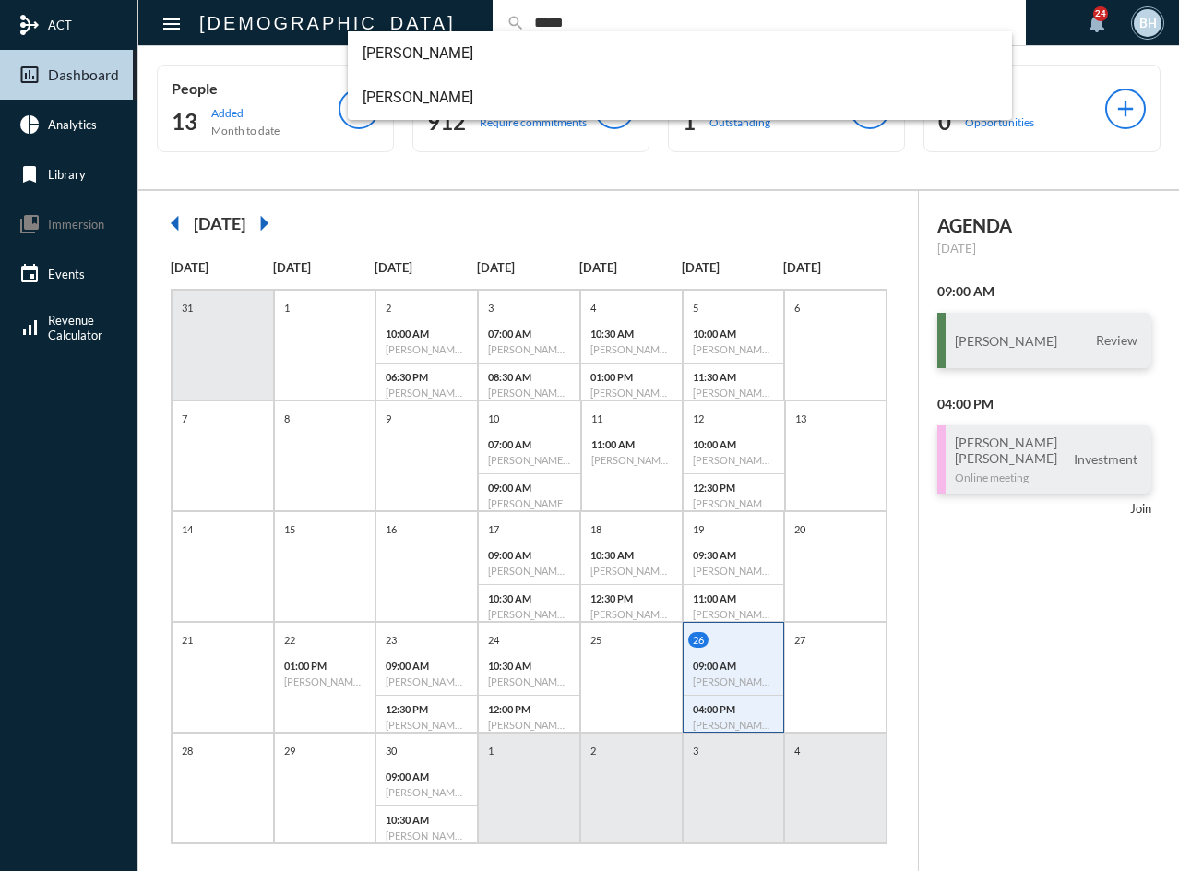
type input "*****"
click at [1151, 36] on div "BH" at bounding box center [1148, 23] width 28 height 28
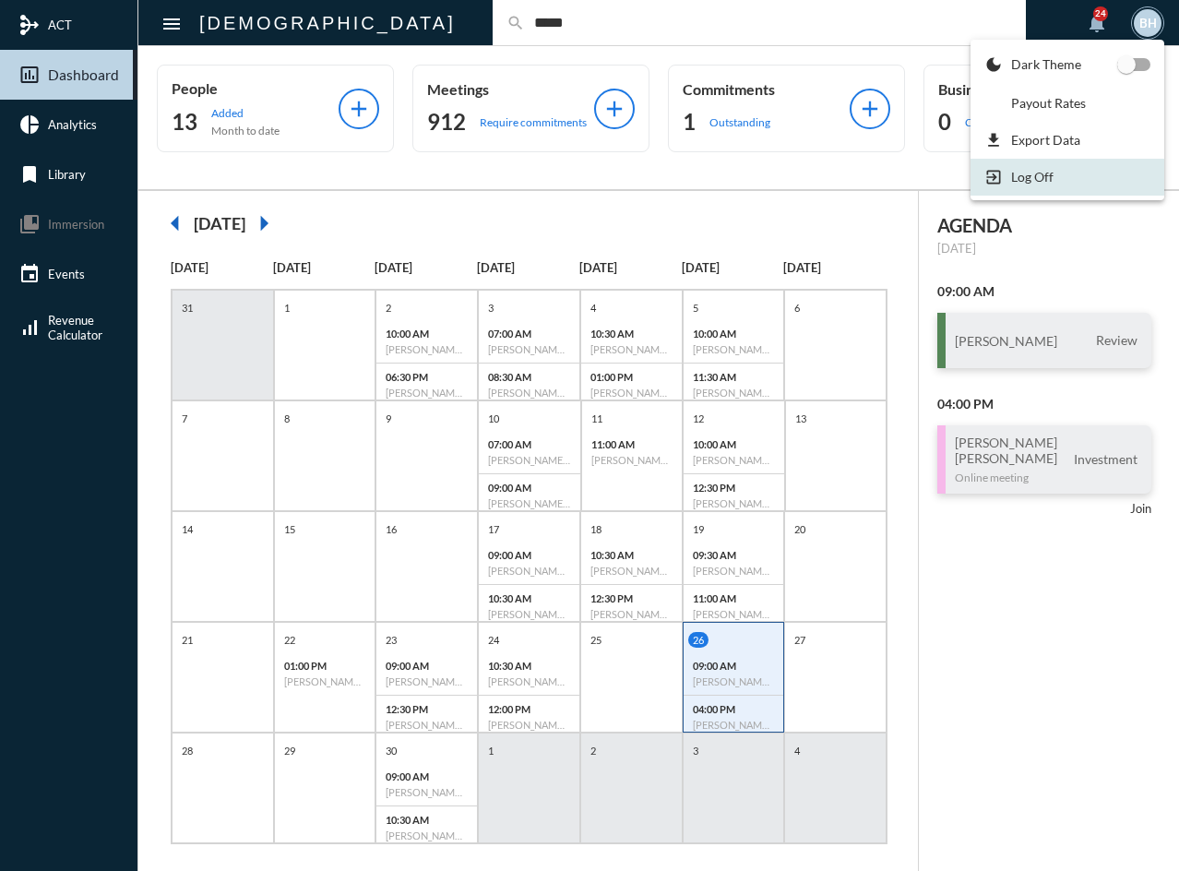
click at [1092, 190] on section "exit_to_app Log Off" at bounding box center [1067, 177] width 194 height 37
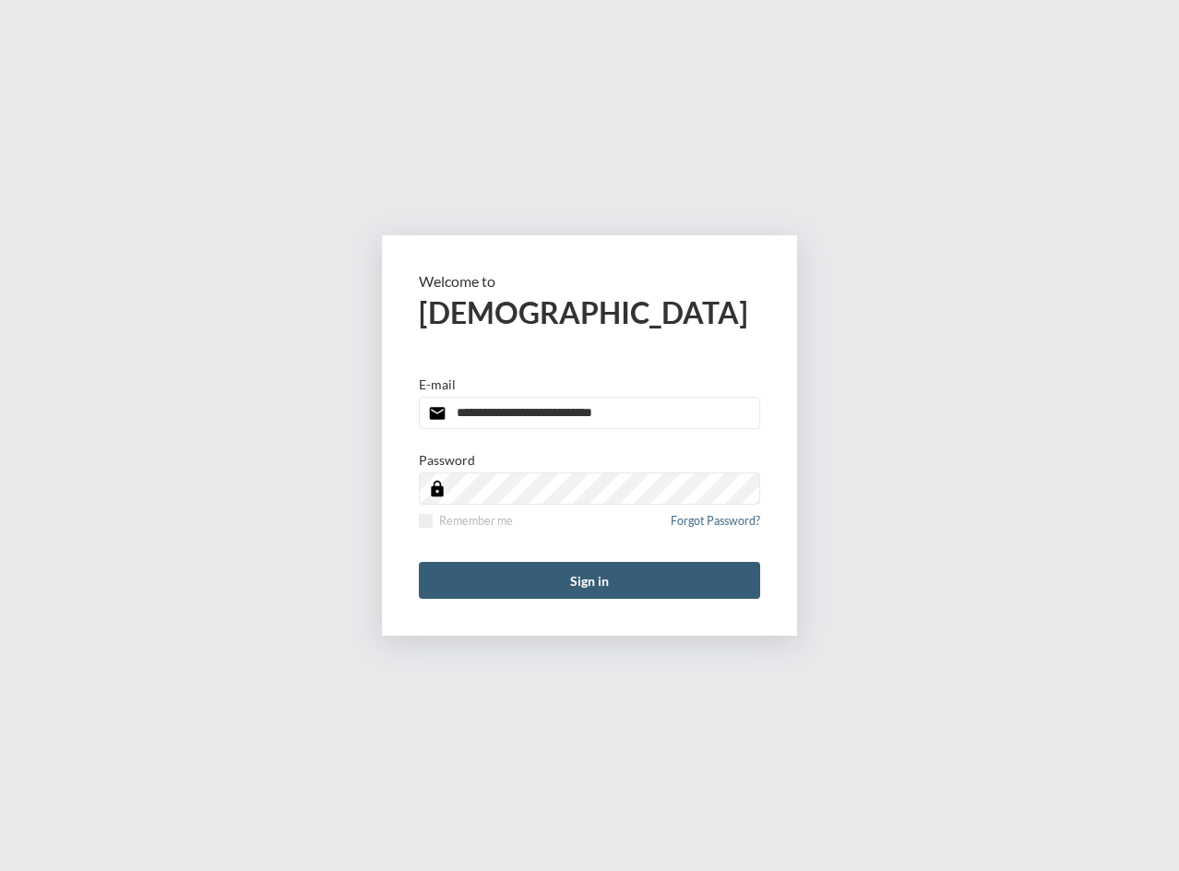
click at [689, 401] on input "**********" at bounding box center [589, 413] width 341 height 32
type input "**********"
click at [622, 586] on button "Sign in" at bounding box center [589, 580] width 341 height 37
